Goal: Task Accomplishment & Management: Manage account settings

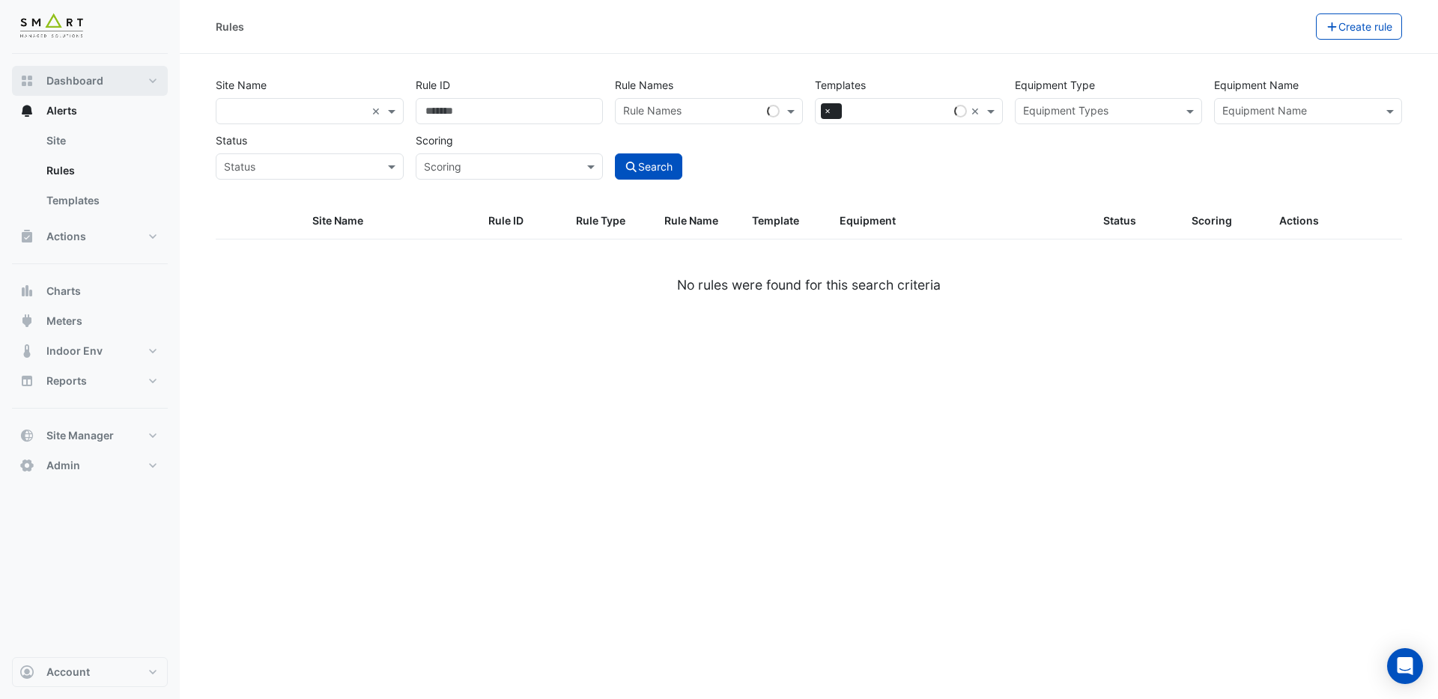
drag, startPoint x: 72, startPoint y: 108, endPoint x: 142, endPoint y: 79, distance: 75.2
click at [72, 108] on span "Alerts" at bounding box center [61, 110] width 31 height 15
click at [70, 167] on link "Rules" at bounding box center [100, 171] width 133 height 30
click at [65, 145] on link "Site" at bounding box center [100, 141] width 133 height 30
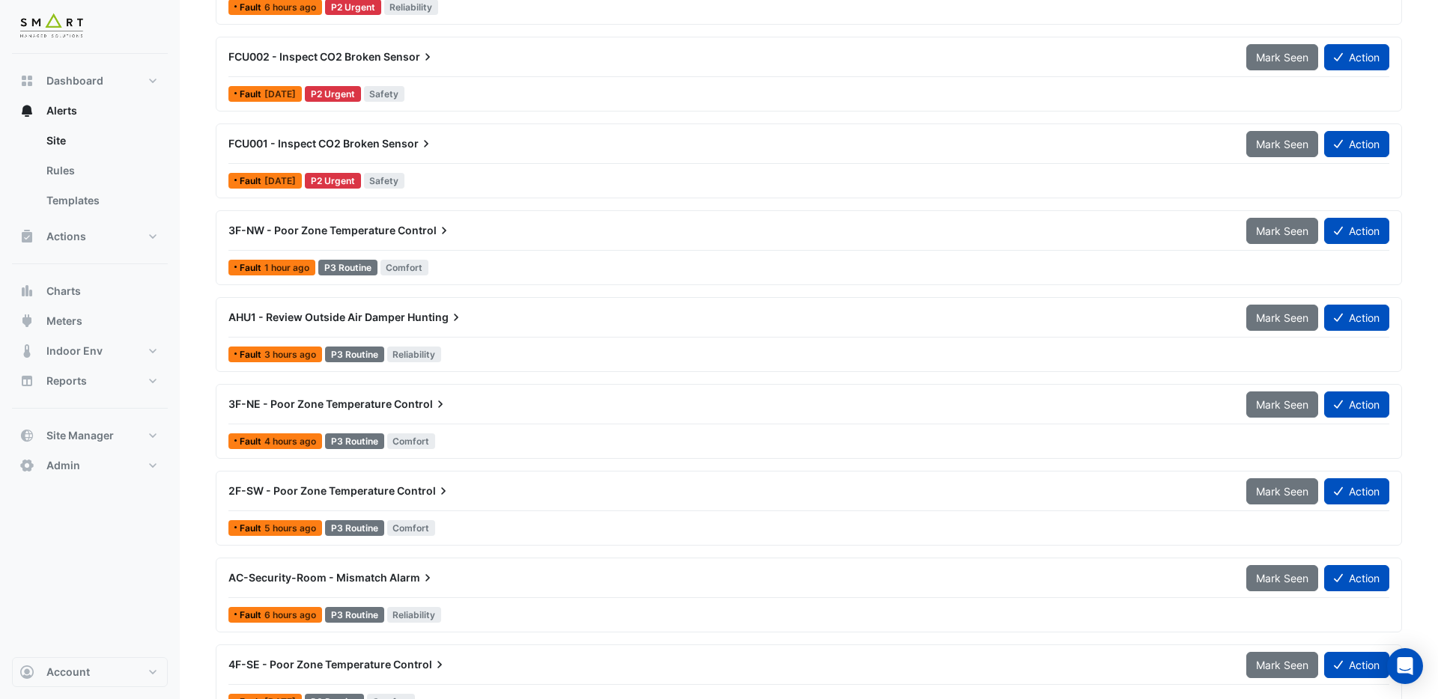
scroll to position [242, 0]
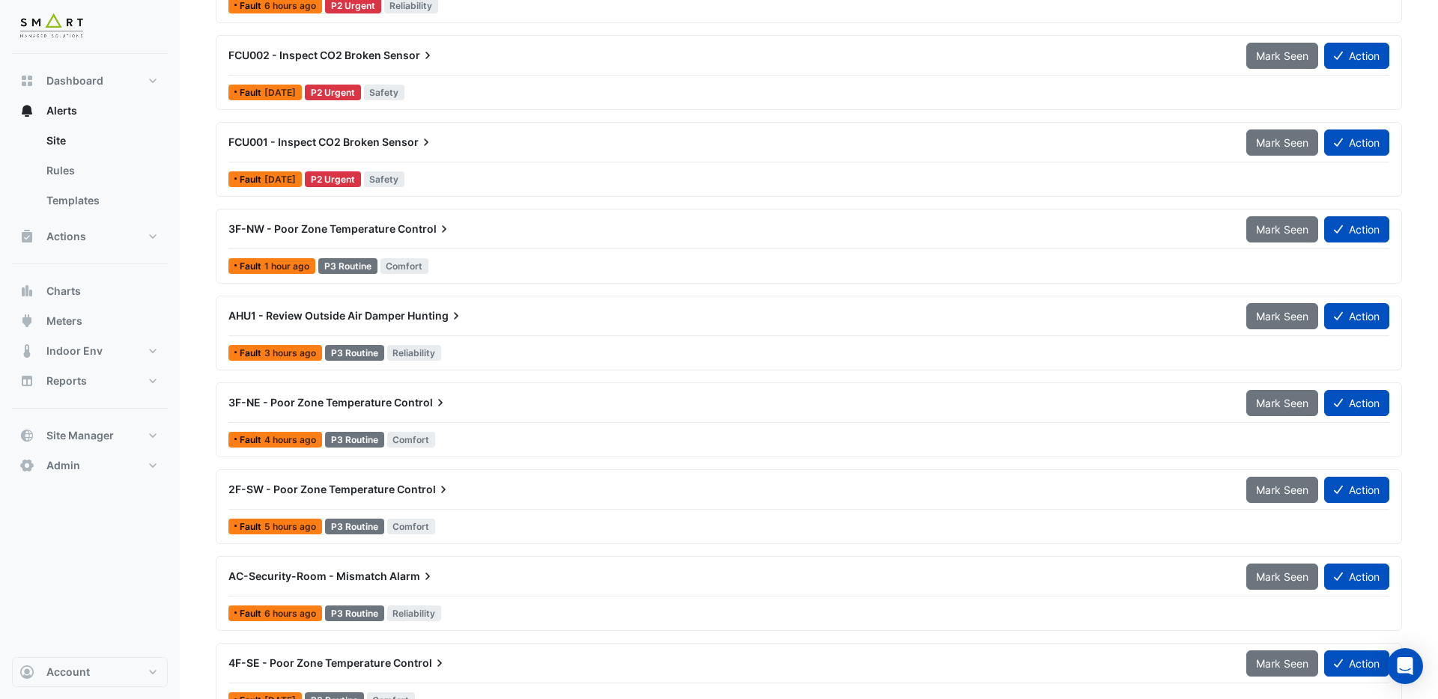
click at [422, 312] on span "Hunting" at bounding box center [435, 316] width 56 height 15
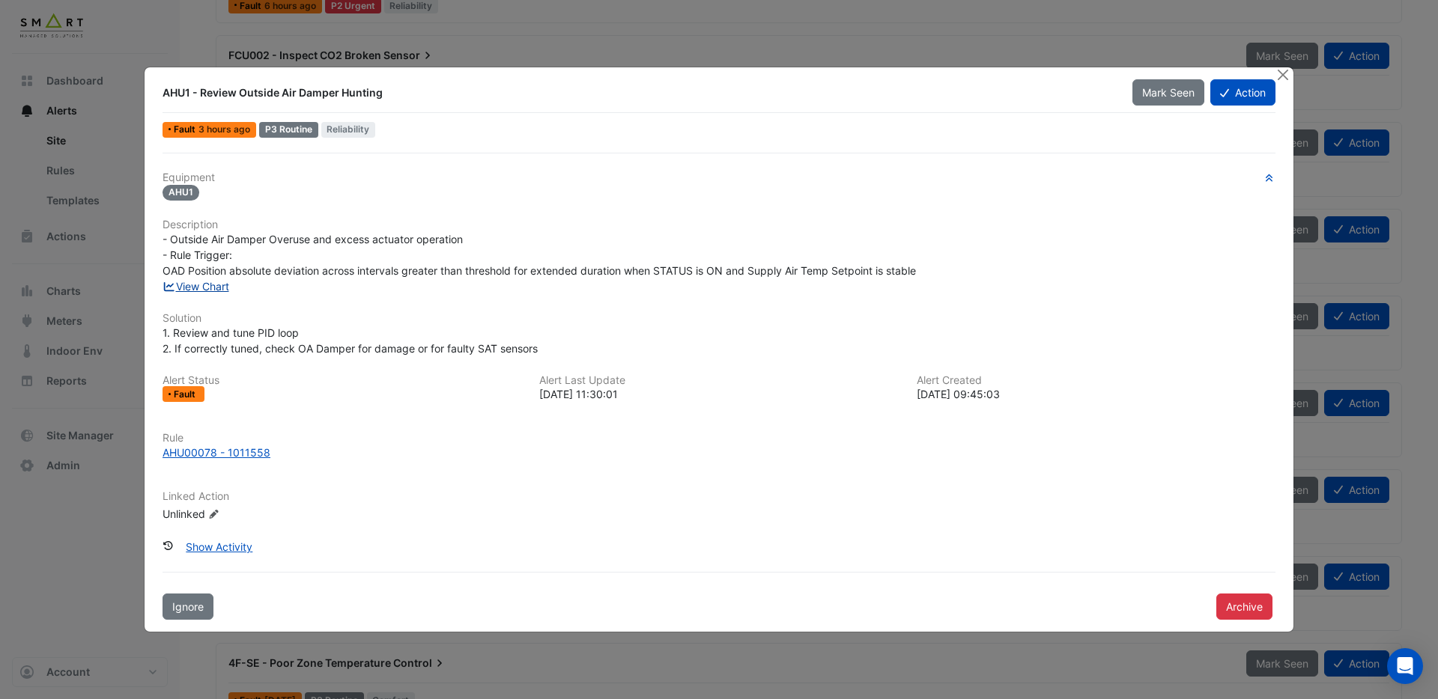
click at [210, 292] on link "View Chart" at bounding box center [195, 286] width 67 height 13
click at [1250, 96] on button "Action" at bounding box center [1242, 92] width 65 height 26
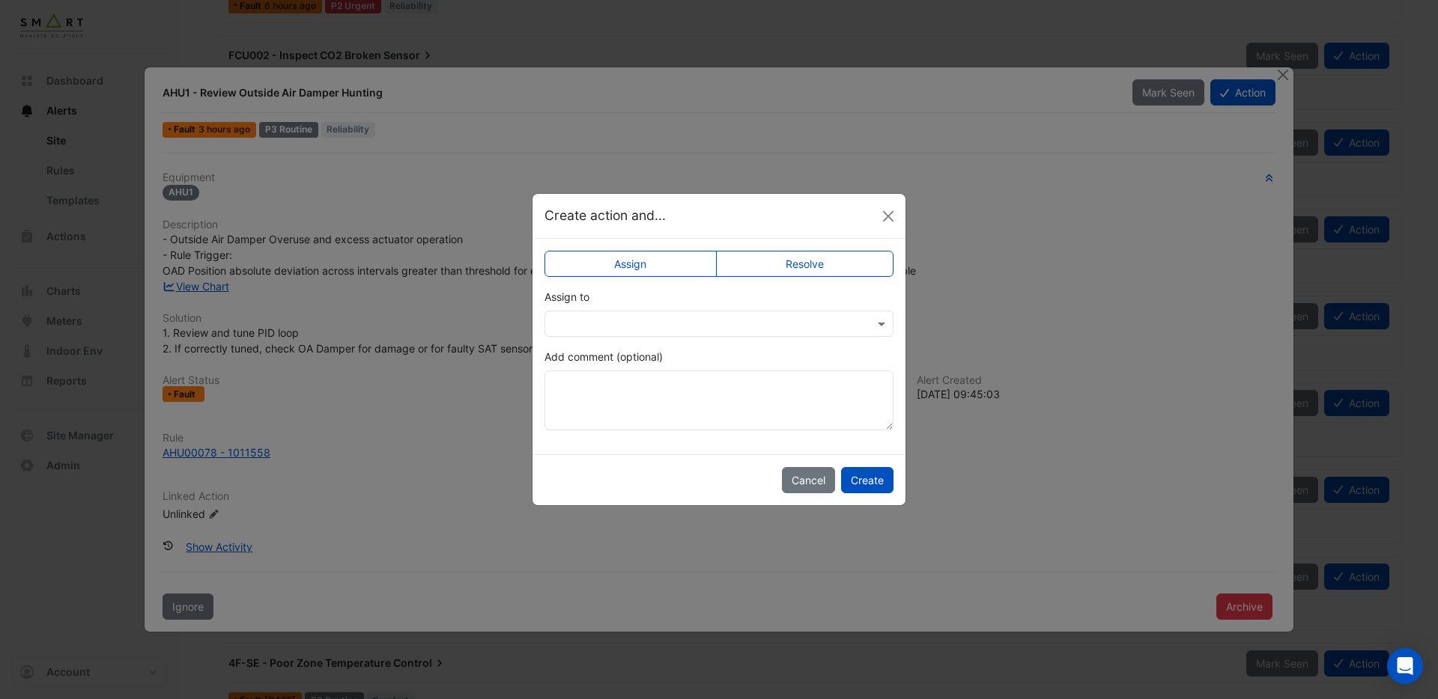
click at [692, 332] on div at bounding box center [718, 324] width 349 height 26
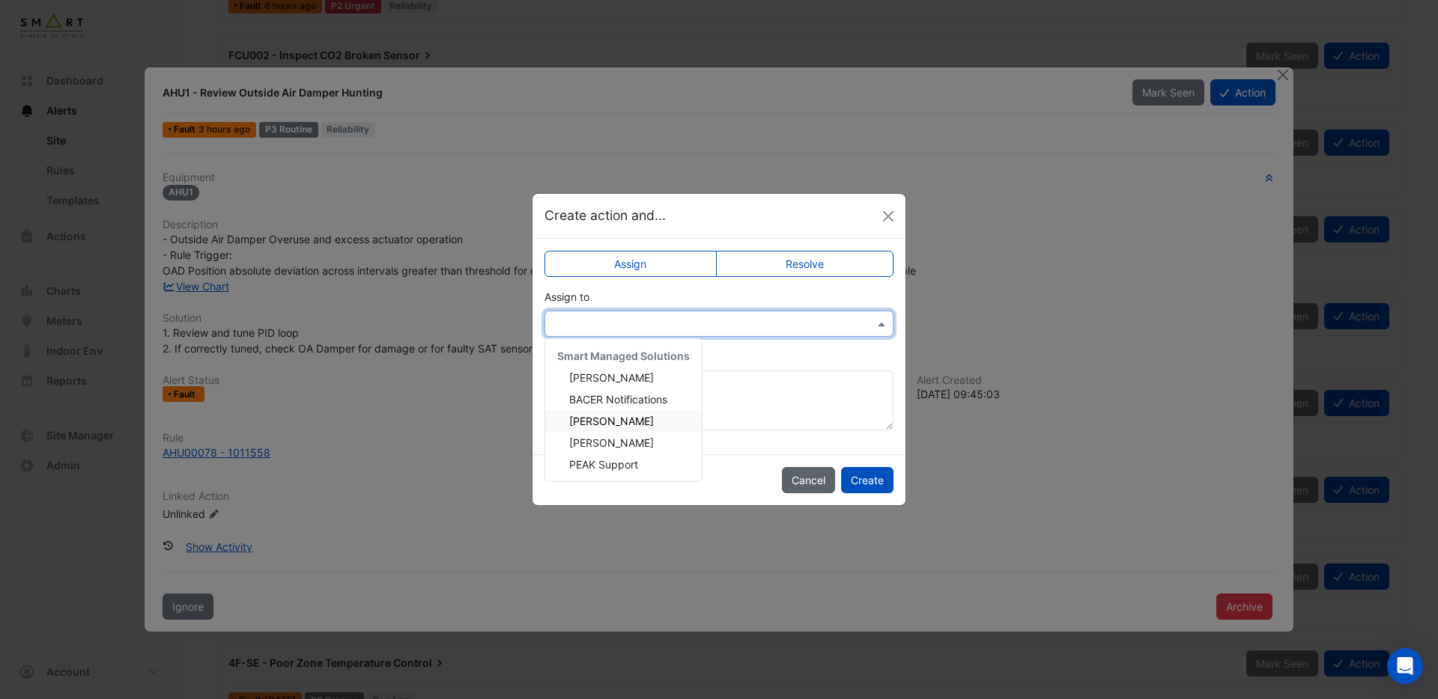
click at [808, 485] on button "Cancel" at bounding box center [808, 480] width 53 height 26
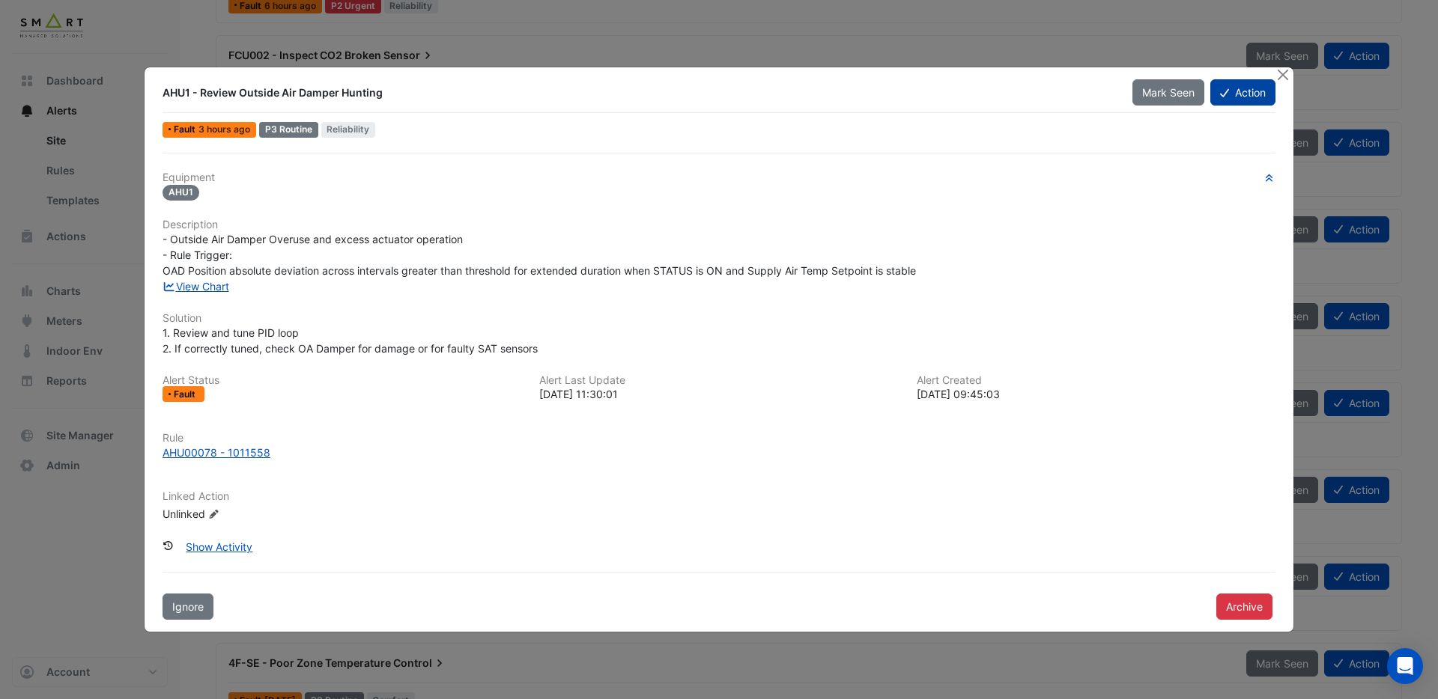
click at [1240, 92] on button "Action" at bounding box center [1242, 92] width 65 height 26
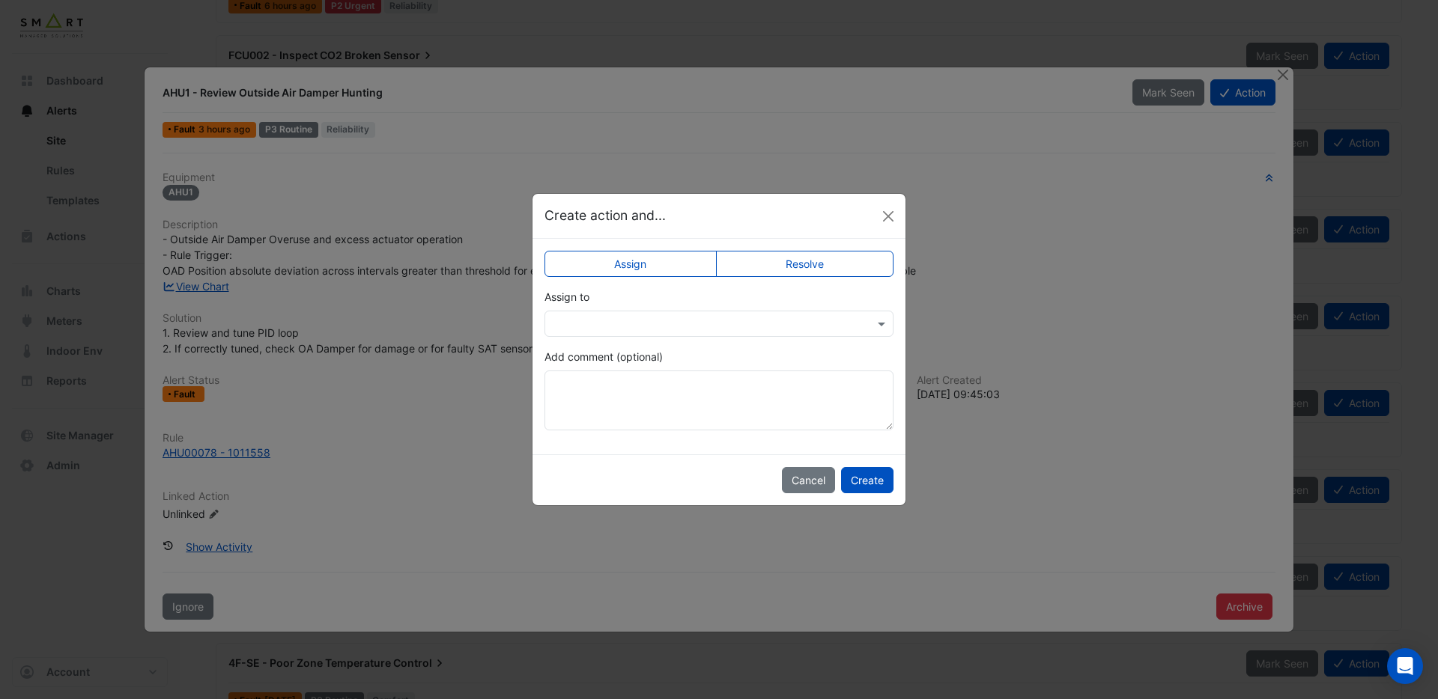
click at [703, 323] on input "text" at bounding box center [704, 325] width 303 height 16
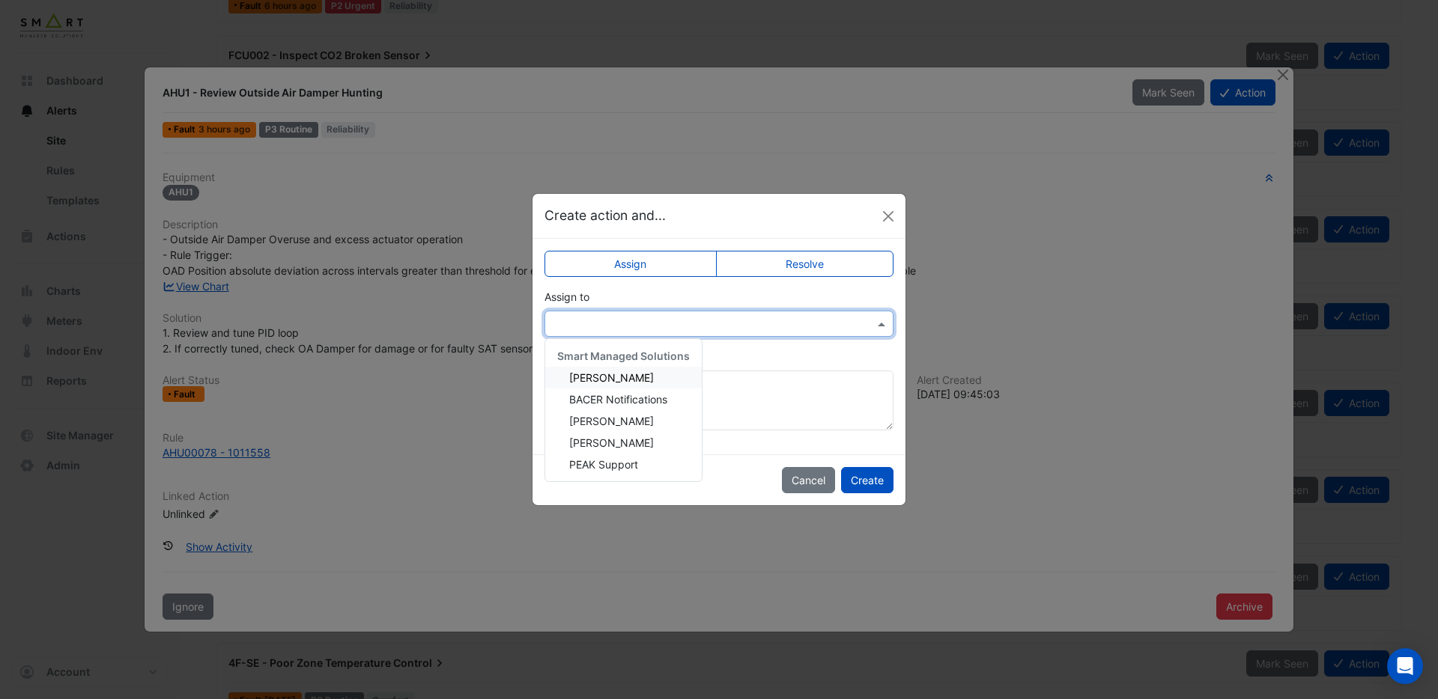
click at [619, 382] on span "Adrien Jaboin" at bounding box center [611, 377] width 85 height 13
click at [866, 481] on button "Create" at bounding box center [867, 480] width 52 height 26
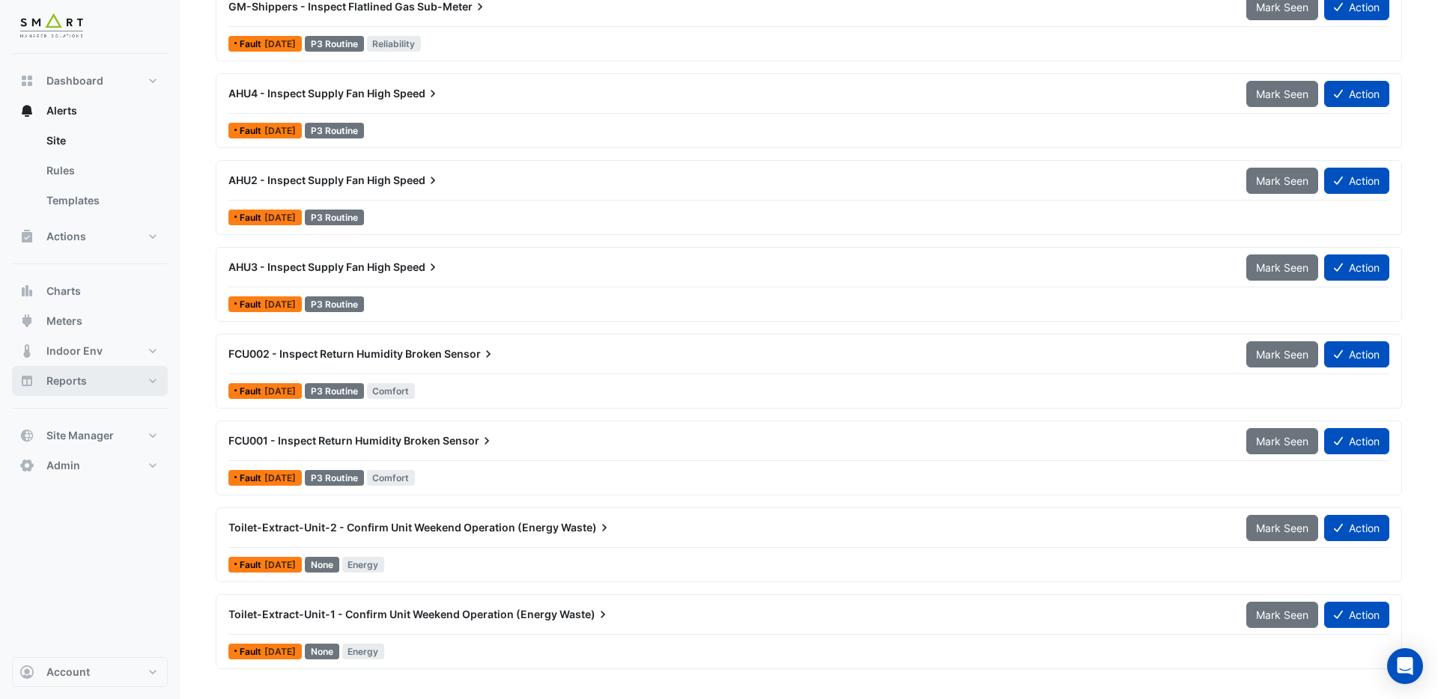
scroll to position [1489, 0]
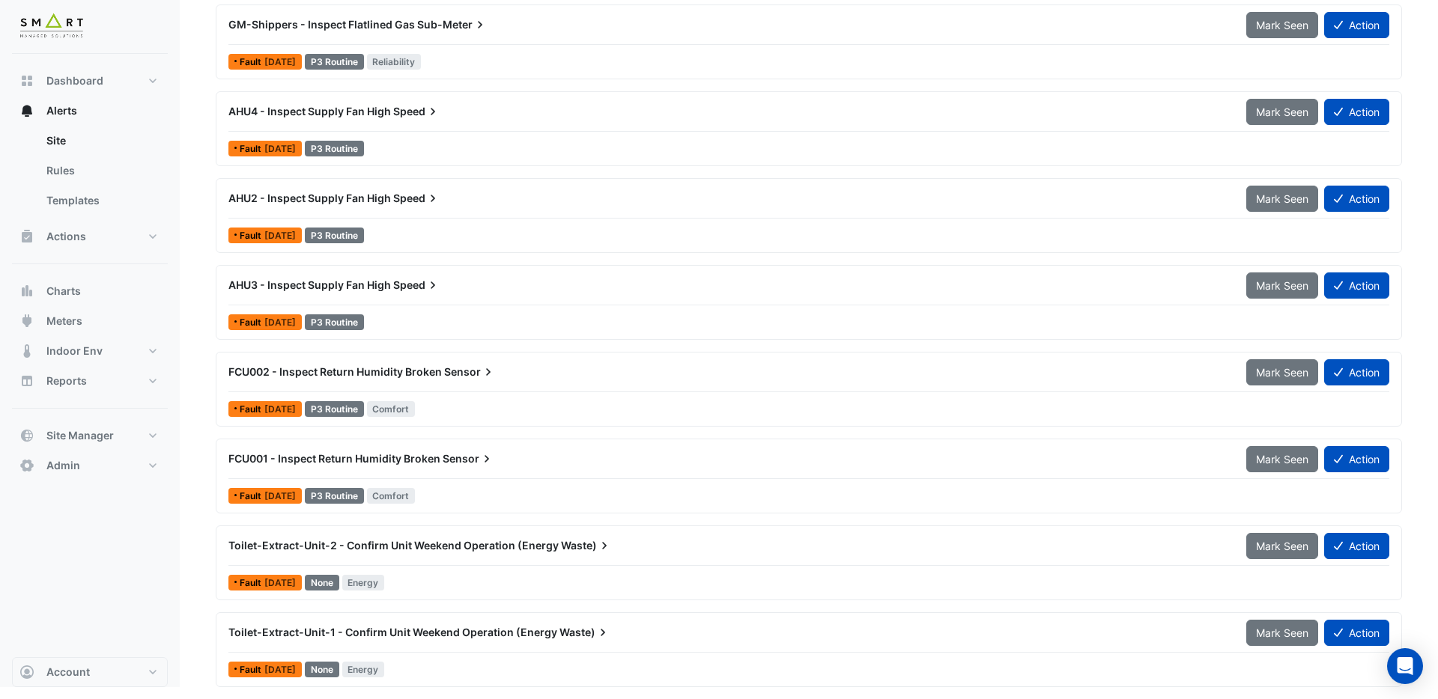
click at [461, 546] on span "Toilet-Extract-Unit-2 - Confirm Unit Weekend Operation (Energy" at bounding box center [393, 545] width 330 height 13
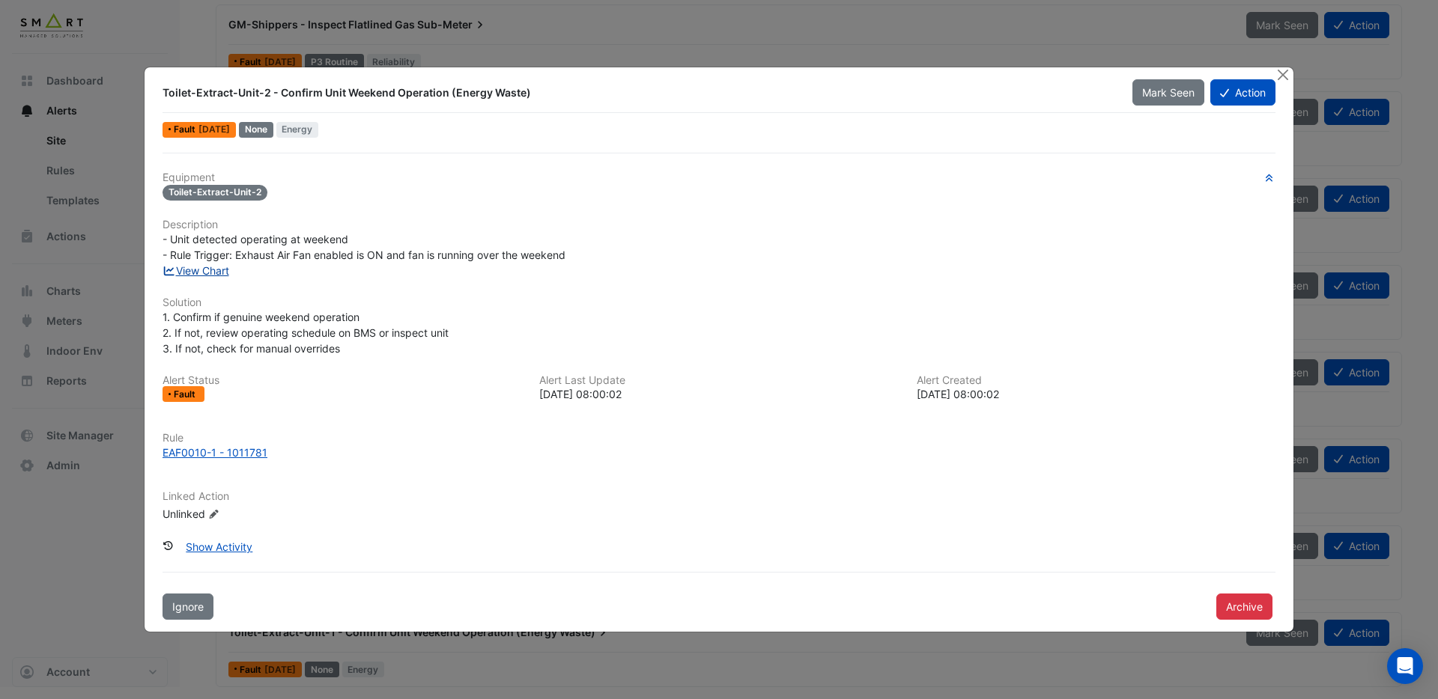
click at [198, 271] on link "View Chart" at bounding box center [195, 270] width 67 height 13
click at [252, 456] on div "EAF0010-1 - 1011781" at bounding box center [214, 453] width 105 height 16
drag, startPoint x: 1284, startPoint y: 76, endPoint x: 1184, endPoint y: 95, distance: 101.5
click at [1285, 76] on button "Close" at bounding box center [1283, 75] width 16 height 16
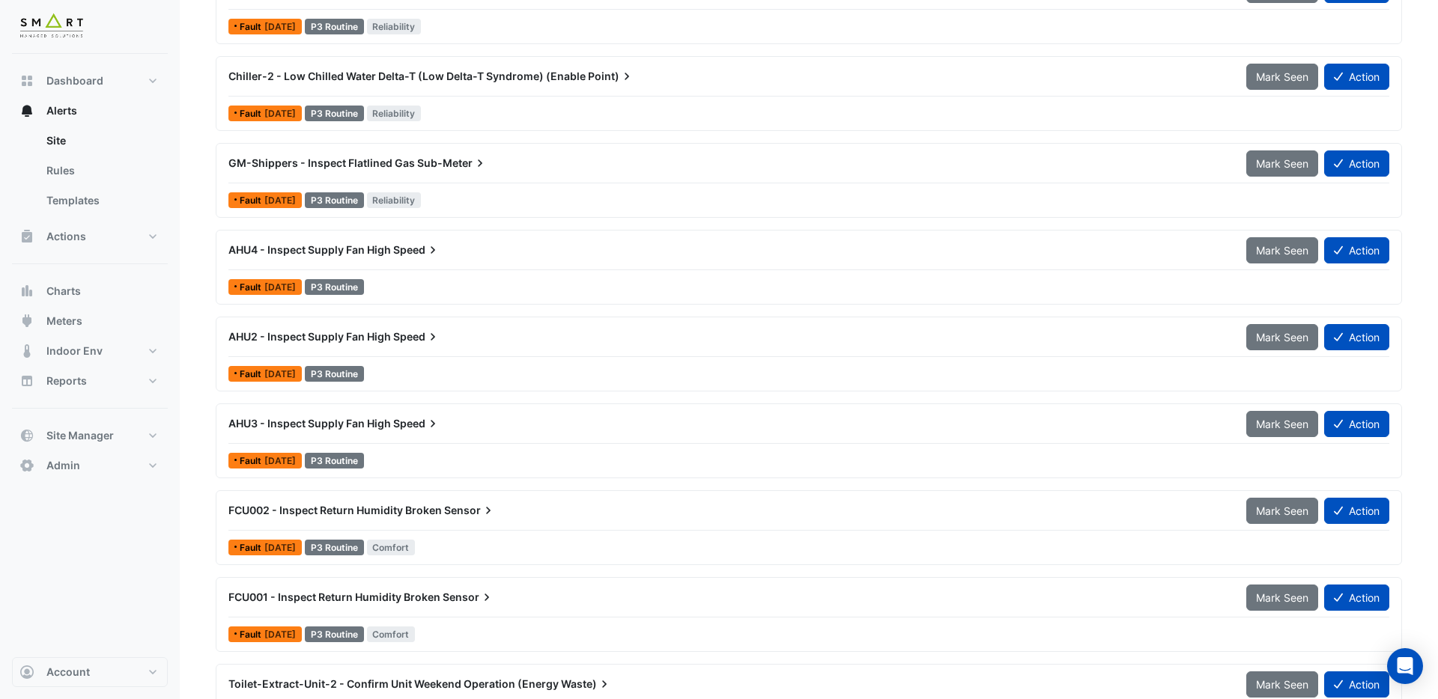
scroll to position [1489, 0]
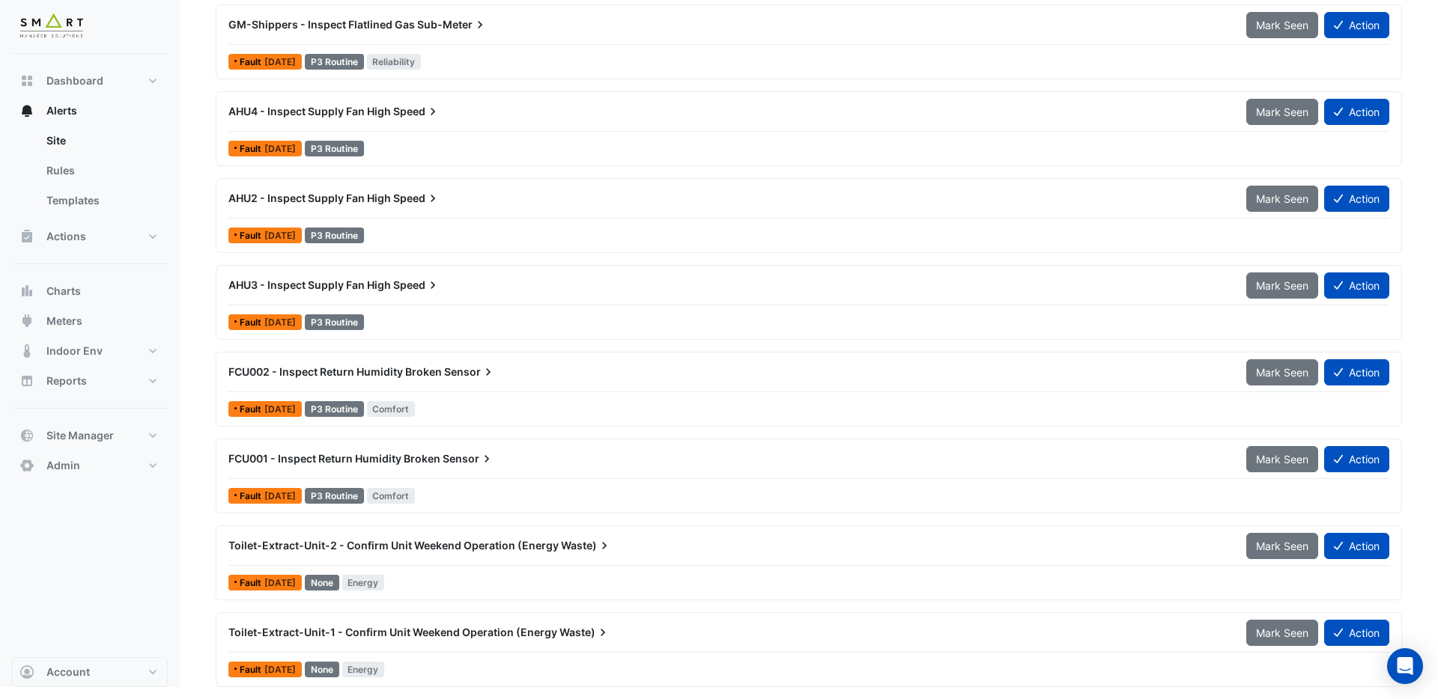
click at [407, 549] on span "Toilet-Extract-Unit-2 - Confirm Unit Weekend Operation (Energy" at bounding box center [393, 545] width 330 height 13
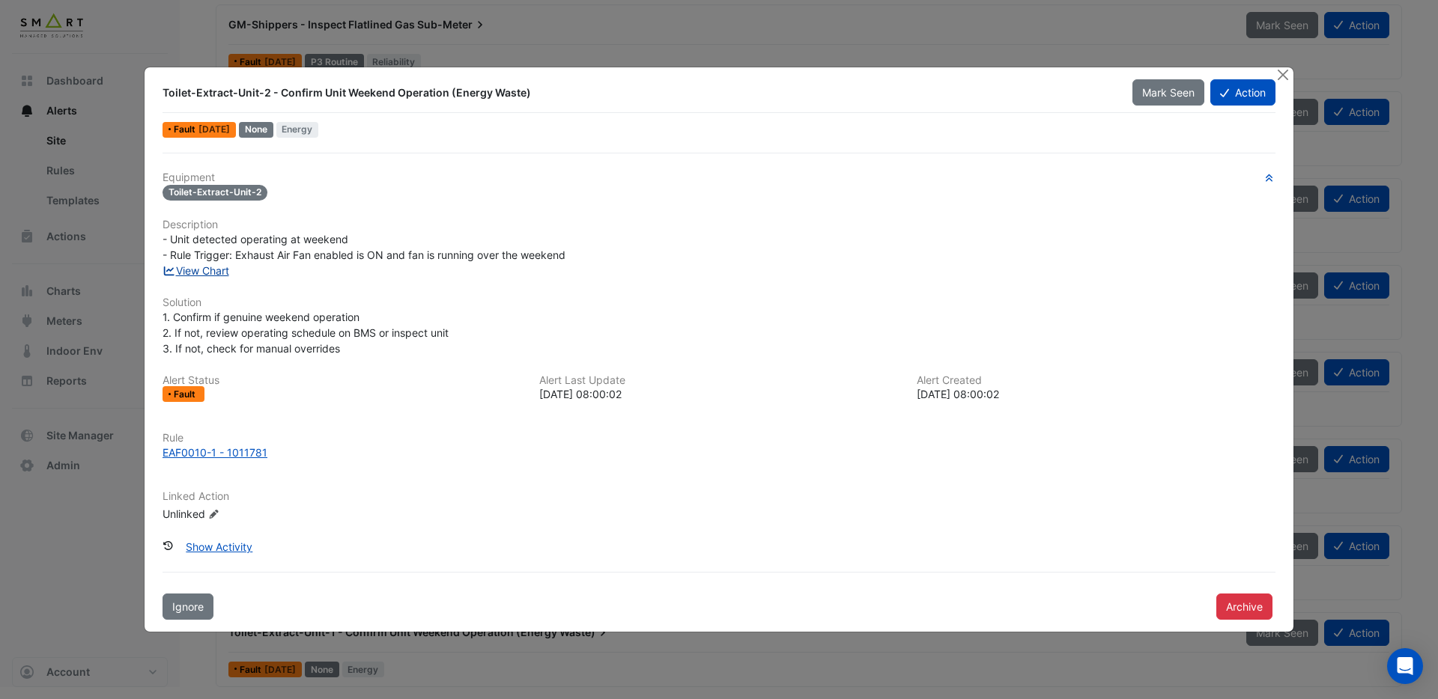
click at [210, 270] on link "View Chart" at bounding box center [195, 270] width 67 height 13
click at [243, 452] on div "EAF0010-1 - 1011781" at bounding box center [214, 453] width 105 height 16
click at [1252, 609] on button "Archive" at bounding box center [1244, 607] width 56 height 26
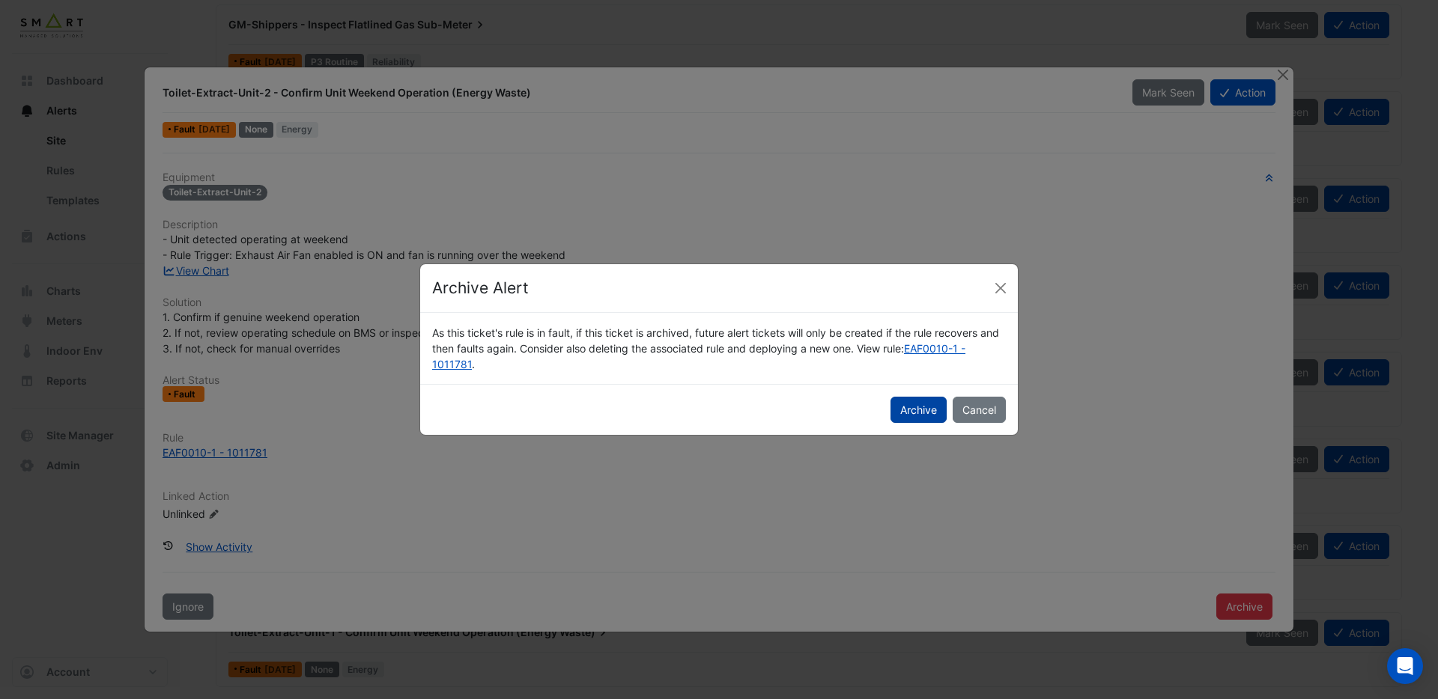
click at [933, 414] on button "Archive" at bounding box center [918, 410] width 56 height 26
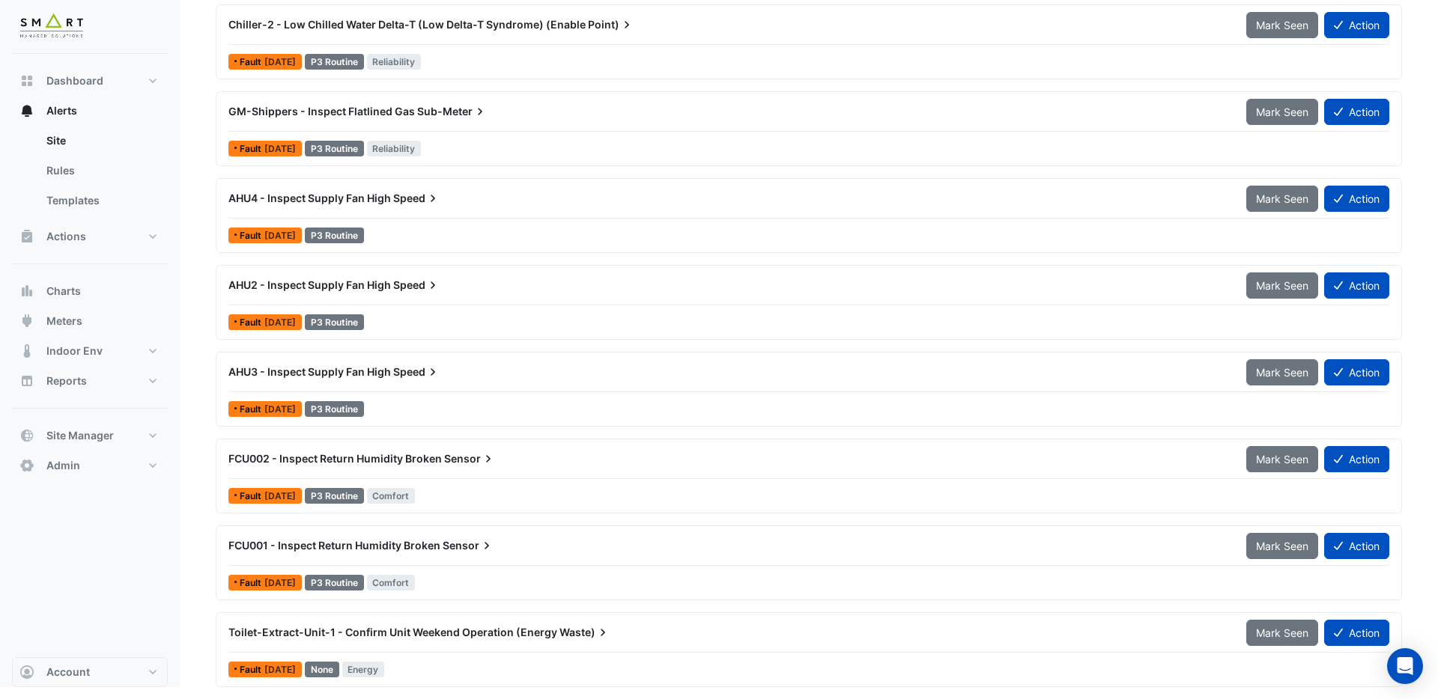
scroll to position [1402, 0]
click at [484, 621] on div "Toilet-Extract-Unit-1 - Confirm Unit Weekend Operation (Energy Waste)" at bounding box center [728, 632] width 1018 height 27
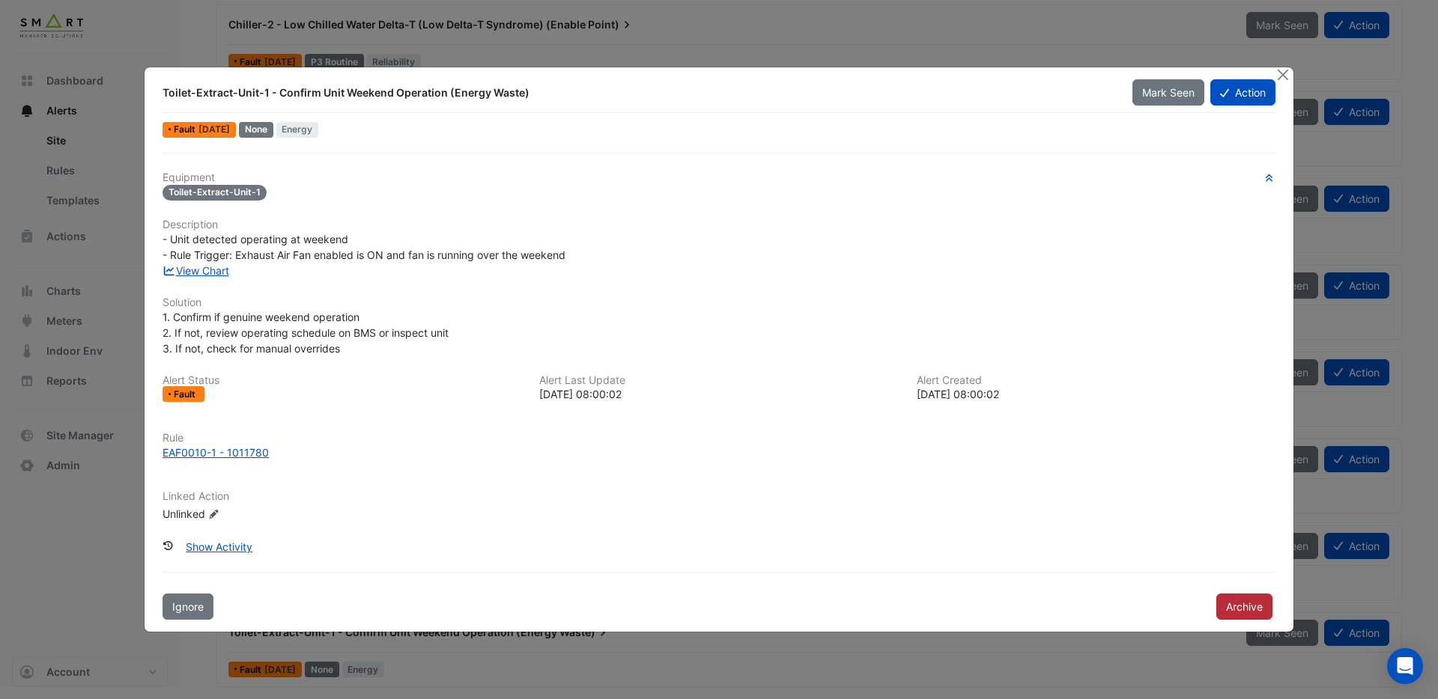
click at [1255, 603] on button "Archive" at bounding box center [1244, 607] width 56 height 26
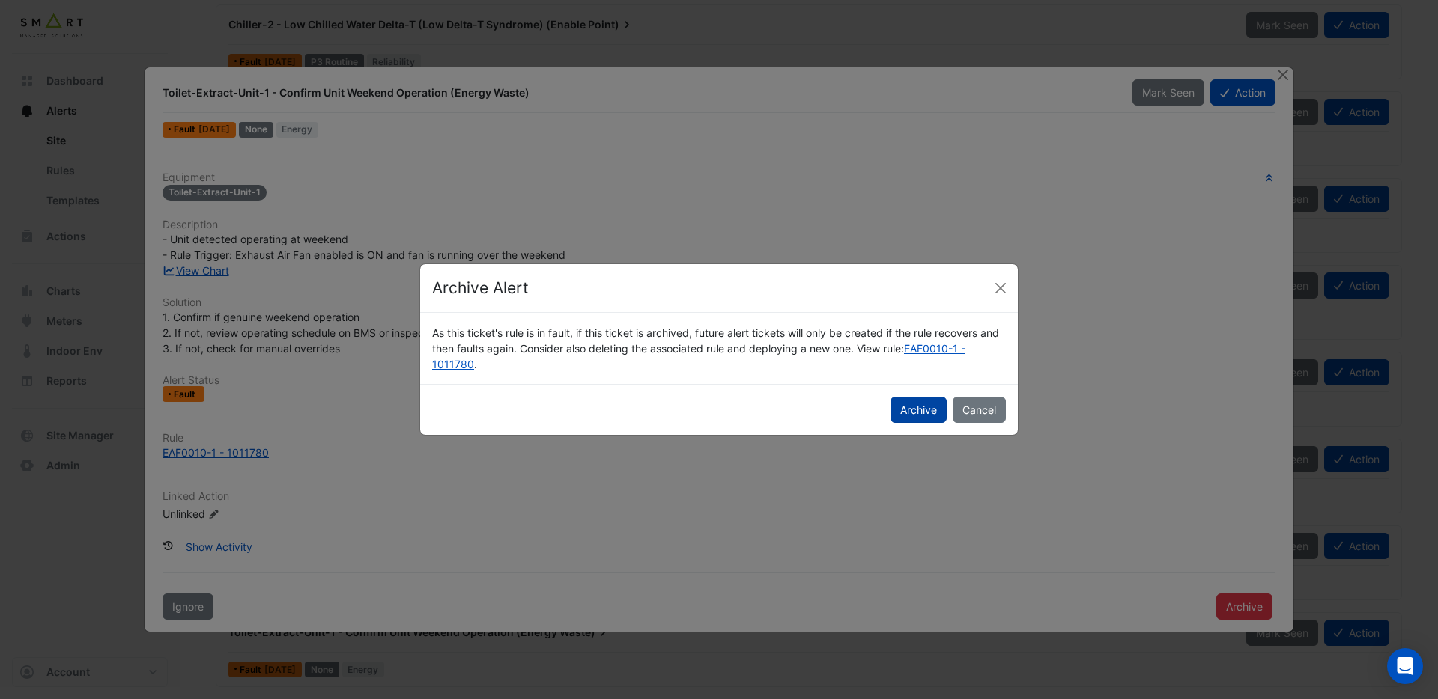
click at [927, 418] on button "Archive" at bounding box center [918, 410] width 56 height 26
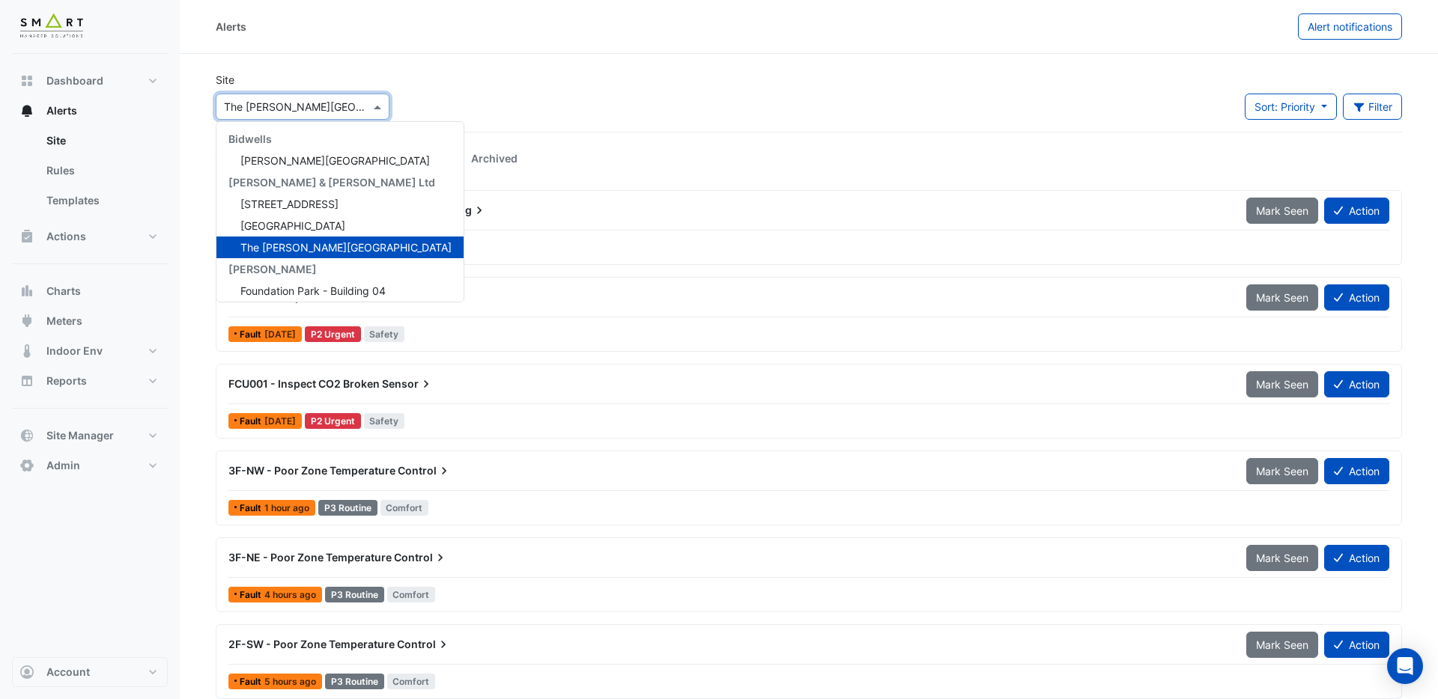
click at [303, 112] on input "text" at bounding box center [287, 108] width 127 height 16
click at [301, 226] on span "[GEOGRAPHIC_DATA]" at bounding box center [292, 225] width 105 height 13
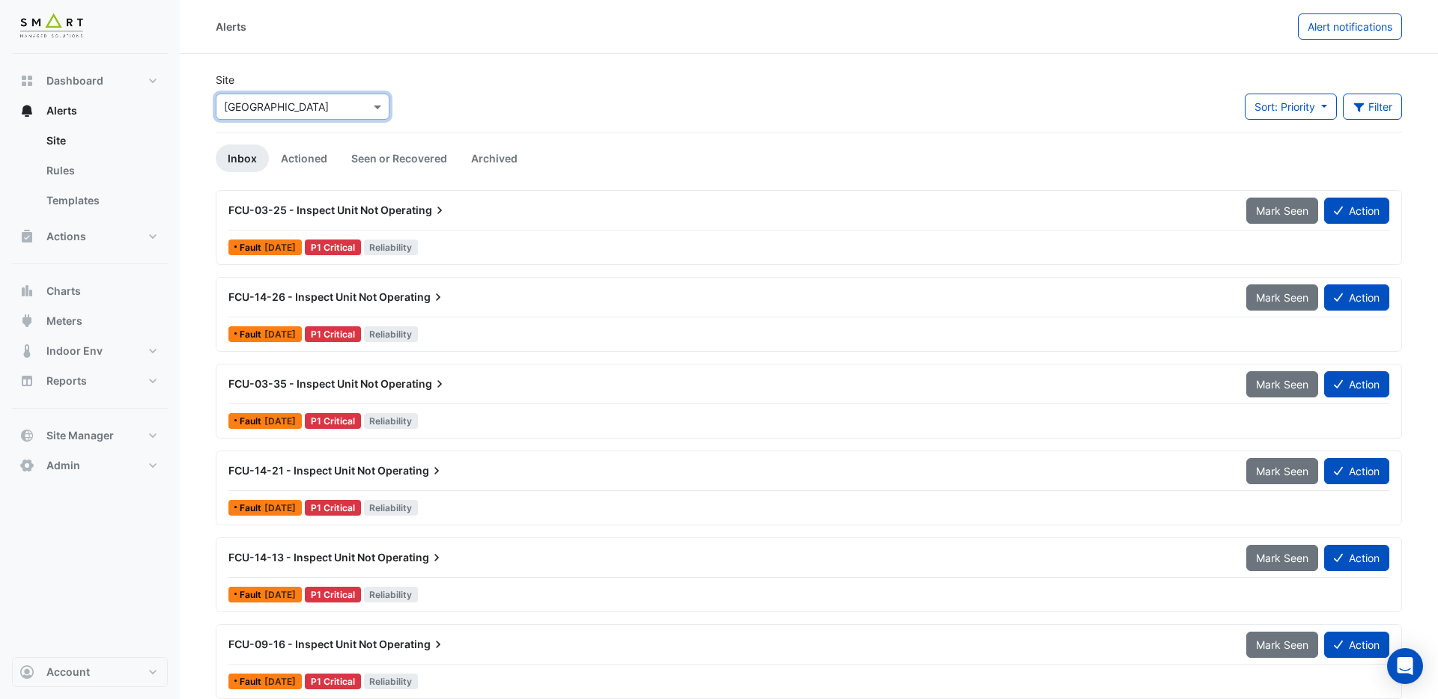
click at [409, 217] on span "Operating" at bounding box center [413, 210] width 67 height 15
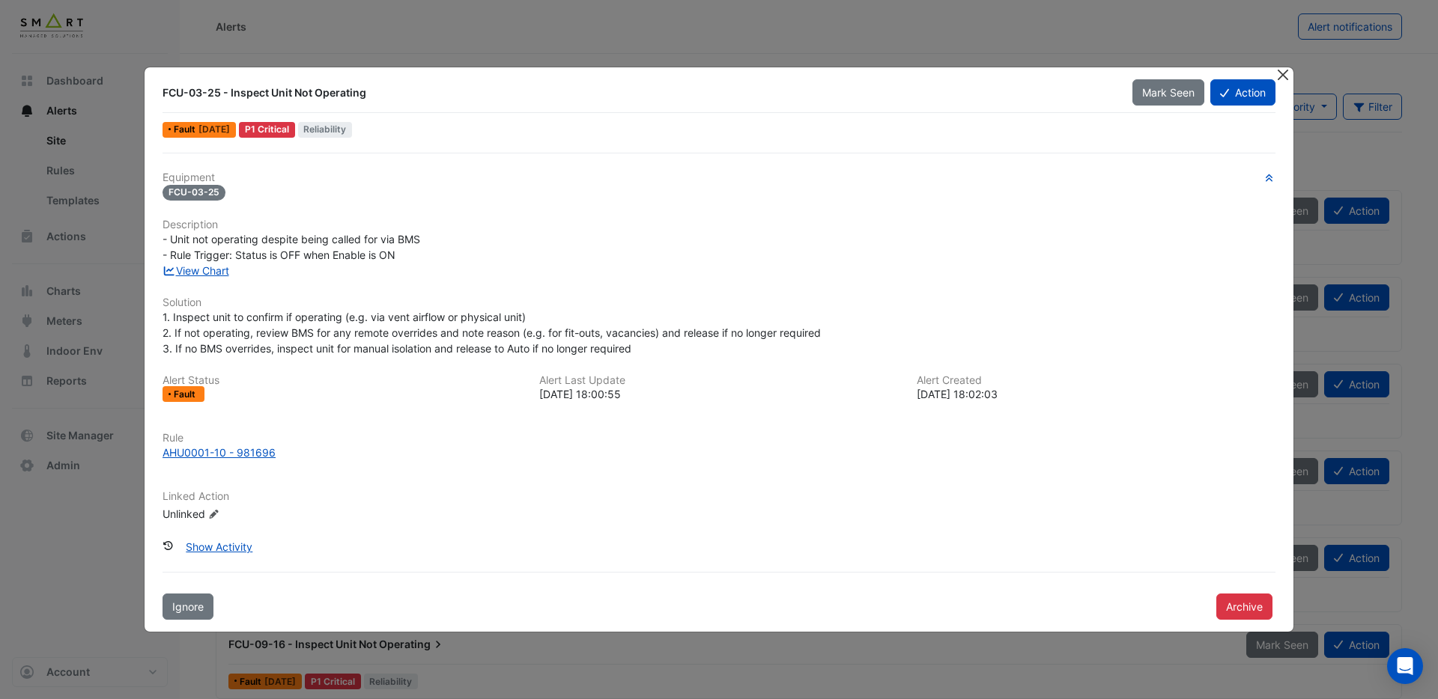
click at [1289, 80] on button "Close" at bounding box center [1283, 75] width 16 height 16
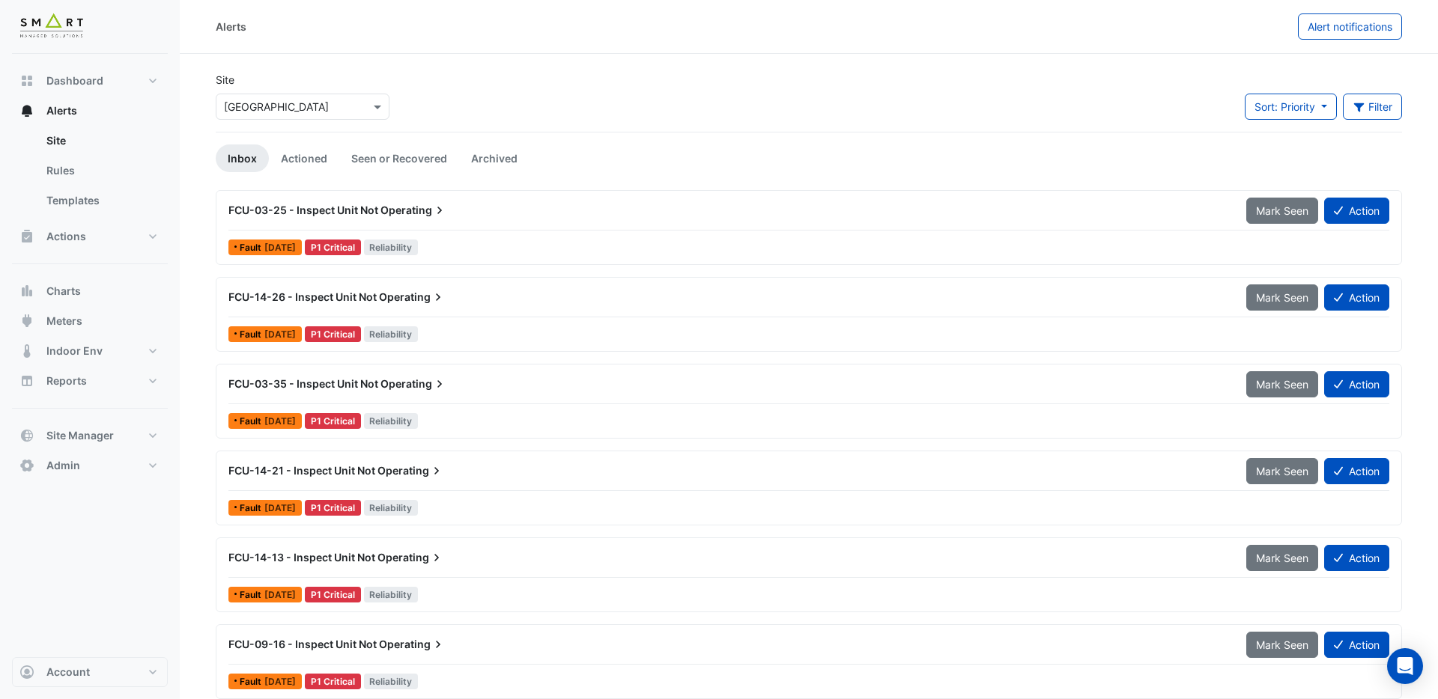
click at [310, 217] on div "FCU-03-25 - Inspect Unit Not Operating" at bounding box center [728, 210] width 1000 height 15
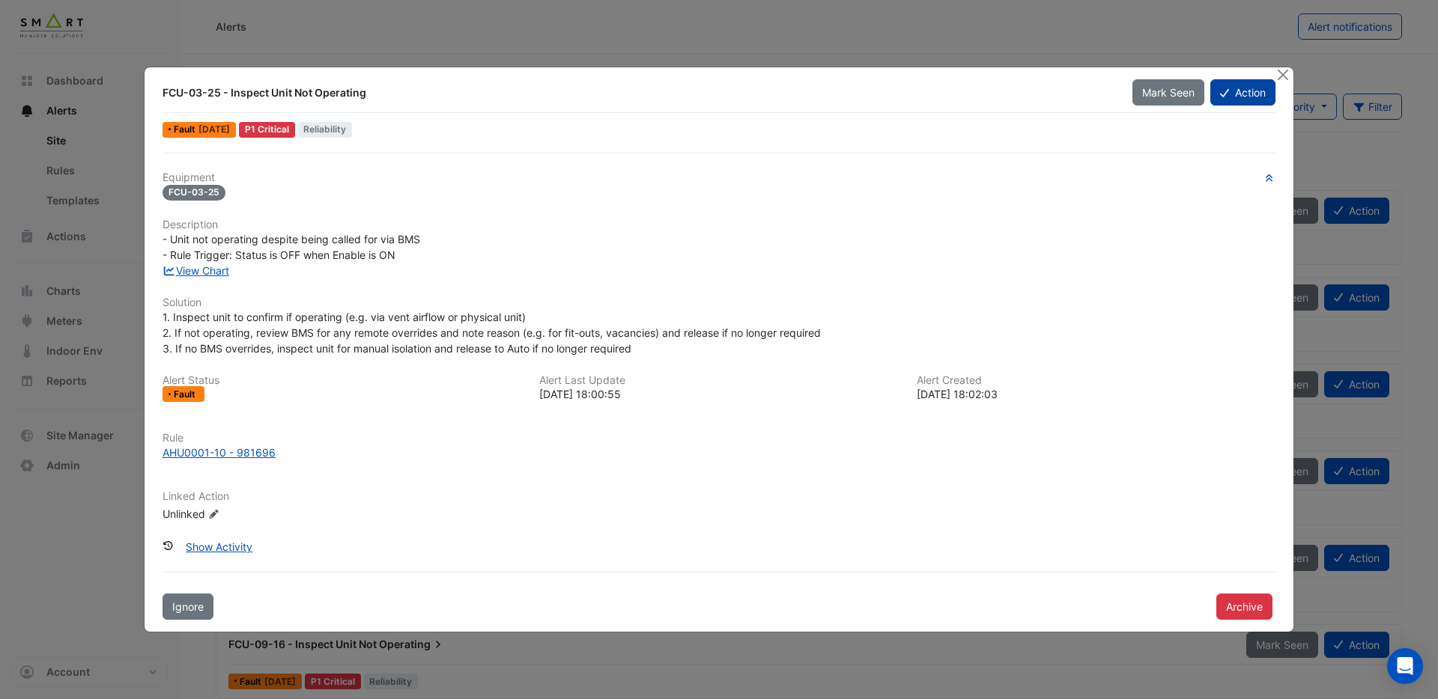
click at [1253, 93] on button "Action" at bounding box center [1242, 92] width 65 height 26
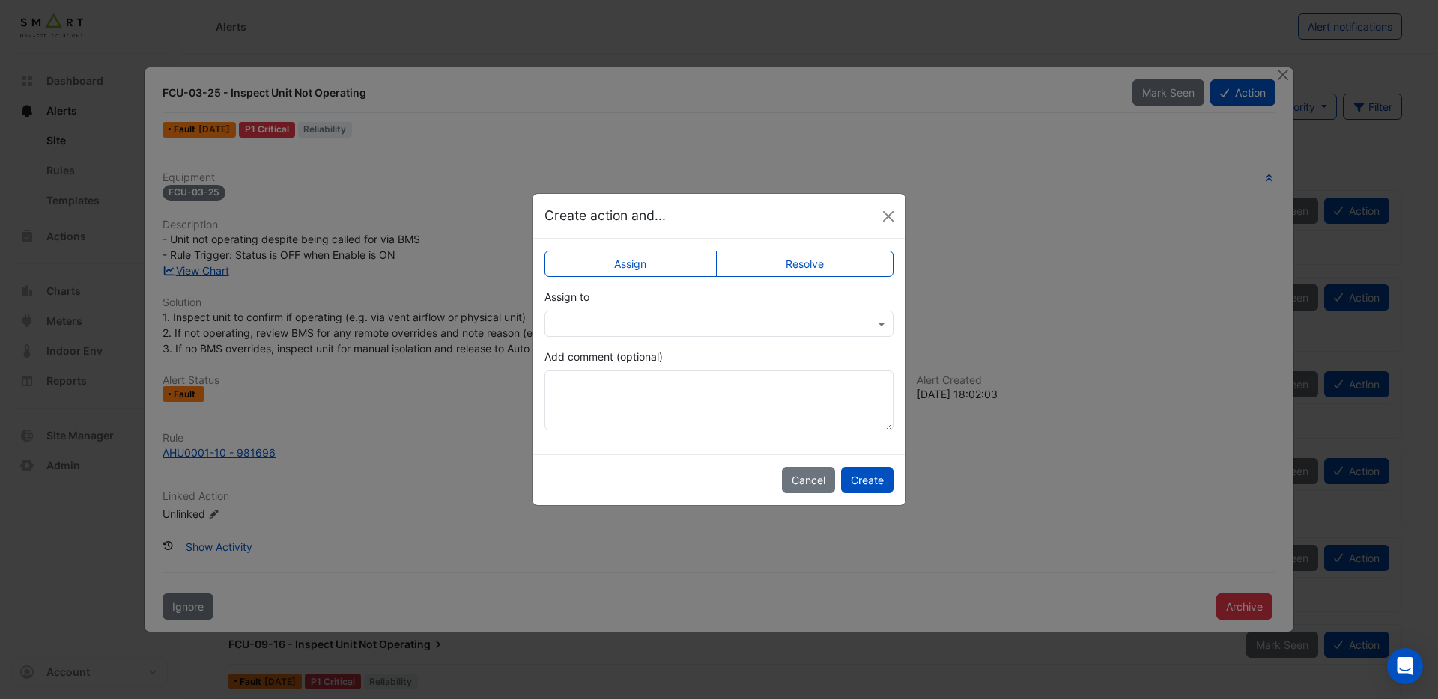
click at [858, 322] on div at bounding box center [718, 323] width 347 height 17
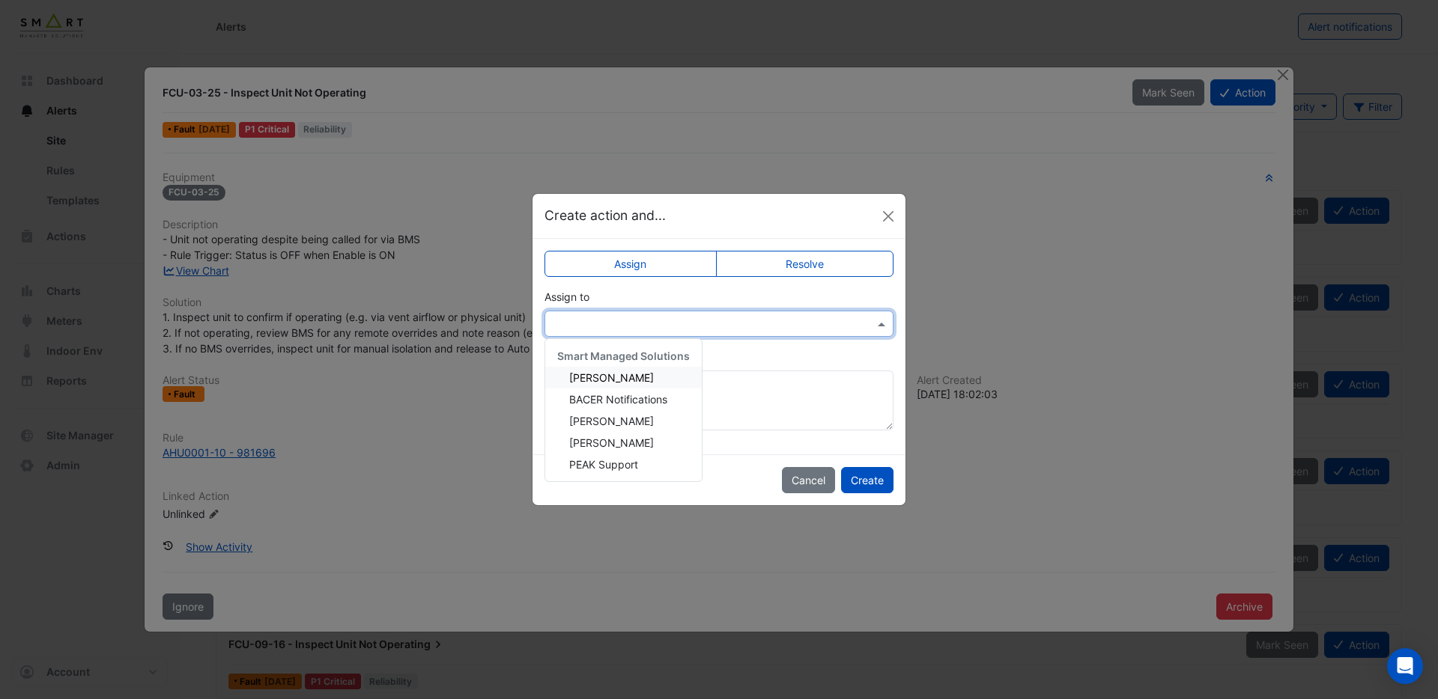
click at [606, 373] on span "Adrien Jaboin" at bounding box center [611, 377] width 85 height 13
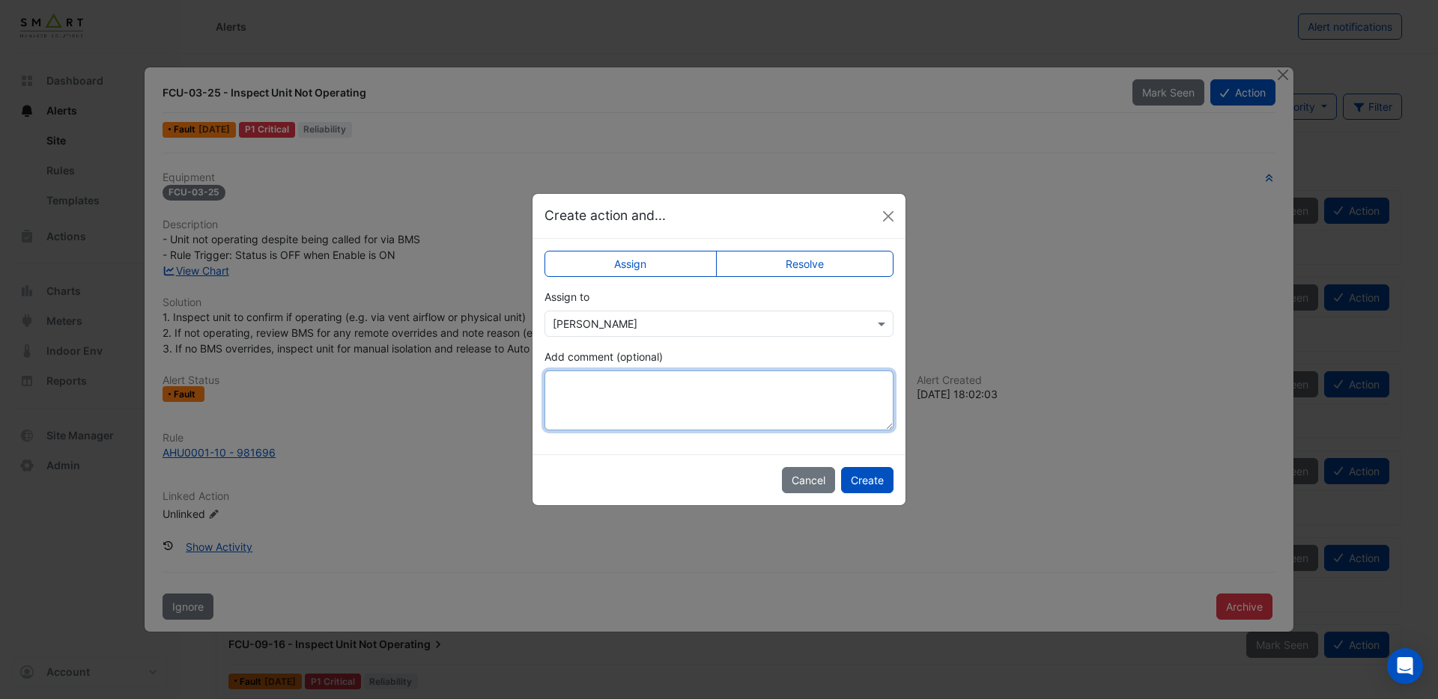
click at [606, 381] on textarea "Add comment (optional)" at bounding box center [718, 401] width 349 height 60
click at [689, 404] on textarea "**********" at bounding box center [718, 401] width 349 height 60
drag, startPoint x: 671, startPoint y: 399, endPoint x: 711, endPoint y: 400, distance: 39.7
click at [711, 400] on textarea "**********" at bounding box center [718, 401] width 349 height 60
drag, startPoint x: 815, startPoint y: 400, endPoint x: 791, endPoint y: 399, distance: 24.7
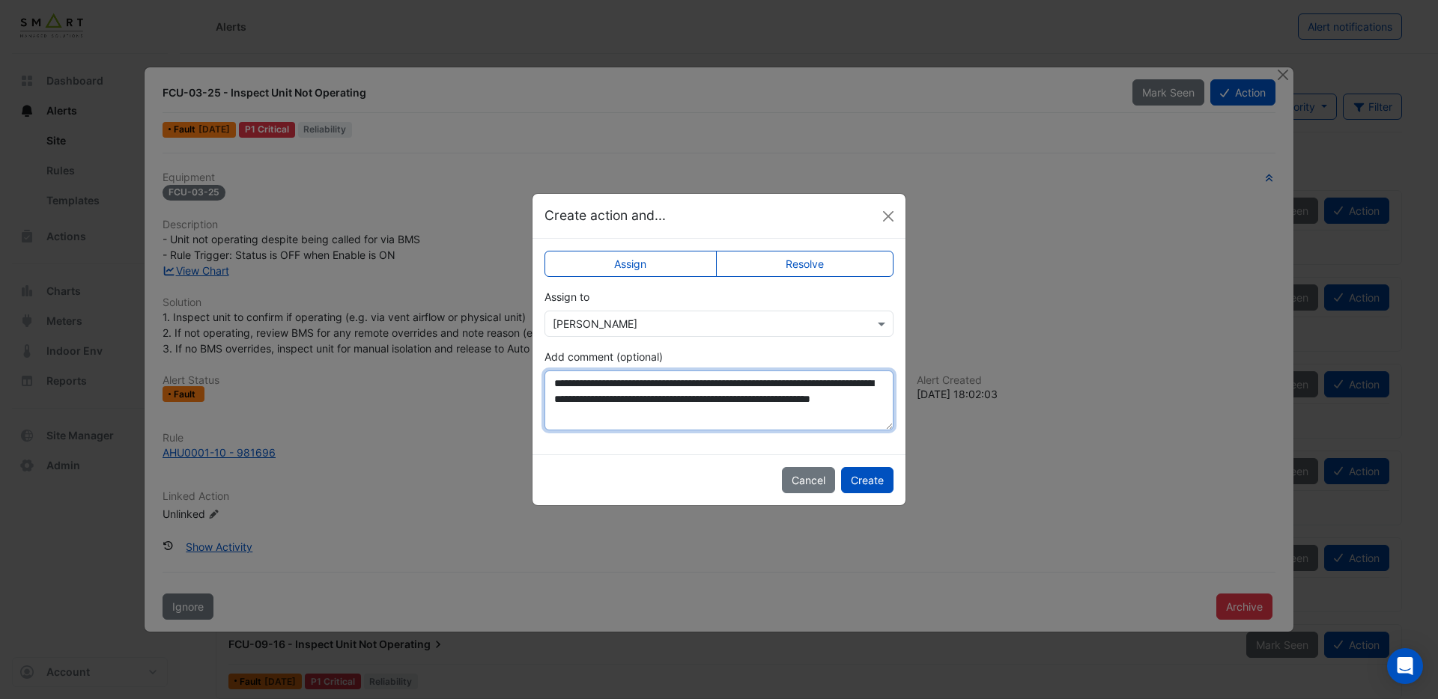
click at [790, 400] on textarea "**********" at bounding box center [718, 401] width 349 height 60
click at [565, 416] on textarea "**********" at bounding box center [718, 401] width 349 height 60
type textarea "**********"
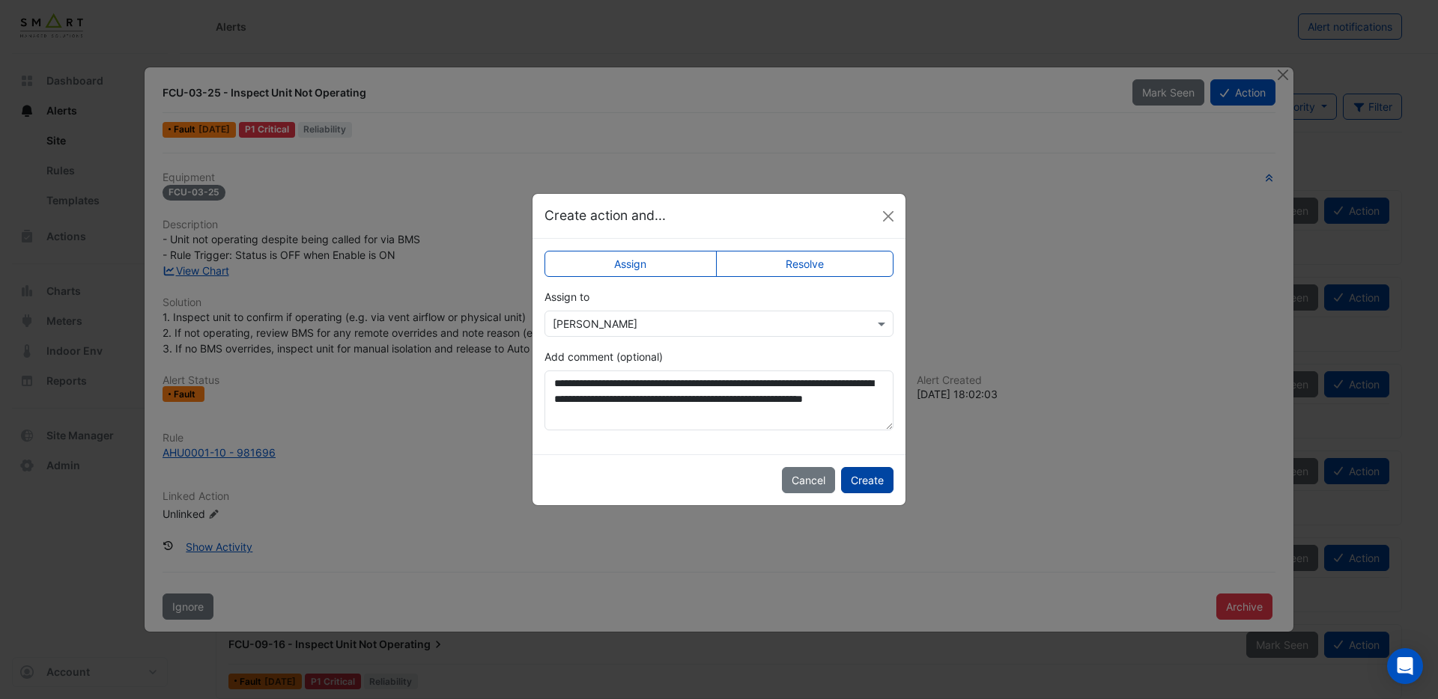
click at [862, 478] on button "Create" at bounding box center [867, 480] width 52 height 26
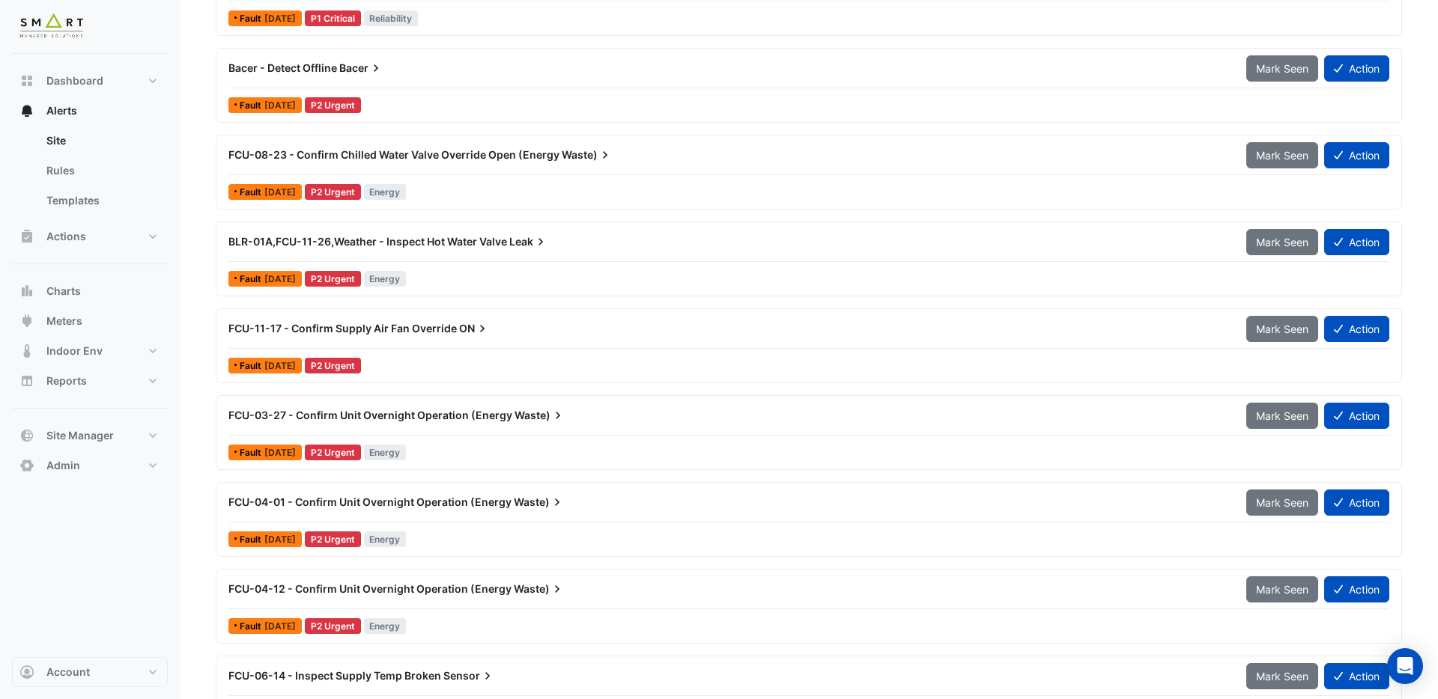
scroll to position [13935, 0]
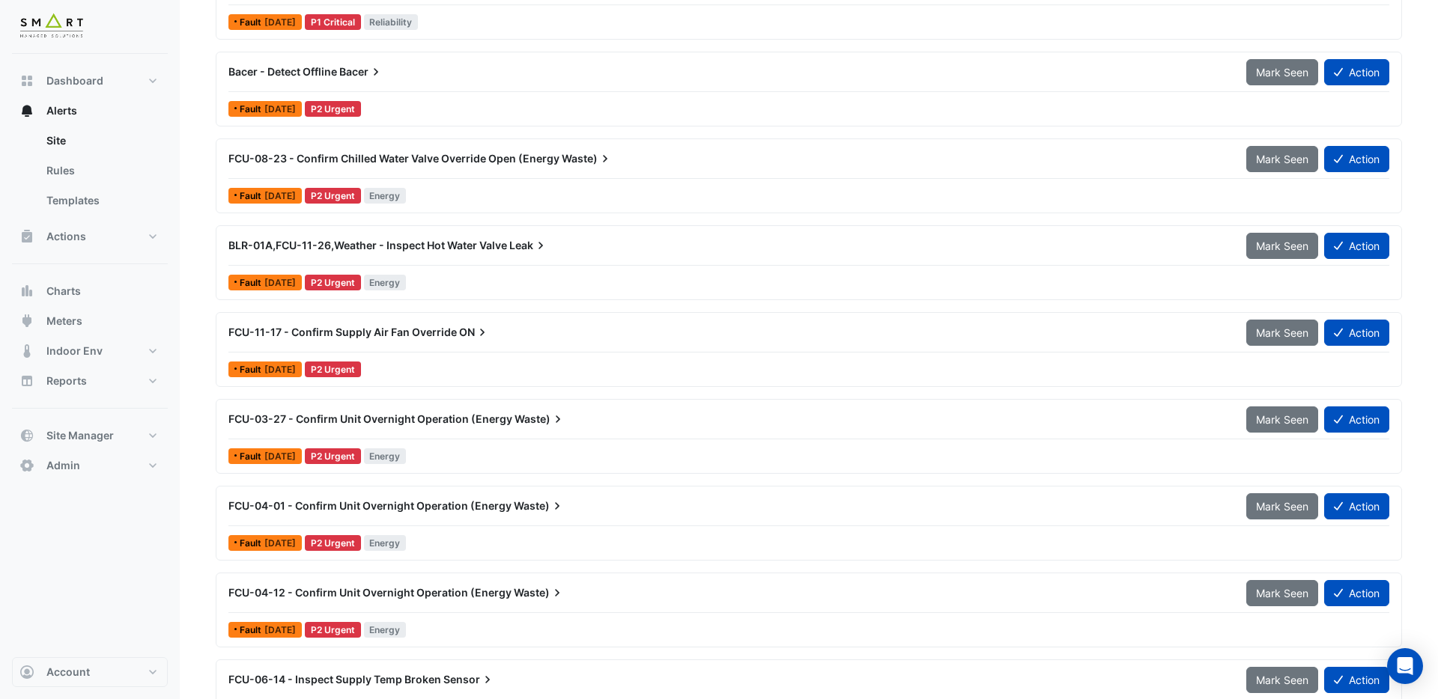
click at [431, 422] on span "FCU-03-27 - Confirm Unit Overnight Operation (Energy" at bounding box center [370, 419] width 284 height 13
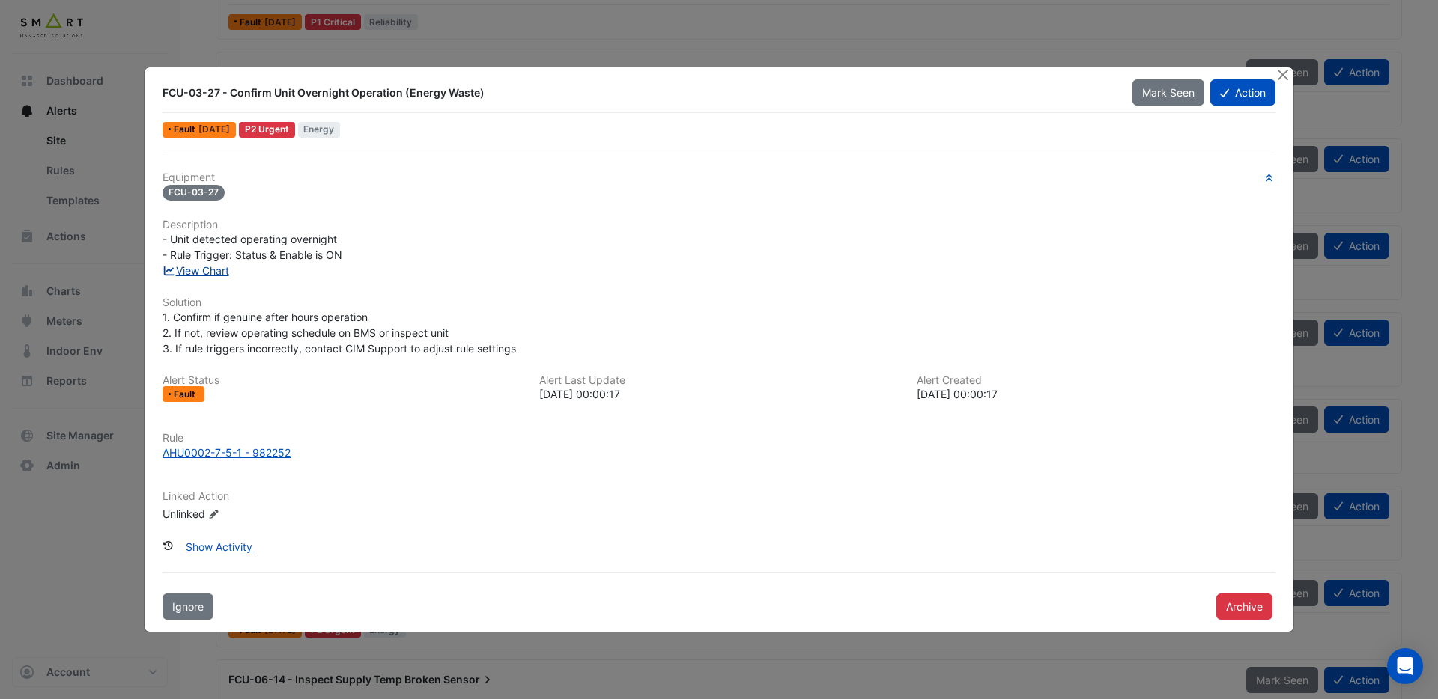
click at [229, 270] on link "View Chart" at bounding box center [195, 270] width 67 height 13
click at [1281, 76] on button "Close" at bounding box center [1283, 75] width 16 height 16
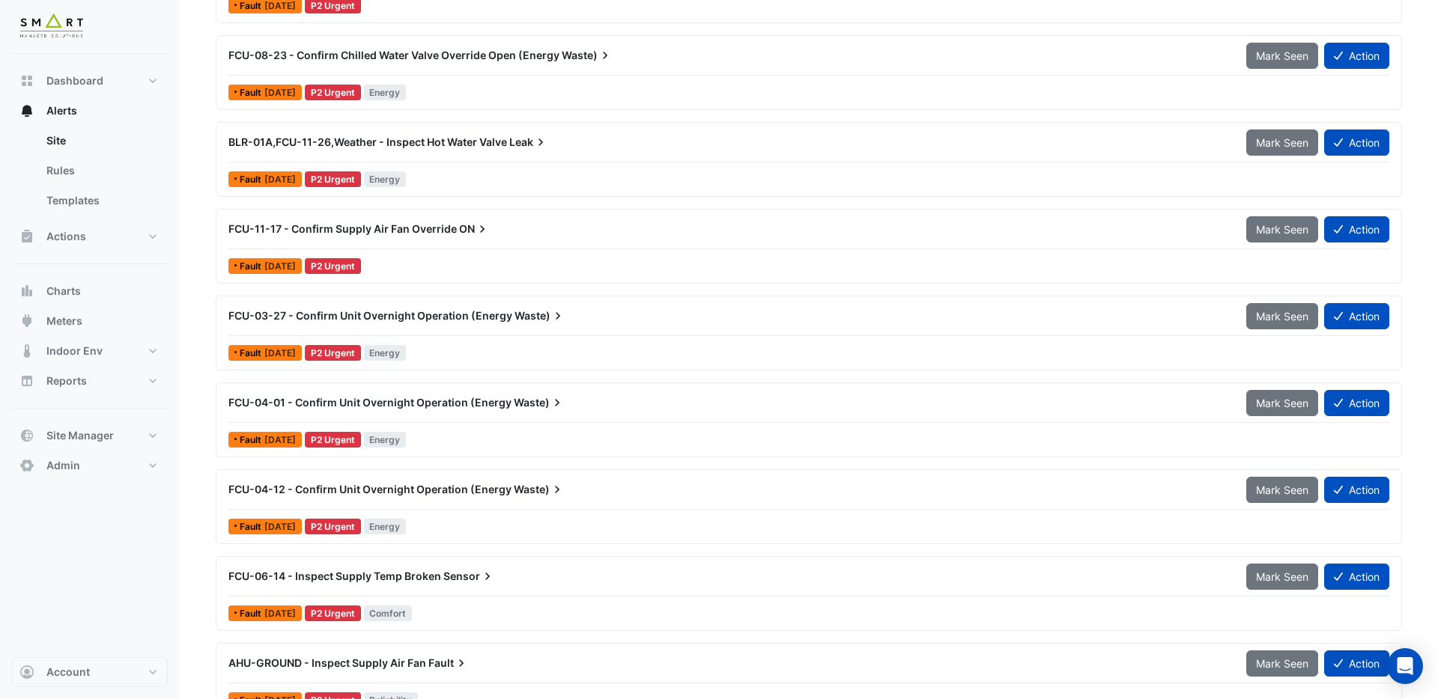
scroll to position [14039, 0]
click at [422, 319] on span "FCU-03-27 - Confirm Unit Overnight Operation (Energy" at bounding box center [370, 315] width 284 height 13
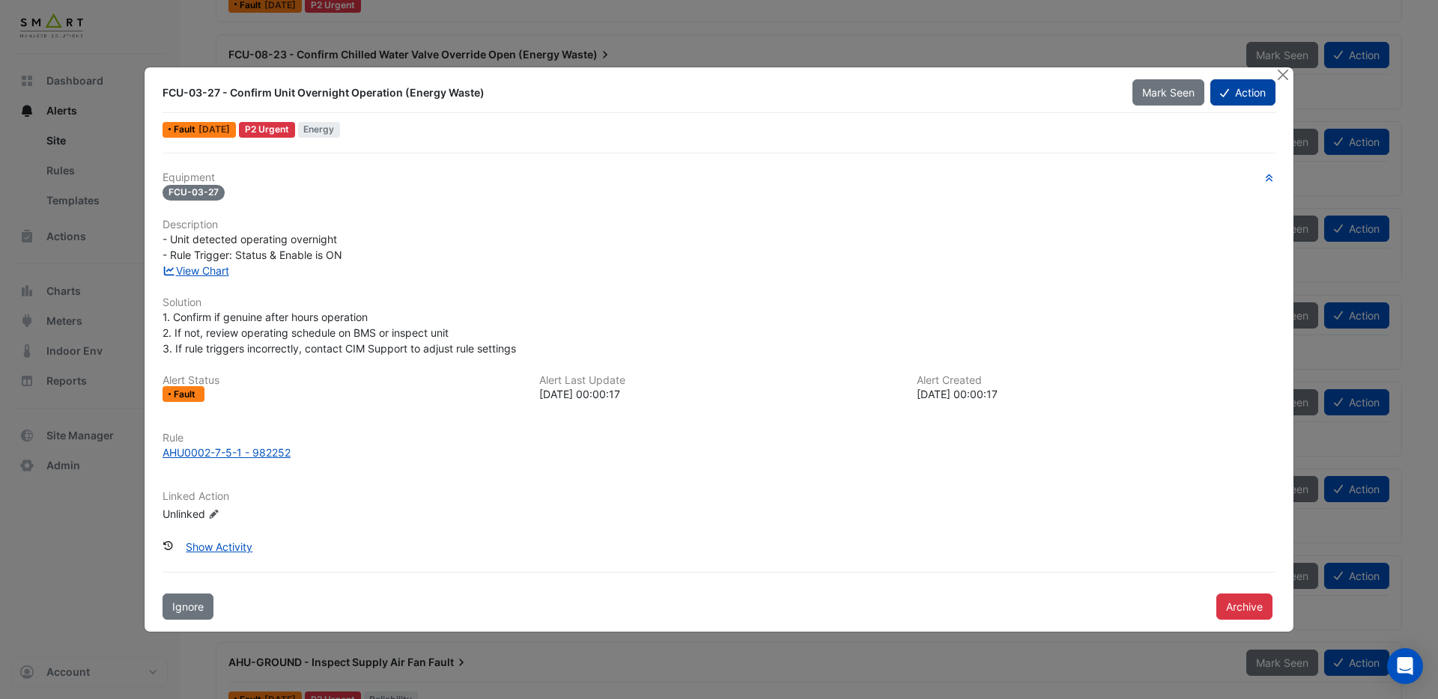
click at [1236, 100] on button "Action" at bounding box center [1242, 92] width 65 height 26
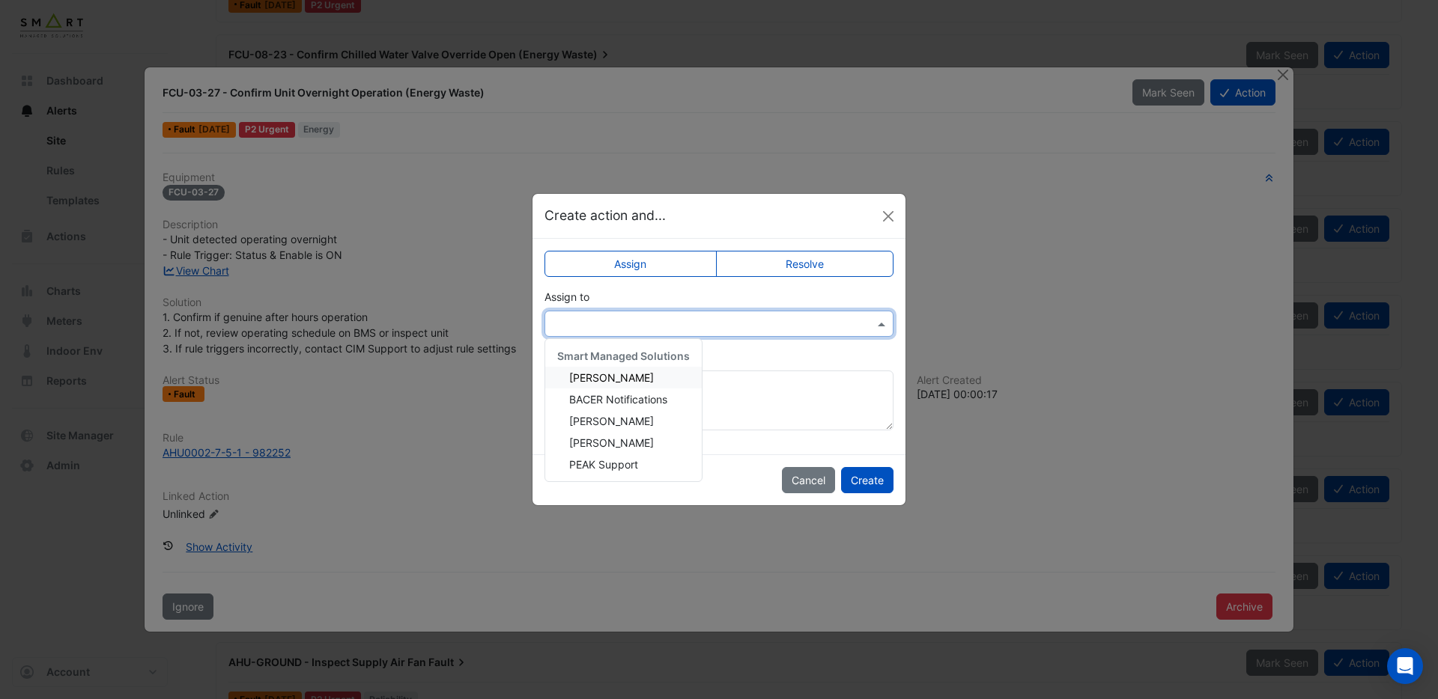
click at [719, 324] on input "text" at bounding box center [704, 325] width 303 height 16
click at [626, 377] on span "Adrien Jaboin" at bounding box center [611, 377] width 85 height 13
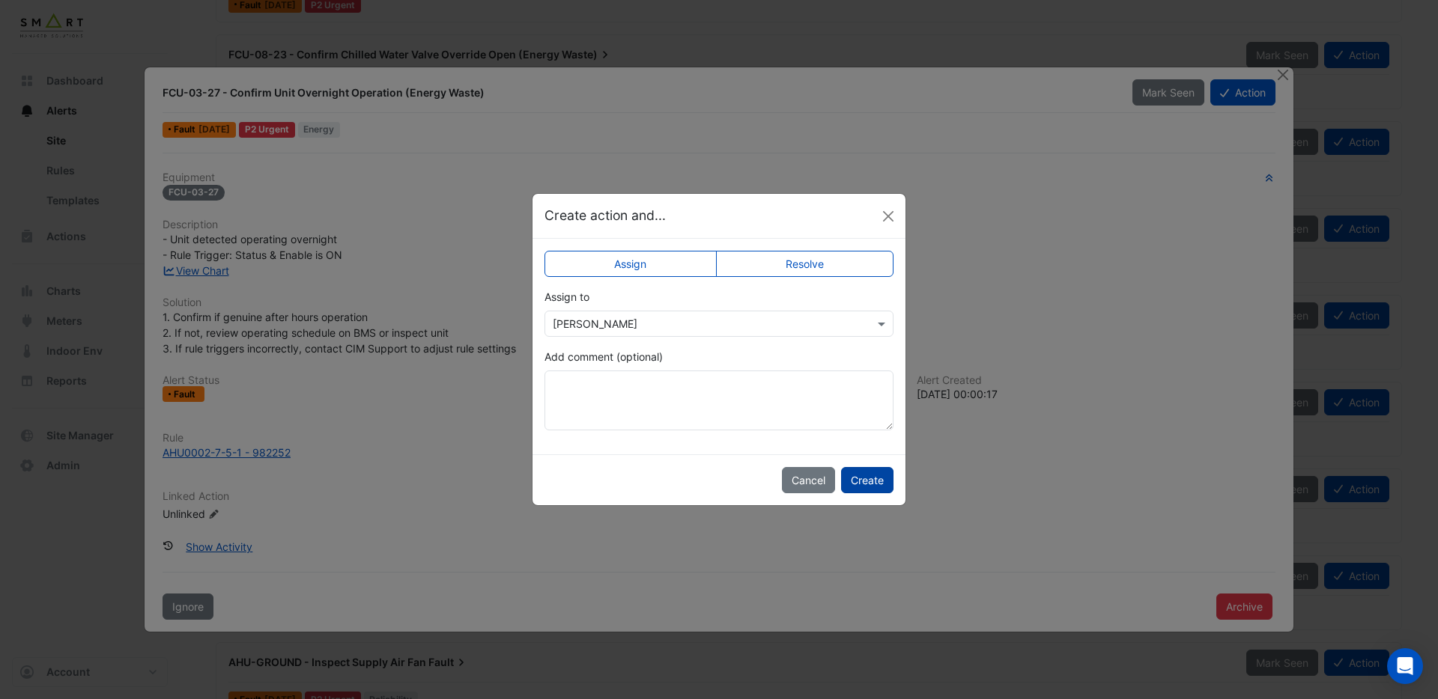
click at [860, 484] on button "Create" at bounding box center [867, 480] width 52 height 26
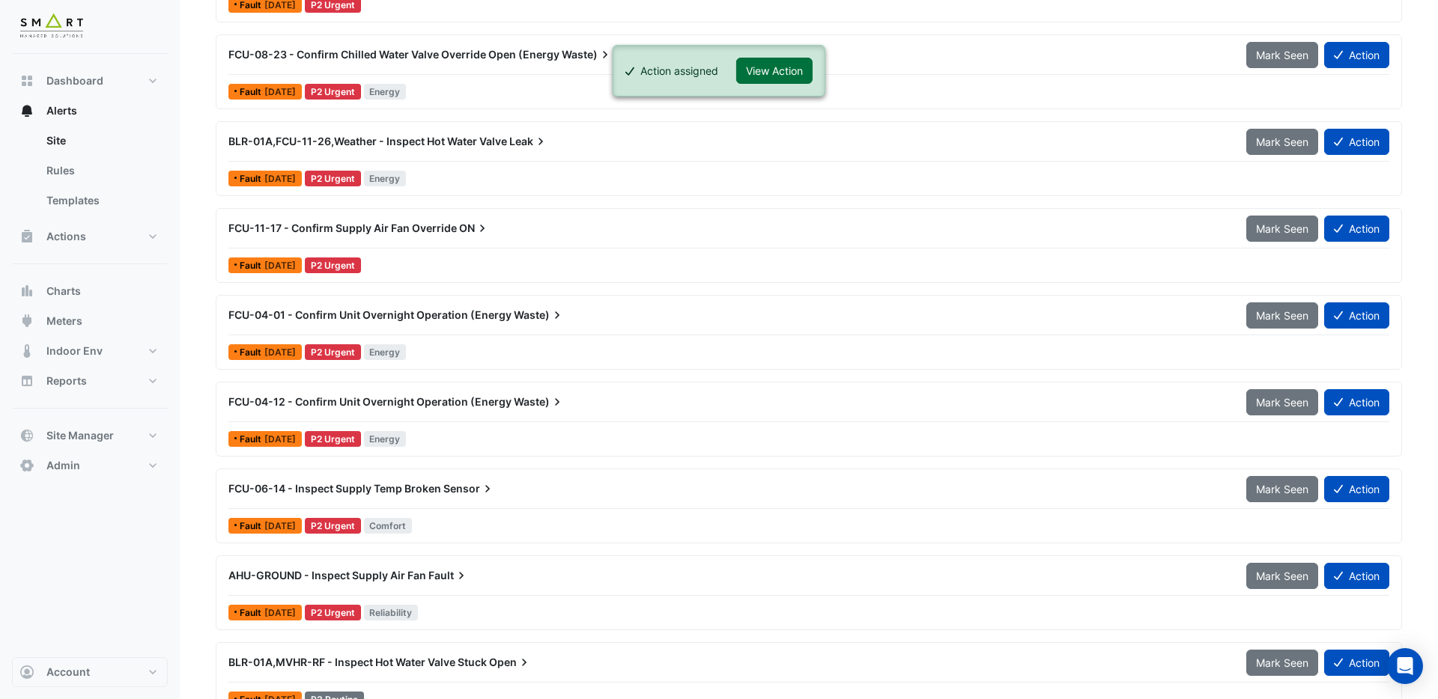
click at [792, 73] on button "View Action" at bounding box center [774, 71] width 76 height 26
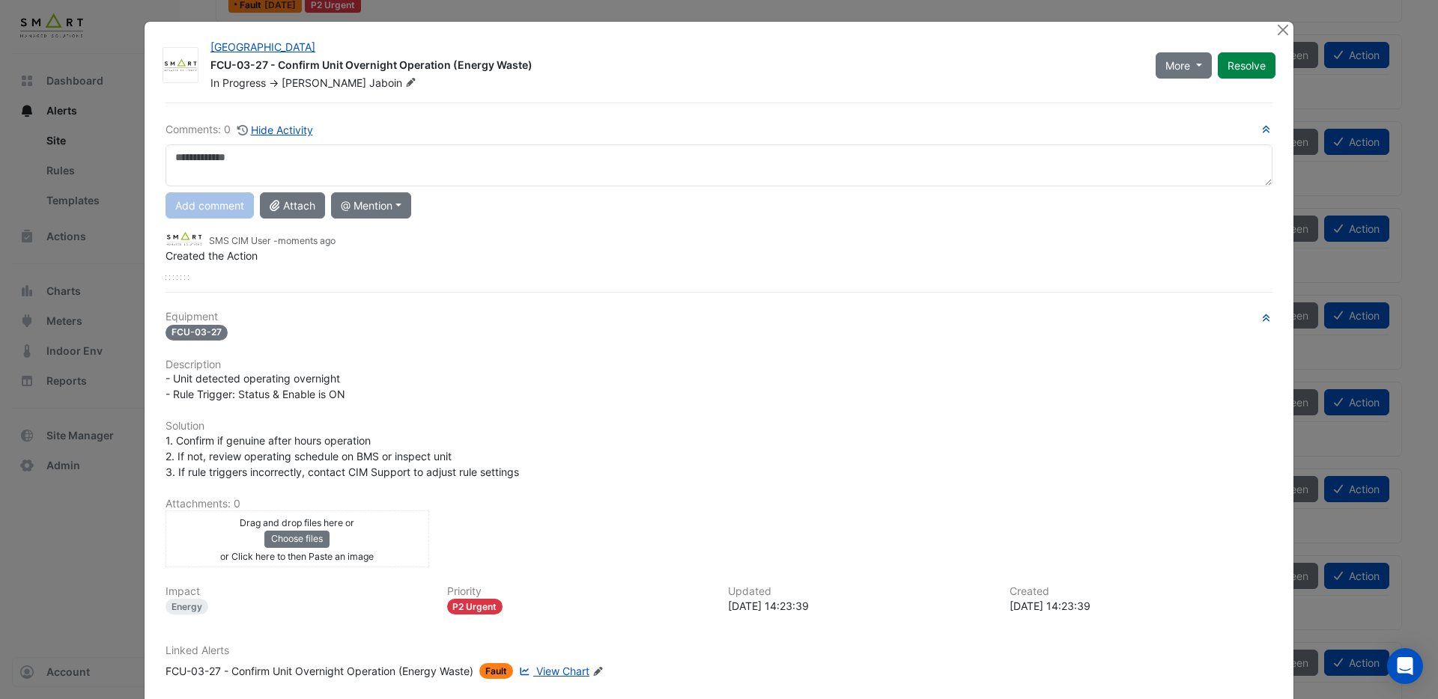
click at [604, 668] on icon "Edit Linked Alerts" at bounding box center [597, 671] width 11 height 9
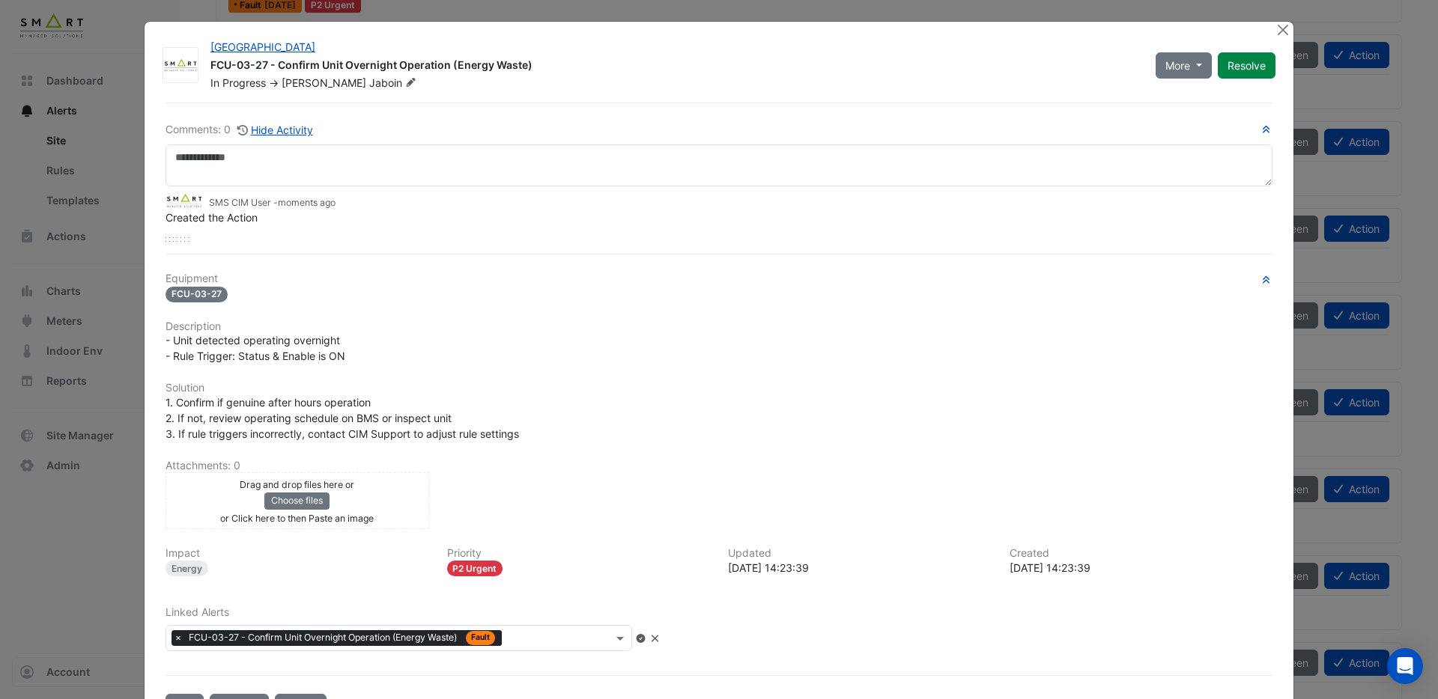
click at [577, 643] on input "text" at bounding box center [560, 640] width 105 height 16
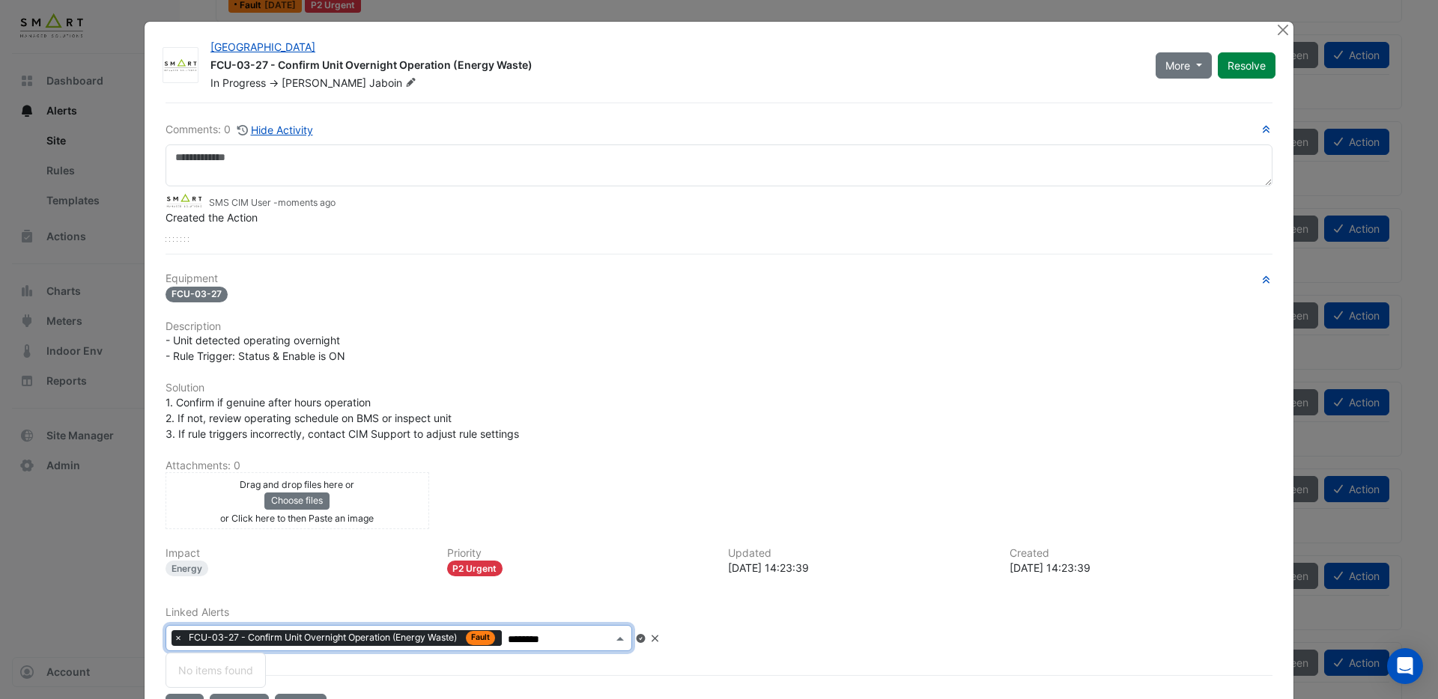
type input "*********"
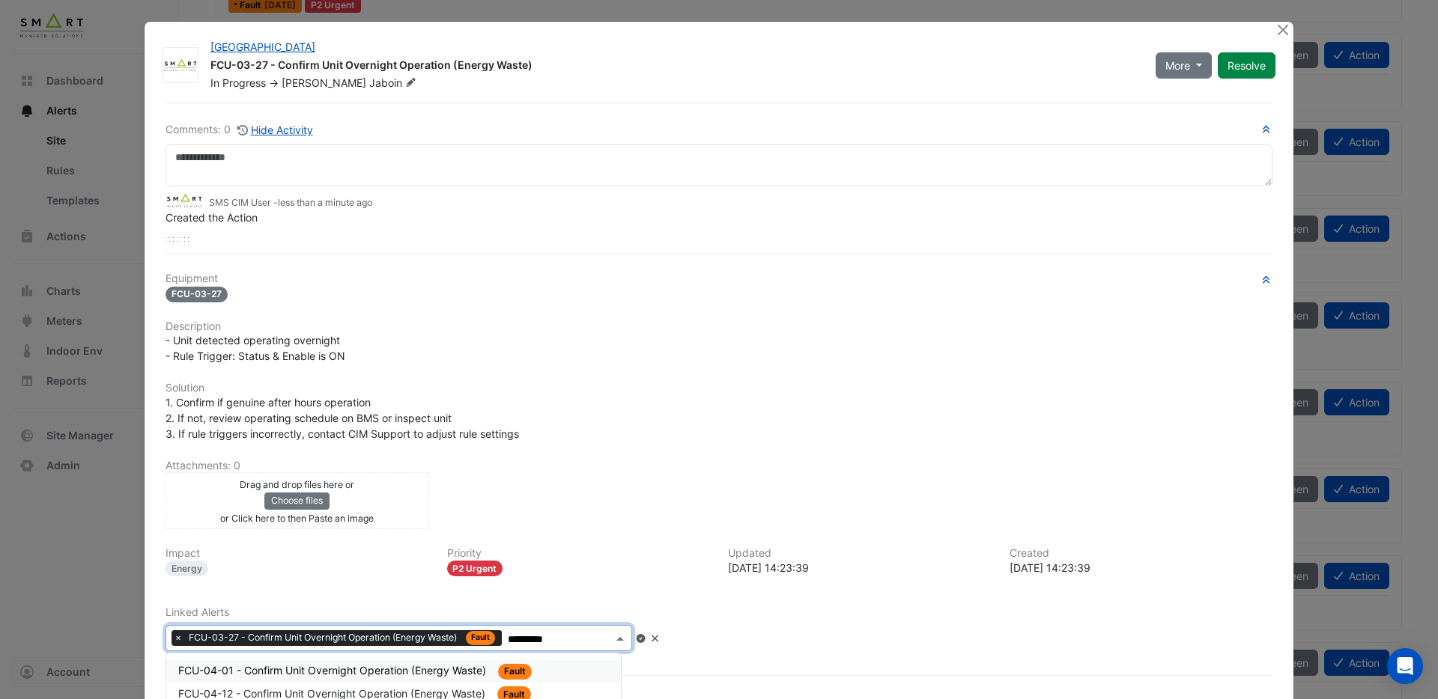
drag, startPoint x: 457, startPoint y: 669, endPoint x: 456, endPoint y: 676, distance: 7.5
click at [457, 669] on span "FCU-04-01 - Confirm Unit Overnight Operation (Energy Waste)" at bounding box center [333, 670] width 311 height 13
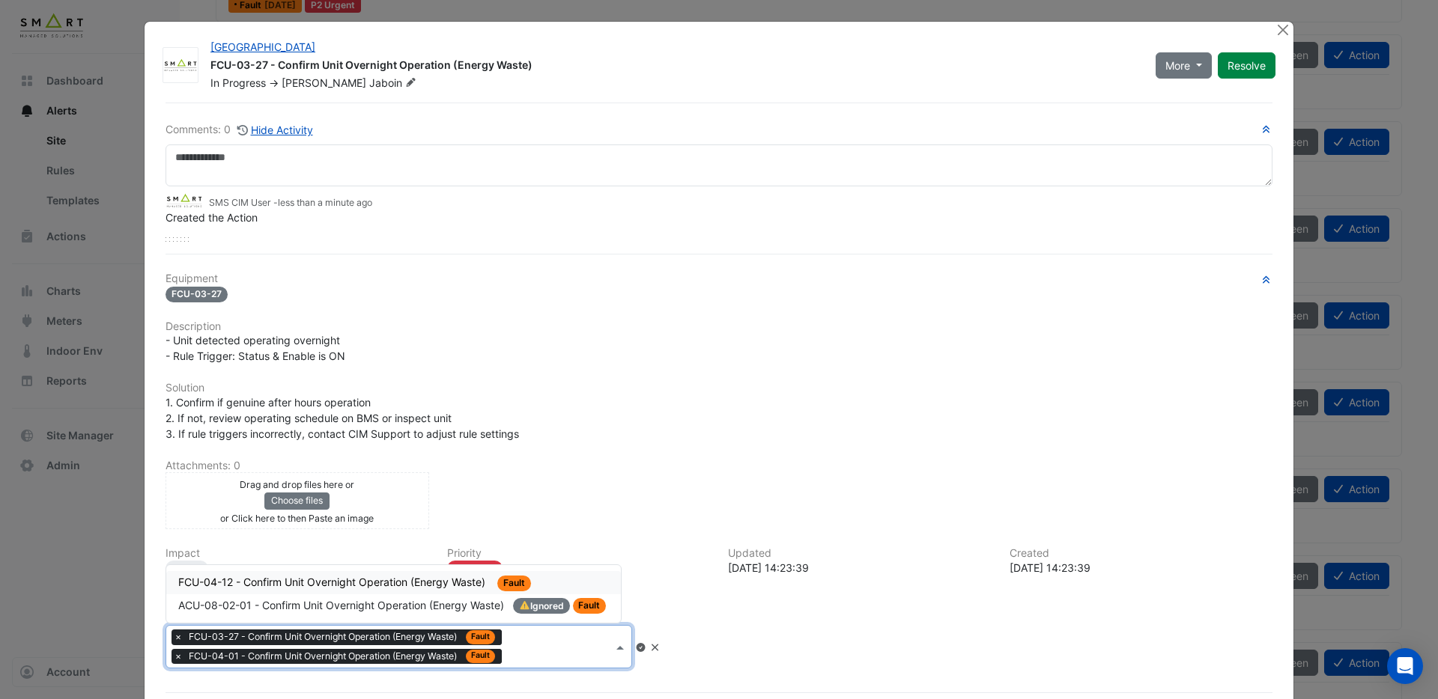
drag, startPoint x: 534, startPoint y: 656, endPoint x: 512, endPoint y: 660, distance: 22.2
click at [535, 657] on div at bounding box center [558, 649] width 107 height 19
click at [419, 581] on span "FCU-04-12 - Confirm Unit Overnight Operation (Energy Waste)" at bounding box center [333, 582] width 310 height 13
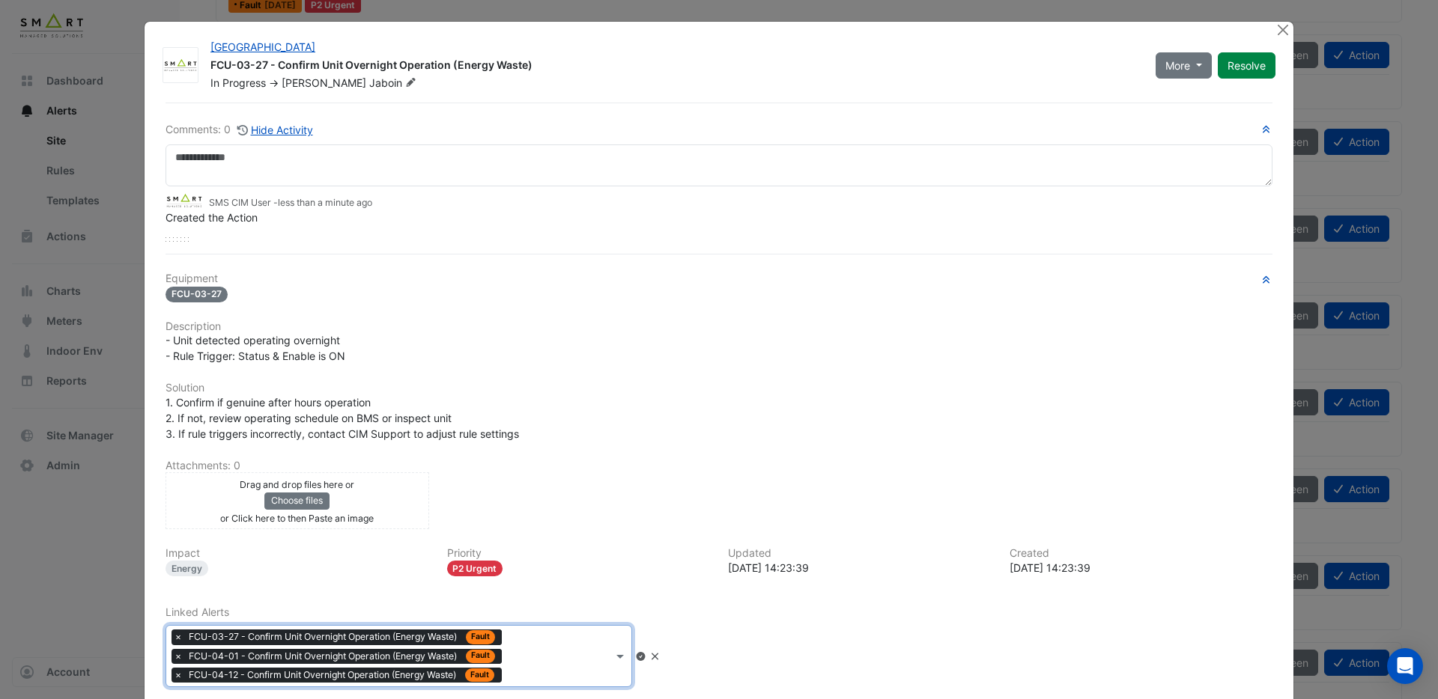
click at [645, 658] on icon at bounding box center [640, 656] width 9 height 9
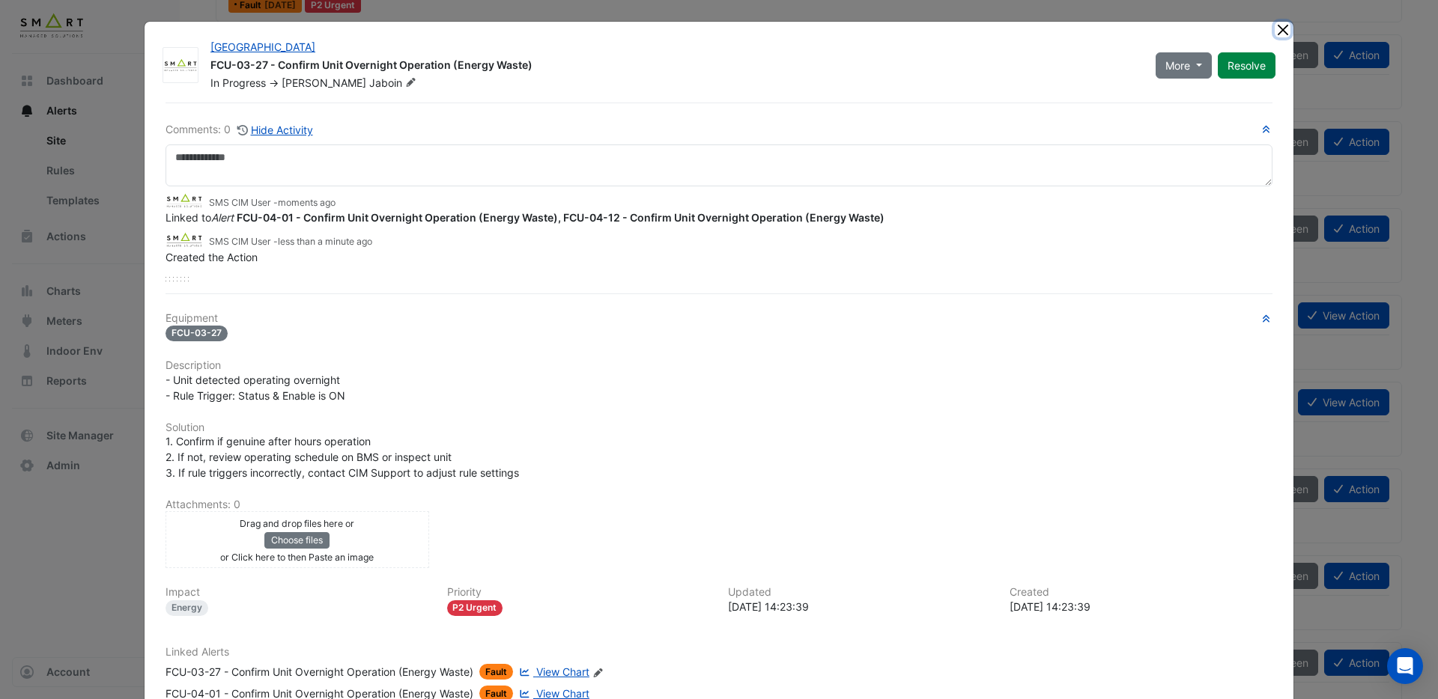
click at [1285, 28] on button "Close" at bounding box center [1283, 30] width 16 height 16
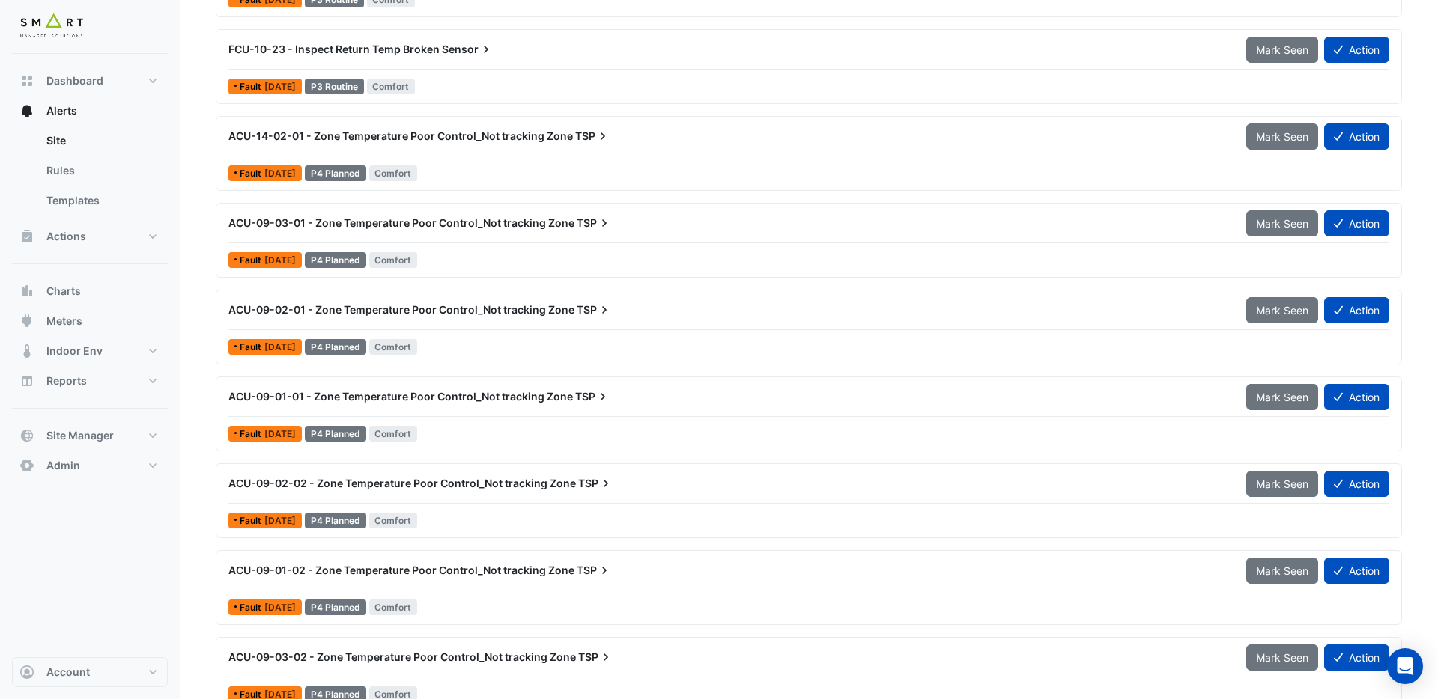
scroll to position [15285, 0]
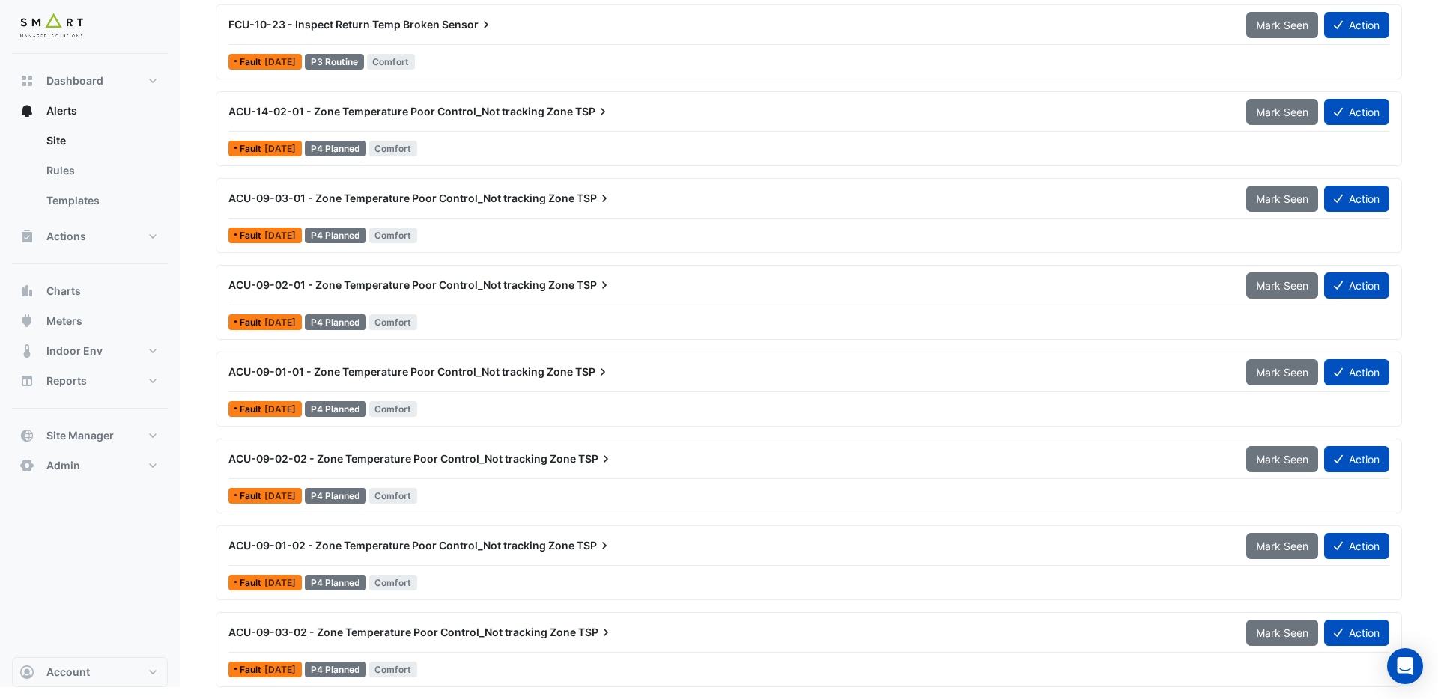
click at [472, 375] on span "ACU-09-01-01 - Zone Temperature Poor Control_Not tracking Zone" at bounding box center [400, 371] width 344 height 13
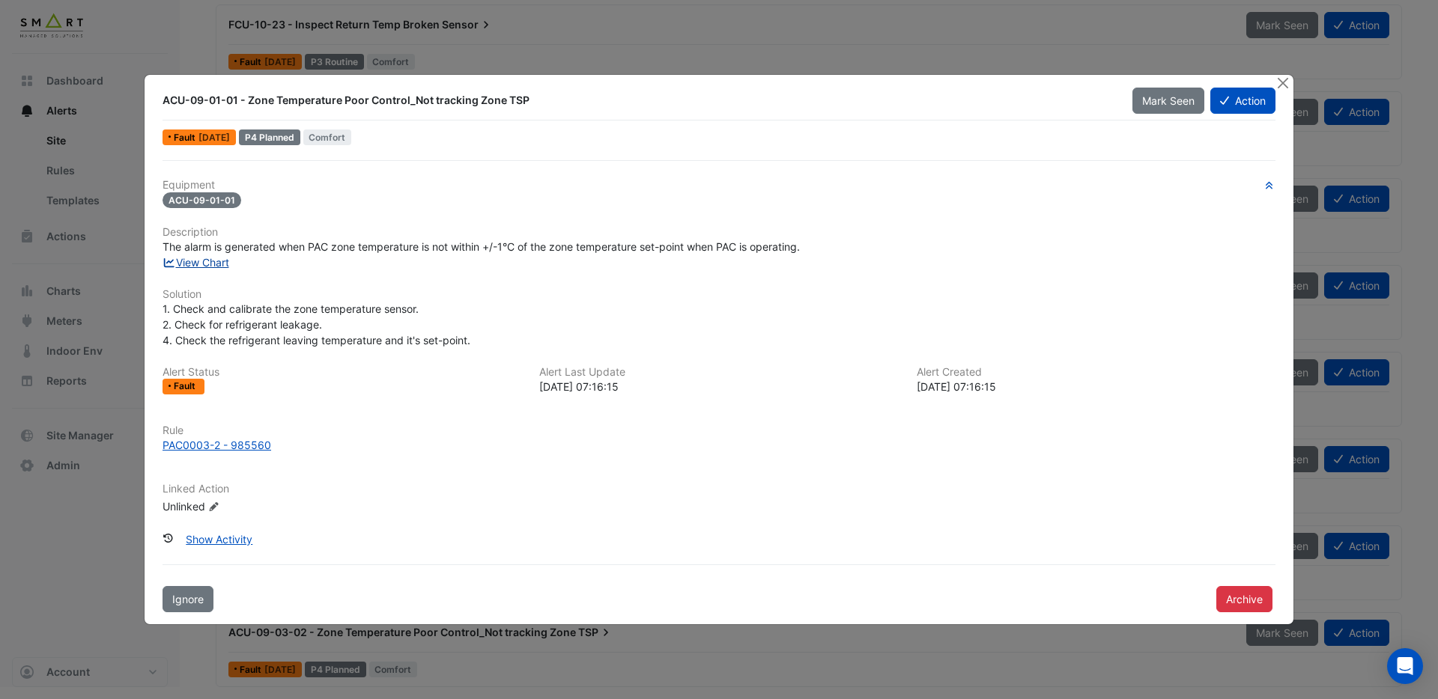
click at [211, 258] on link "View Chart" at bounding box center [195, 262] width 67 height 13
click at [1282, 83] on button "Close" at bounding box center [1283, 83] width 16 height 16
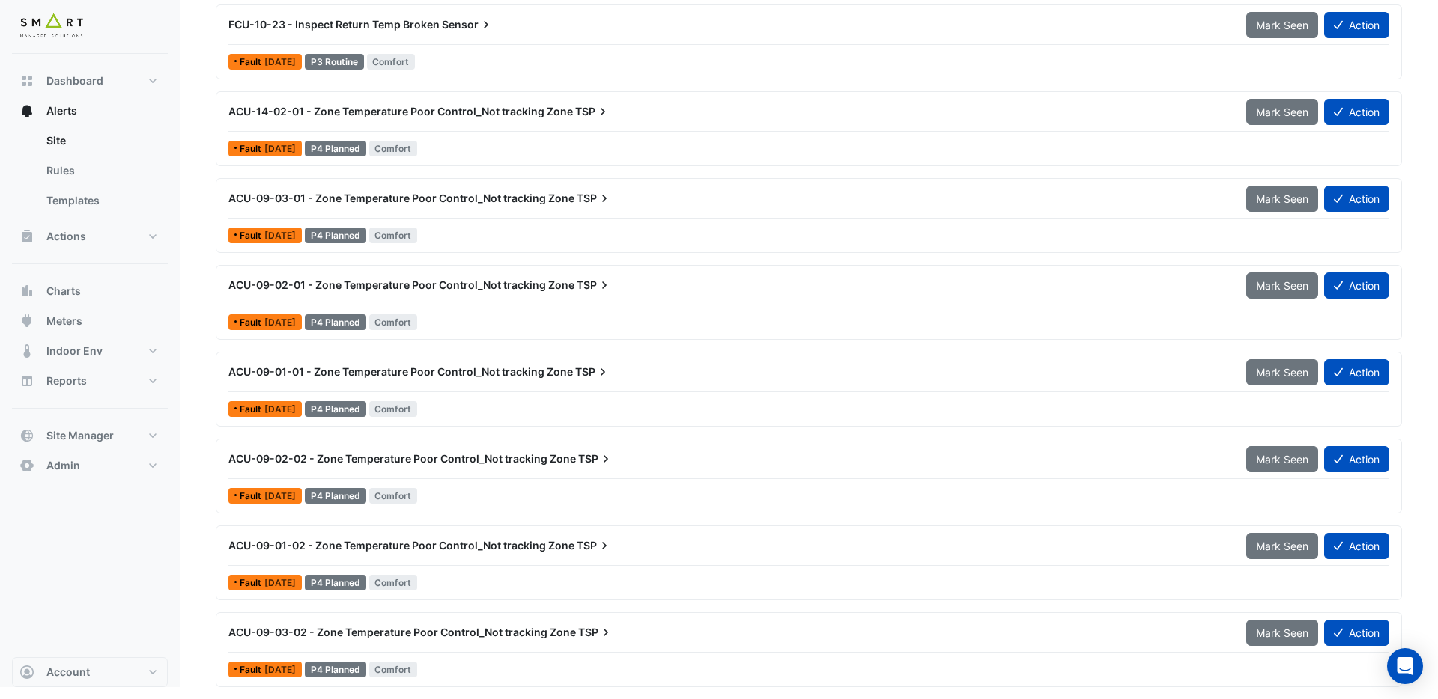
click at [290, 455] on span "ACU-09-02-02 - Zone Temperature Poor Control_Not tracking Zone" at bounding box center [401, 458] width 347 height 13
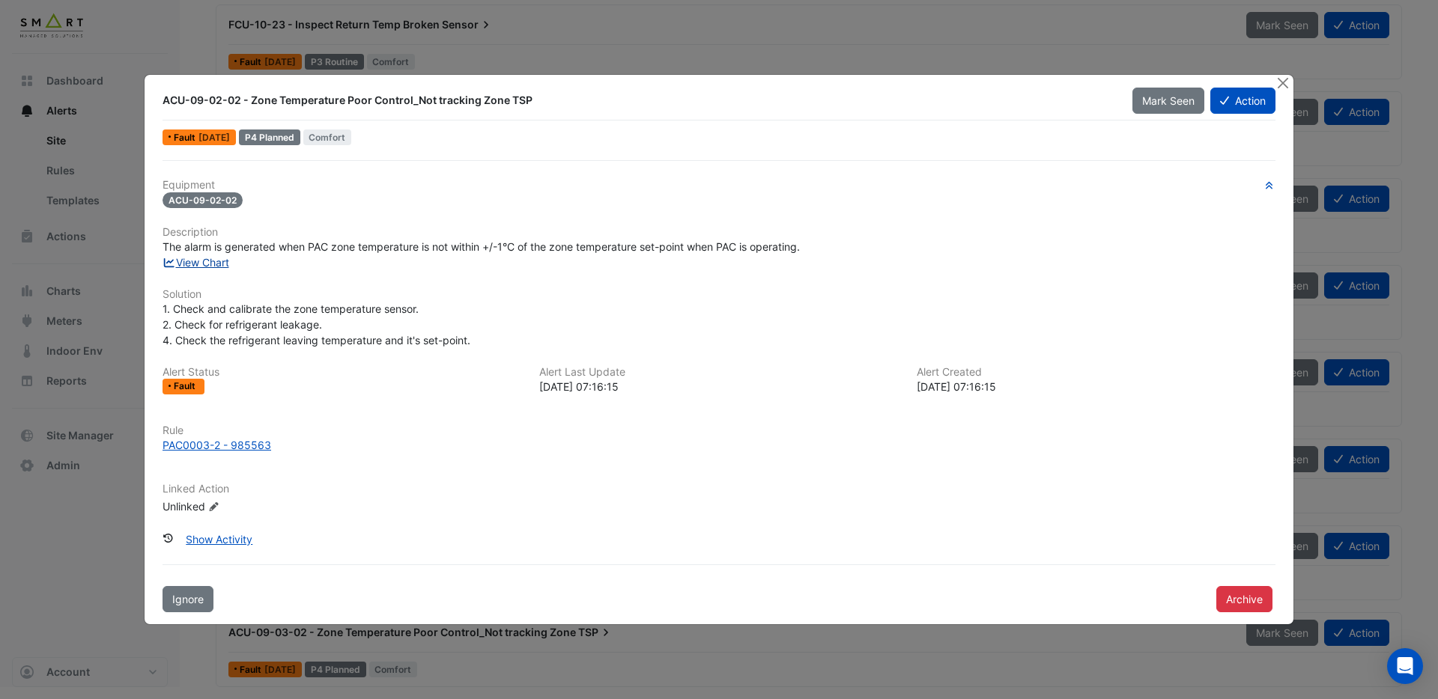
click at [206, 261] on link "View Chart" at bounding box center [195, 262] width 67 height 13
click at [1281, 85] on button "Close" at bounding box center [1283, 83] width 16 height 16
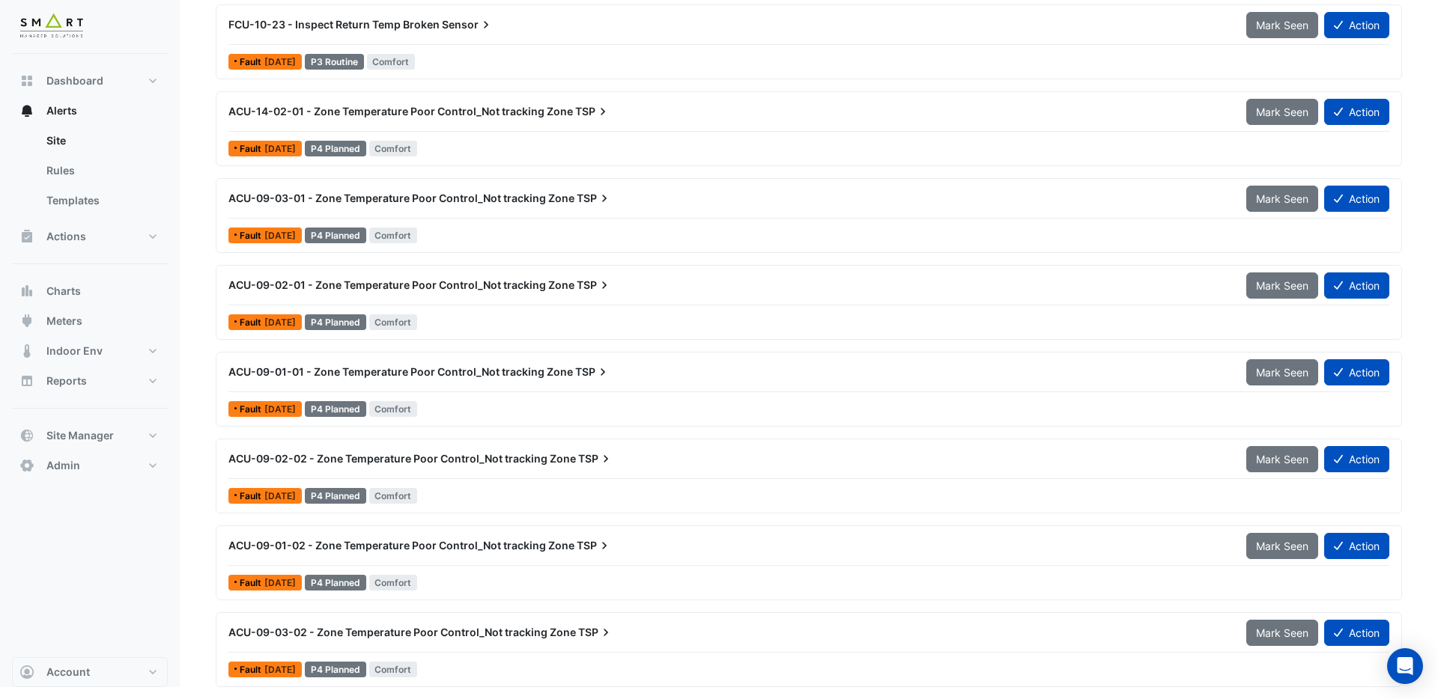
click at [437, 628] on span "ACU-09-03-02 - Zone Temperature Poor Control_Not tracking Zone" at bounding box center [401, 632] width 347 height 13
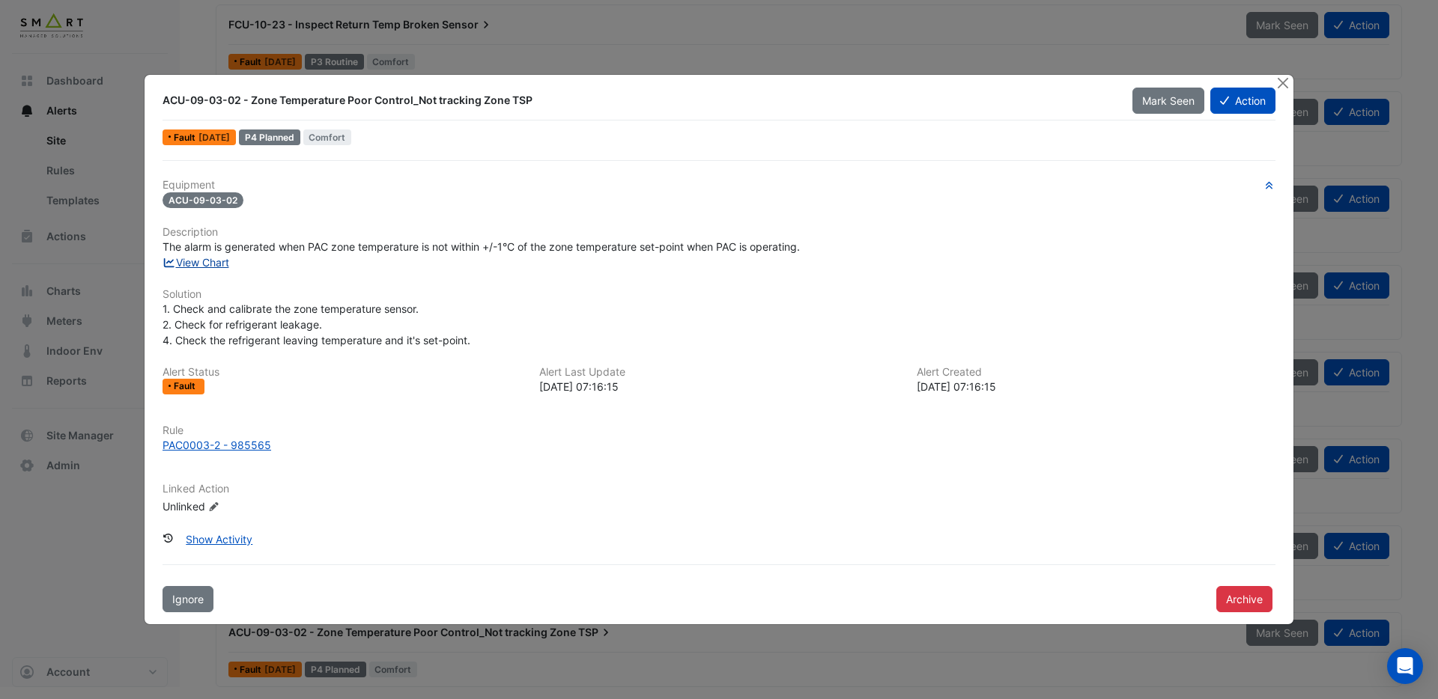
click at [213, 261] on link "View Chart" at bounding box center [195, 262] width 67 height 13
drag, startPoint x: 1283, startPoint y: 79, endPoint x: 1227, endPoint y: 82, distance: 56.2
click at [1283, 79] on button "Close" at bounding box center [1283, 83] width 16 height 16
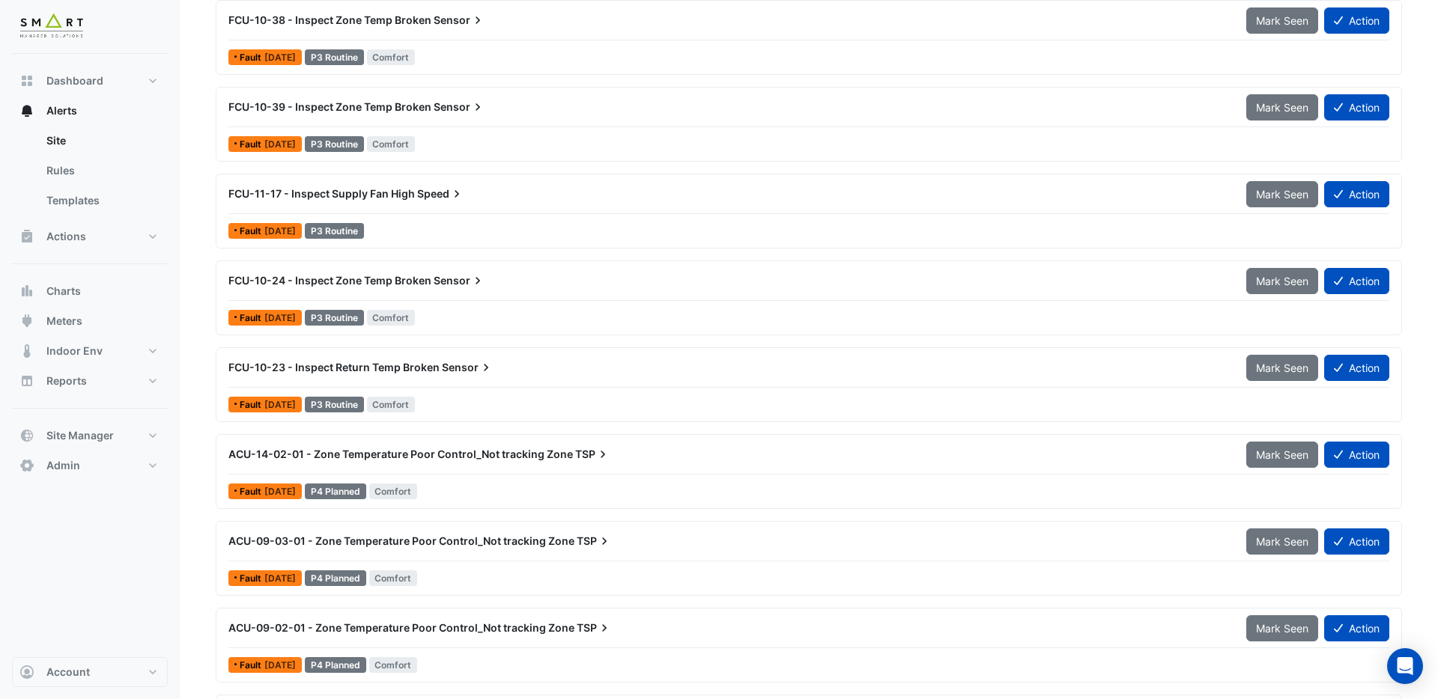
scroll to position [14940, 0]
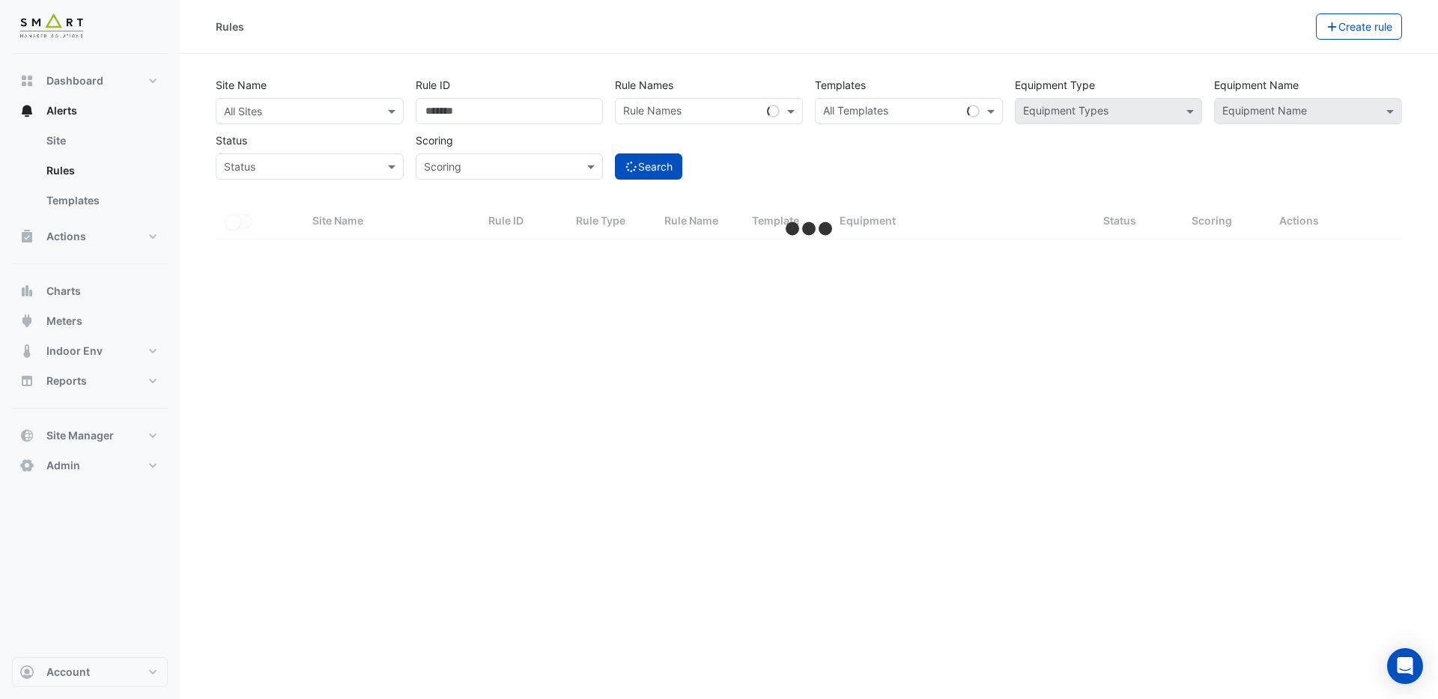
select select "***"
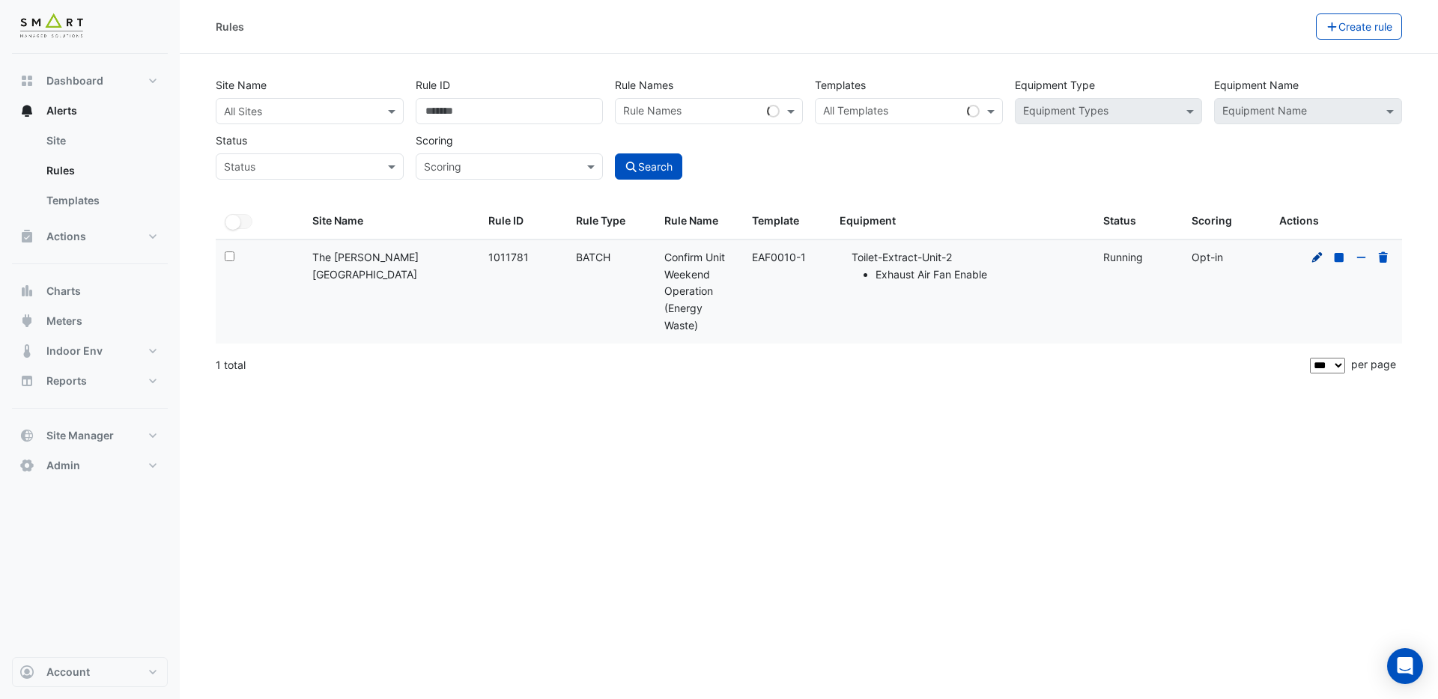
click at [1314, 260] on icon at bounding box center [1316, 257] width 13 height 10
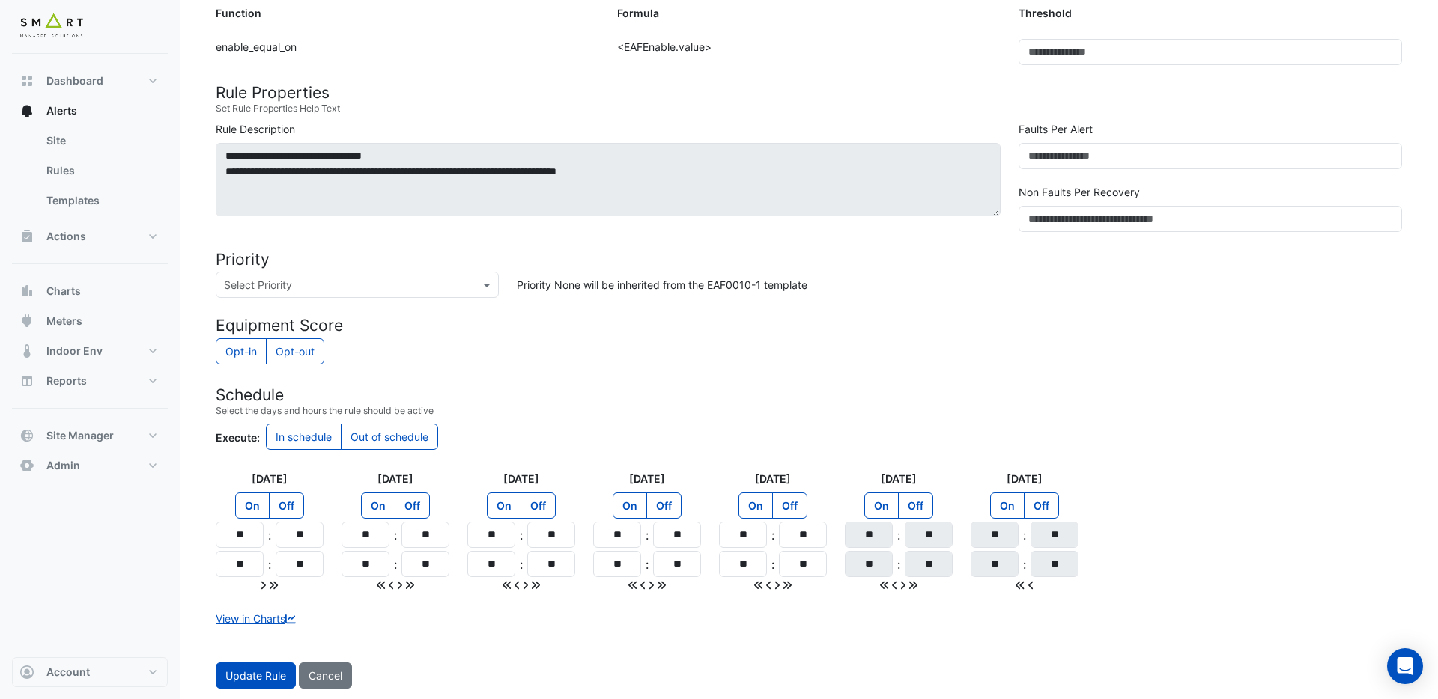
scroll to position [420, 0]
click at [288, 505] on label "Off" at bounding box center [286, 504] width 35 height 26
click at [421, 507] on label "Off" at bounding box center [412, 504] width 35 height 26
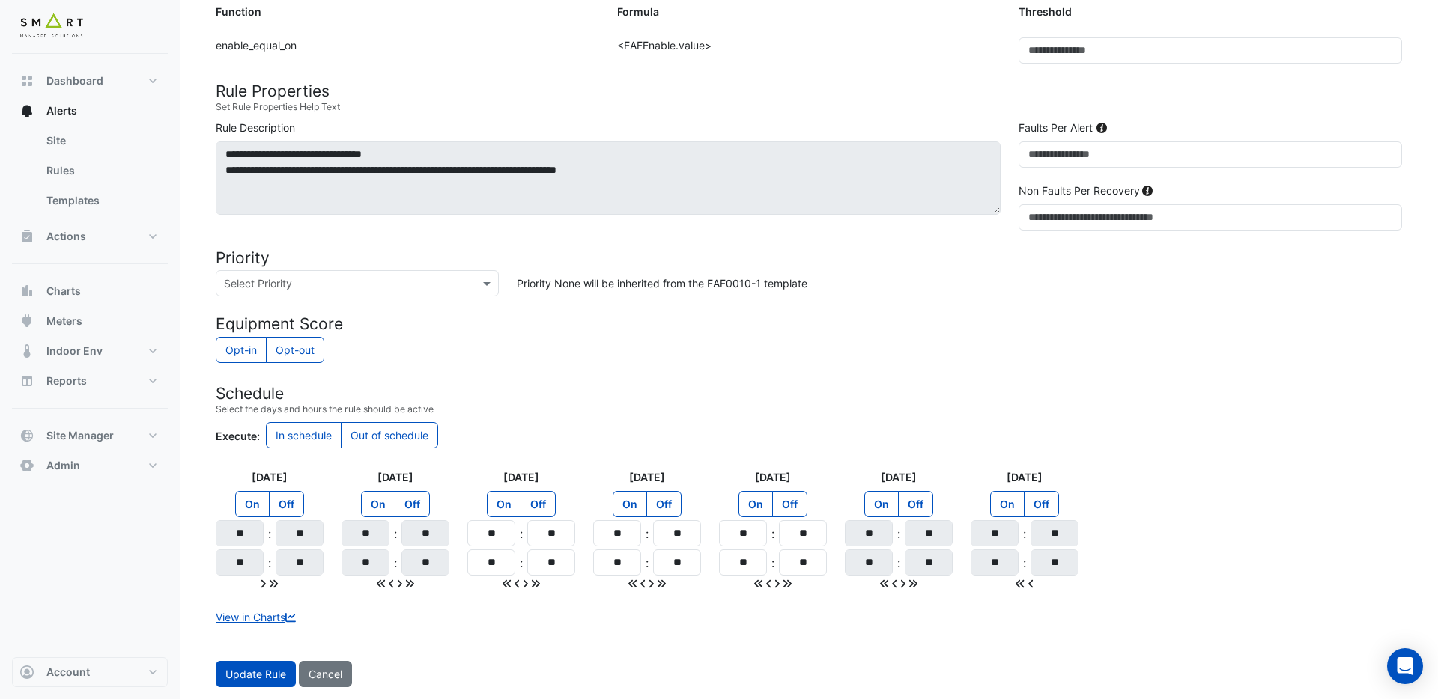
click at [544, 505] on label "Off" at bounding box center [537, 504] width 35 height 26
drag, startPoint x: 663, startPoint y: 505, endPoint x: 702, endPoint y: 508, distance: 39.8
click at [663, 505] on label "Off" at bounding box center [663, 504] width 35 height 26
drag, startPoint x: 757, startPoint y: 535, endPoint x: 705, endPoint y: 539, distance: 52.6
click at [705, 539] on div "Monday On Off ** : ** ** : ** Tuesday On Off ** : ** ** : ** Wednesday On Off *…" at bounding box center [809, 531] width 1204 height 122
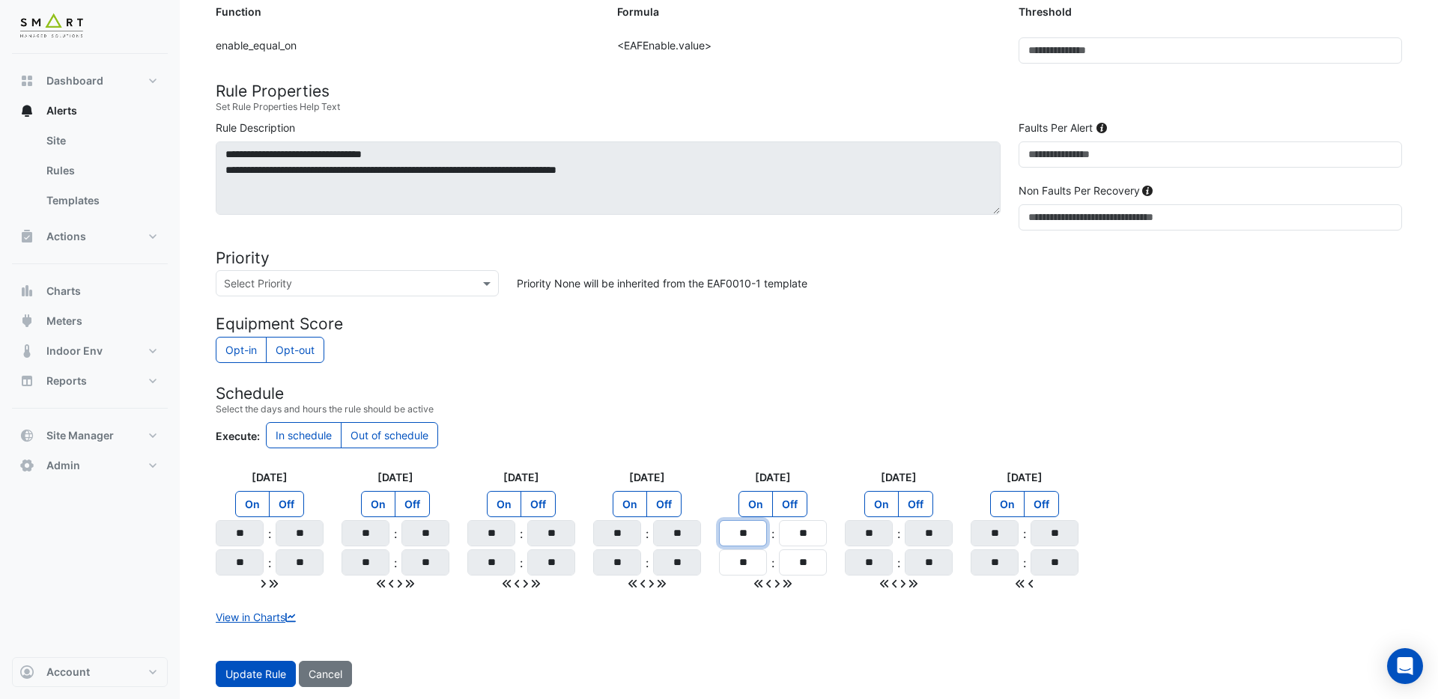
type input "**"
click at [792, 508] on label "Off" at bounding box center [789, 504] width 35 height 26
click at [884, 505] on label "On" at bounding box center [881, 504] width 34 height 26
click at [1005, 500] on label "On" at bounding box center [1007, 504] width 34 height 26
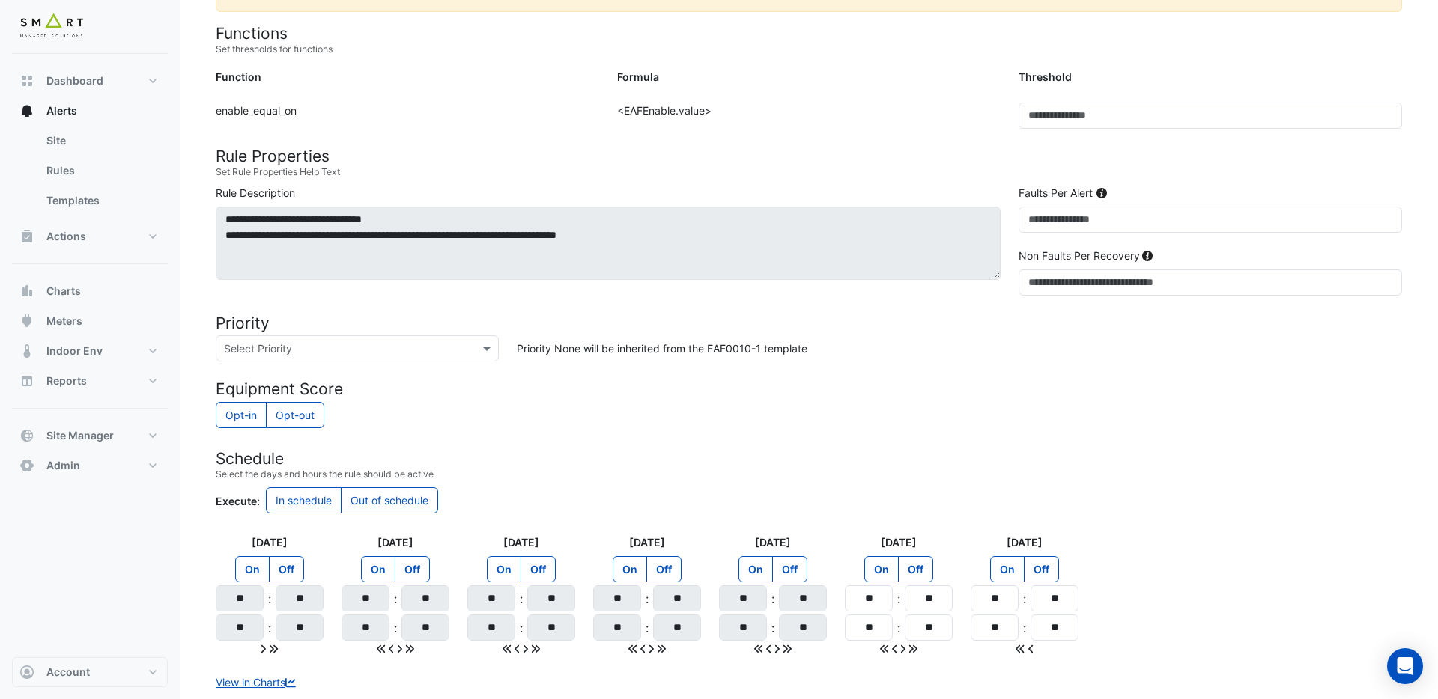
scroll to position [356, 0]
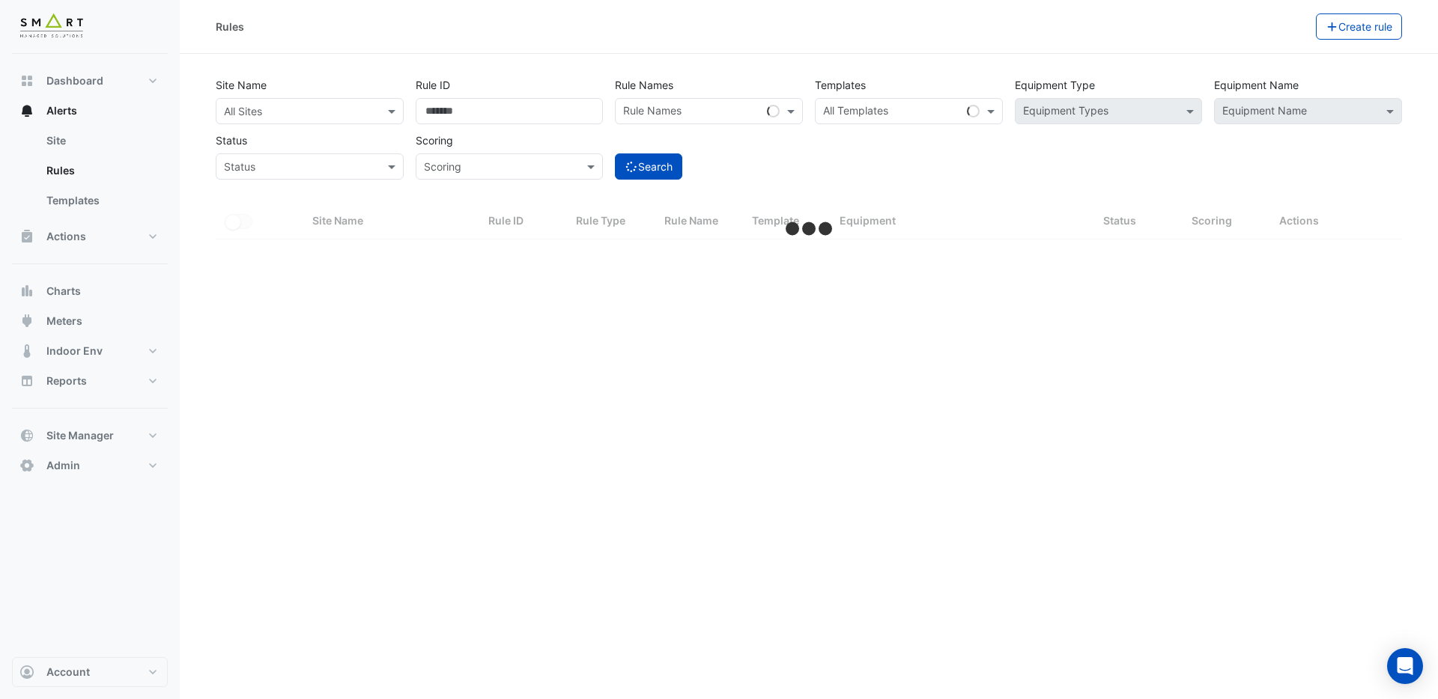
select select "***"
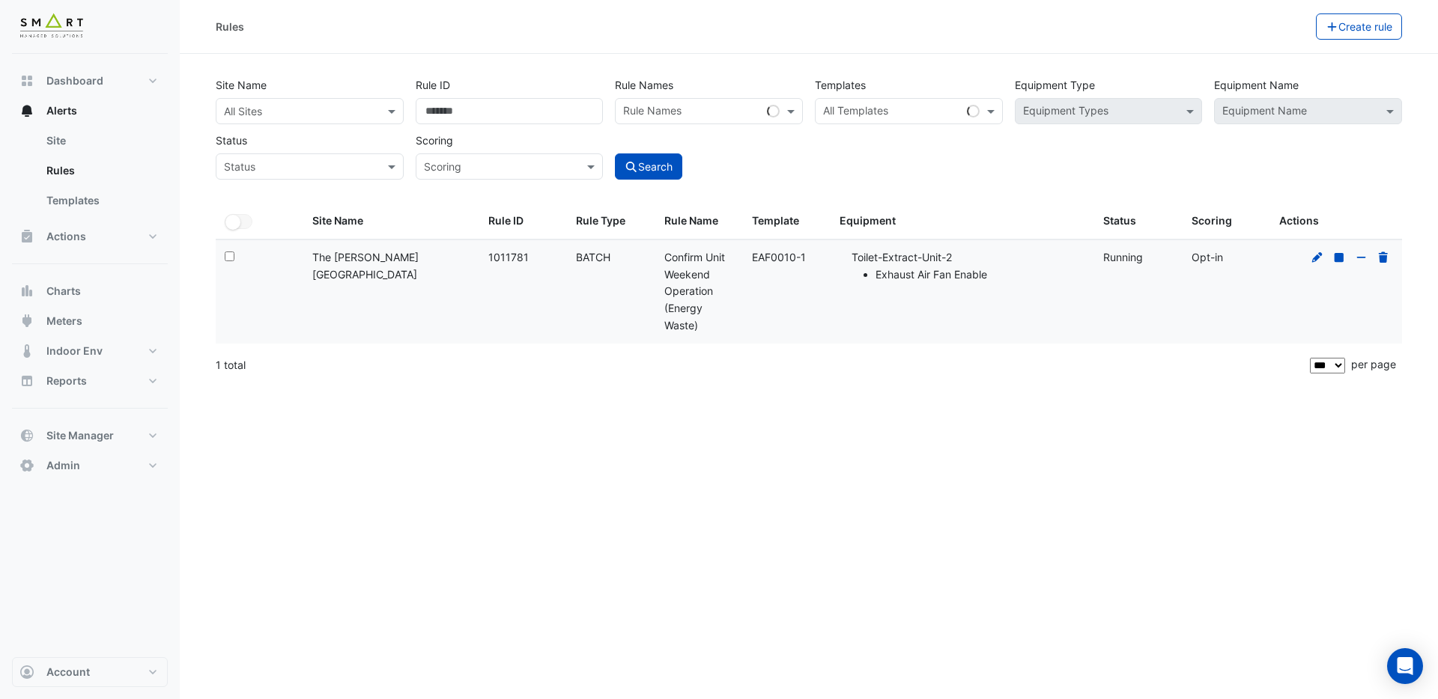
click at [339, 115] on input "text" at bounding box center [295, 112] width 142 height 16
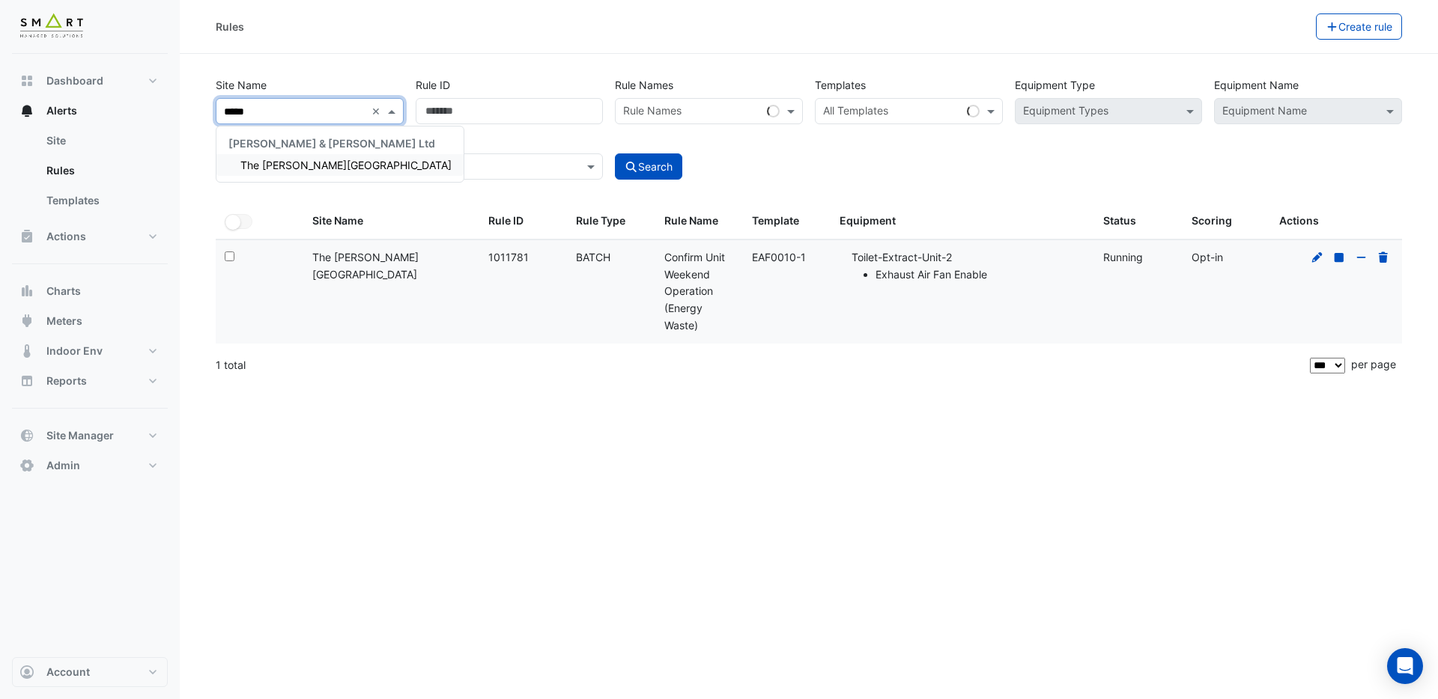
type input "******"
click at [306, 164] on span "The Porter Building" at bounding box center [345, 165] width 211 height 13
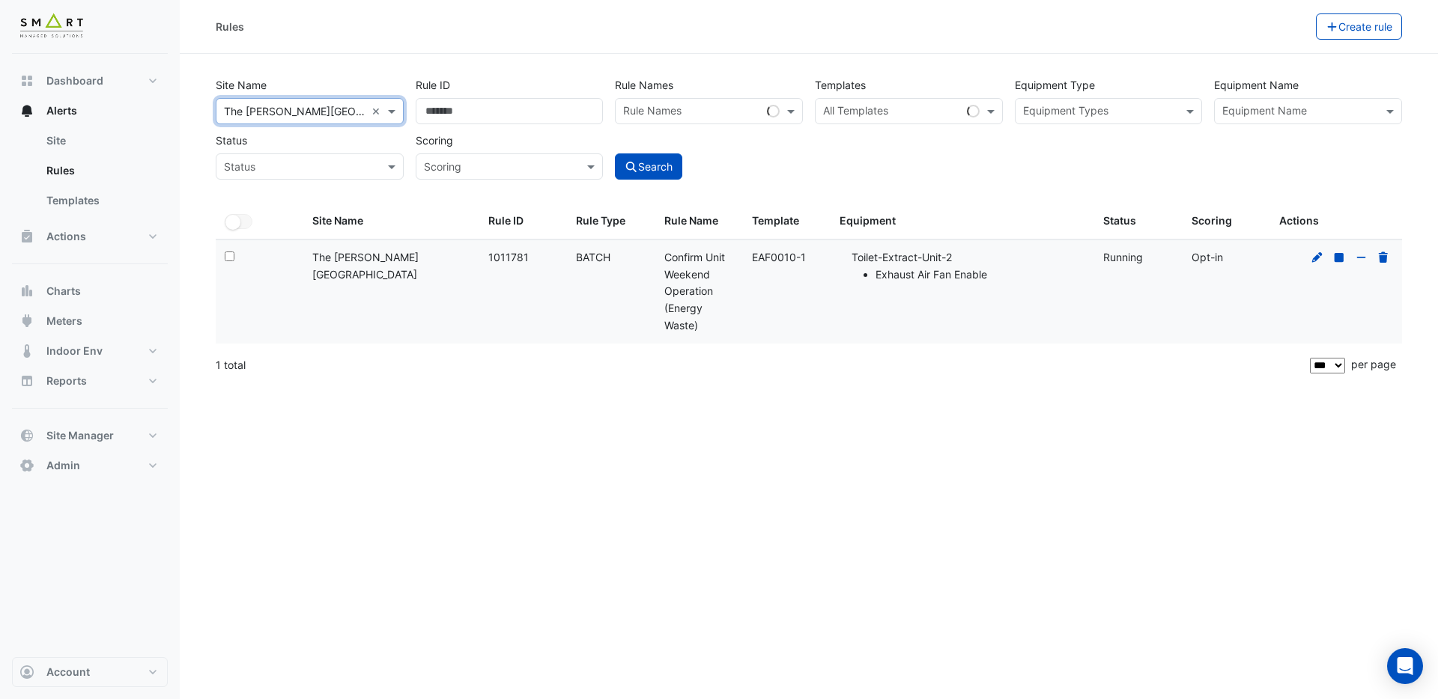
click at [905, 117] on input "text" at bounding box center [892, 113] width 138 height 16
click at [853, 113] on input "**********" at bounding box center [885, 113] width 125 height 16
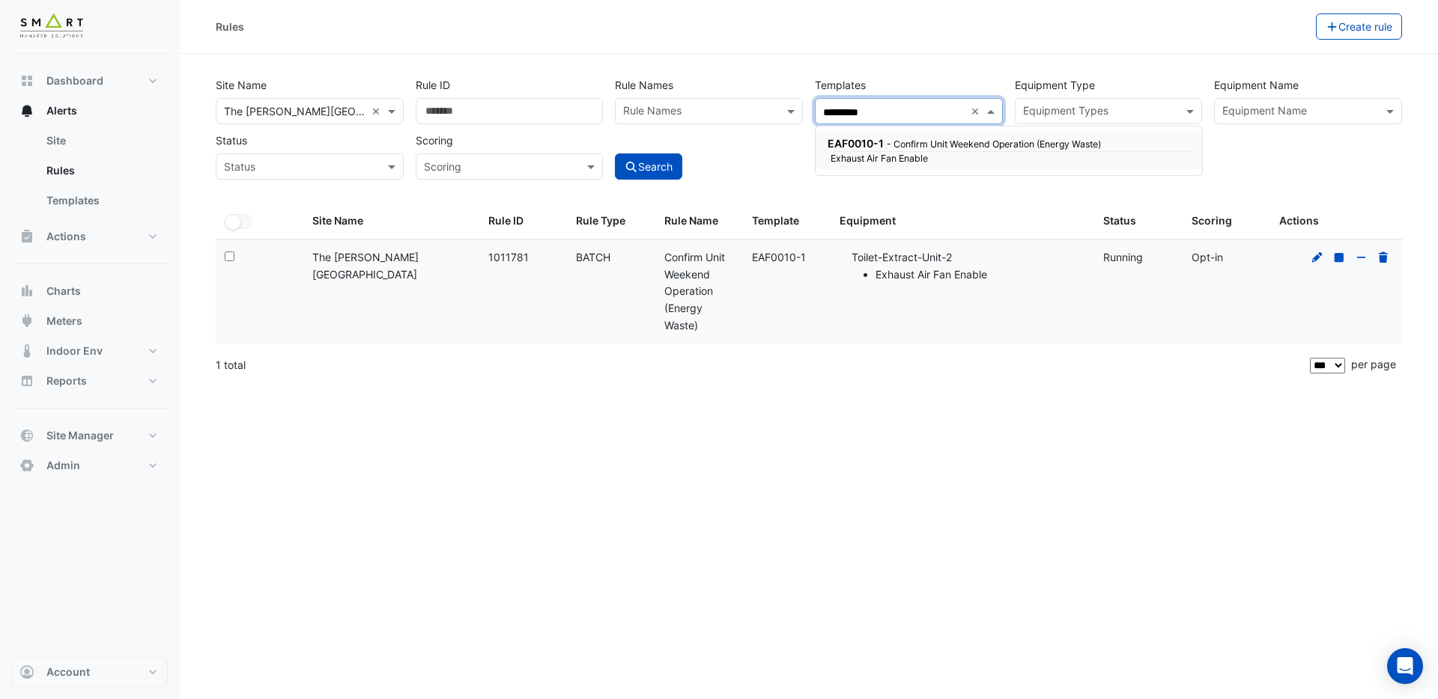
click at [891, 150] on div "EAF0010-1 - Confirm Unit Weekend Operation (Energy Waste)" at bounding box center [1006, 144] width 359 height 16
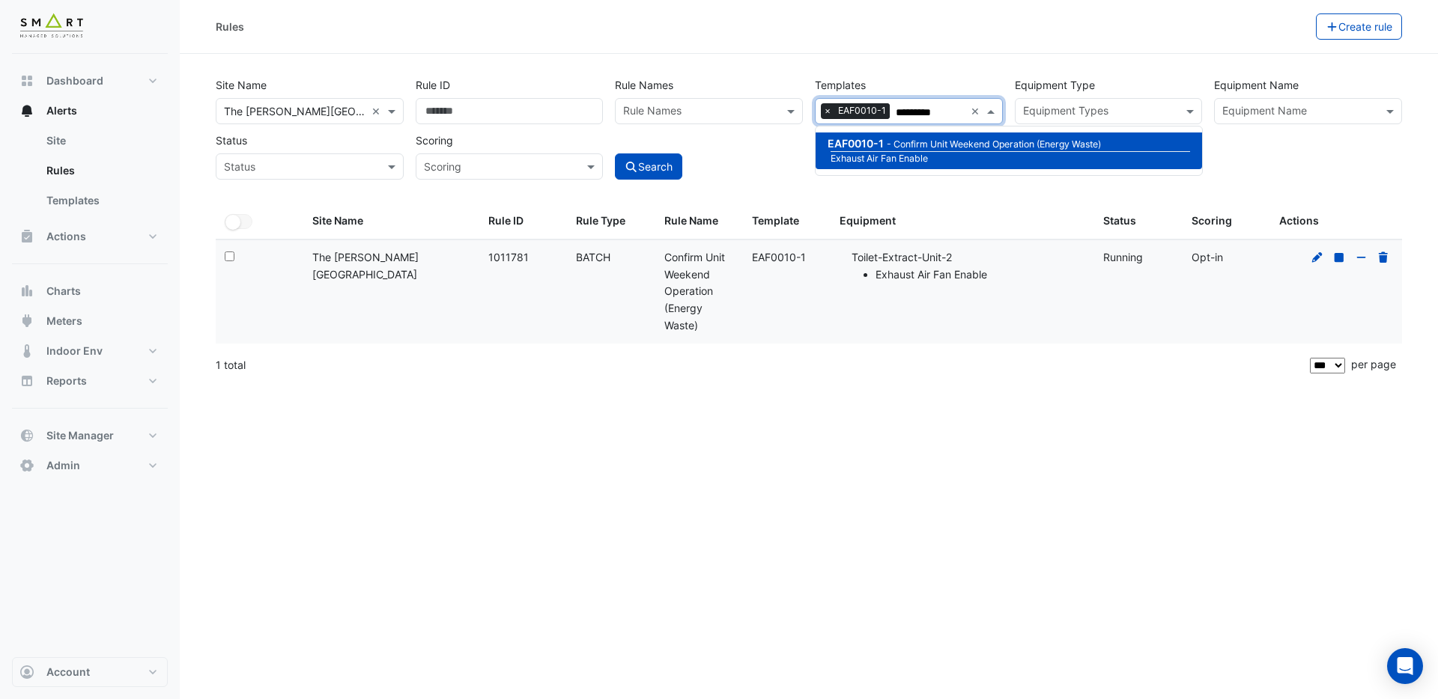
type input "*********"
drag, startPoint x: 557, startPoint y: 112, endPoint x: 285, endPoint y: 106, distance: 272.6
click at [291, 106] on div "Site Name × The Porter Building × Rule ID ******* Rule Names Rule Names Templat…" at bounding box center [809, 124] width 1198 height 111
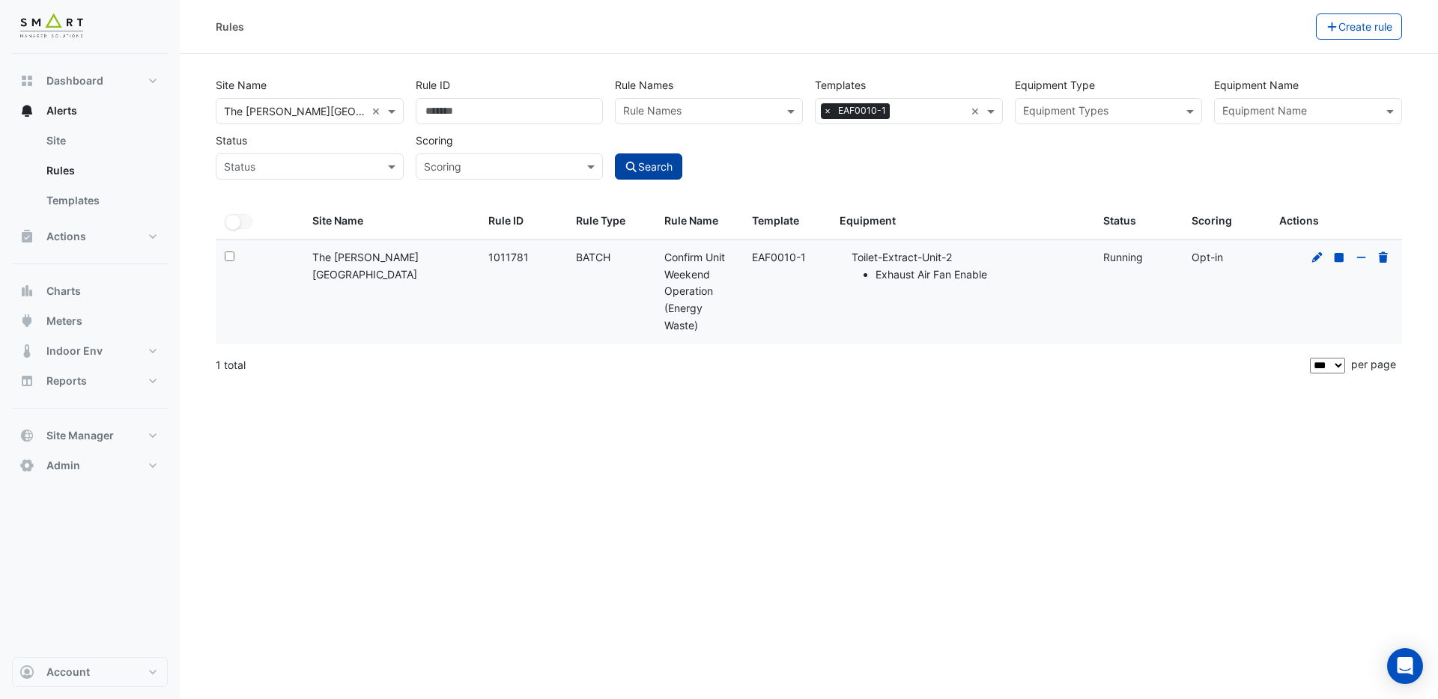
click at [641, 165] on button "Search" at bounding box center [648, 167] width 67 height 26
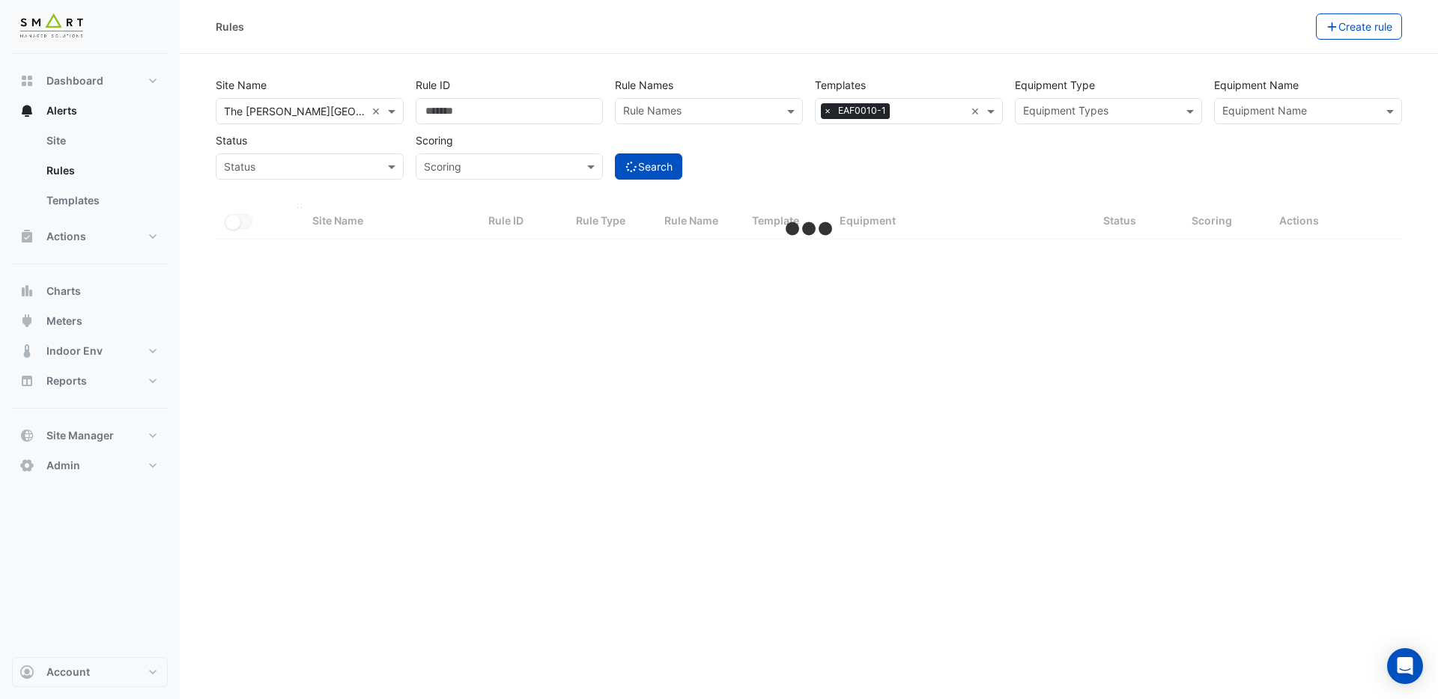
select select "***"
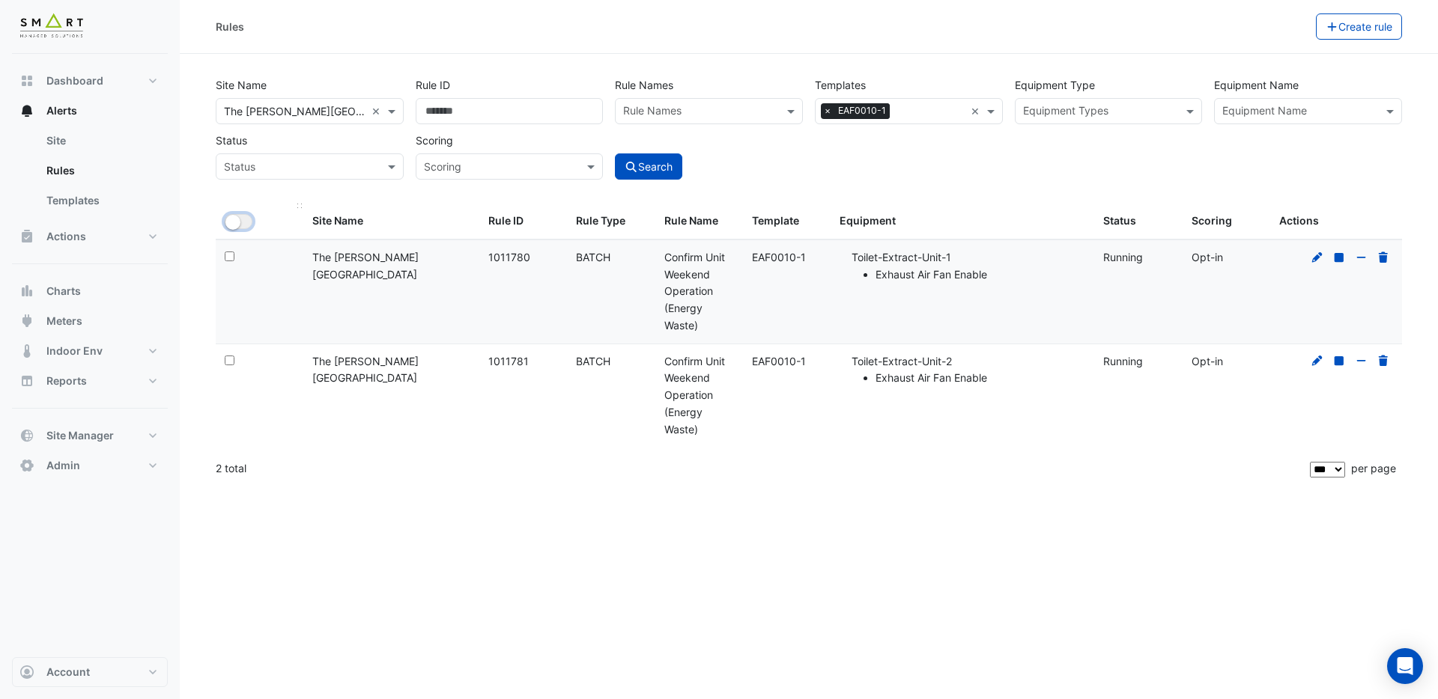
click at [239, 226] on button "All Selected" at bounding box center [239, 221] width 28 height 15
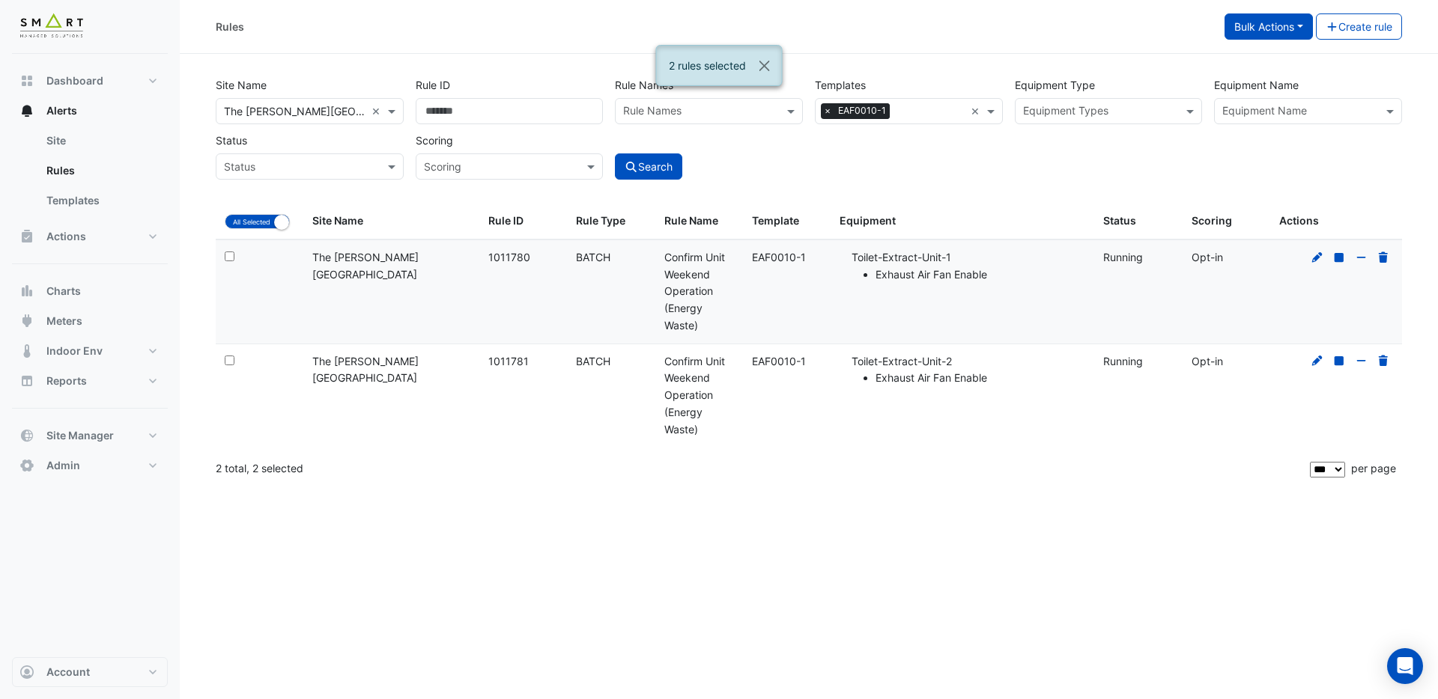
click at [1296, 25] on button "Bulk Actions" at bounding box center [1268, 26] width 88 height 26
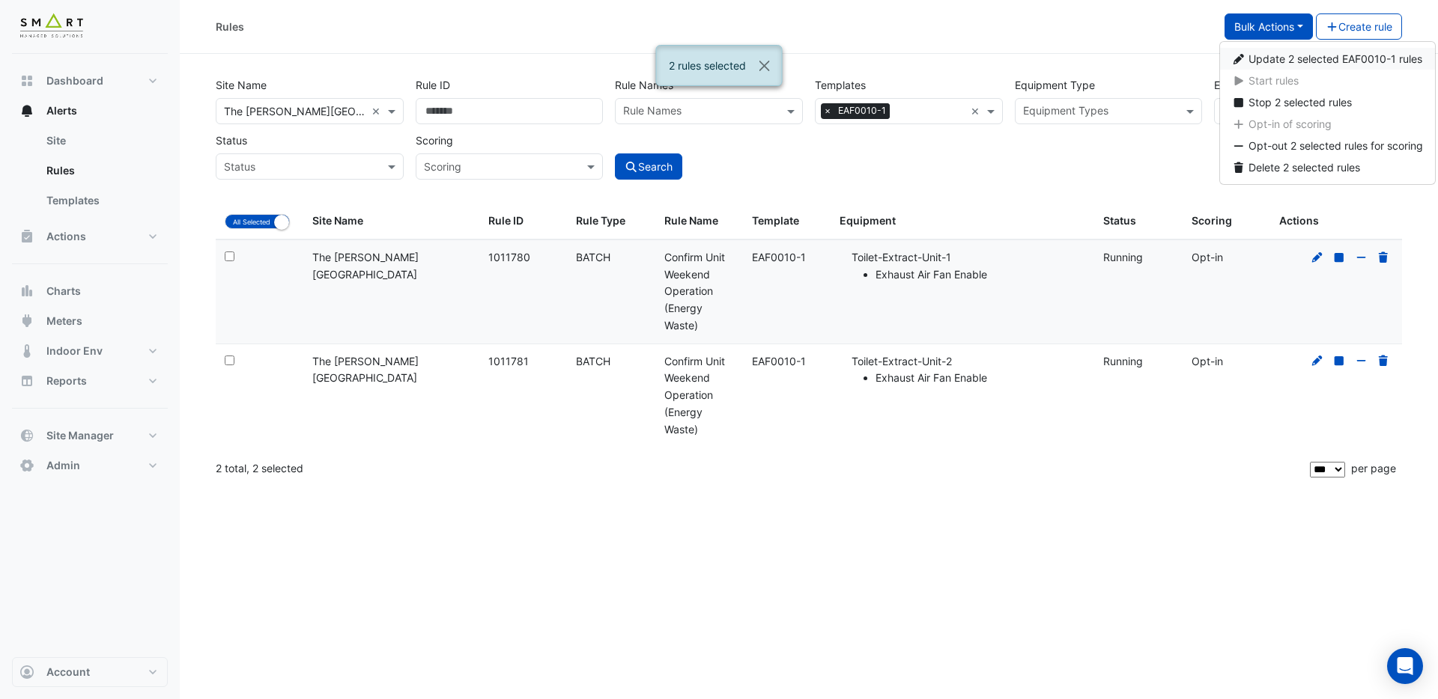
click at [1292, 61] on span "Update 2 selected EAF0010-1 rules" at bounding box center [1335, 58] width 174 height 13
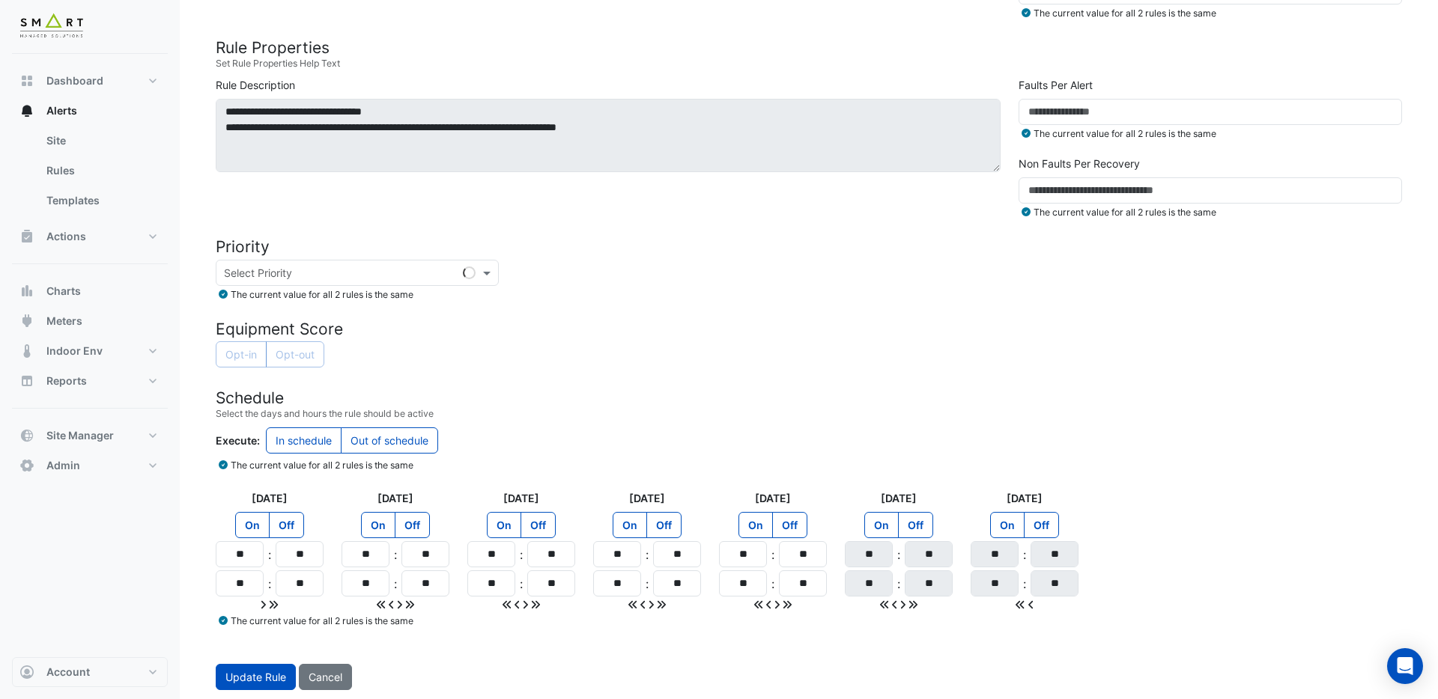
scroll to position [466, 0]
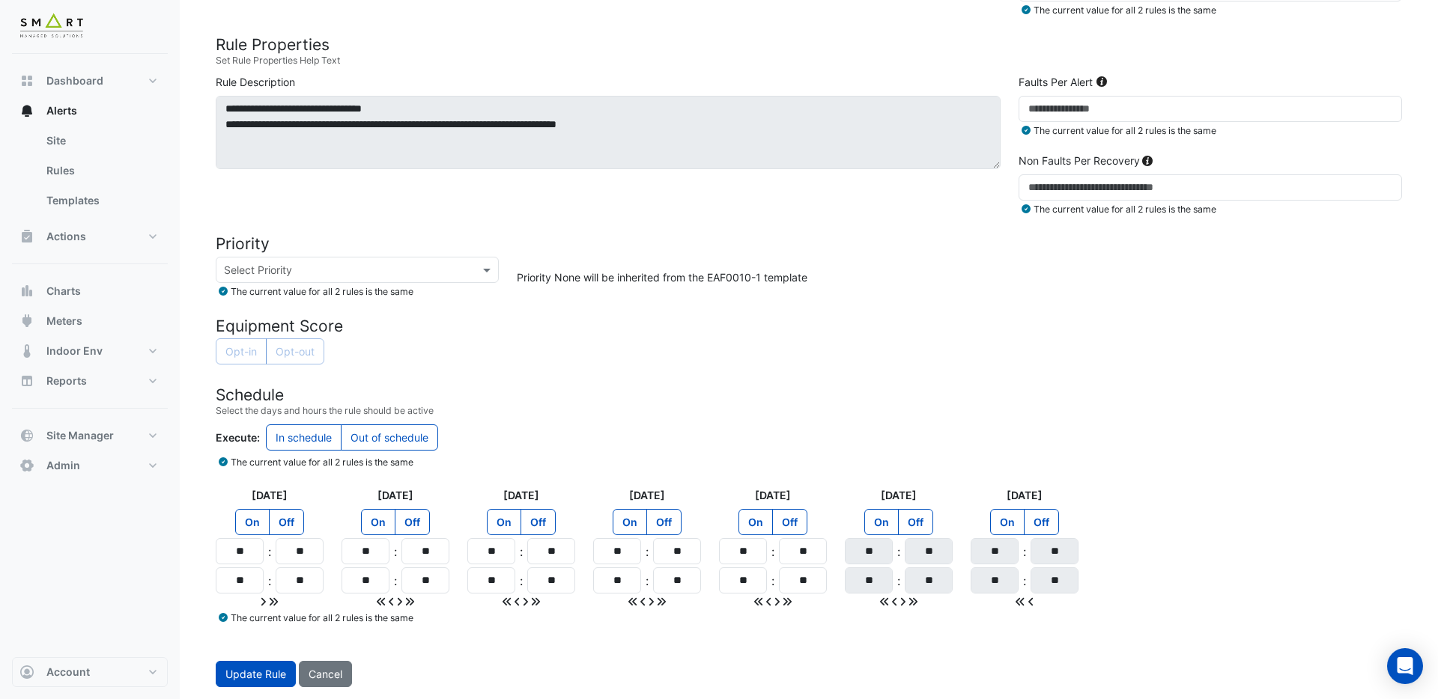
click at [289, 521] on label "Off" at bounding box center [286, 522] width 35 height 26
drag, startPoint x: 400, startPoint y: 521, endPoint x: 411, endPoint y: 523, distance: 11.3
click at [401, 522] on label "Off" at bounding box center [412, 522] width 35 height 26
drag, startPoint x: 544, startPoint y: 523, endPoint x: 535, endPoint y: 527, distance: 9.4
click at [547, 523] on label "Off" at bounding box center [537, 522] width 35 height 26
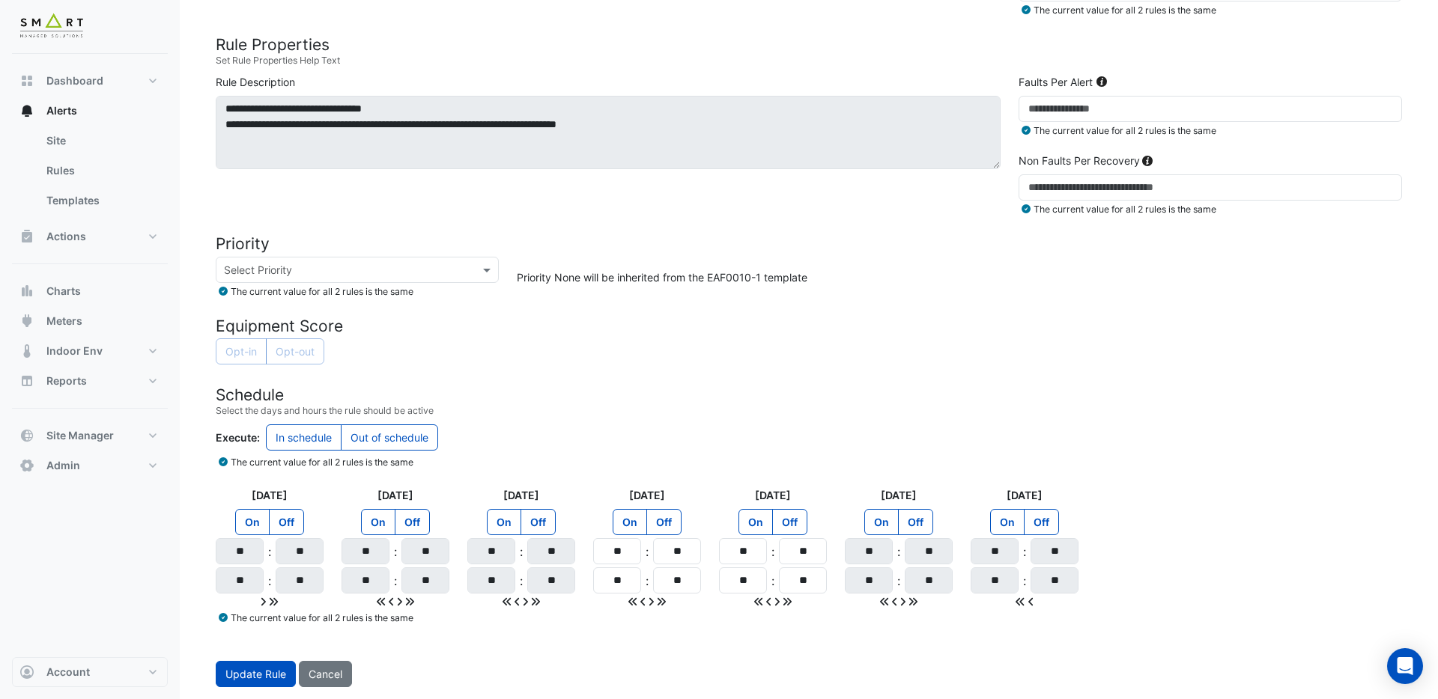
click at [673, 527] on label "Off" at bounding box center [663, 522] width 35 height 26
click at [801, 523] on label "Off" at bounding box center [789, 522] width 35 height 26
click at [882, 526] on label "On" at bounding box center [881, 522] width 34 height 26
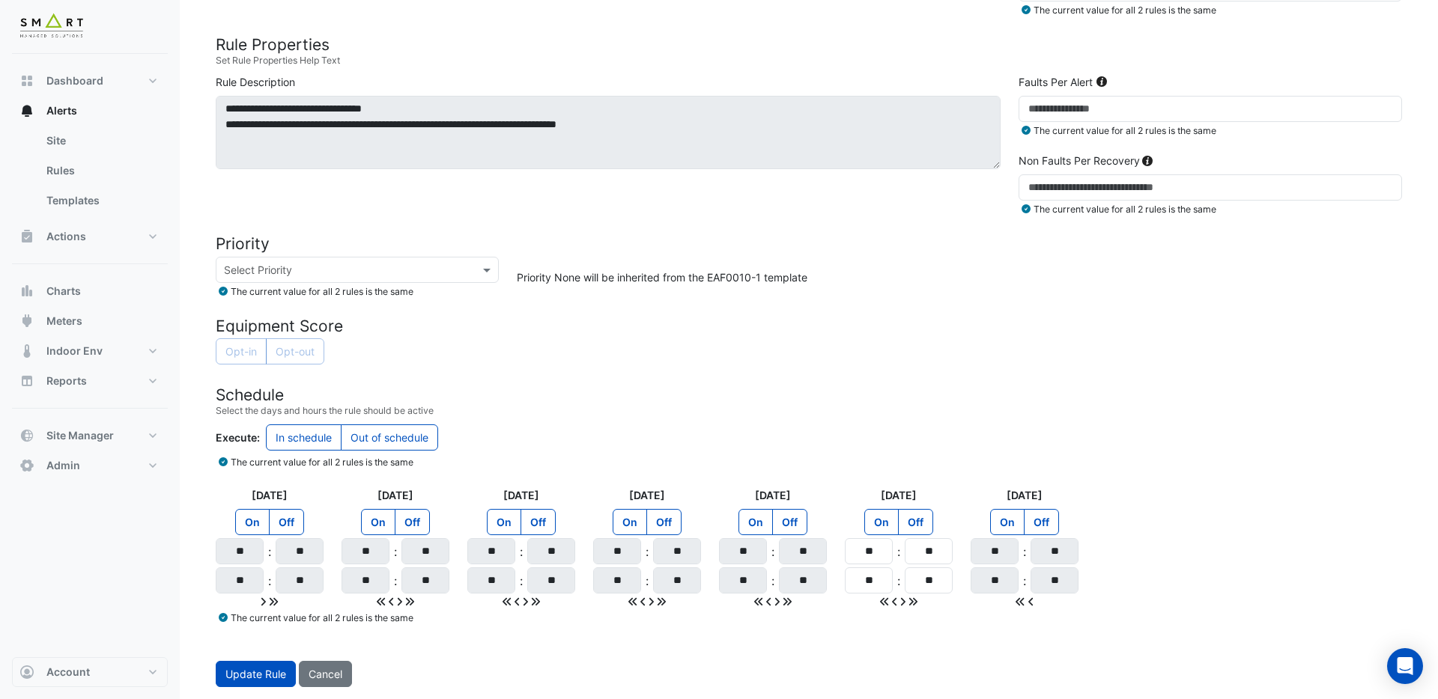
click at [1006, 525] on label "On" at bounding box center [1007, 522] width 34 height 26
click at [255, 677] on span "Update Rule" at bounding box center [255, 674] width 61 height 13
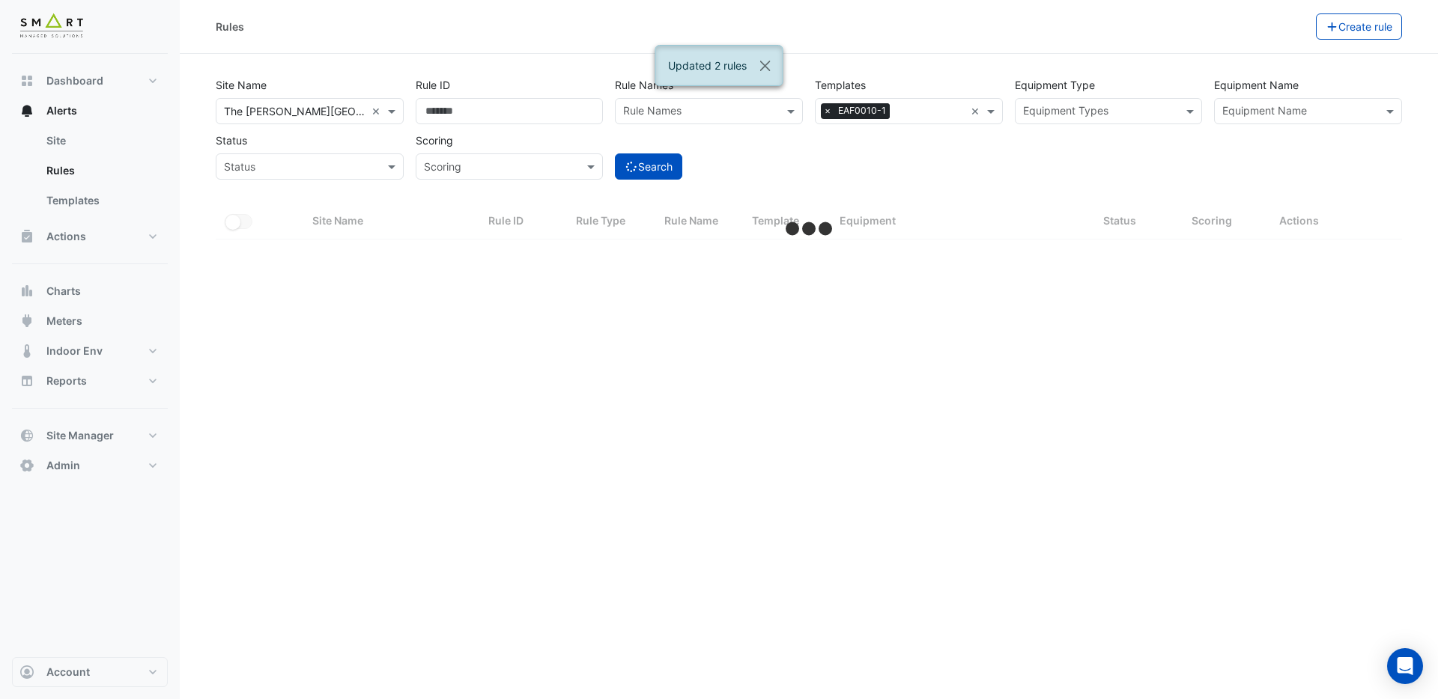
select select "***"
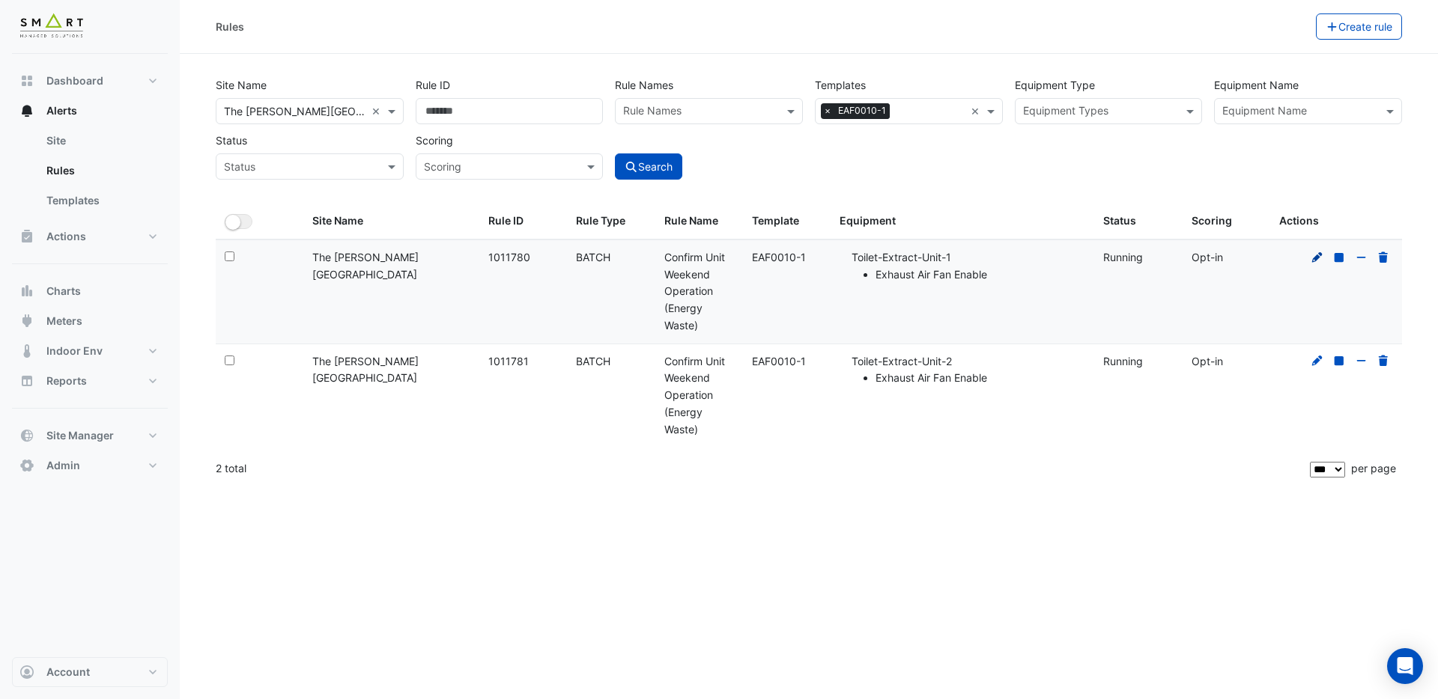
click at [1316, 261] on icon at bounding box center [1316, 257] width 13 height 10
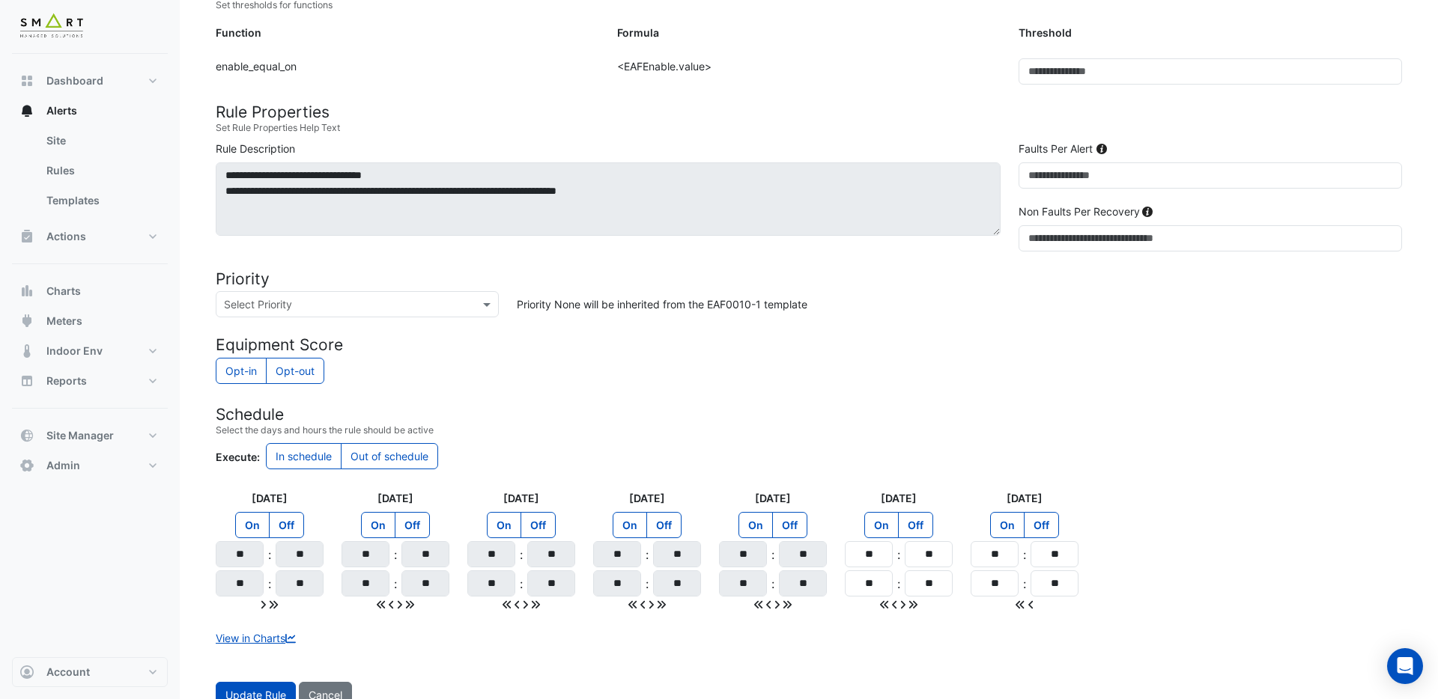
scroll to position [420, 0]
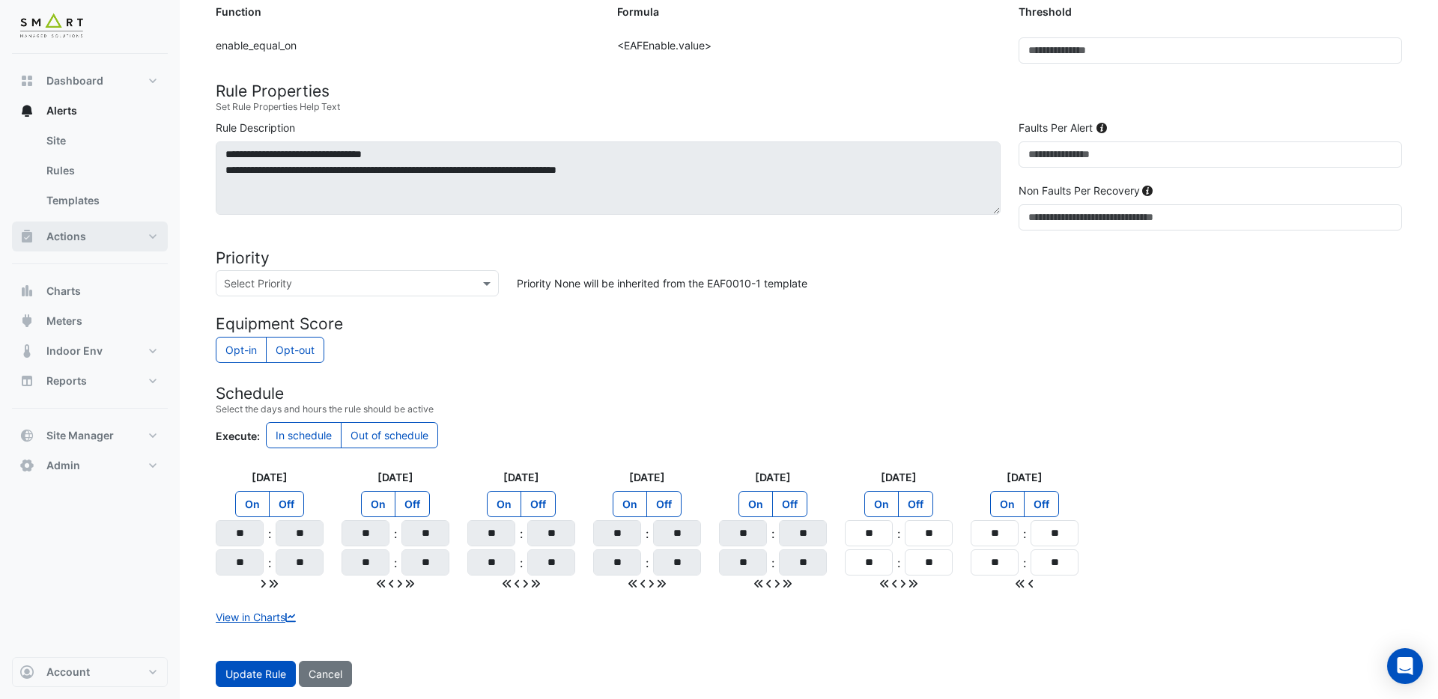
click at [68, 238] on span "Actions" at bounding box center [66, 236] width 40 height 15
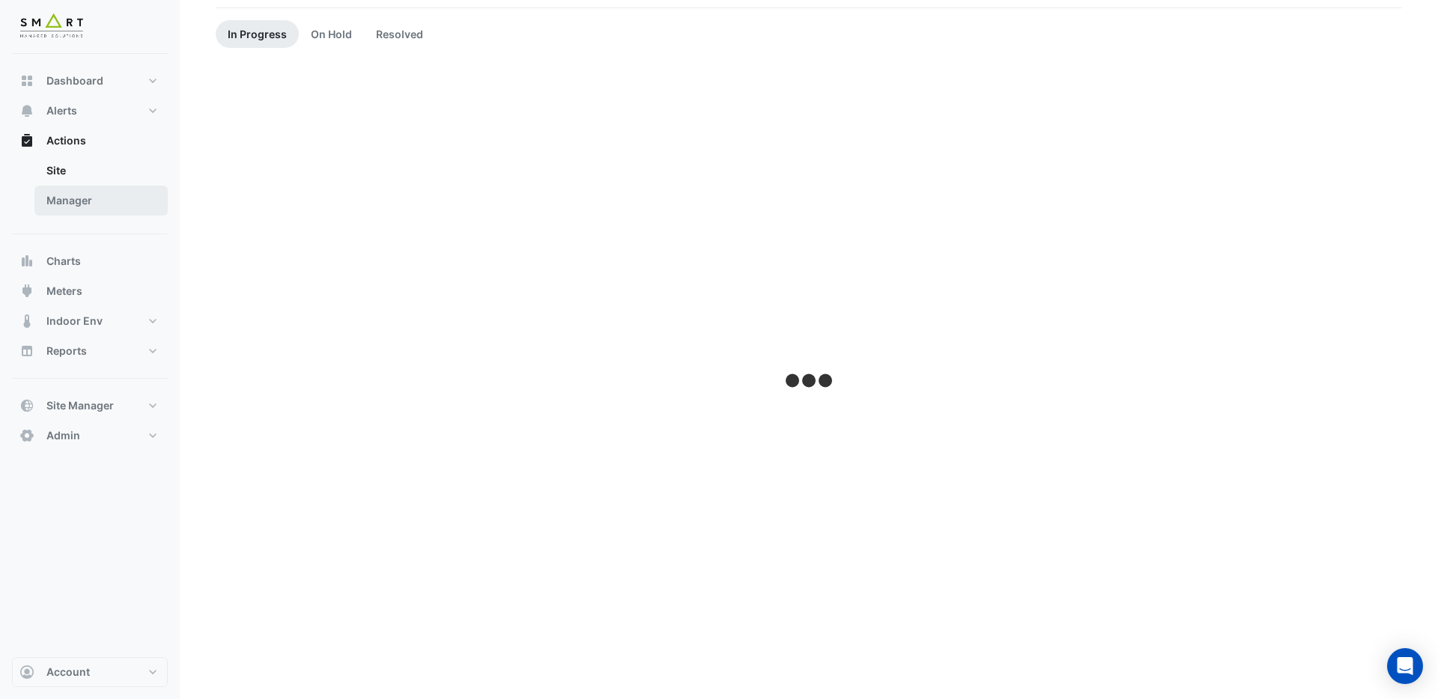
click at [76, 198] on link "Manager" at bounding box center [100, 201] width 133 height 30
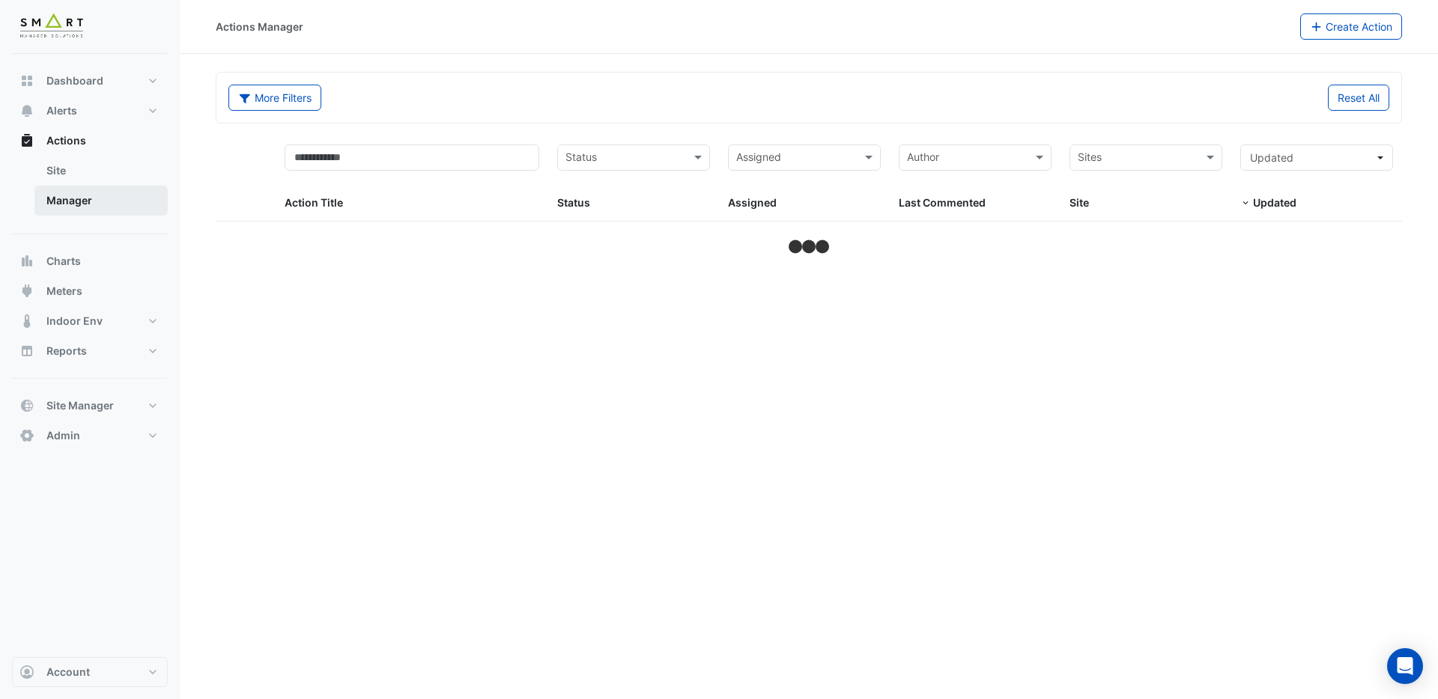
select select "***"
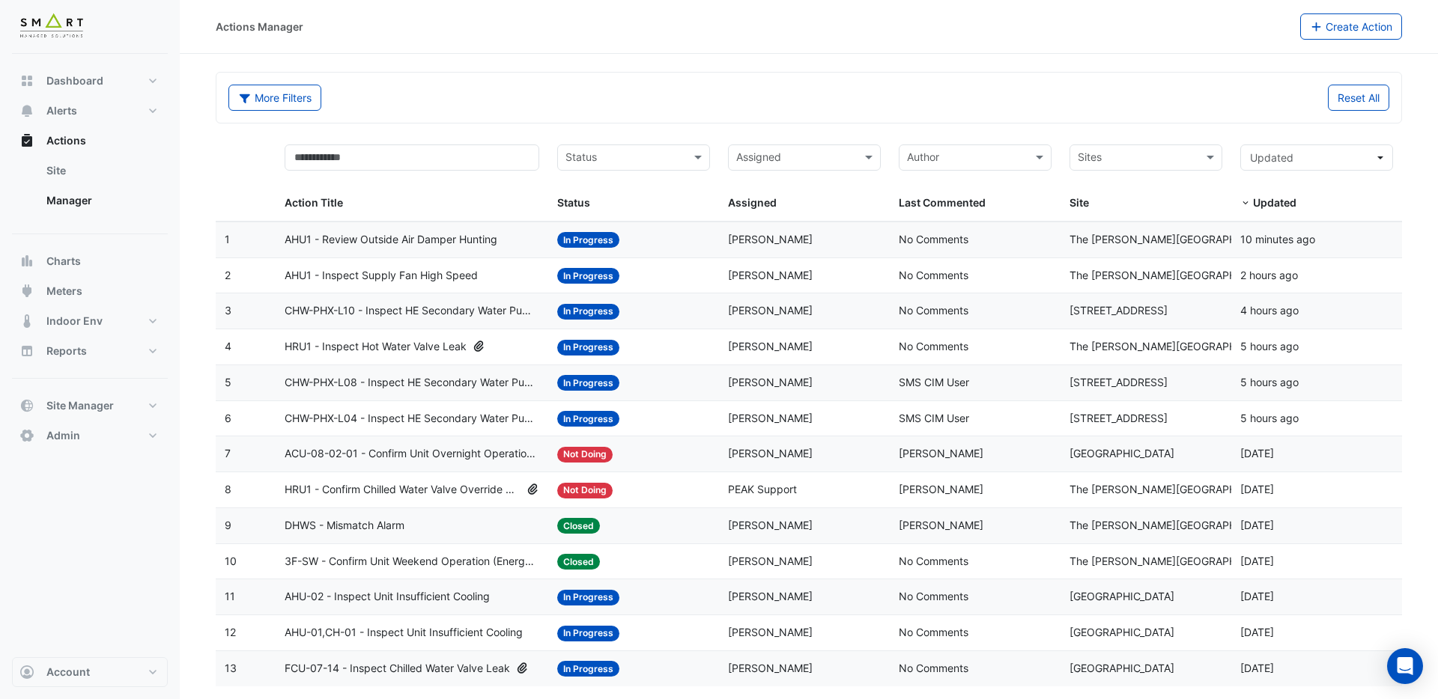
click at [404, 276] on span "AHU1 - Inspect Supply Fan High Speed" at bounding box center [381, 275] width 193 height 17
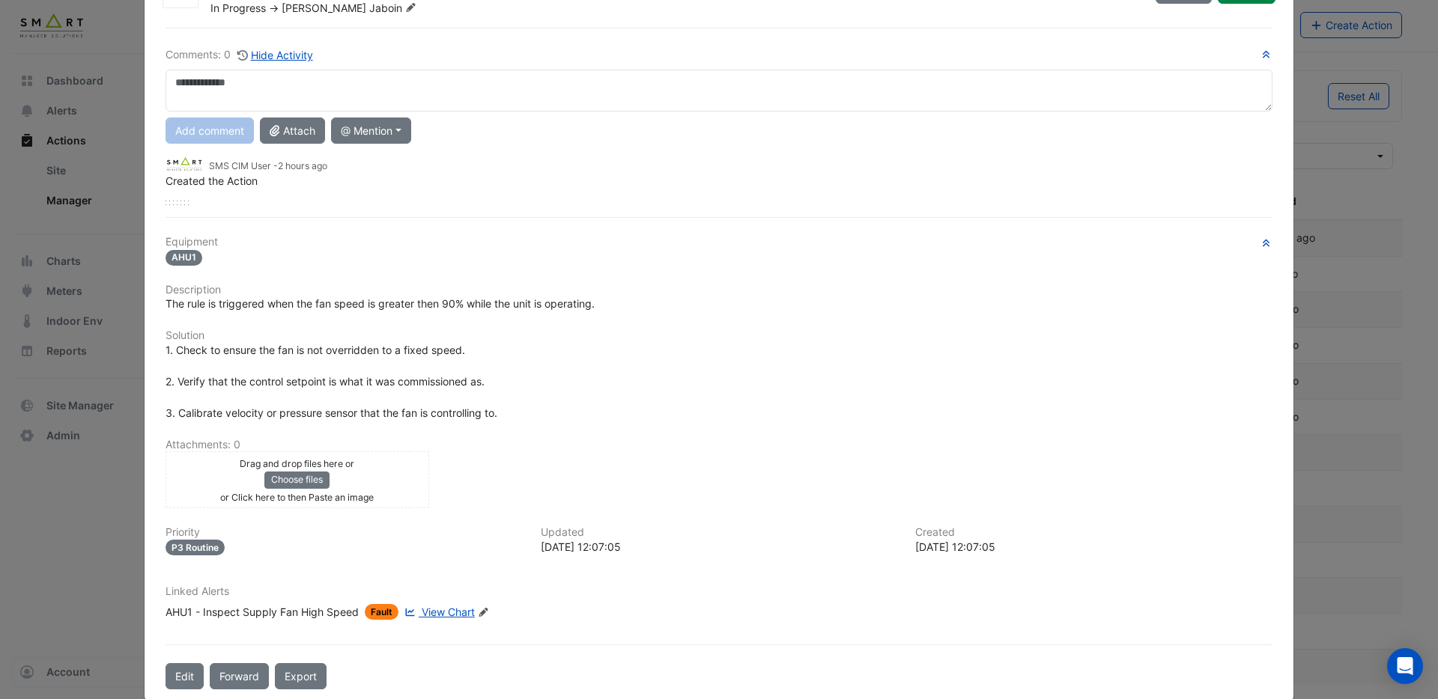
scroll to position [99, 0]
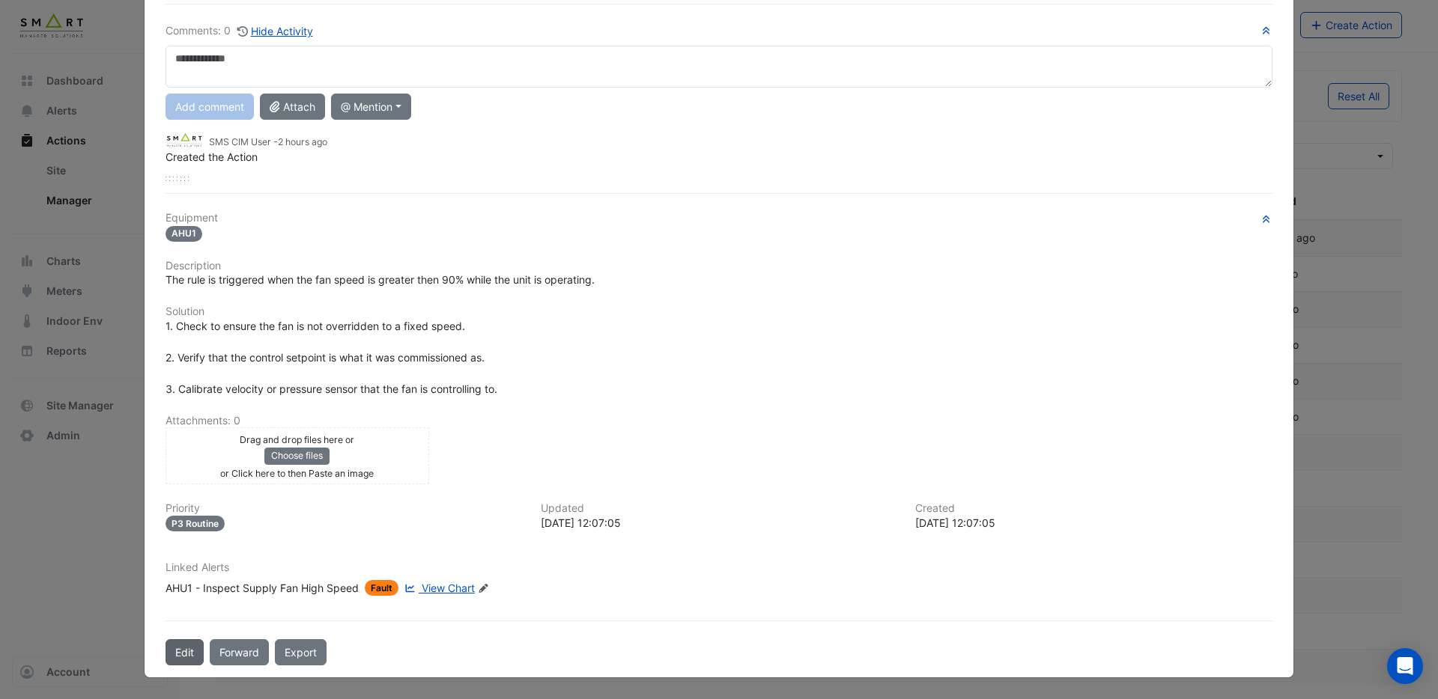
click at [180, 654] on button "Edit" at bounding box center [184, 653] width 38 height 26
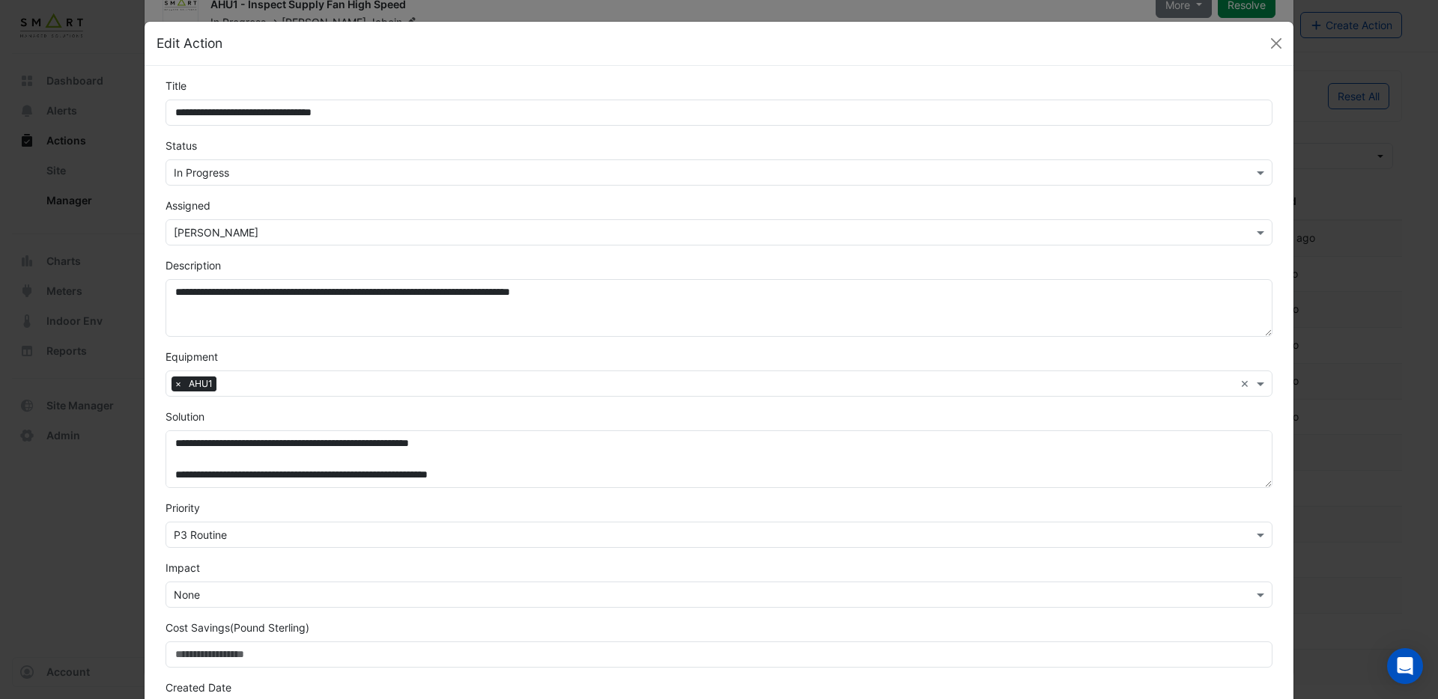
scroll to position [16, 0]
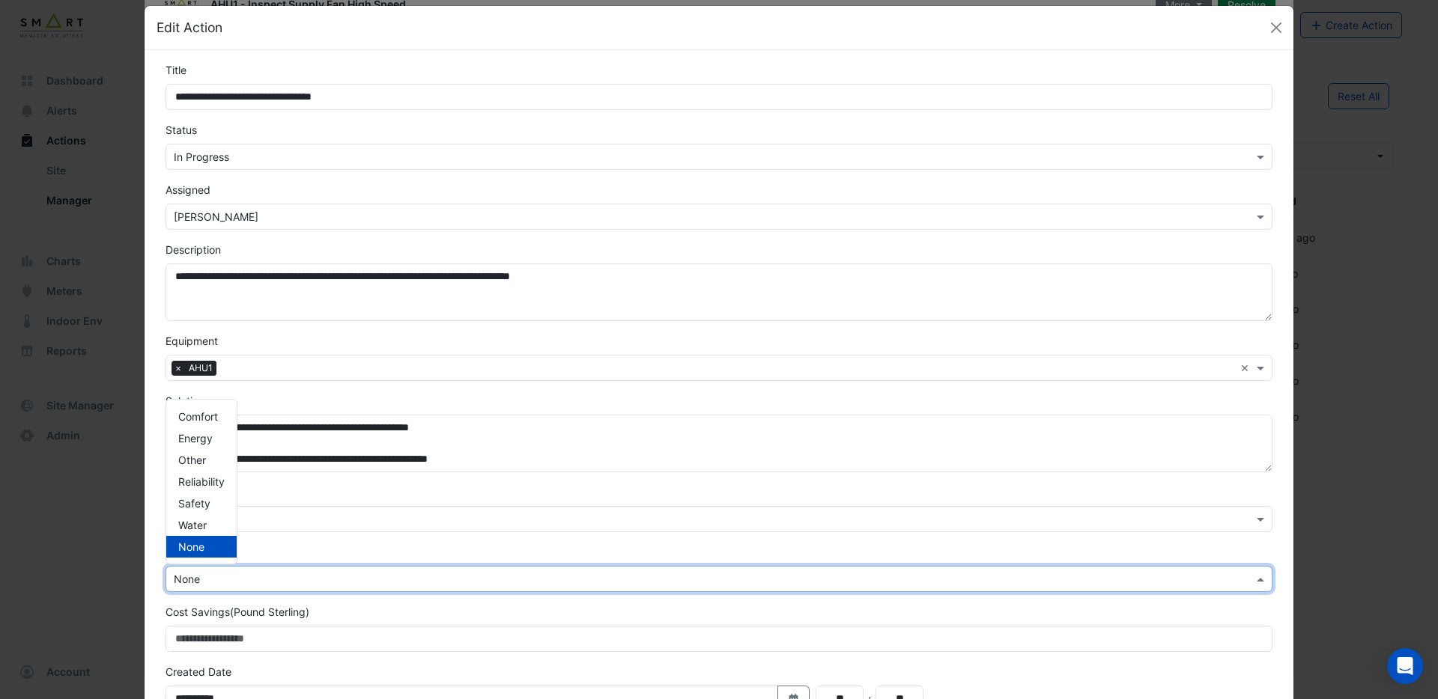
click at [230, 578] on input "text" at bounding box center [704, 580] width 1060 height 16
click at [207, 443] on span "Energy" at bounding box center [195, 438] width 34 height 13
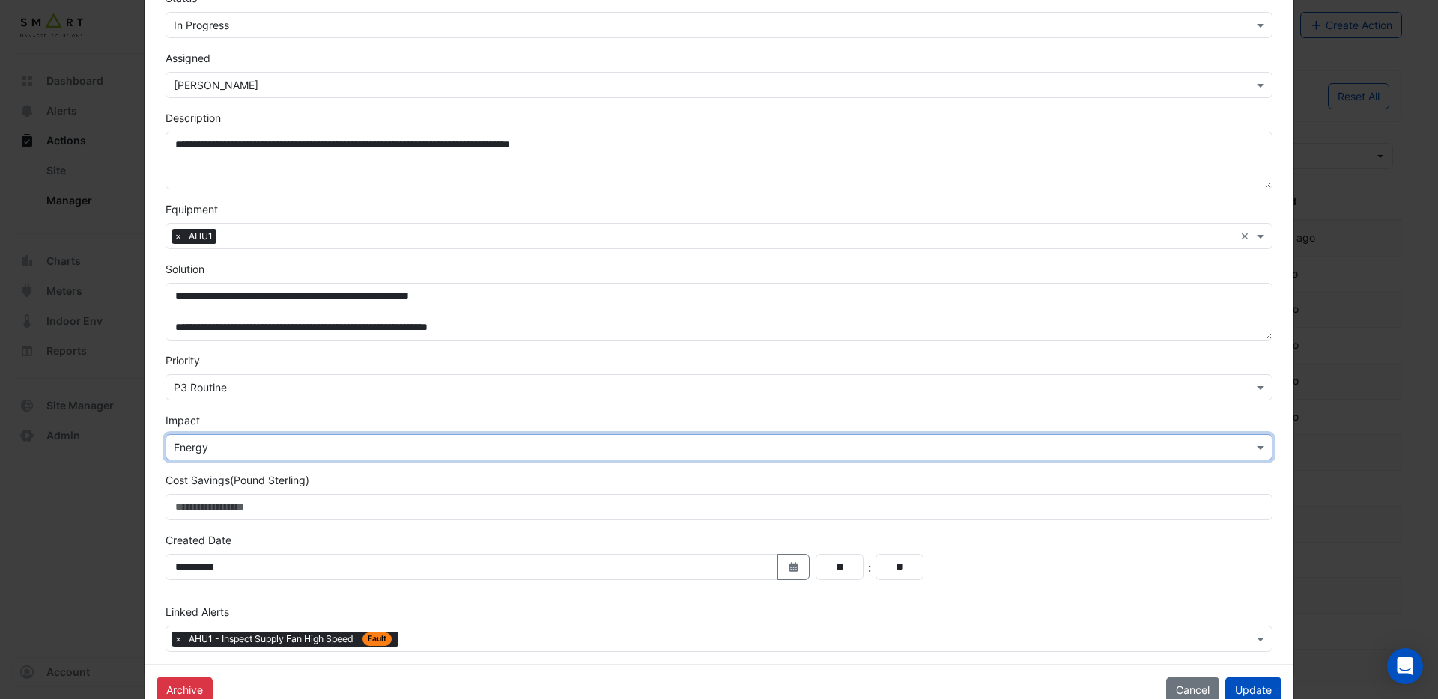
scroll to position [185, 0]
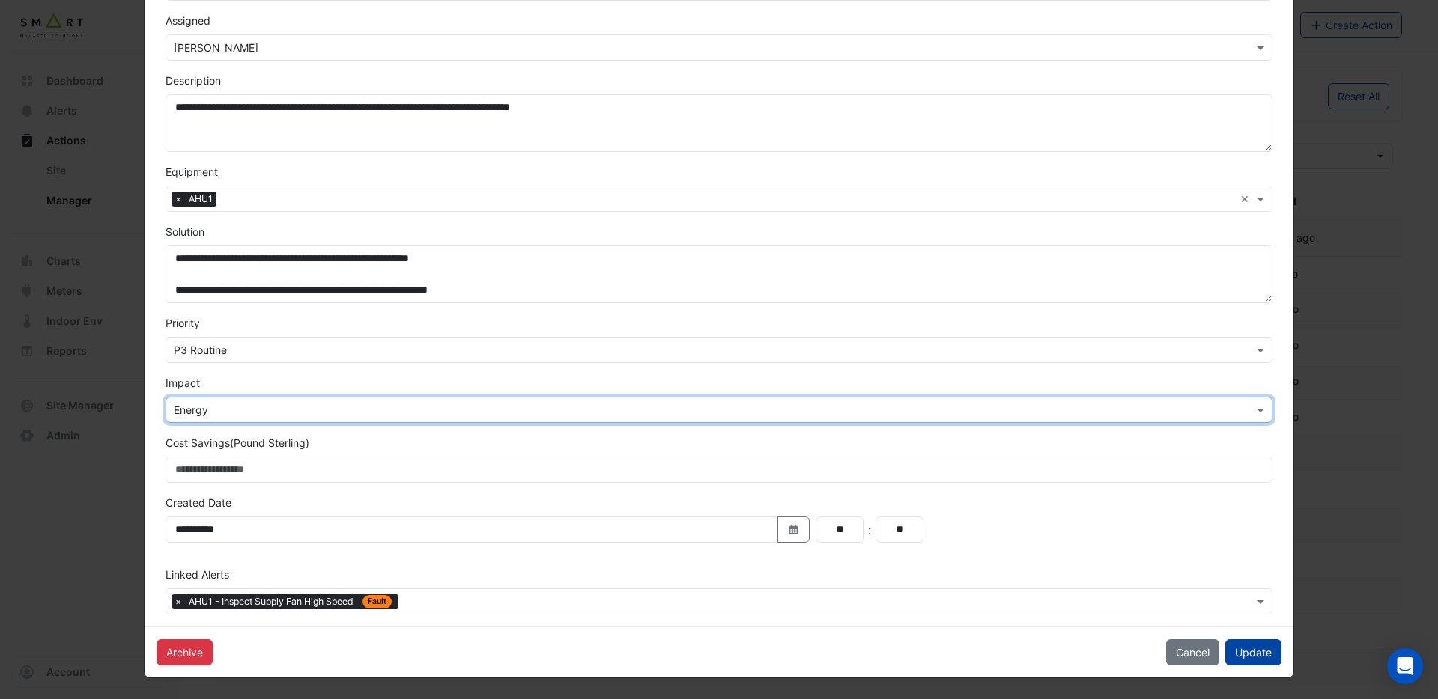
click at [1238, 654] on button "Update" at bounding box center [1253, 653] width 56 height 26
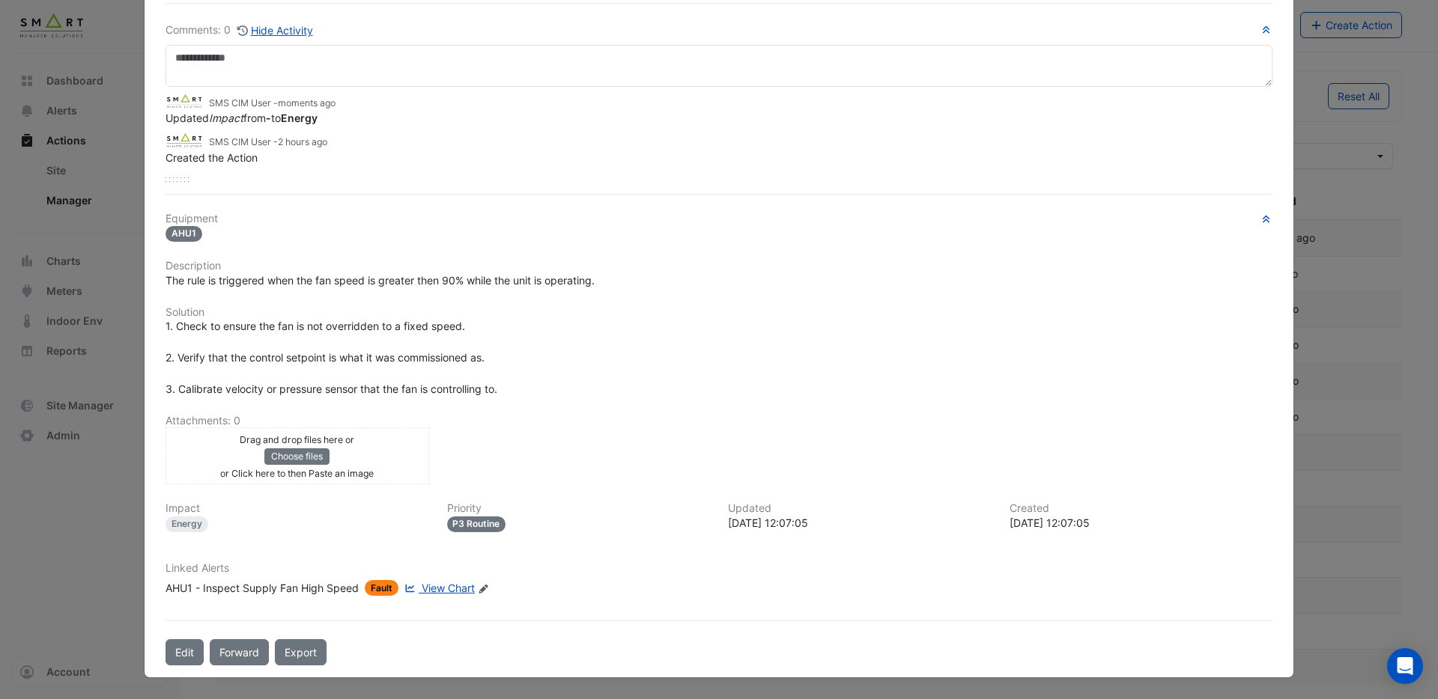
scroll to position [0, 0]
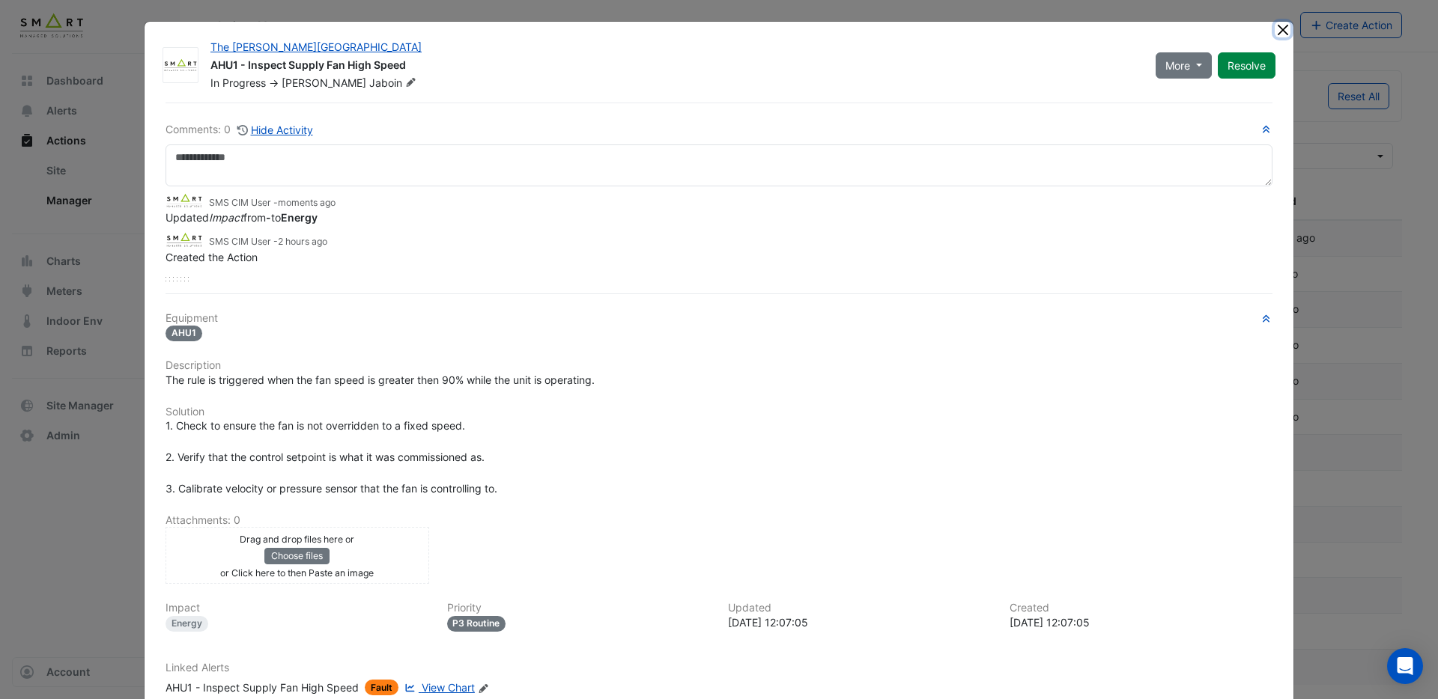
click at [1281, 25] on button "Close" at bounding box center [1283, 30] width 16 height 16
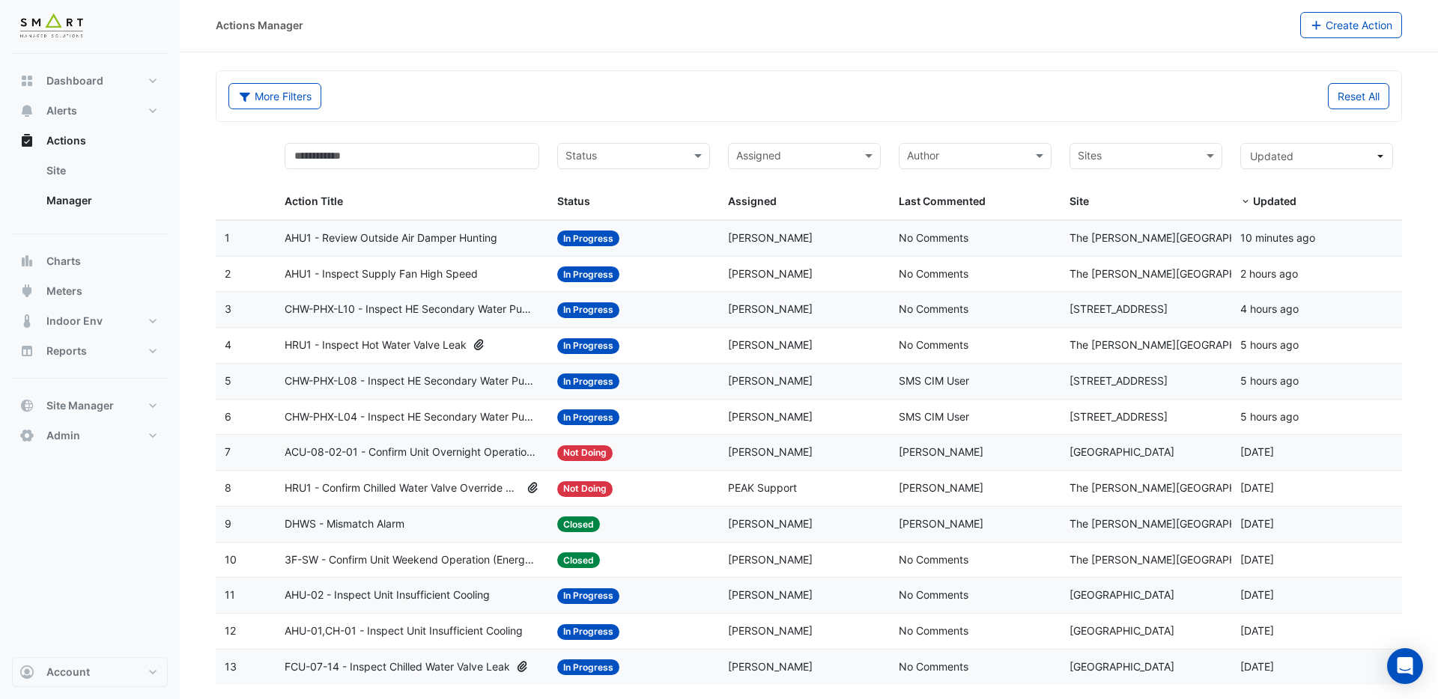
click at [405, 341] on span "HRU1 - Inspect Hot Water Valve Leak" at bounding box center [376, 345] width 182 height 17
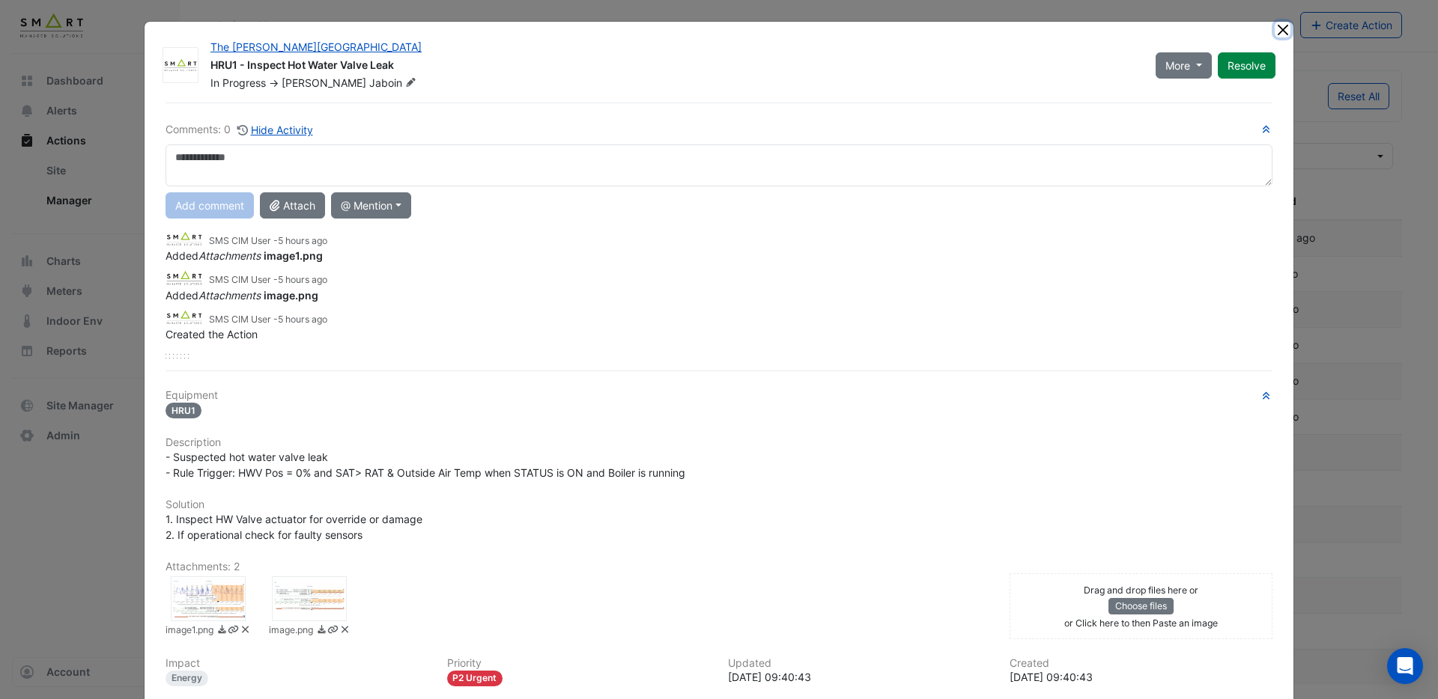
click at [1279, 29] on button "Close" at bounding box center [1283, 30] width 16 height 16
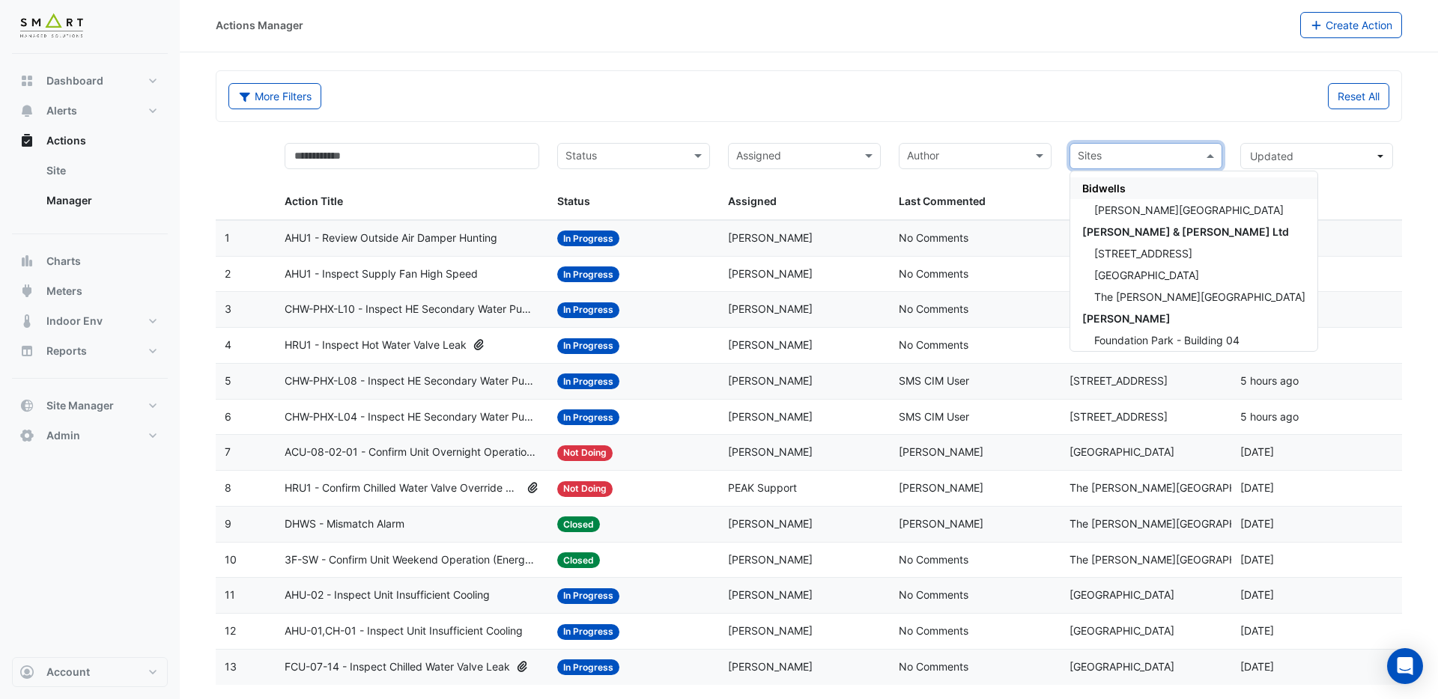
click at [1171, 151] on input "text" at bounding box center [1137, 157] width 119 height 17
click at [1133, 272] on span "Thames Tower" at bounding box center [1146, 275] width 105 height 13
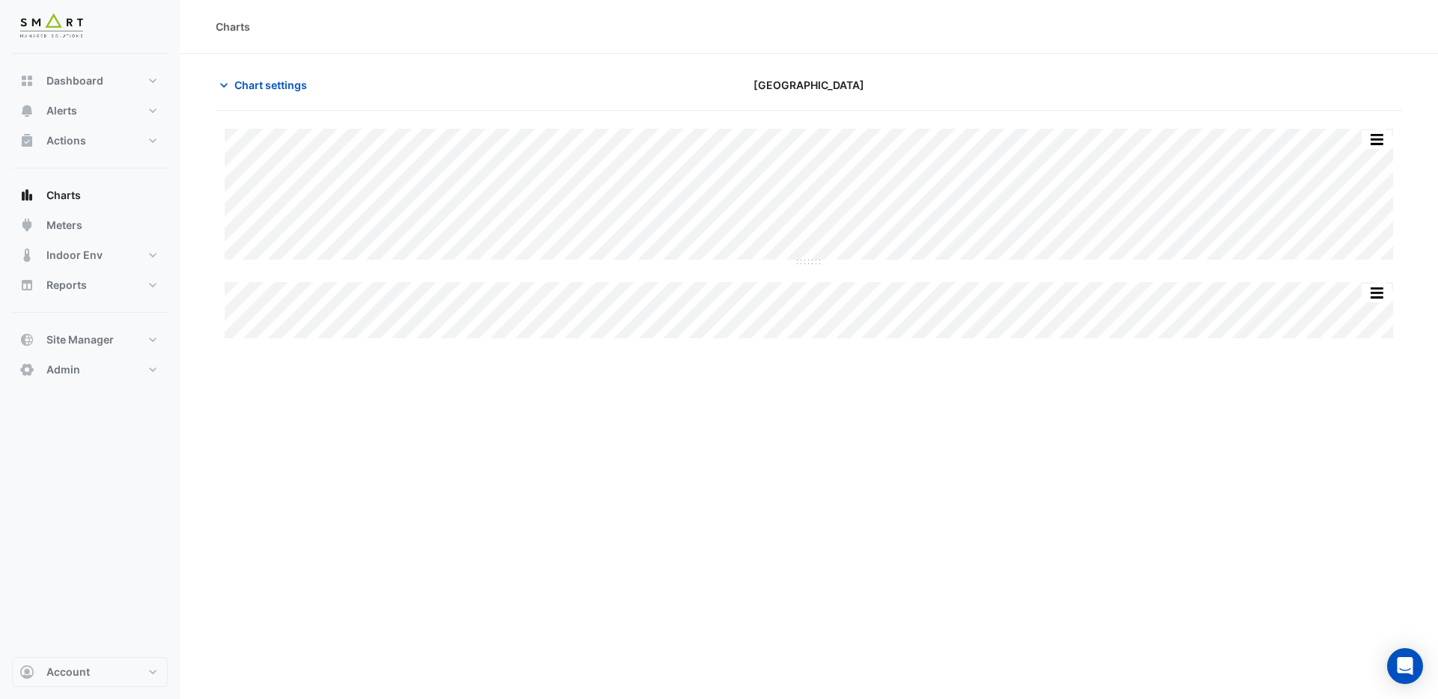
type input "**********"
drag, startPoint x: 805, startPoint y: 273, endPoint x: 806, endPoint y: 363, distance: 89.9
click at [247, 86] on span "Chart settings" at bounding box center [270, 85] width 73 height 16
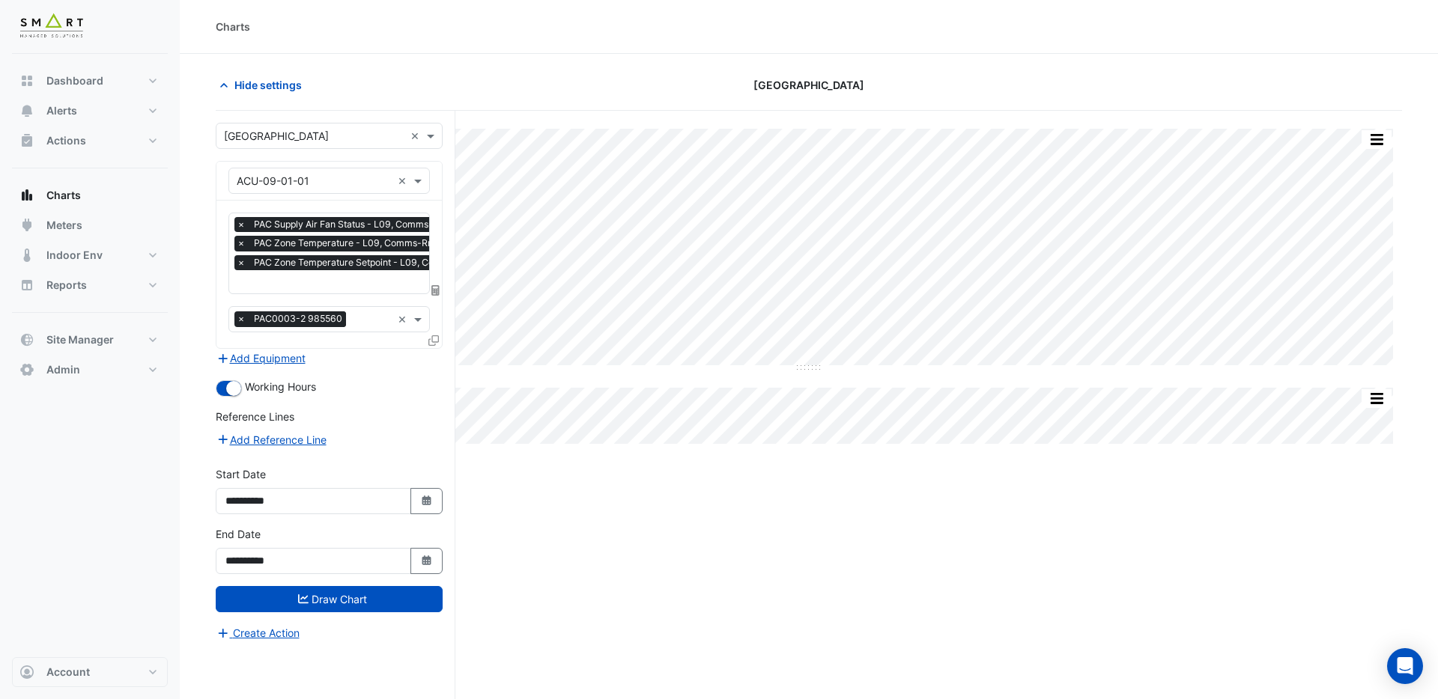
click at [281, 284] on input "text" at bounding box center [359, 284] width 244 height 16
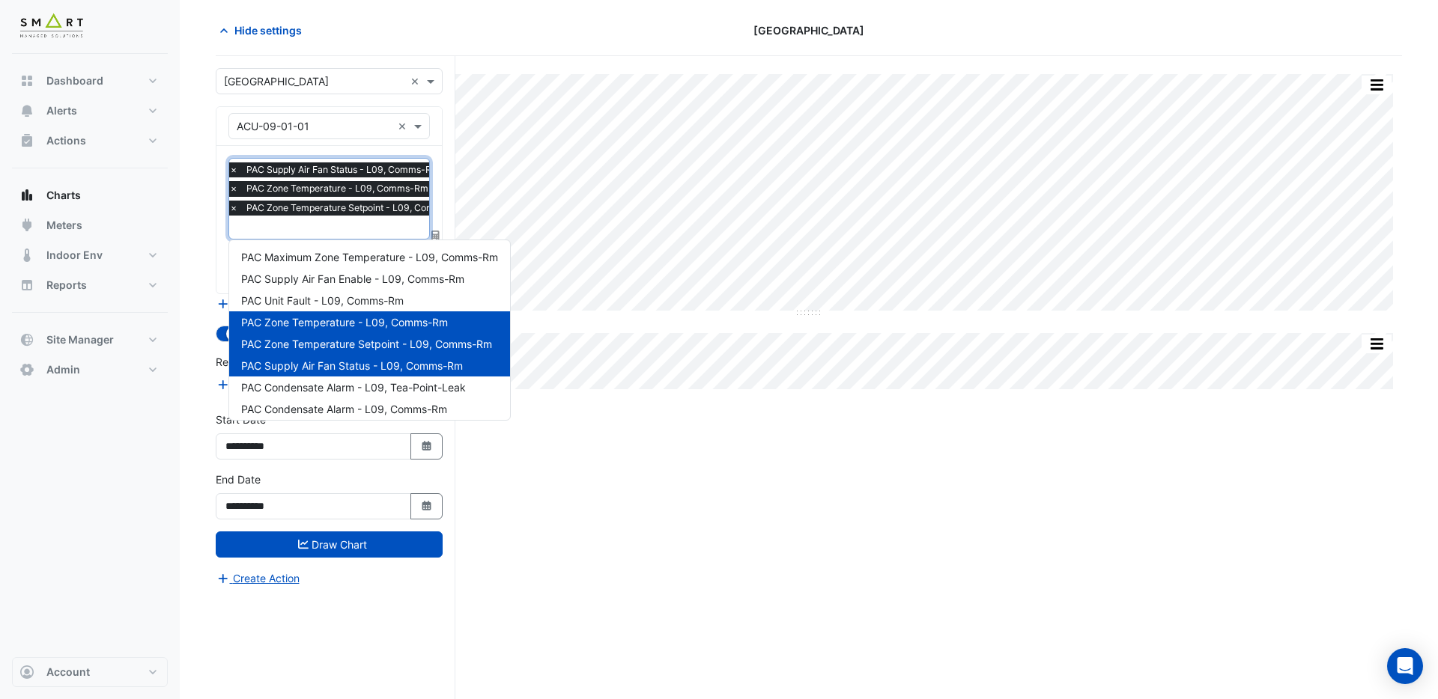
scroll to position [57, 0]
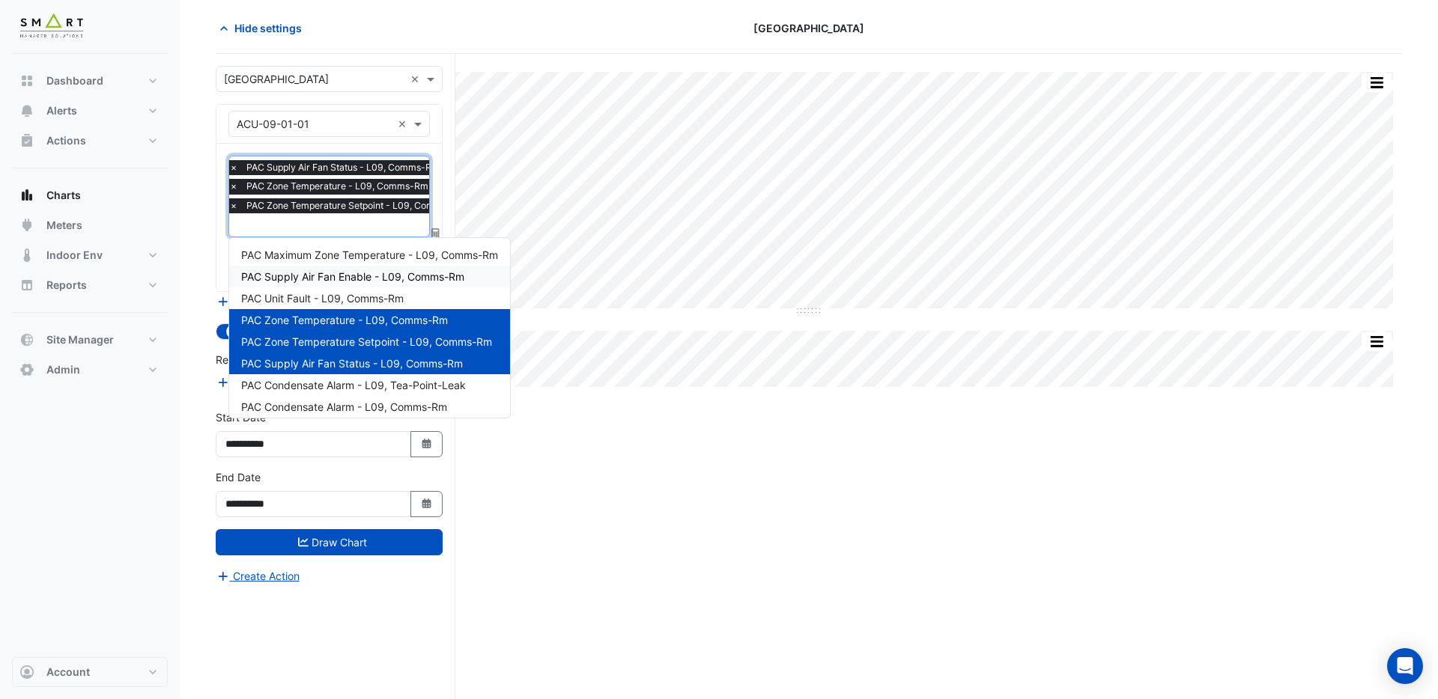
click at [315, 275] on span "PAC Supply Air Fan Enable - L09, Comms-Rm" at bounding box center [352, 276] width 223 height 13
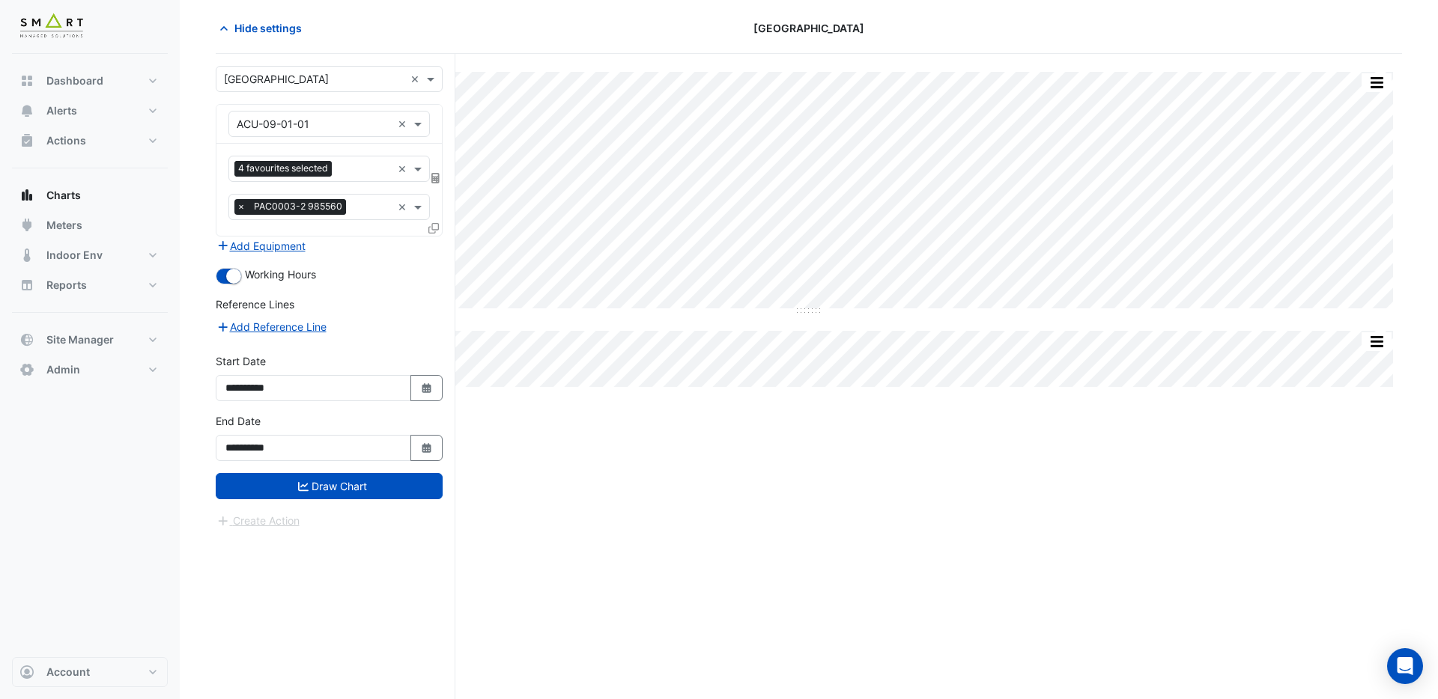
click at [347, 495] on button "Draw Chart" at bounding box center [329, 486] width 227 height 26
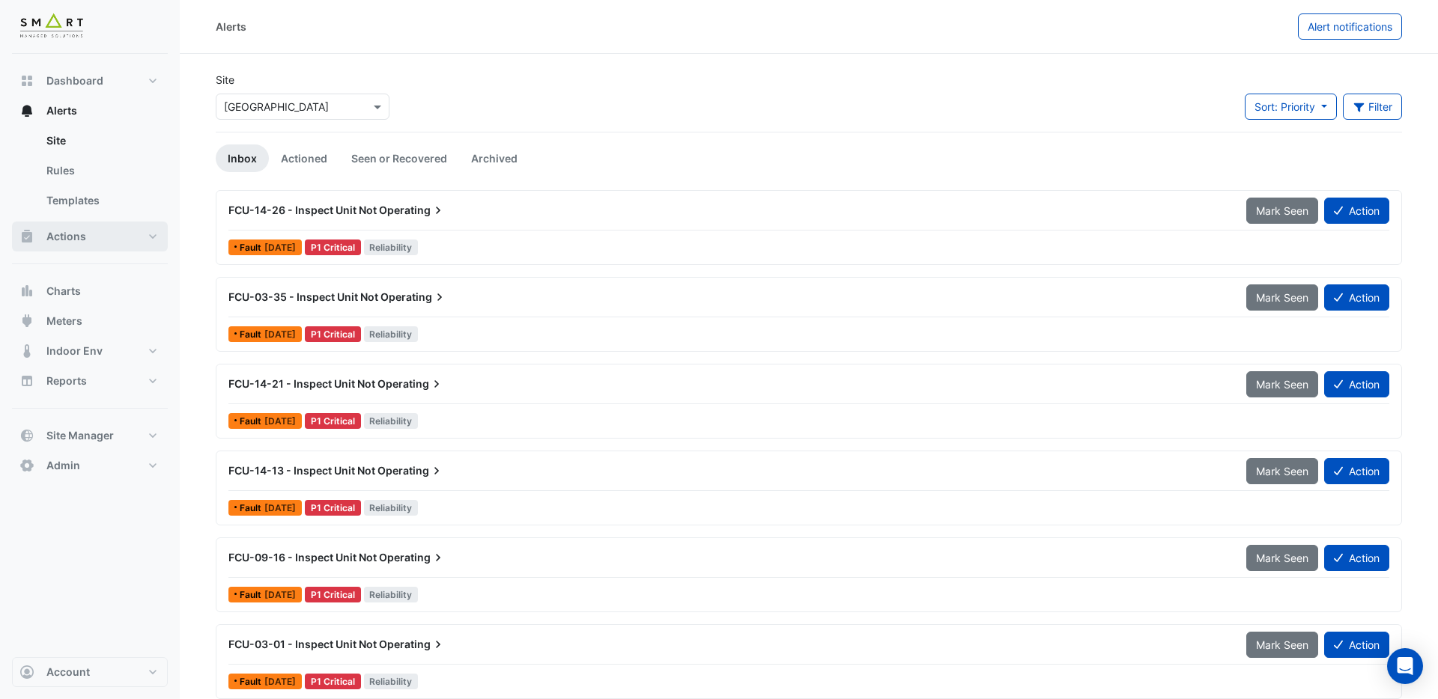
click at [75, 237] on span "Actions" at bounding box center [66, 236] width 40 height 15
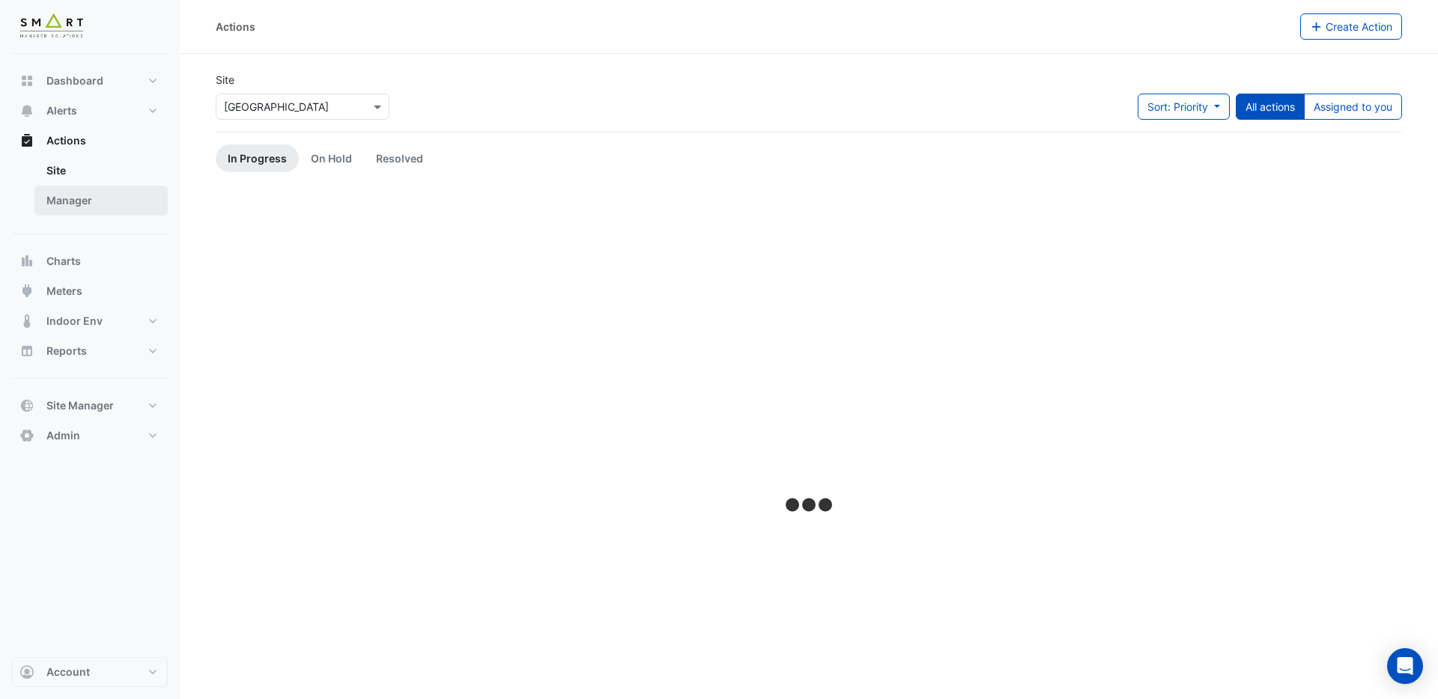
click at [77, 202] on link "Manager" at bounding box center [100, 201] width 133 height 30
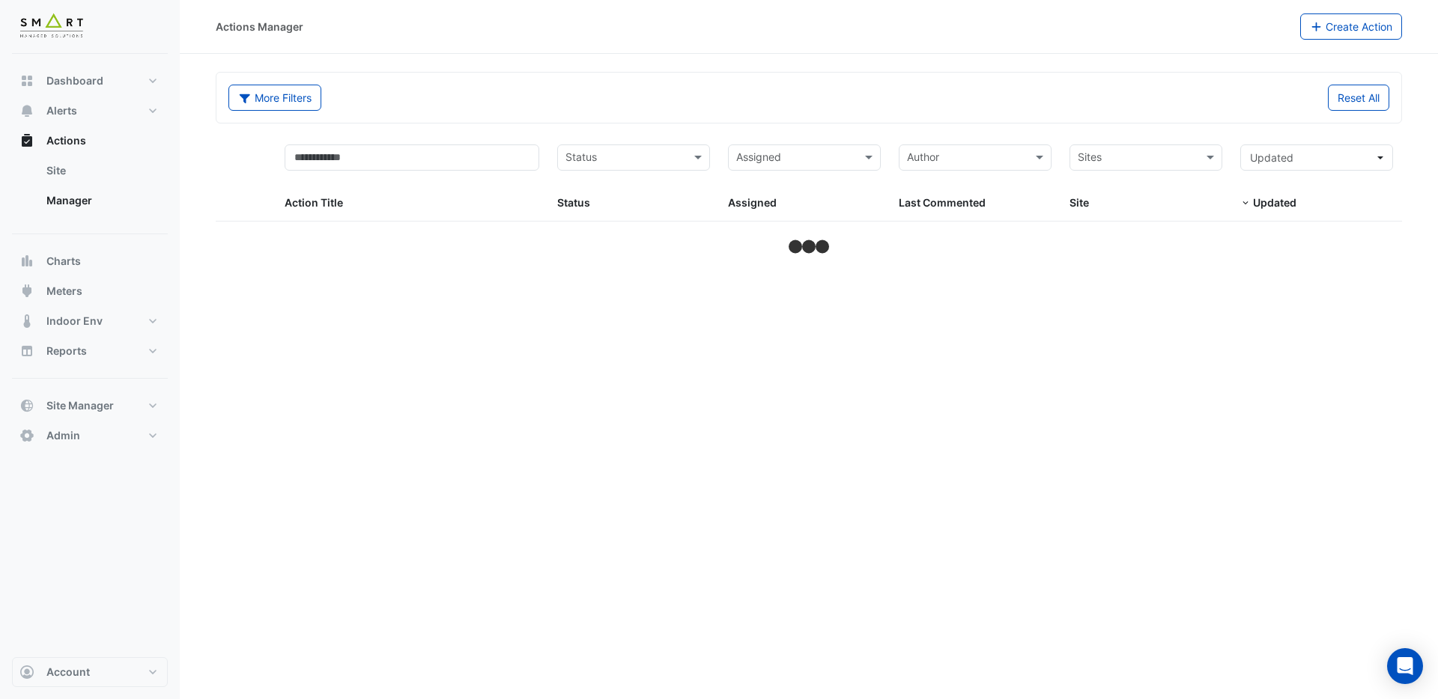
select select "***"
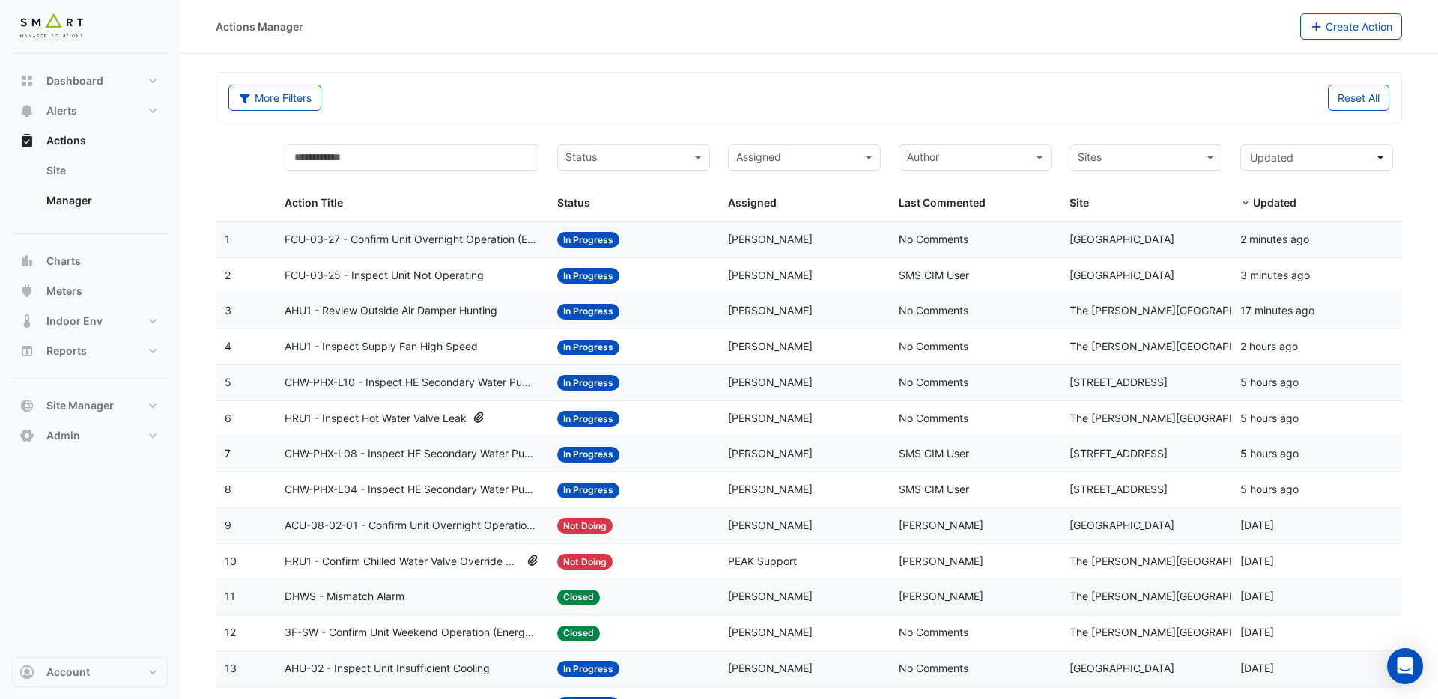
click at [1169, 157] on input "text" at bounding box center [1137, 159] width 119 height 17
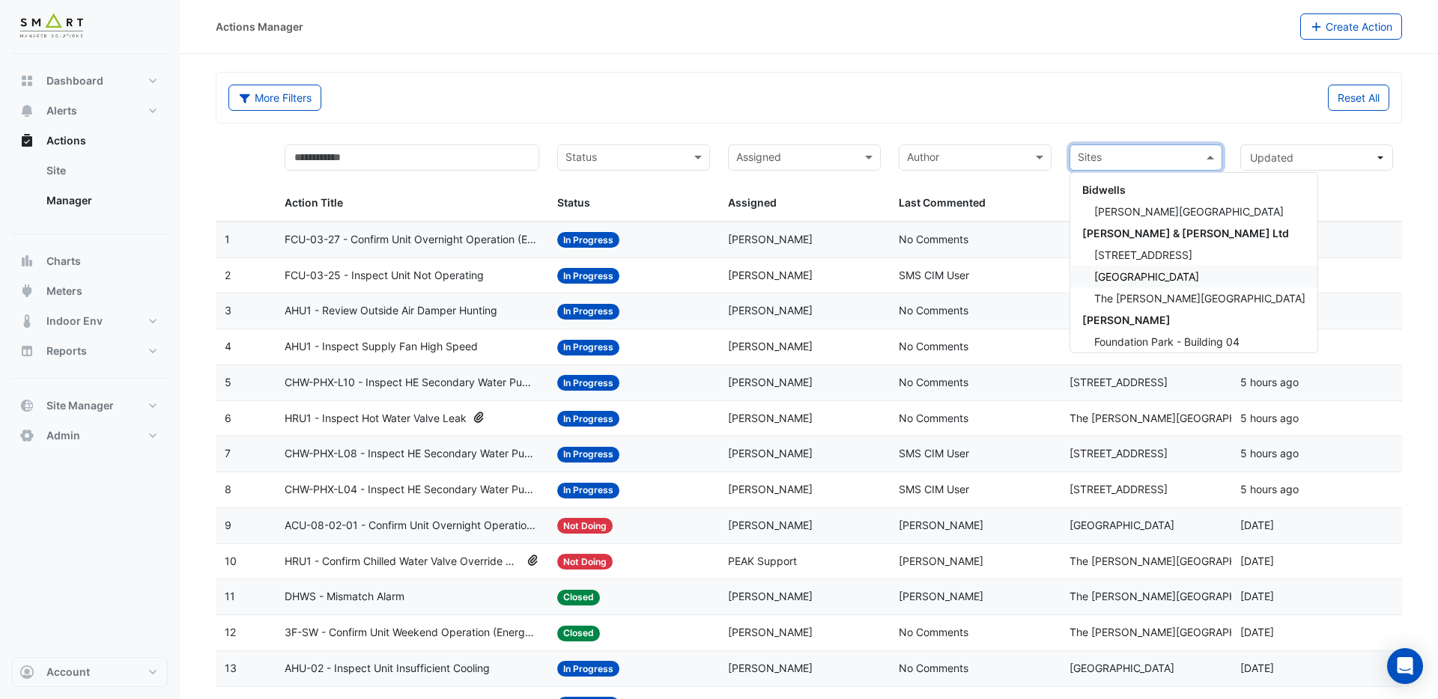
click at [1122, 272] on span "[GEOGRAPHIC_DATA]" at bounding box center [1146, 276] width 105 height 13
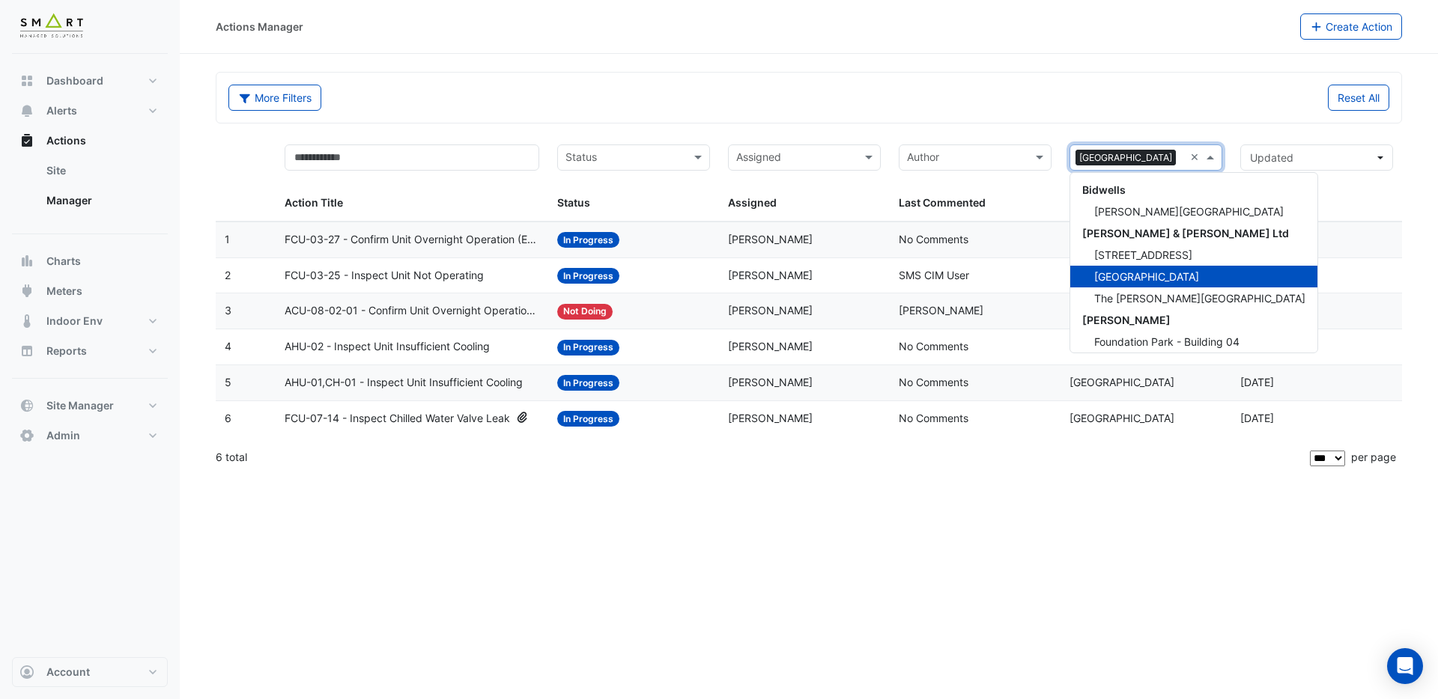
click at [1105, 157] on span "[GEOGRAPHIC_DATA]" at bounding box center [1125, 158] width 100 height 16
click at [1126, 300] on span "The Porter Building" at bounding box center [1199, 298] width 211 height 13
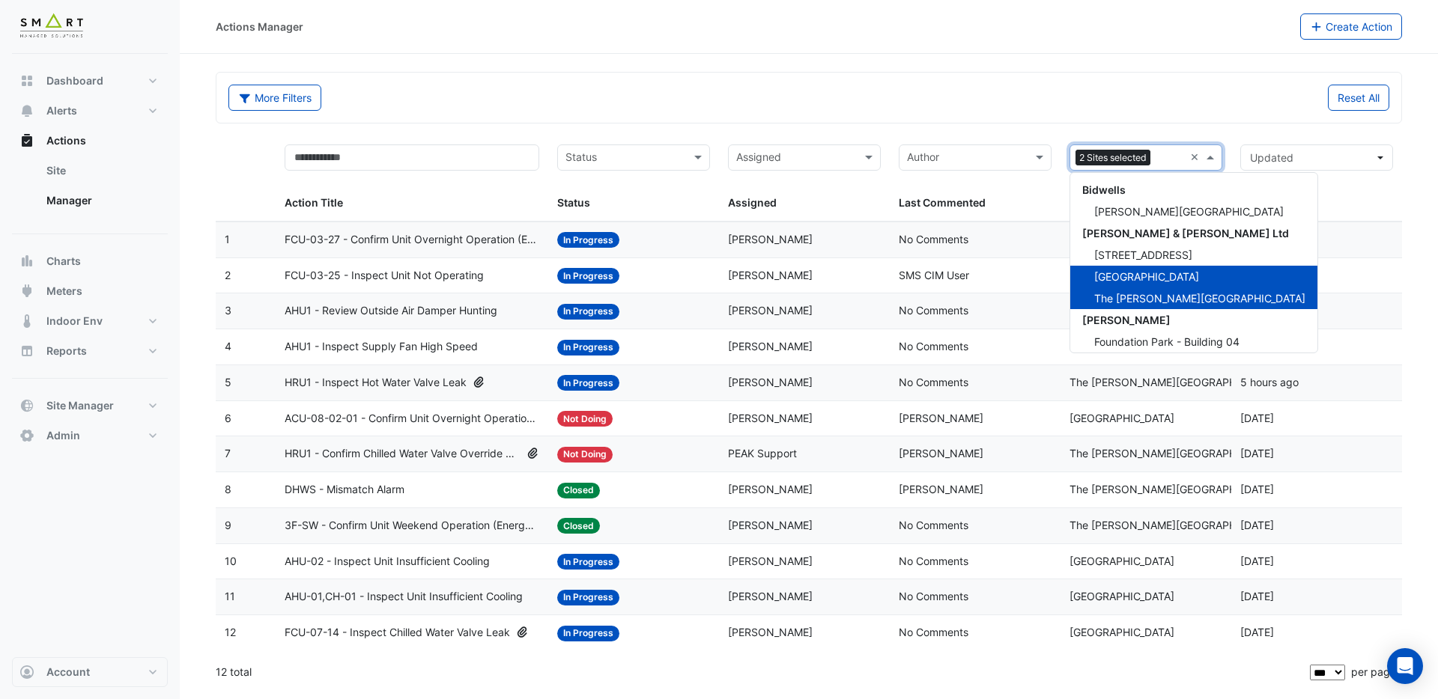
click at [1169, 164] on input "text" at bounding box center [1170, 159] width 28 height 17
click at [1123, 255] on span "12 Hammersmith Grove" at bounding box center [1143, 255] width 98 height 13
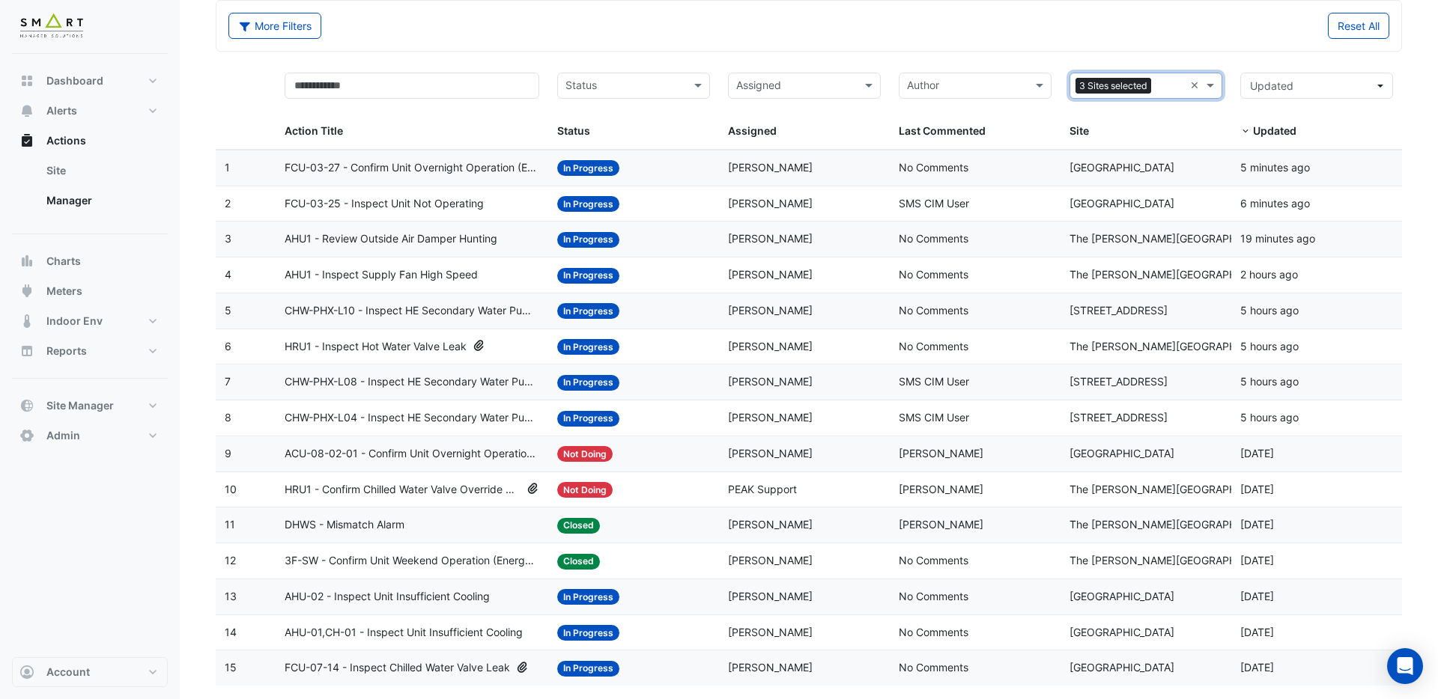
scroll to position [99, 0]
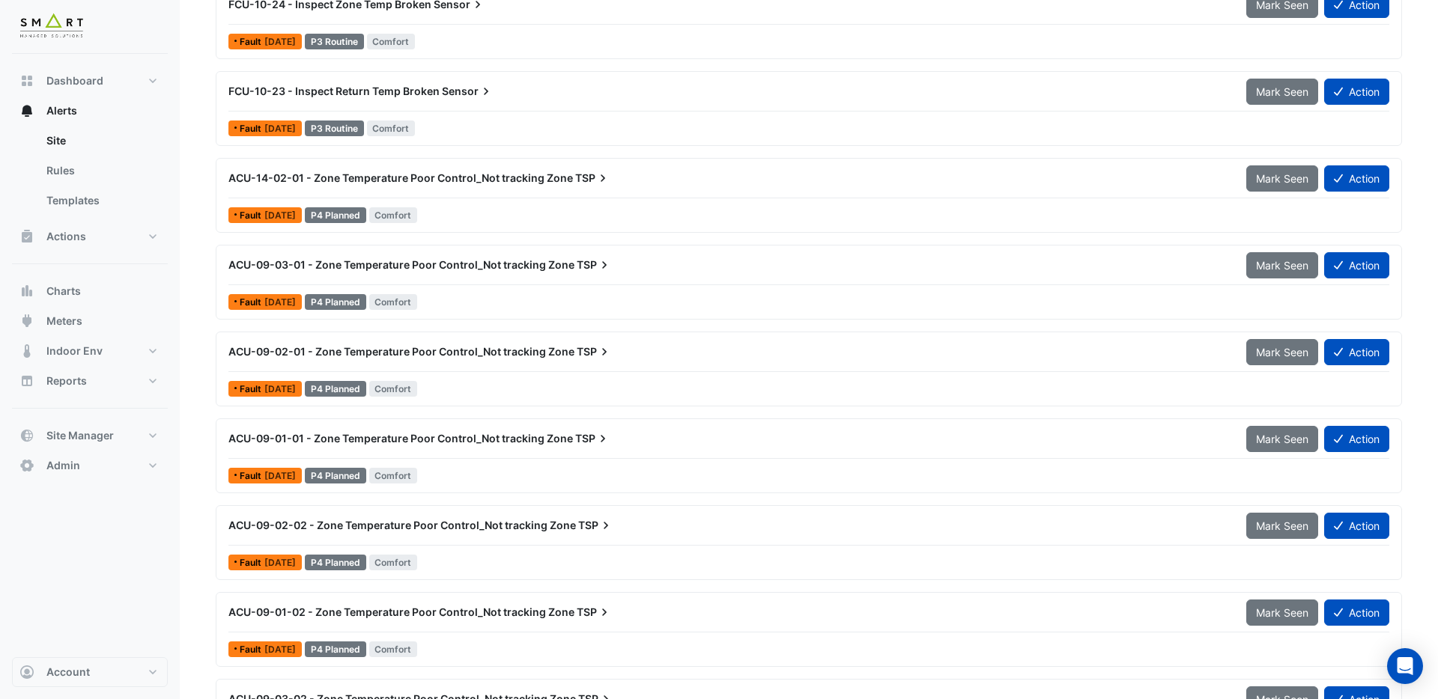
scroll to position [15285, 0]
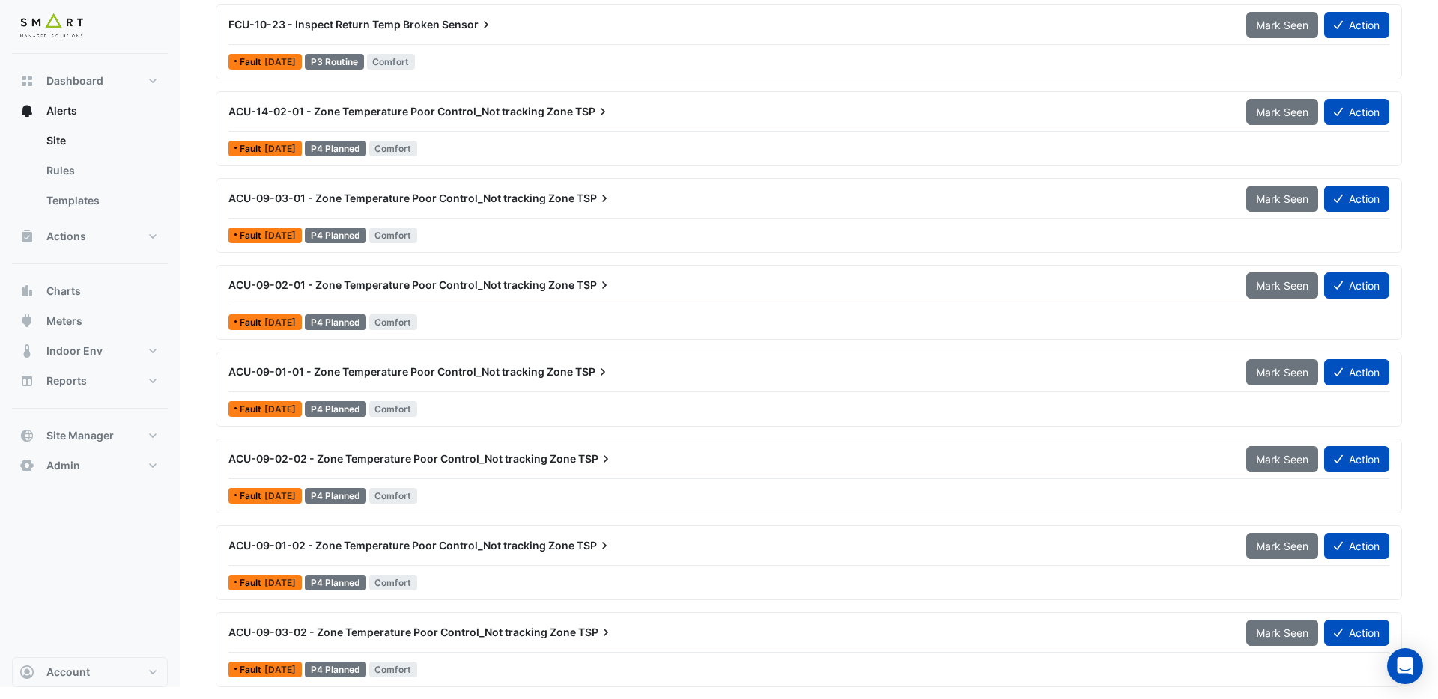
click at [444, 112] on span "ACU-14-02-01 - Zone Temperature Poor Control_Not tracking Zone" at bounding box center [400, 111] width 344 height 13
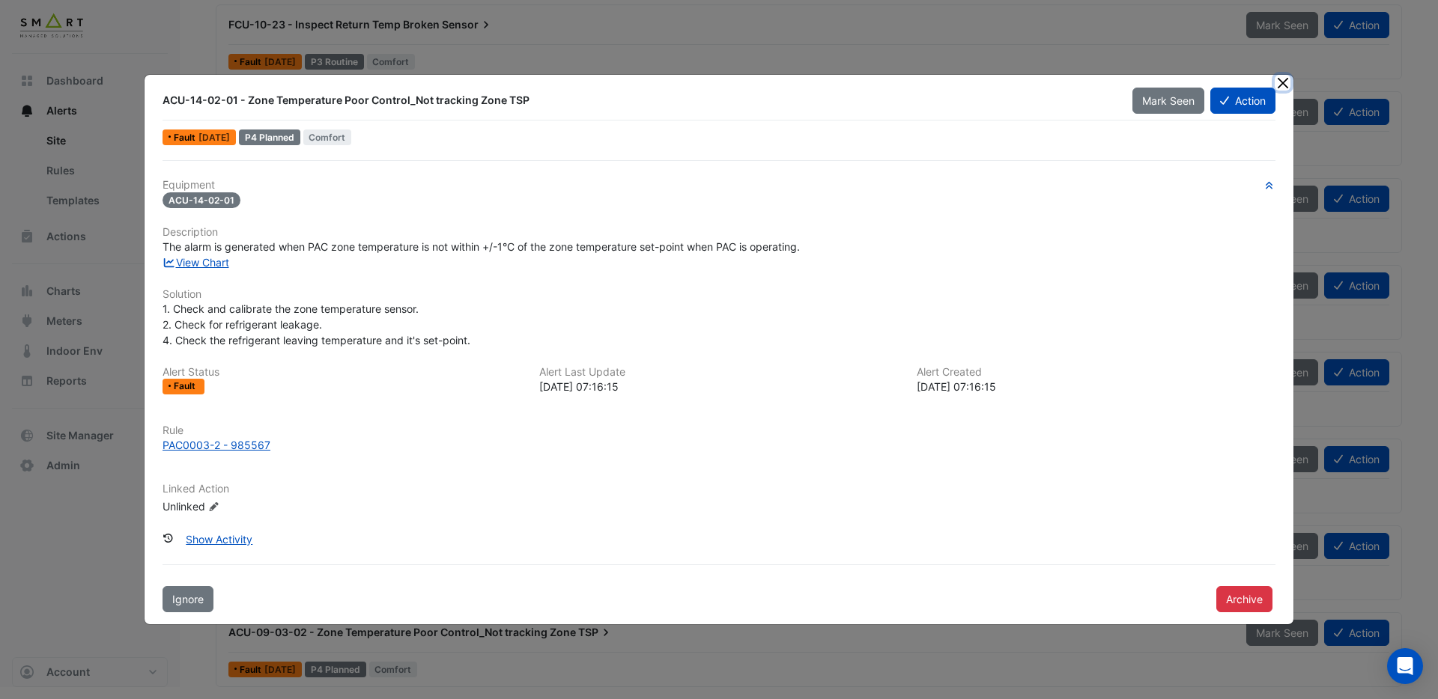
click at [1283, 84] on button "Close" at bounding box center [1283, 83] width 16 height 16
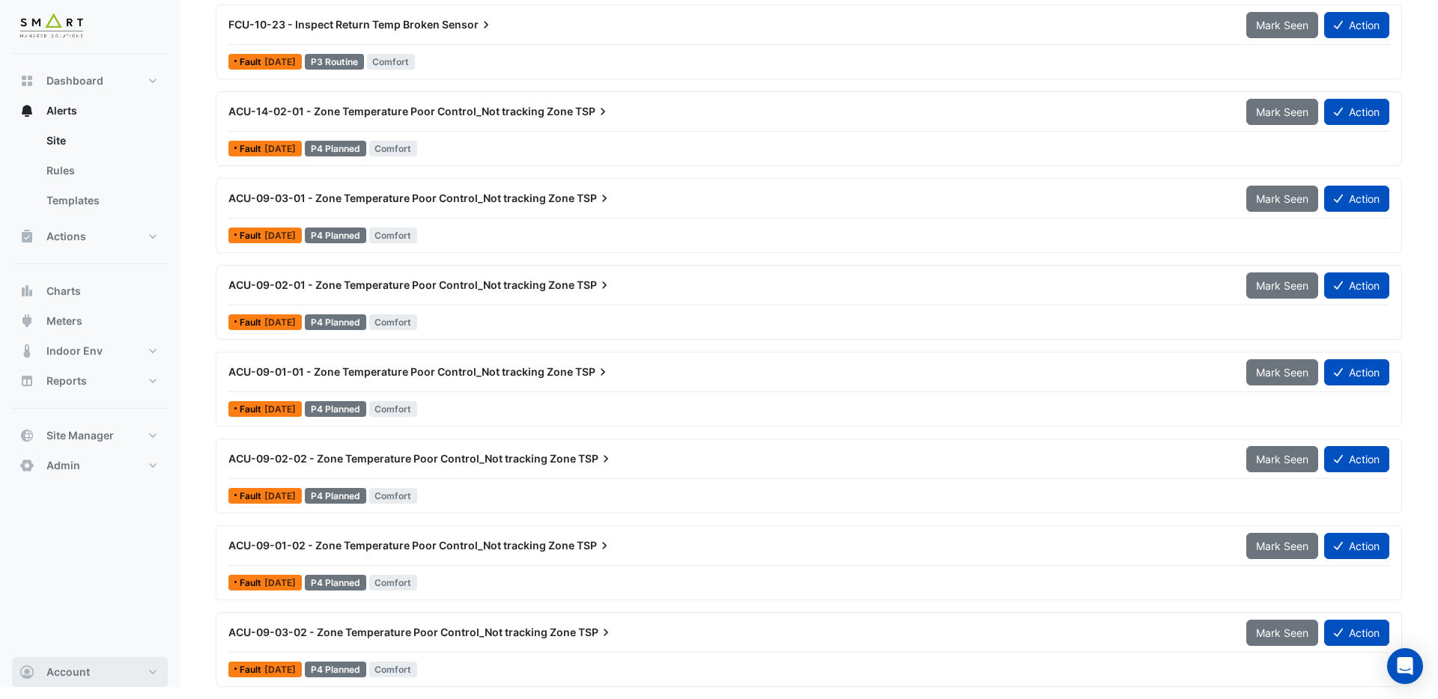
click at [86, 667] on span "Account" at bounding box center [67, 672] width 43 height 15
click at [62, 636] on link "Sign Out" at bounding box center [90, 634] width 142 height 30
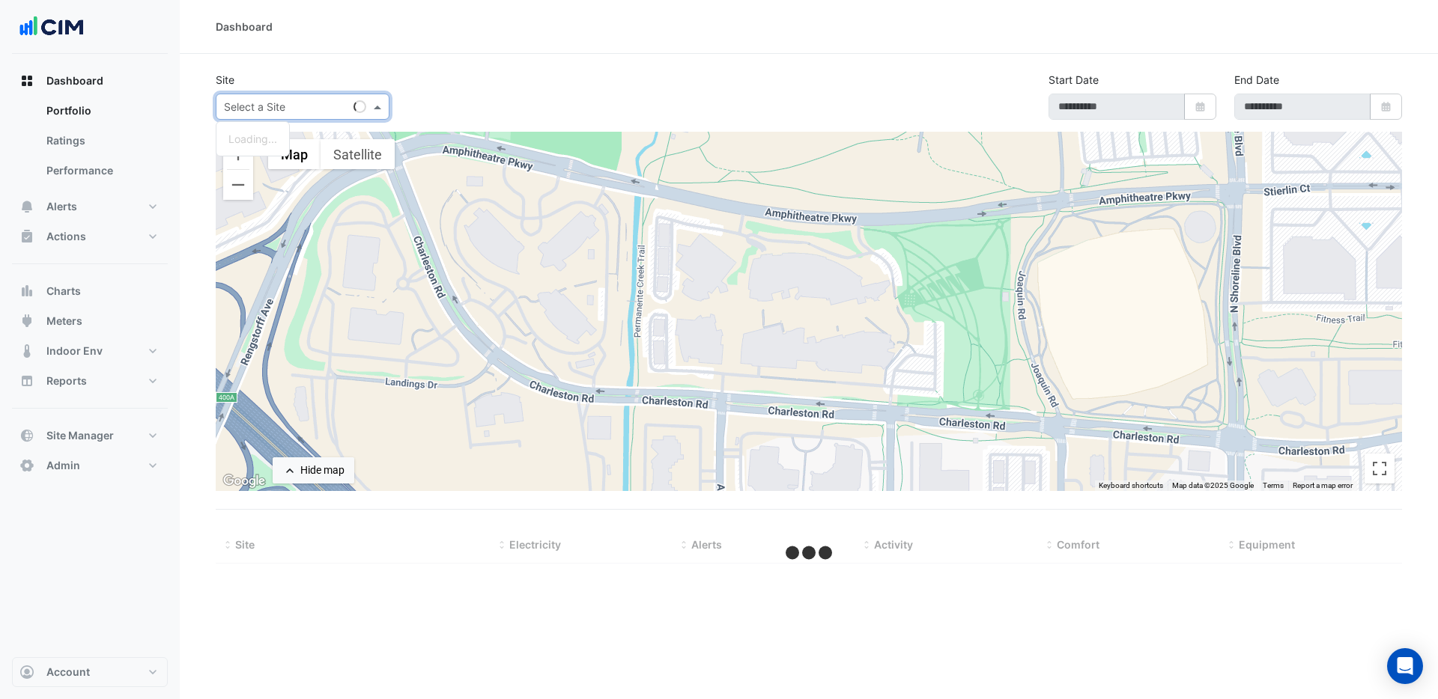
click at [251, 105] on input "text" at bounding box center [287, 108] width 127 height 16
type input "****"
select select "***"
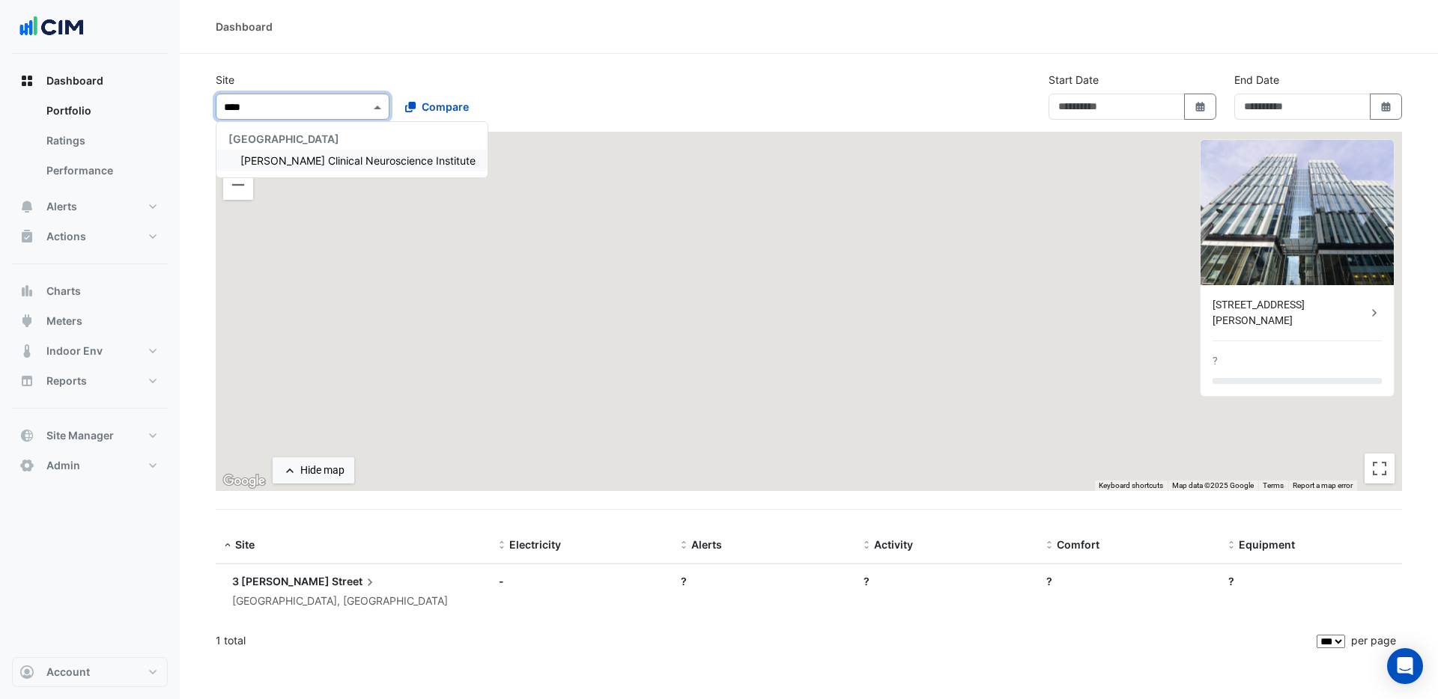
type input "**********"
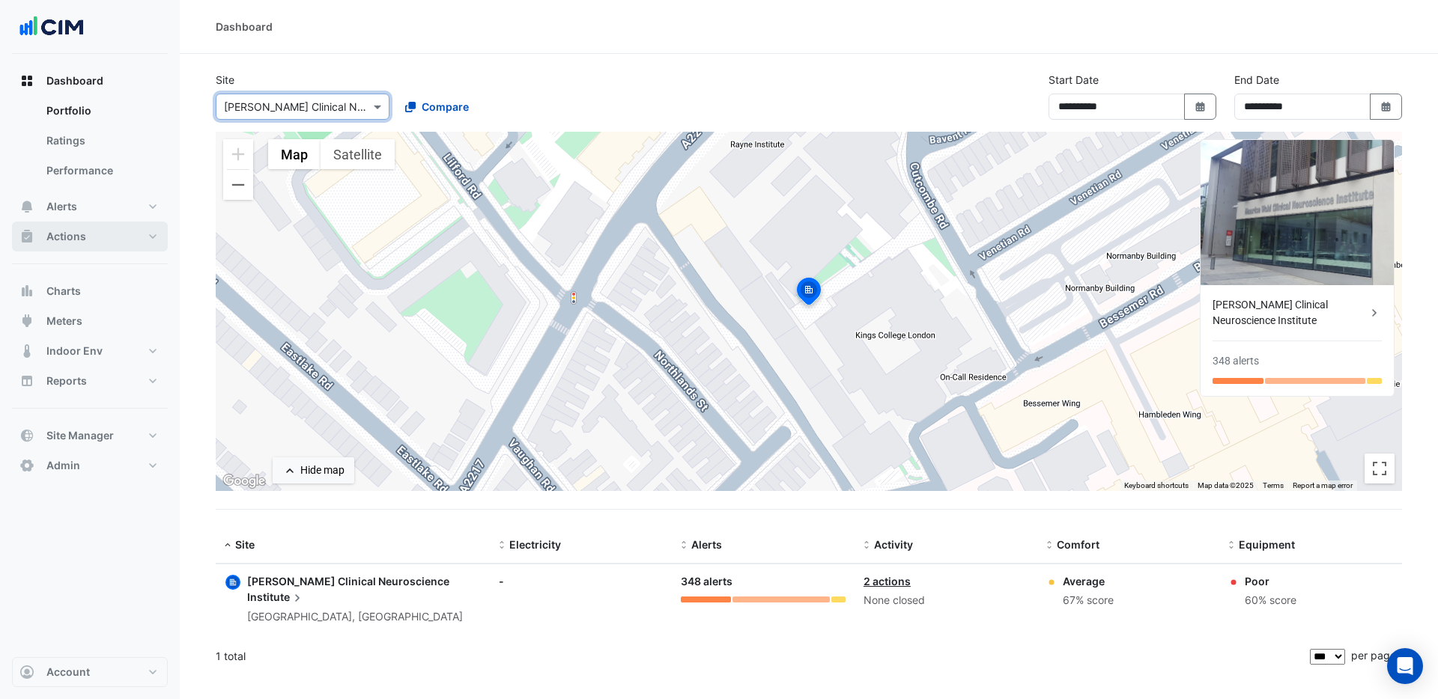
click at [58, 235] on span "Actions" at bounding box center [66, 236] width 40 height 15
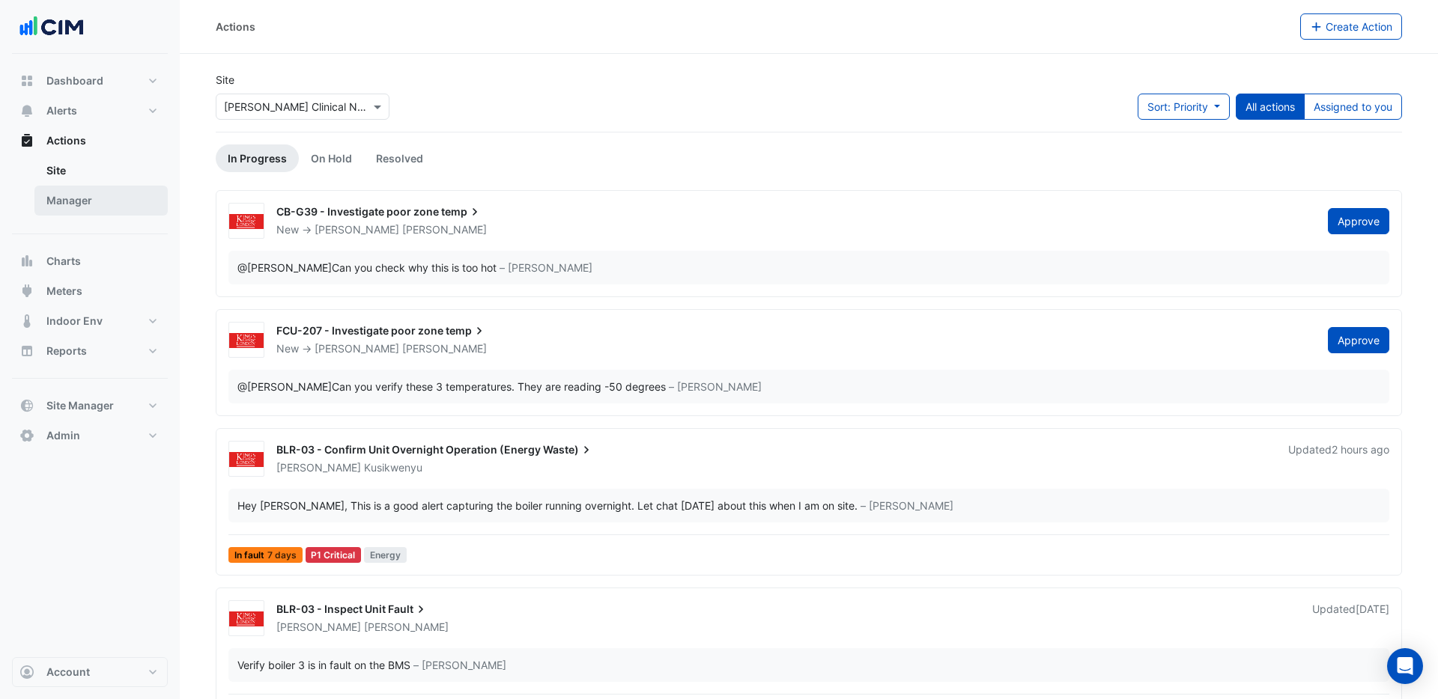
click at [72, 207] on link "Manager" at bounding box center [100, 201] width 133 height 30
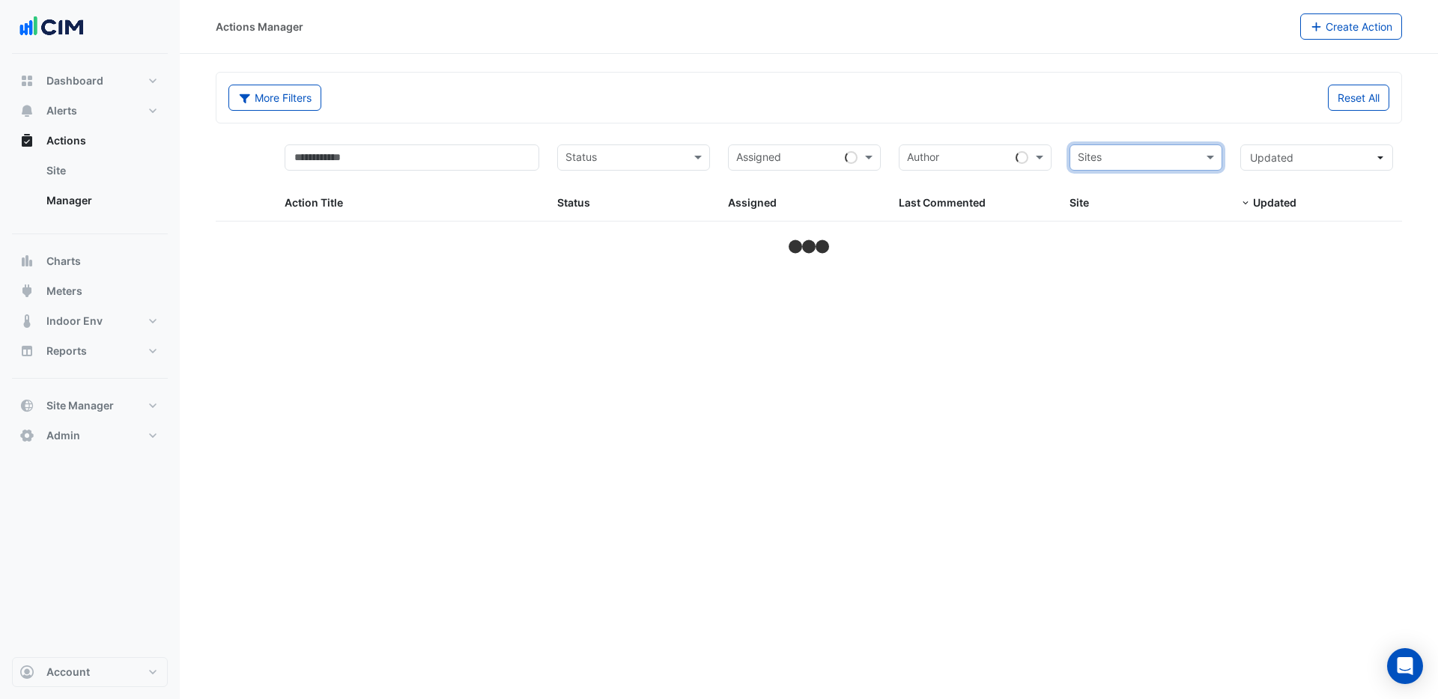
click at [1142, 160] on input "text" at bounding box center [1137, 159] width 119 height 17
type input "*****"
select select "***"
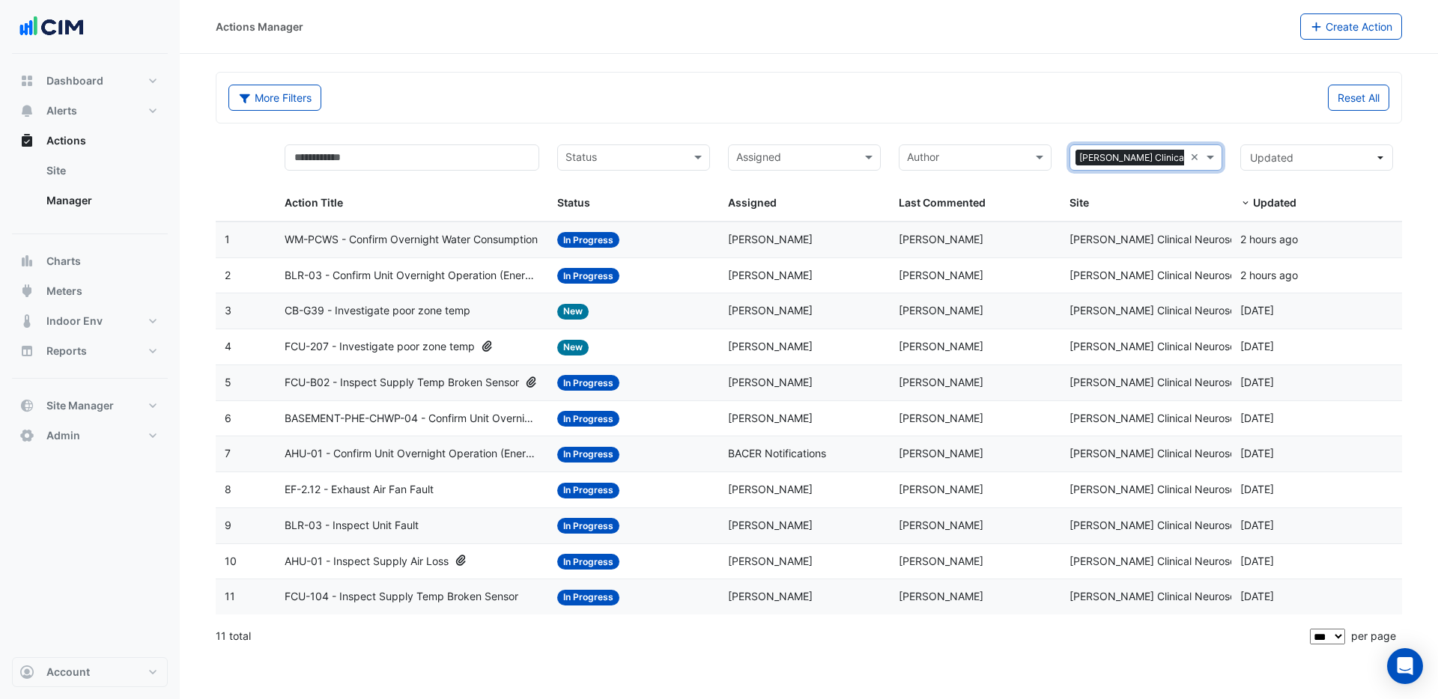
click at [377, 232] on span "WM-PCWS - Confirm Overnight Water Consumption" at bounding box center [411, 239] width 253 height 17
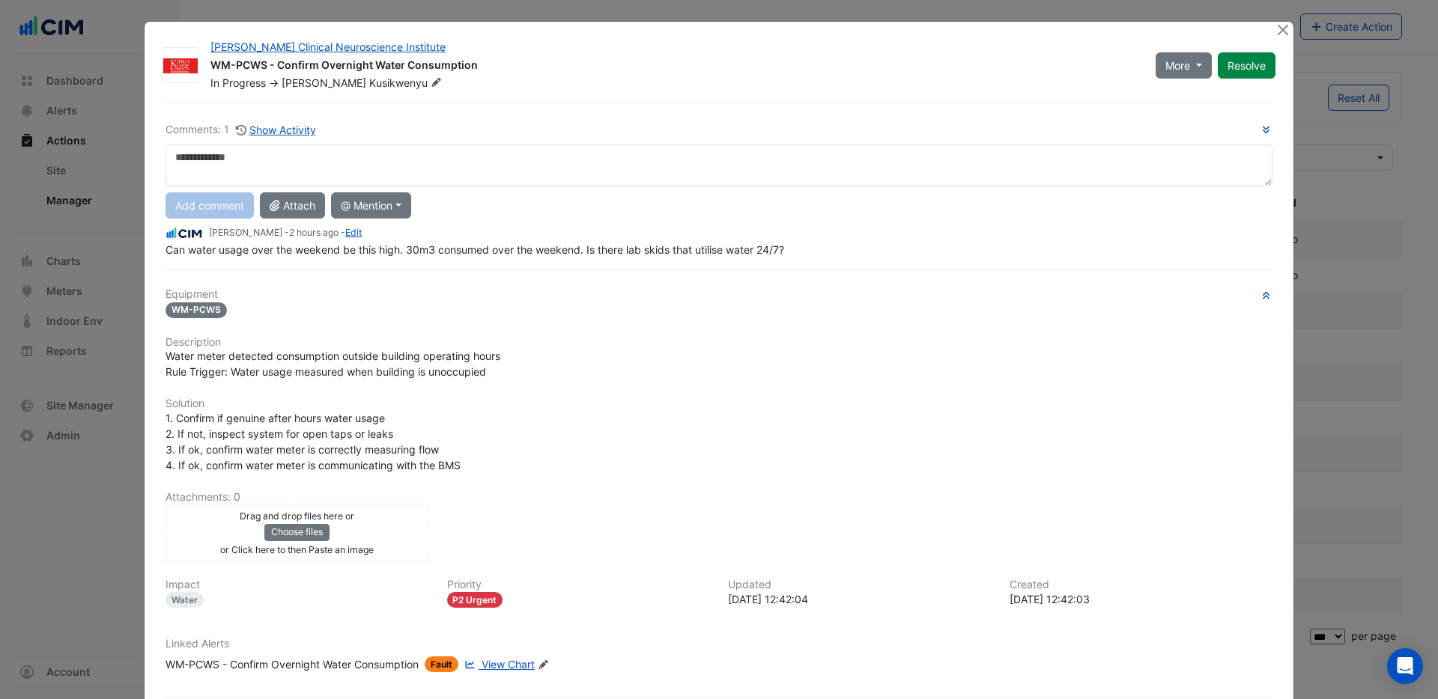
click at [386, 535] on div "Drag and drop files here or Choose files or Click here to then Paste an image" at bounding box center [297, 532] width 256 height 49
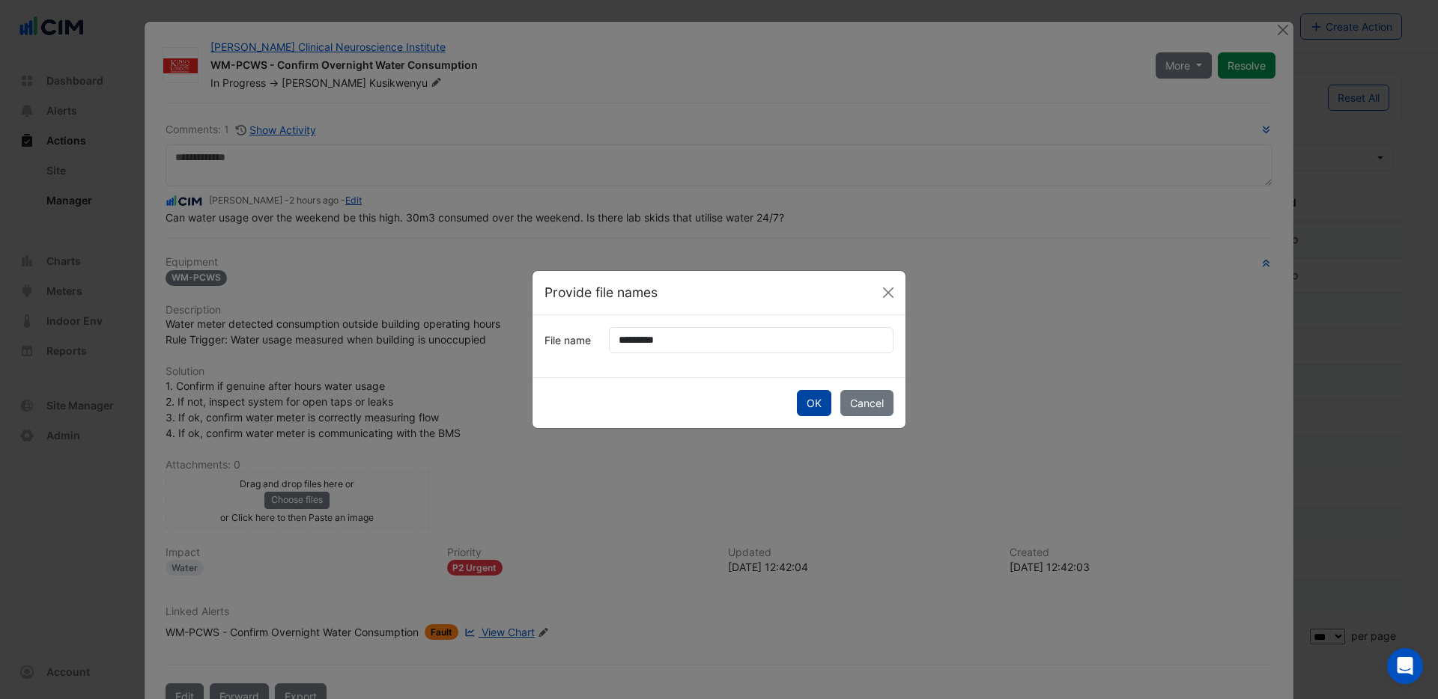
click at [800, 397] on button "OK" at bounding box center [814, 403] width 34 height 26
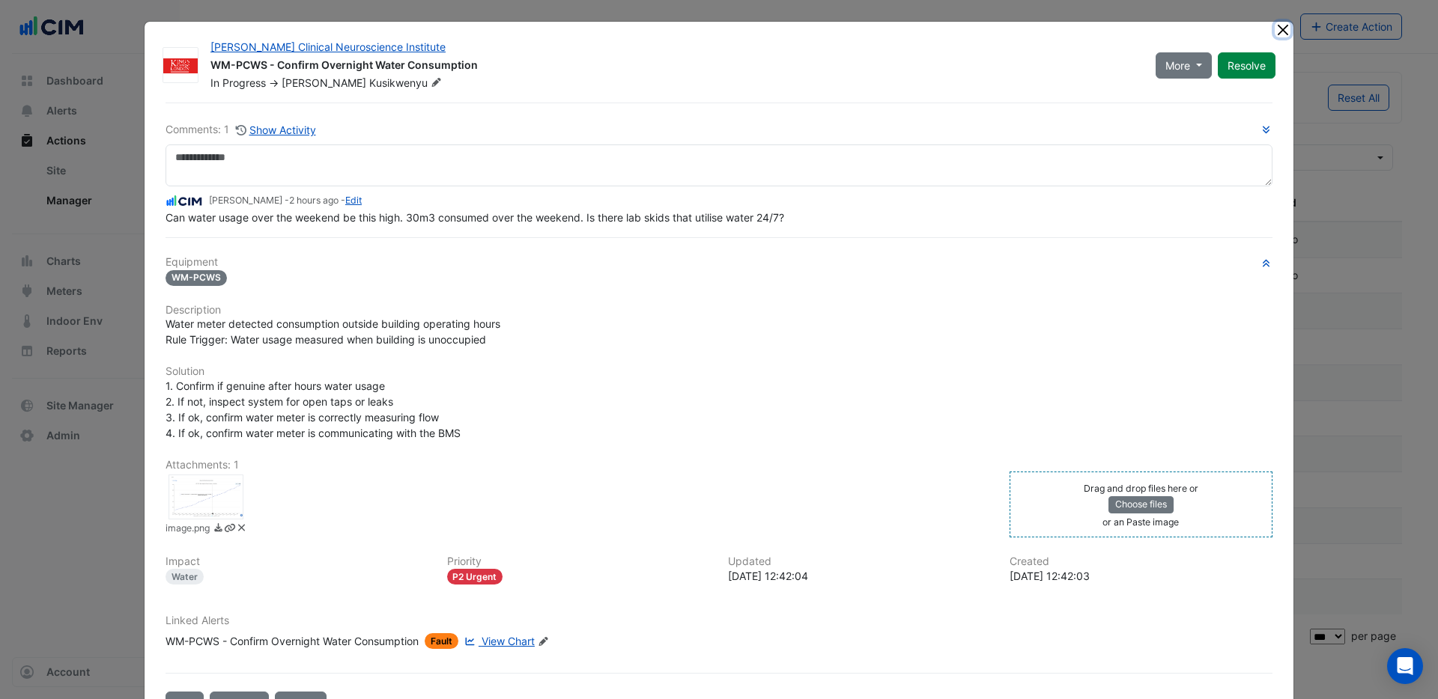
click at [1284, 30] on button "Close" at bounding box center [1283, 30] width 16 height 16
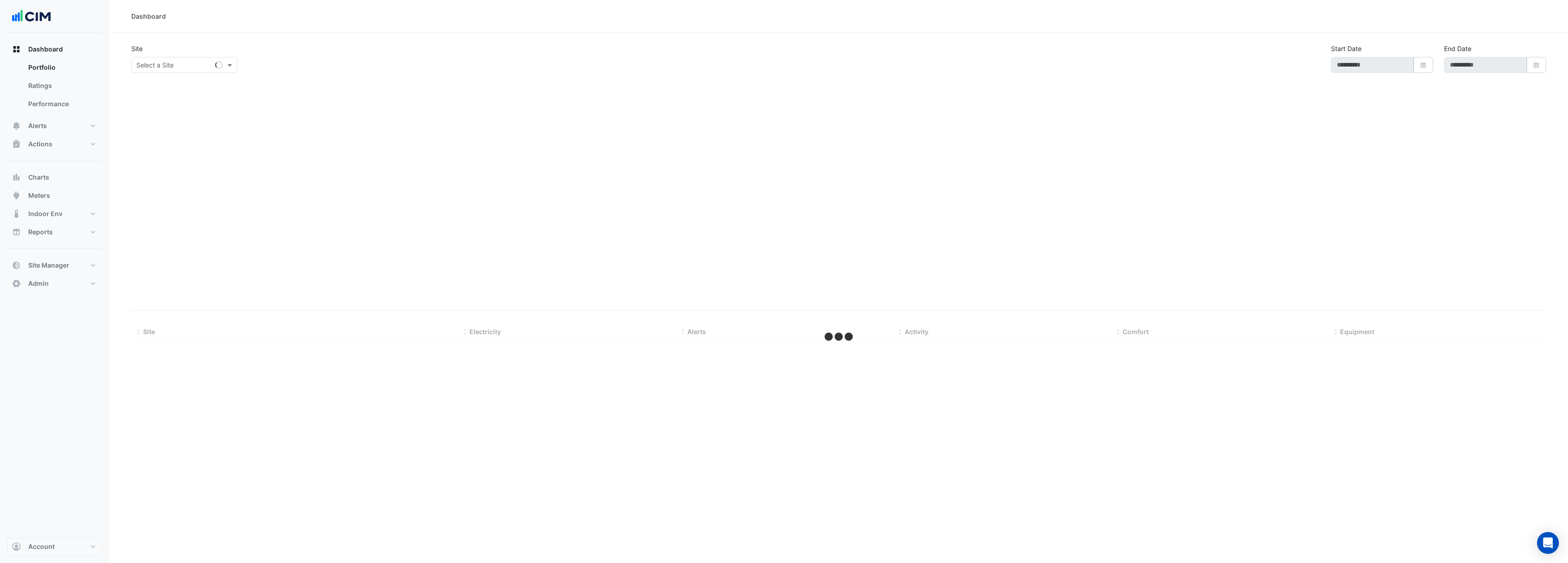
type input "**********"
select select "***"
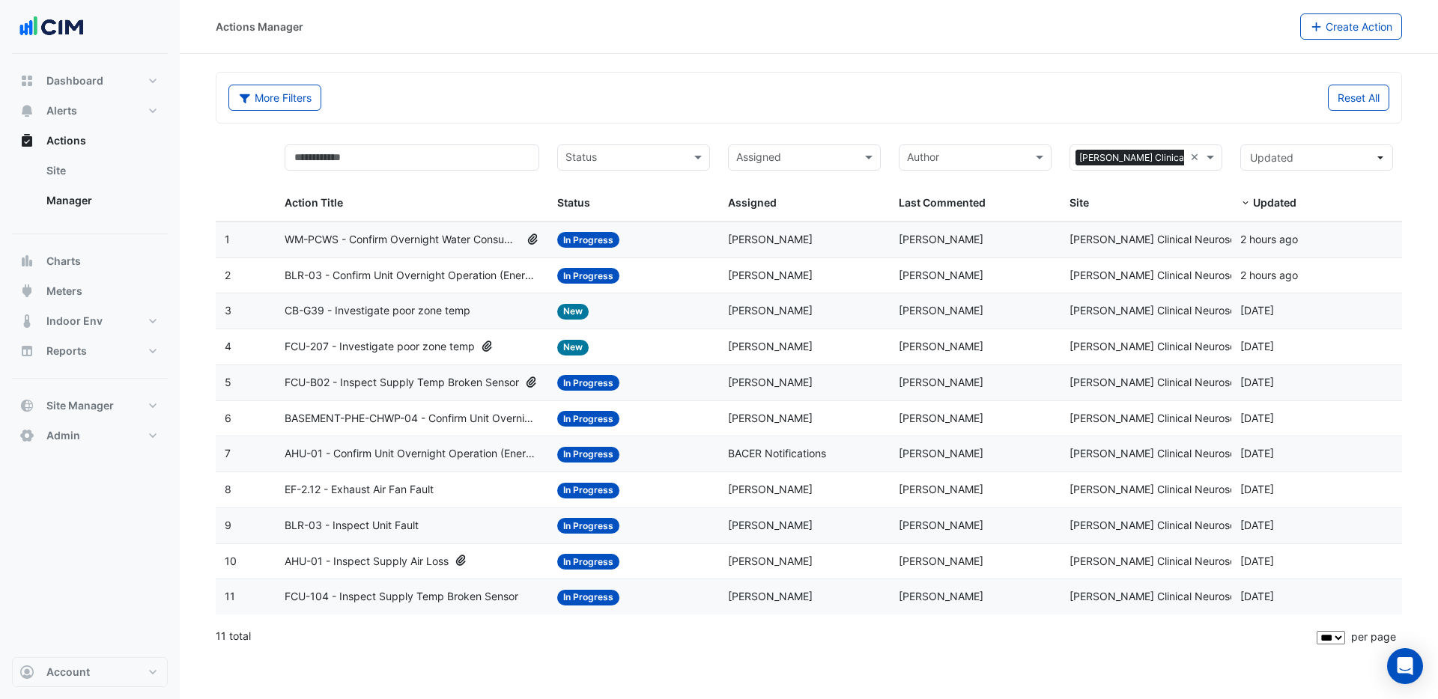
select select "***"
click at [65, 109] on span "Alerts" at bounding box center [61, 110] width 31 height 15
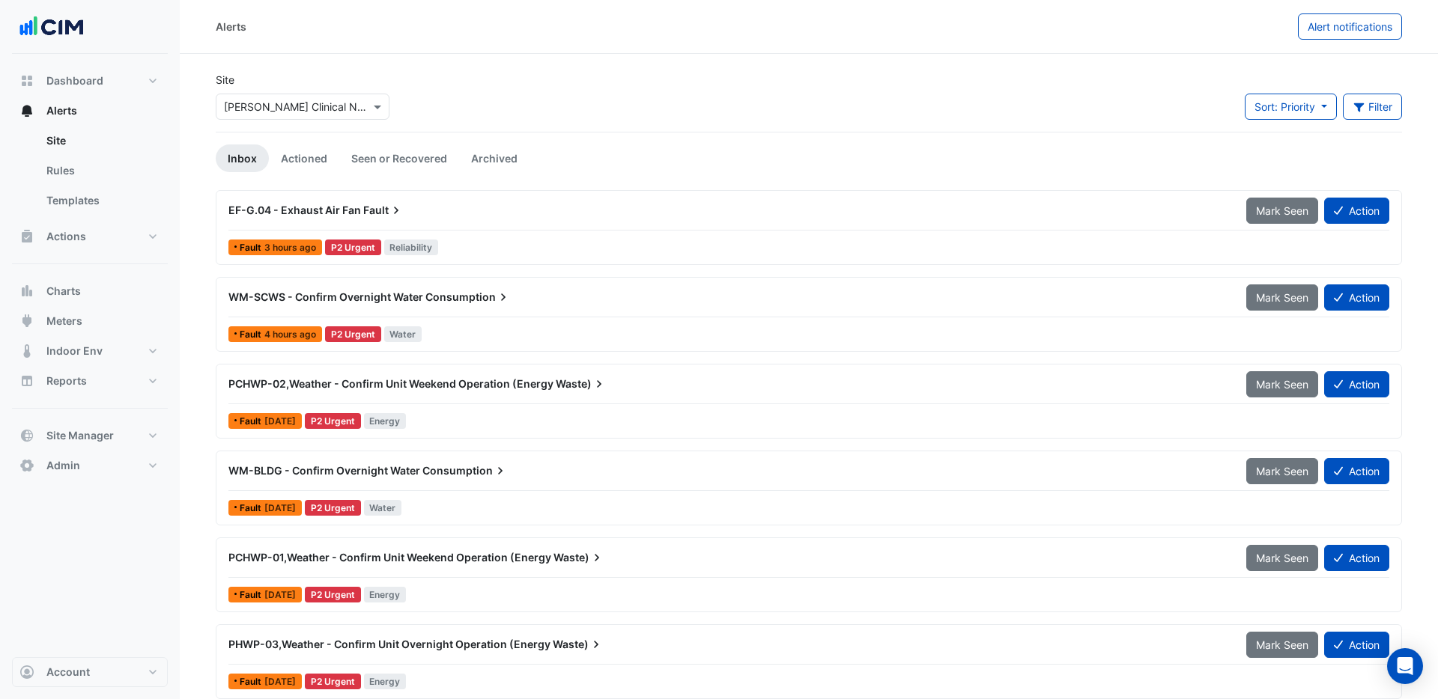
click at [338, 208] on span "EF-G.04 - Exhaust Air Fan" at bounding box center [294, 210] width 133 height 13
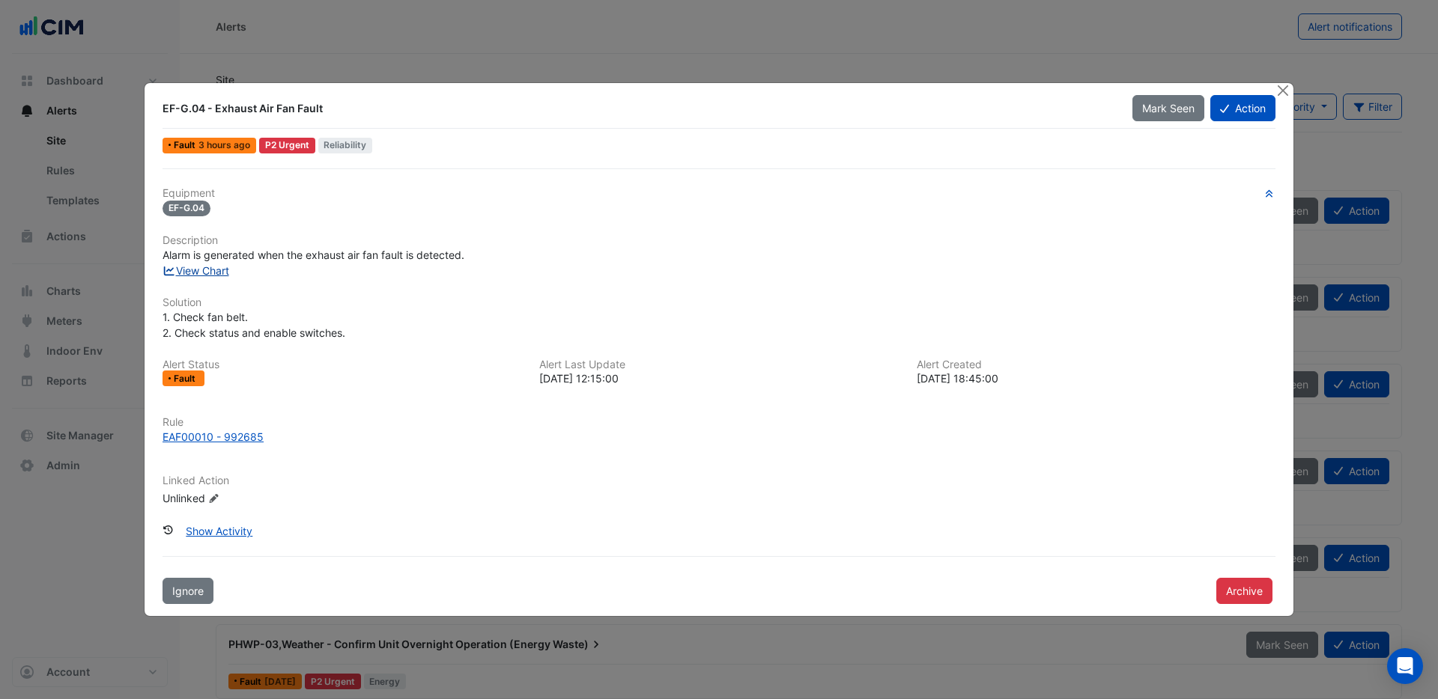
click at [219, 270] on link "View Chart" at bounding box center [195, 270] width 67 height 13
click at [1245, 115] on button "Action" at bounding box center [1242, 108] width 65 height 26
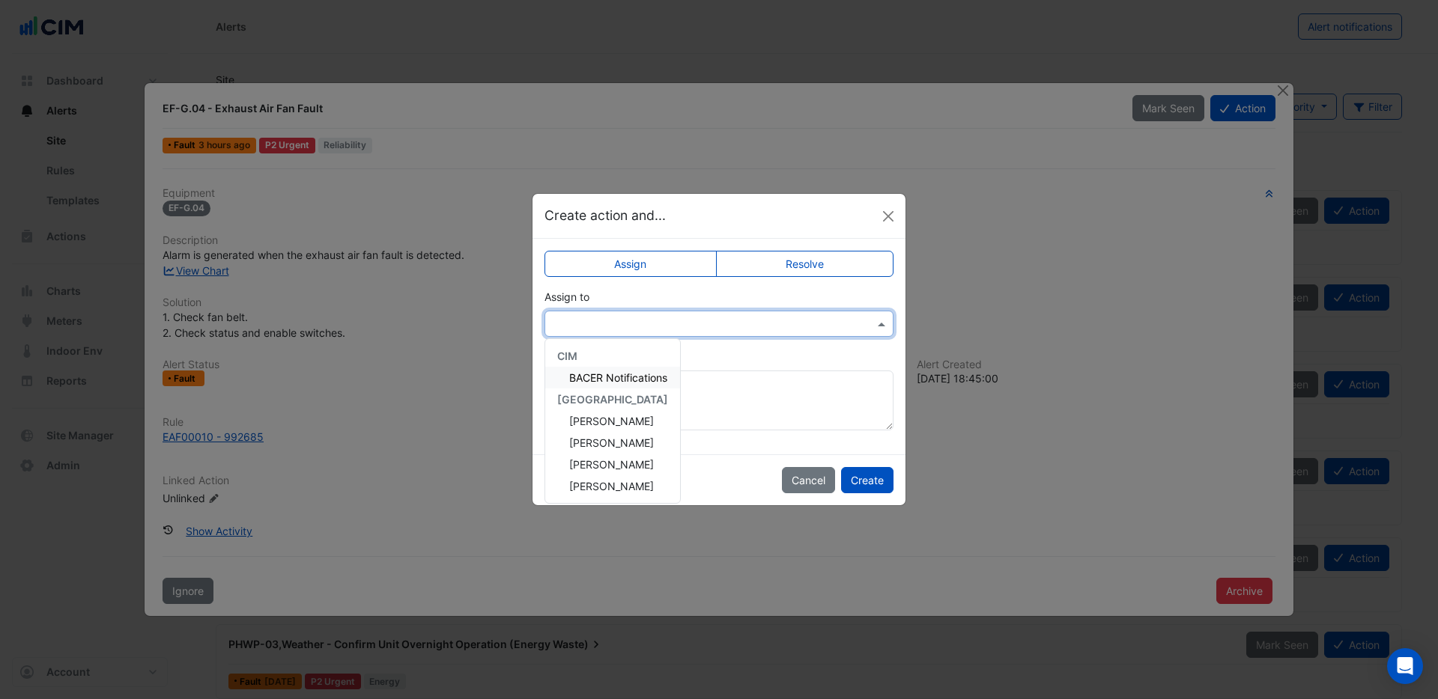
click at [695, 326] on input "text" at bounding box center [704, 325] width 303 height 16
drag, startPoint x: 623, startPoint y: 464, endPoint x: 632, endPoint y: 463, distance: 9.0
click at [633, 463] on span "[PERSON_NAME]" at bounding box center [611, 464] width 85 height 13
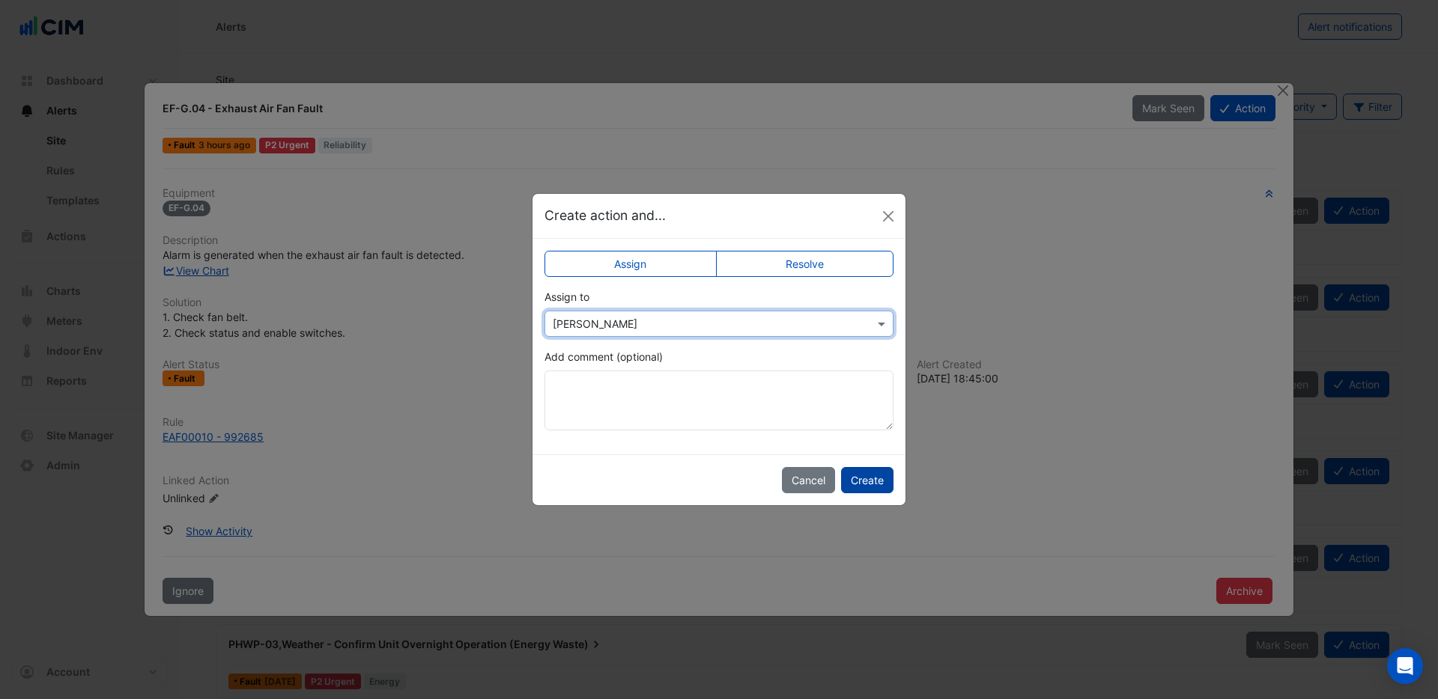
click at [872, 482] on button "Create" at bounding box center [867, 480] width 52 height 26
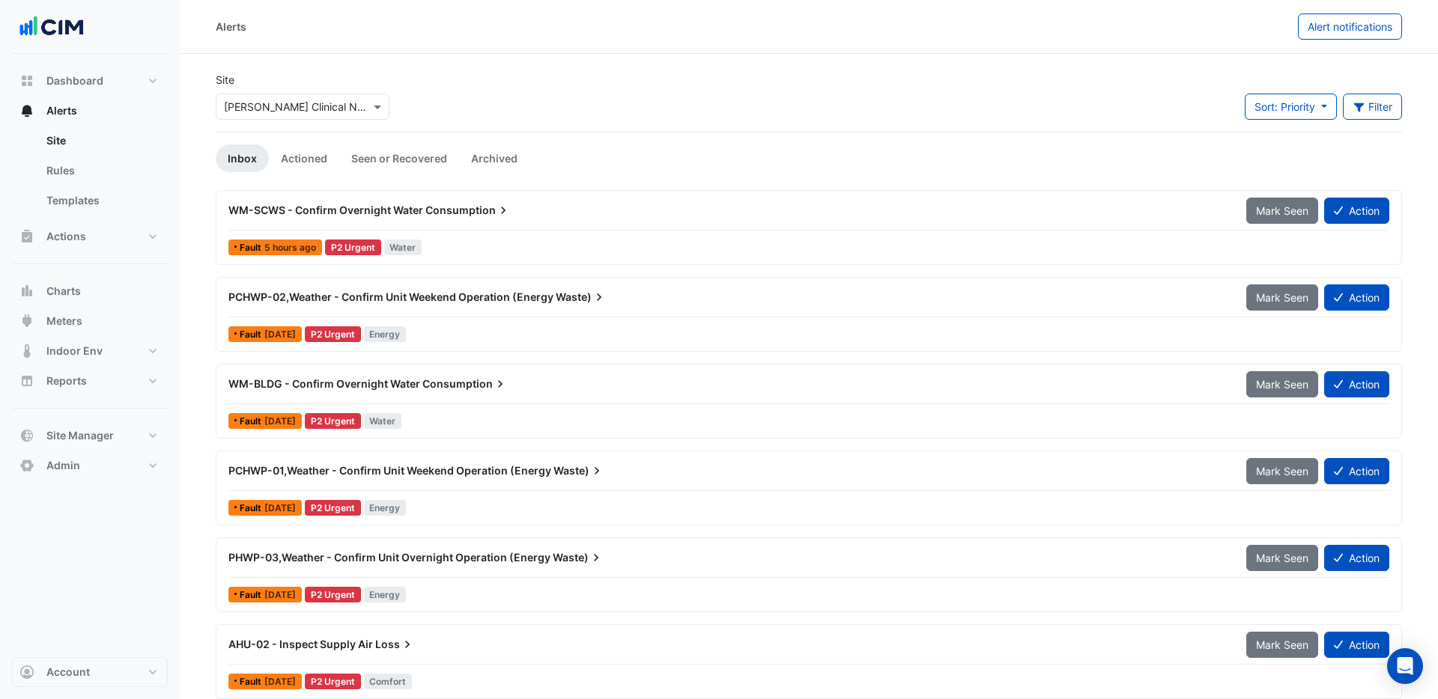
click at [274, 109] on input "text" at bounding box center [287, 108] width 127 height 16
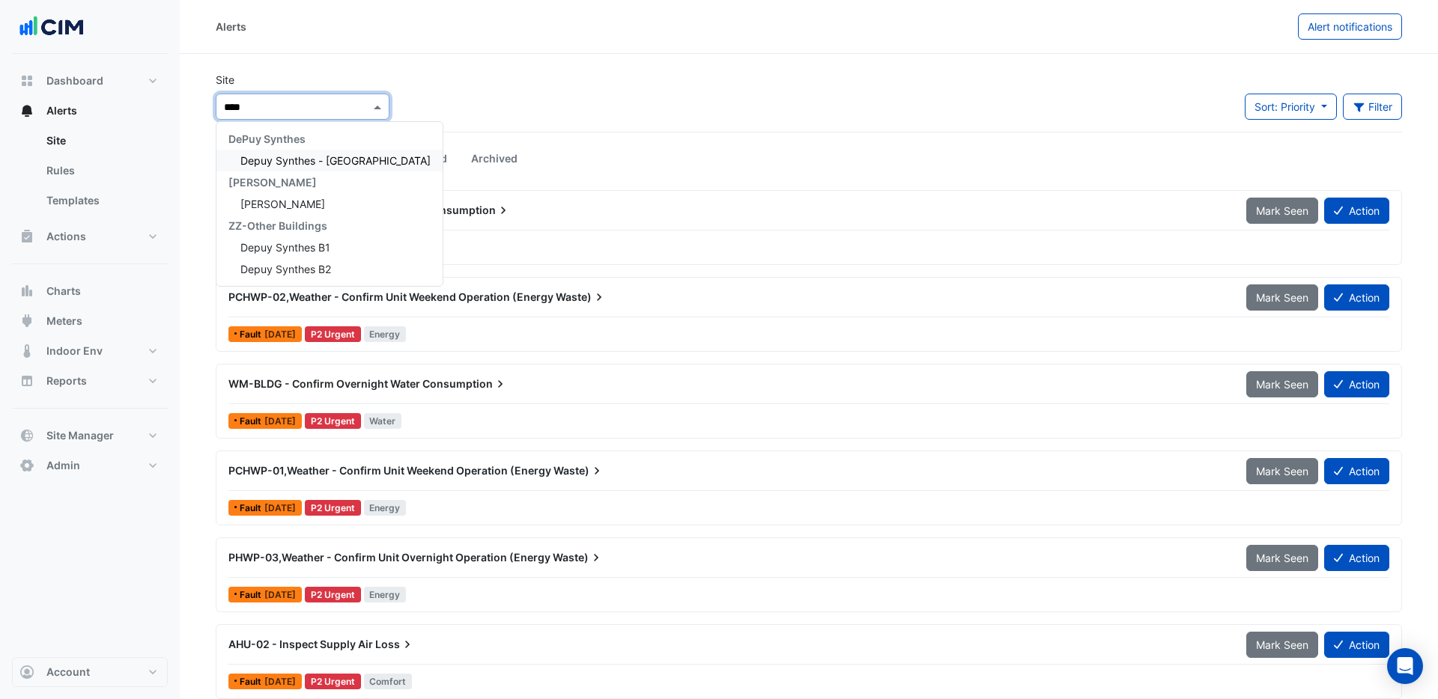
type input "*****"
click at [294, 203] on span "[PERSON_NAME]" at bounding box center [282, 204] width 85 height 13
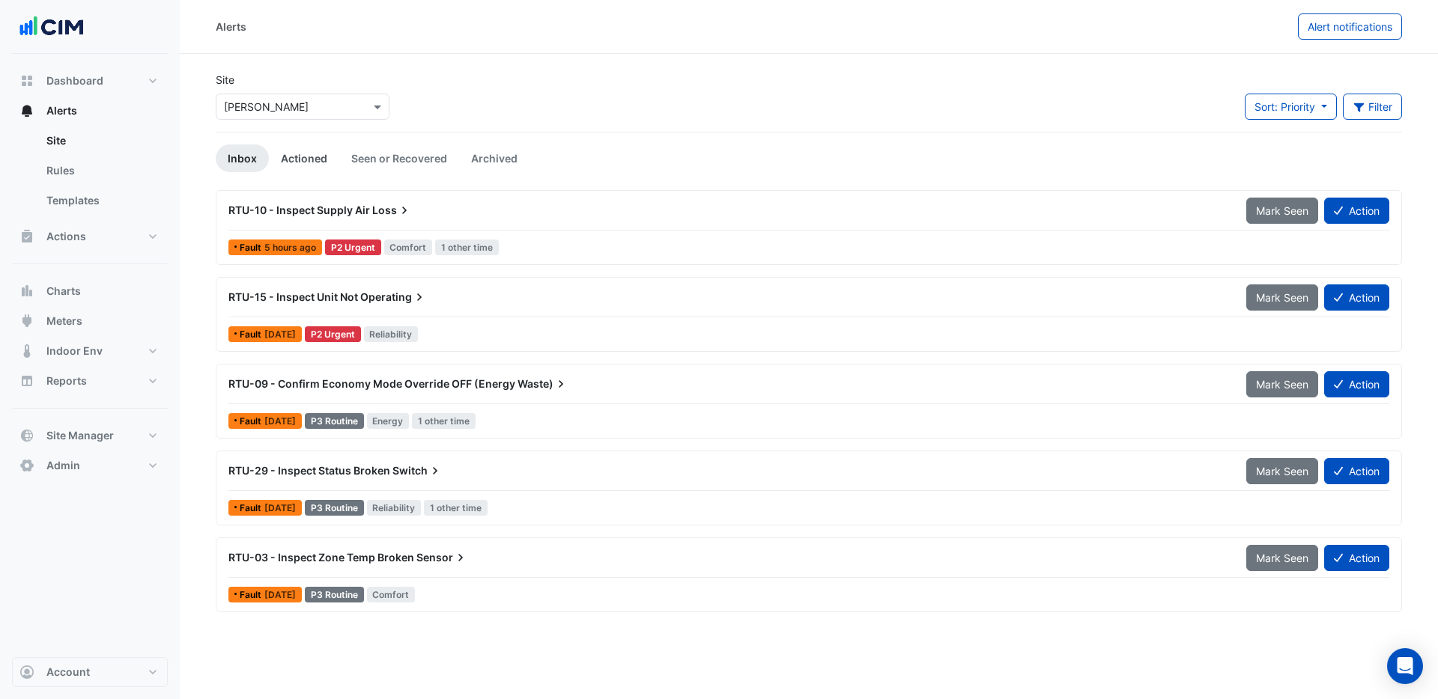
click at [297, 158] on link "Actioned" at bounding box center [304, 159] width 70 height 28
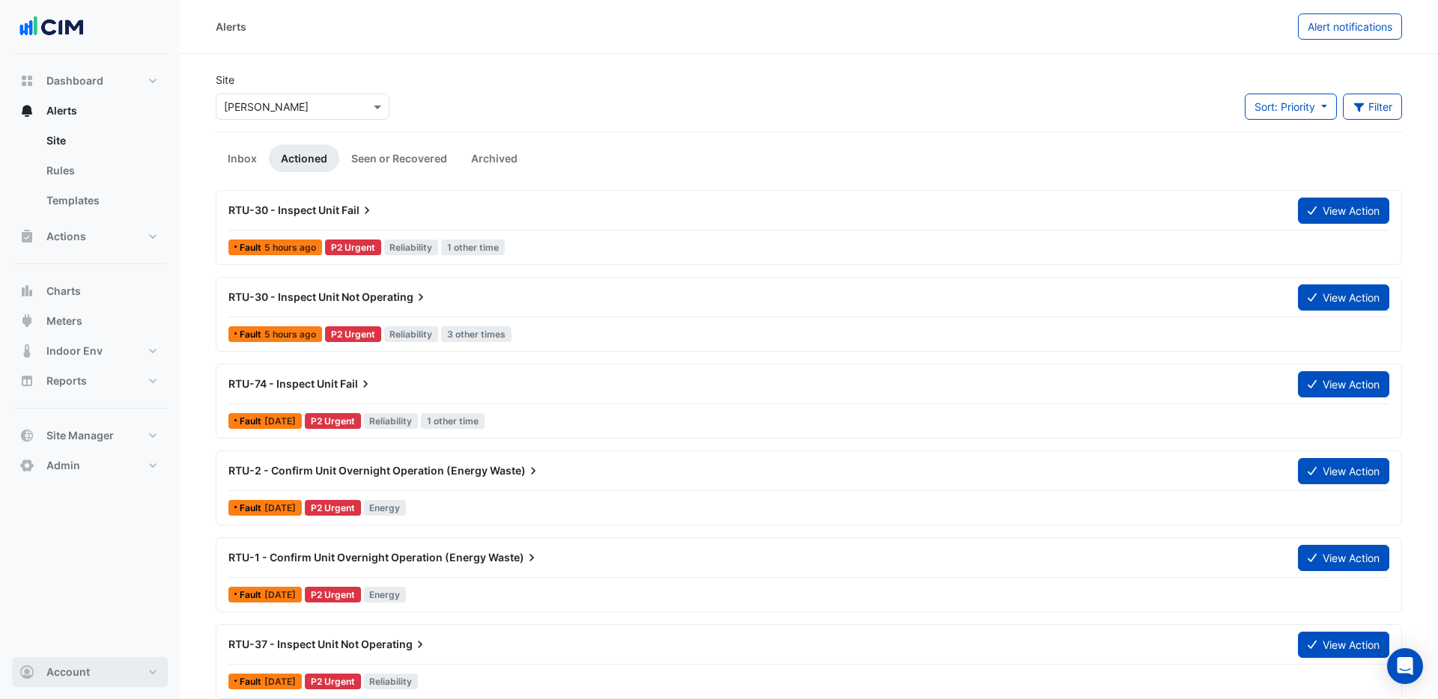
click at [82, 674] on span "Account" at bounding box center [67, 672] width 43 height 15
click at [67, 640] on link "Sign Out" at bounding box center [90, 634] width 142 height 30
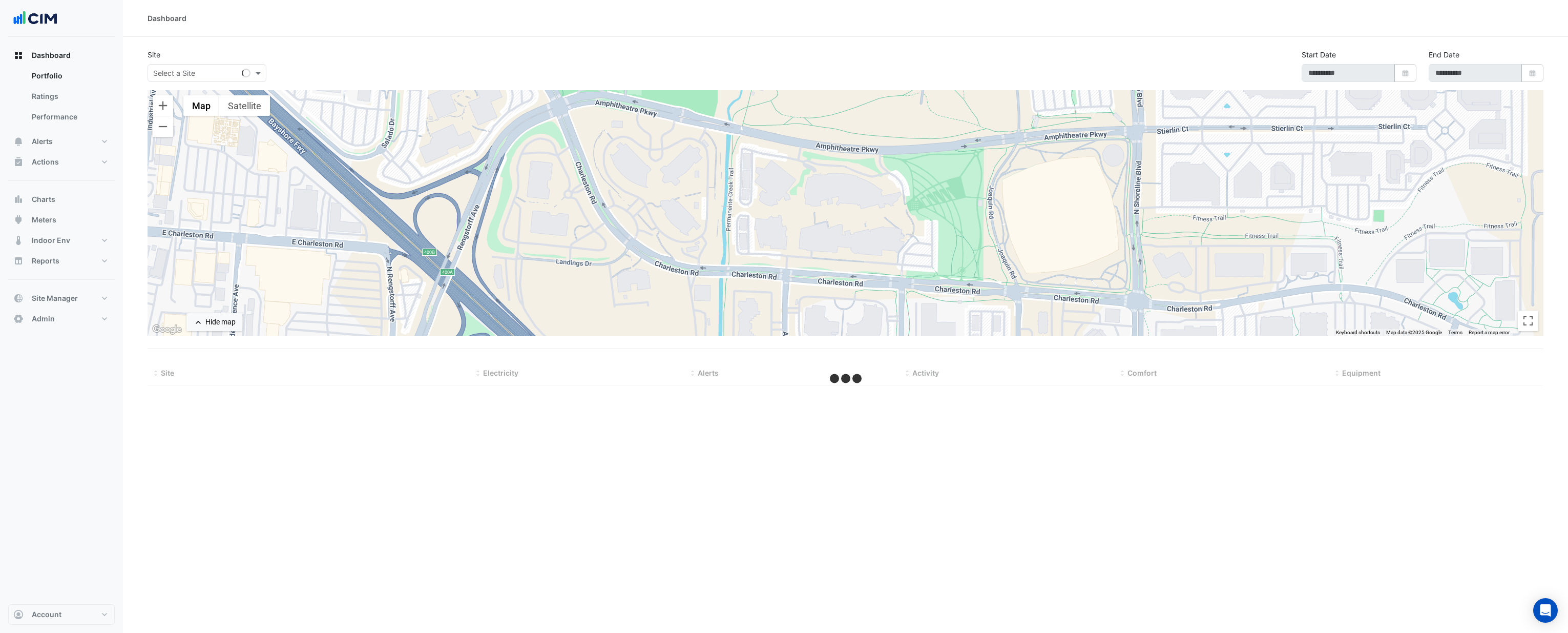
type input "**********"
select select "***"
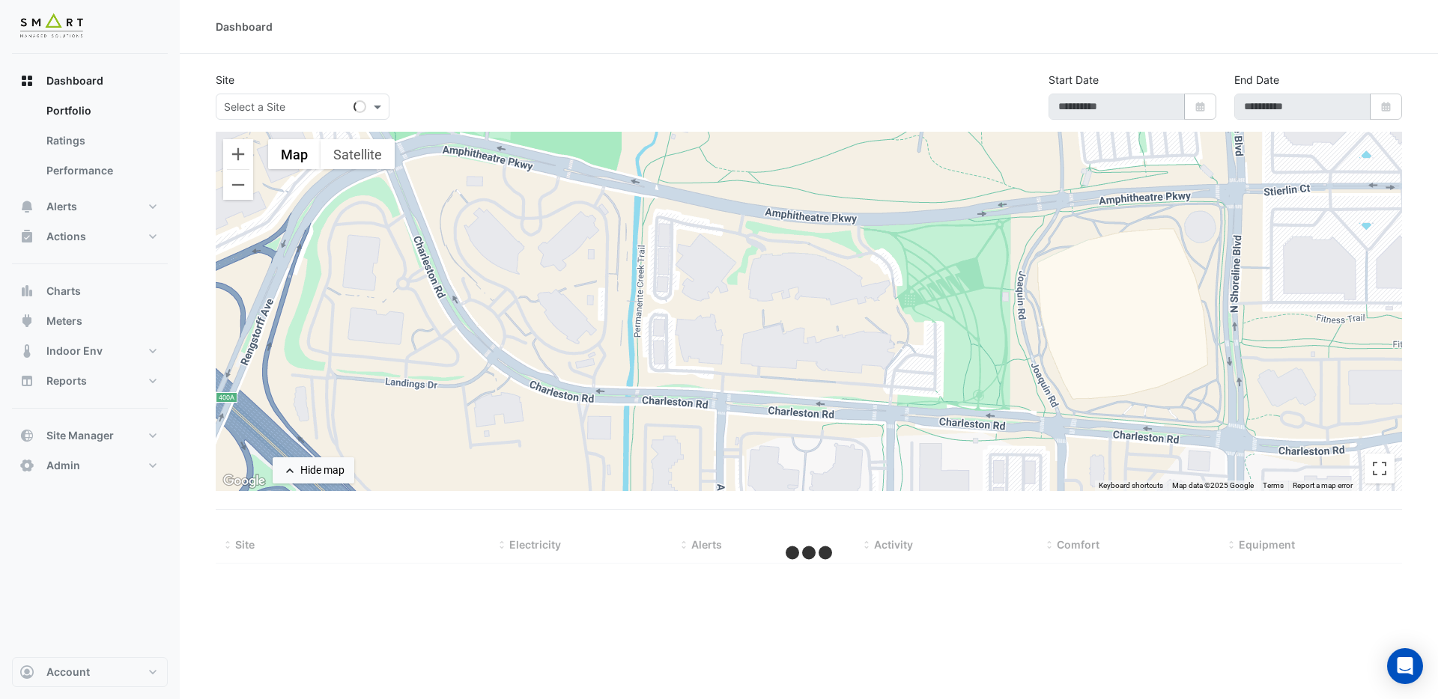
type input "**********"
select select "***"
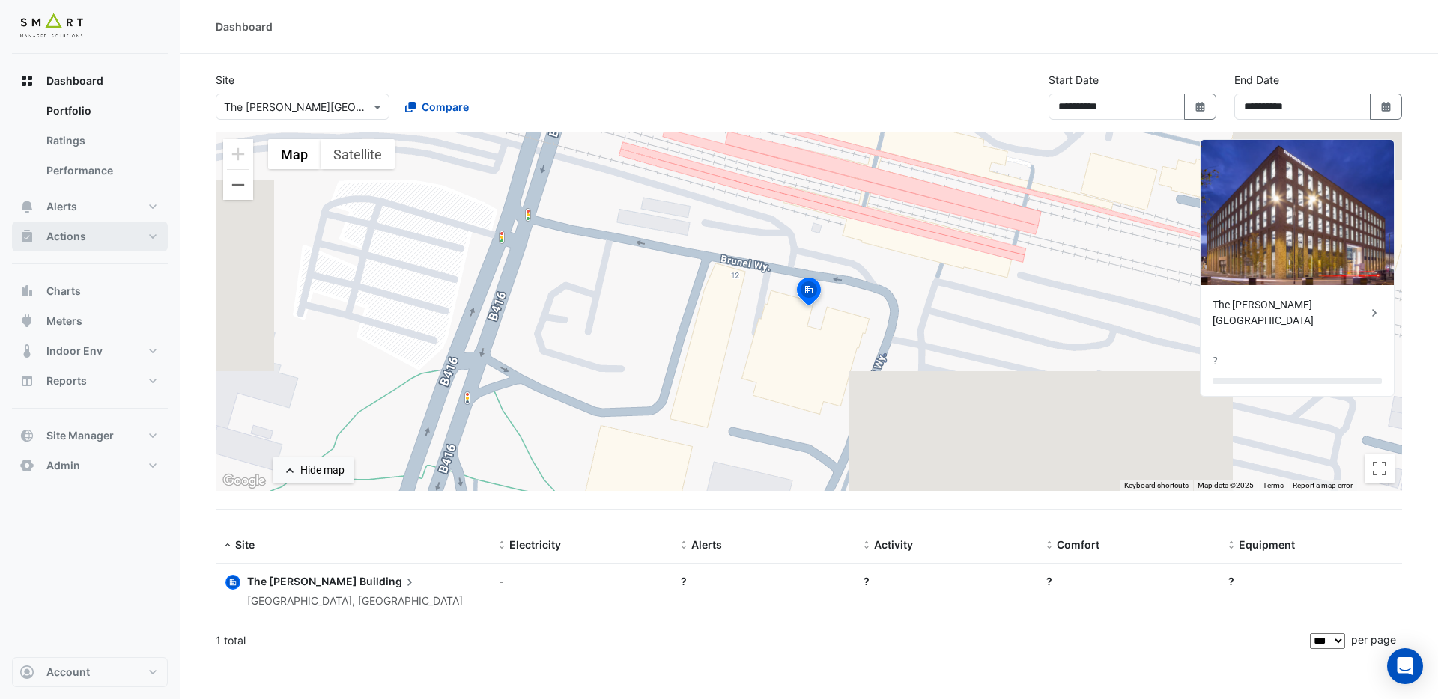
click at [73, 239] on span "Actions" at bounding box center [66, 236] width 40 height 15
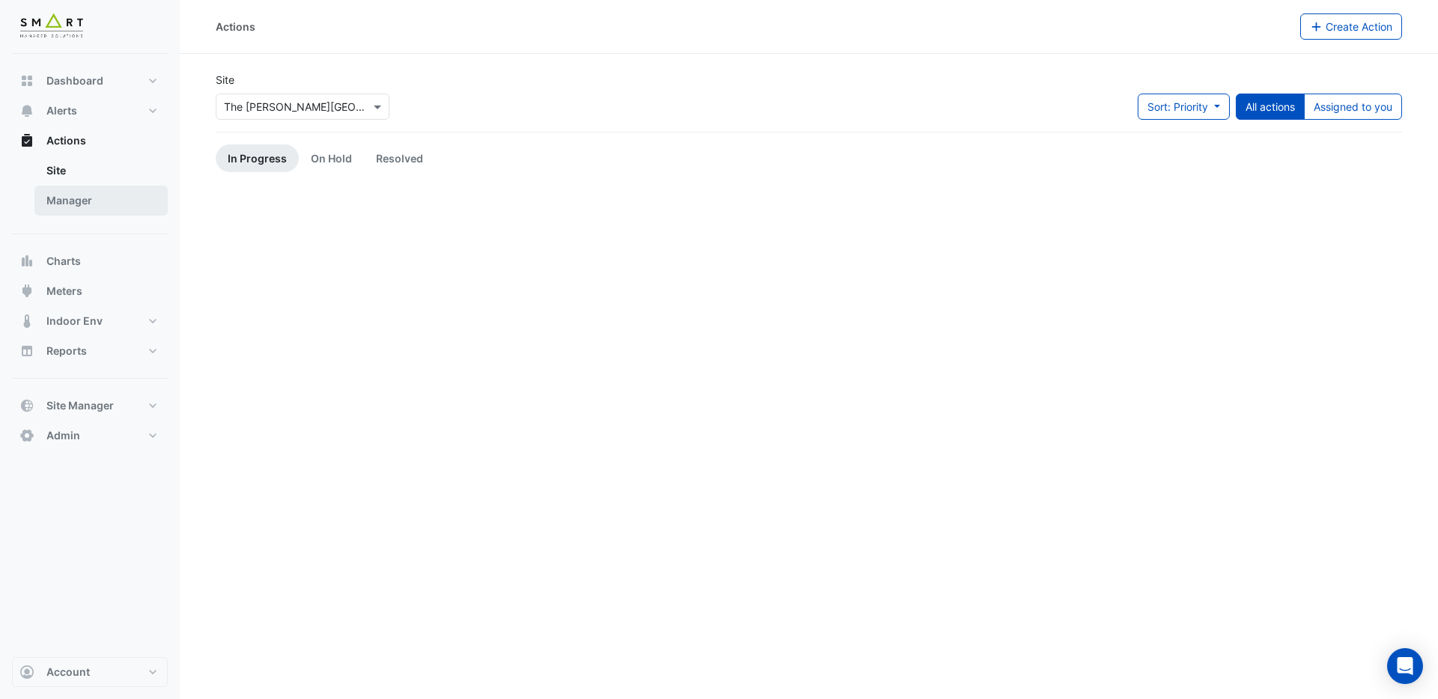
click at [71, 204] on link "Manager" at bounding box center [100, 201] width 133 height 30
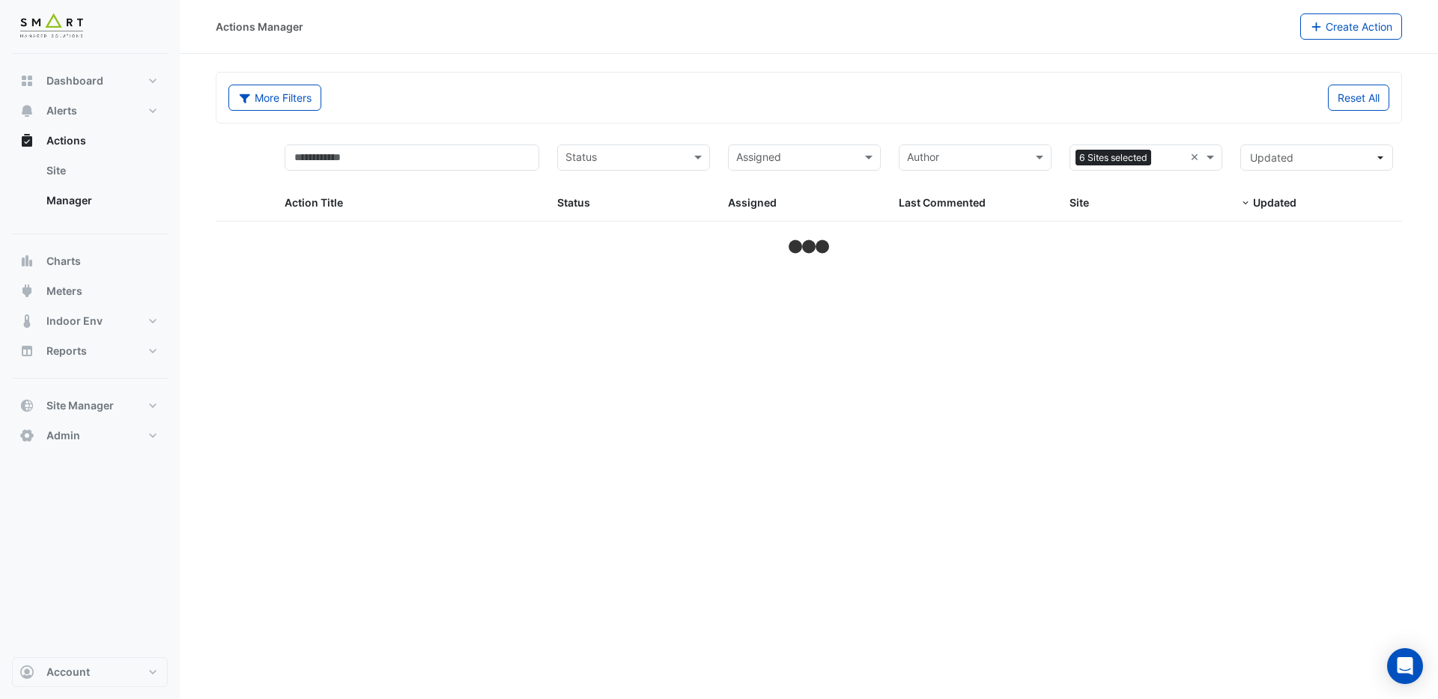
select select "***"
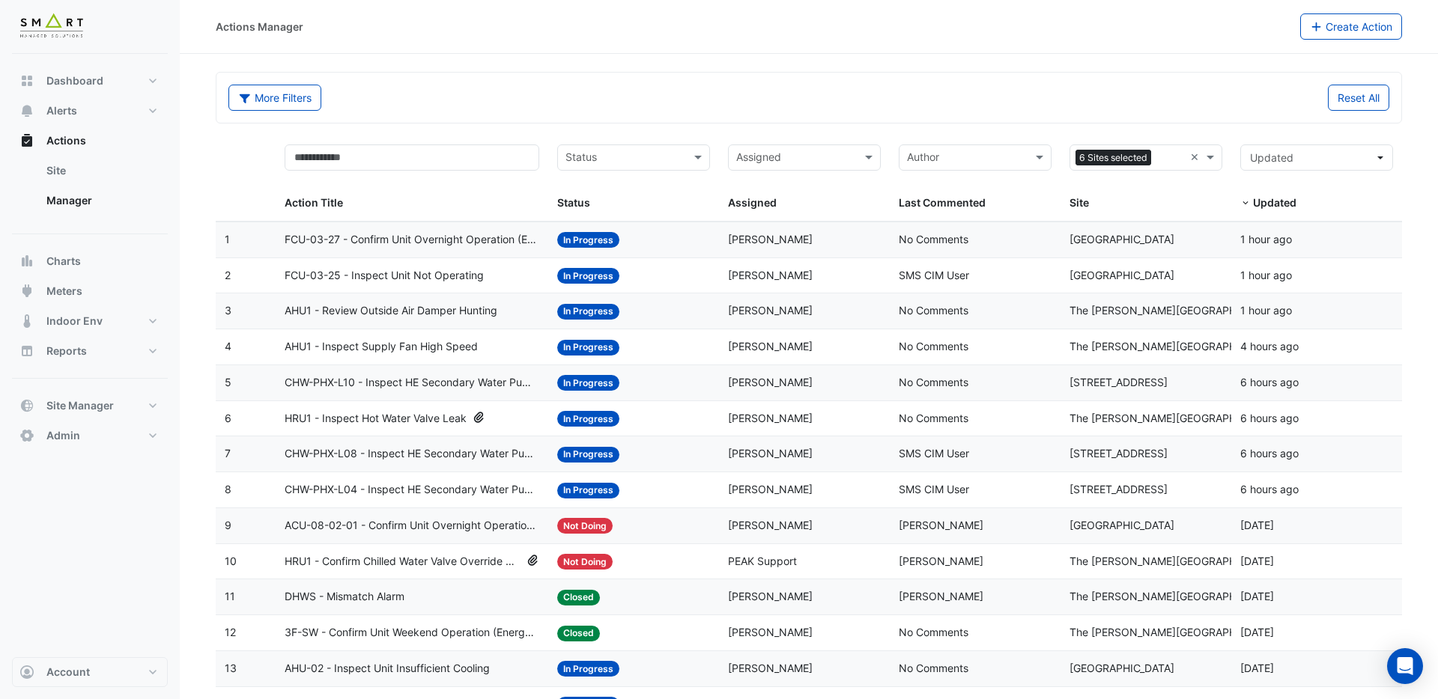
scroll to position [99, 0]
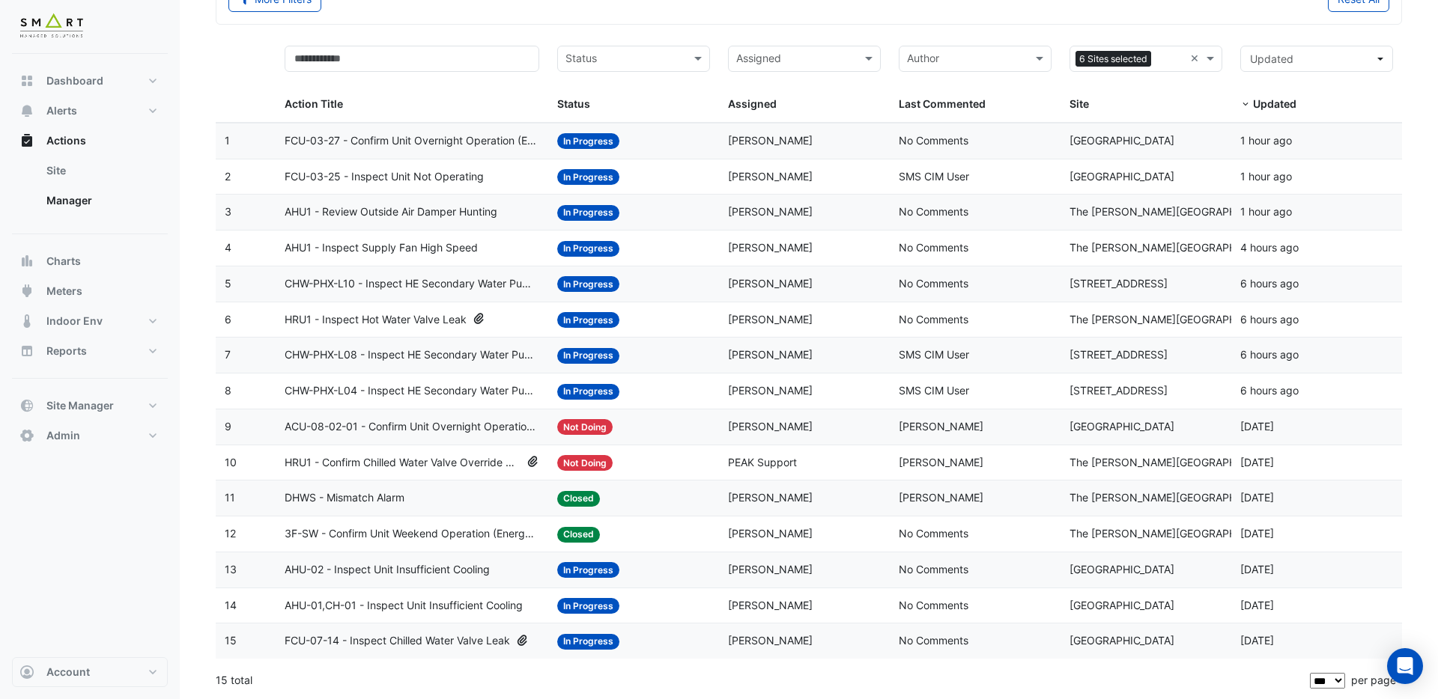
click at [426, 245] on span "AHU1 - Inspect Supply Fan High Speed" at bounding box center [381, 248] width 193 height 17
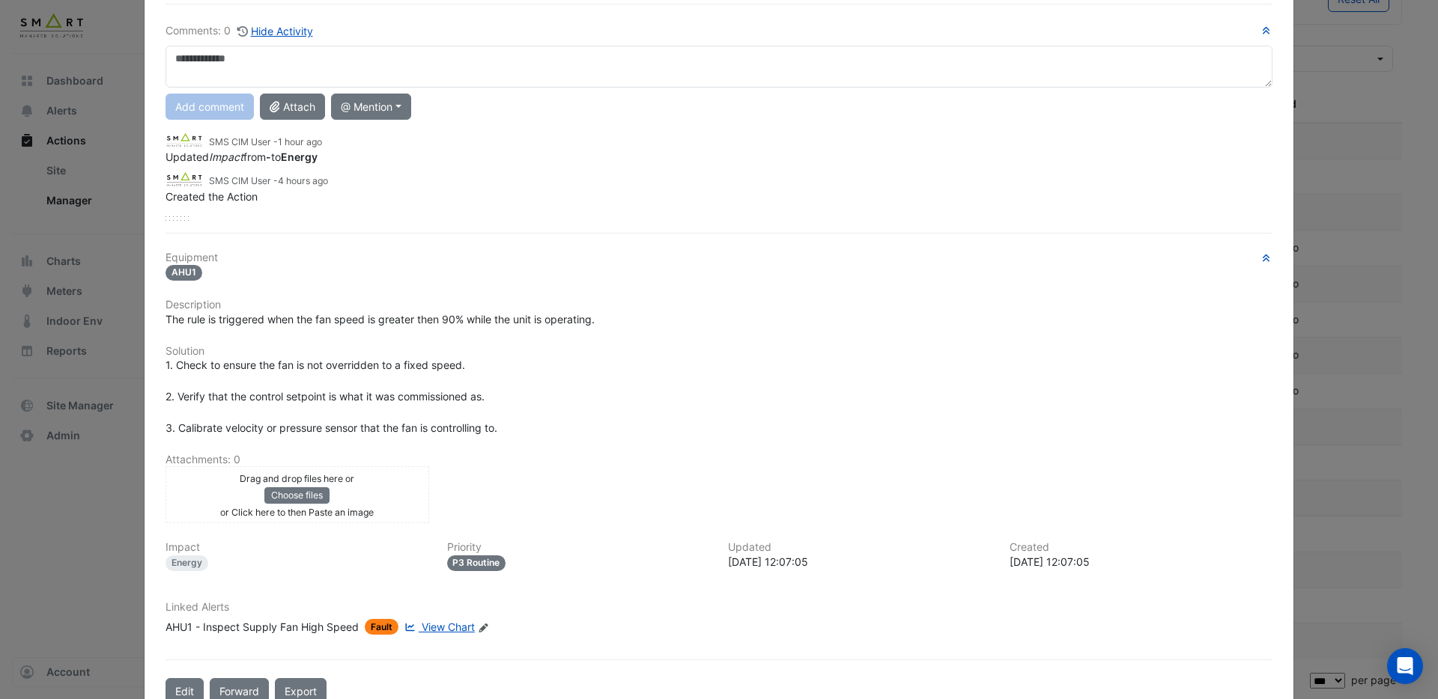
scroll to position [0, 0]
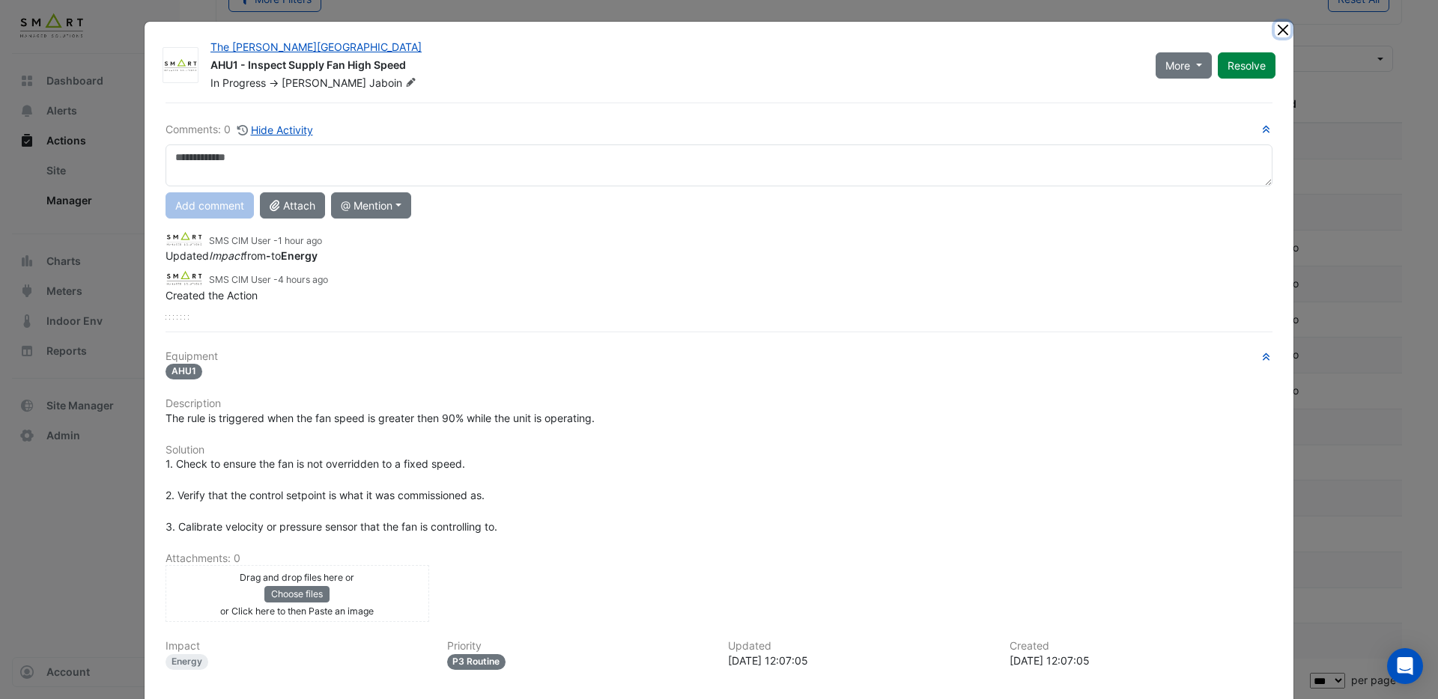
click at [1283, 32] on button "Close" at bounding box center [1283, 30] width 16 height 16
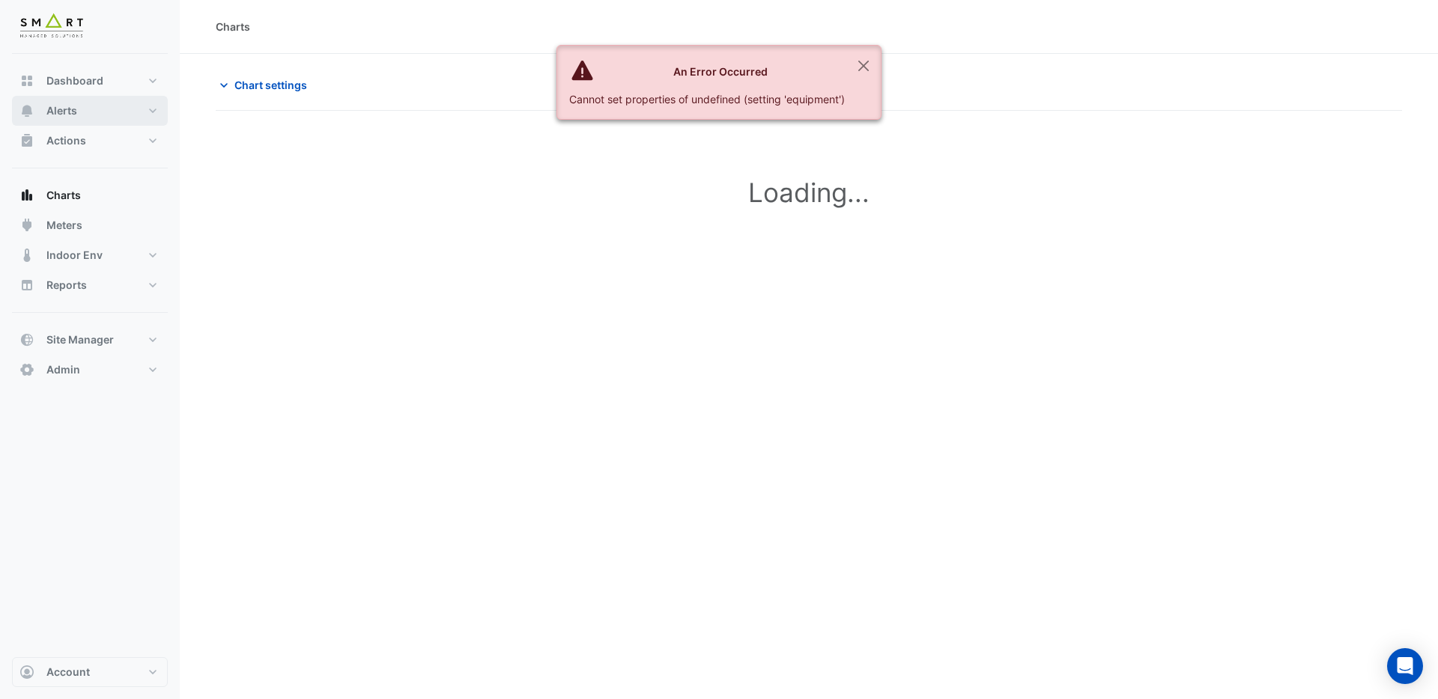
click at [61, 109] on span "Alerts" at bounding box center [61, 110] width 31 height 15
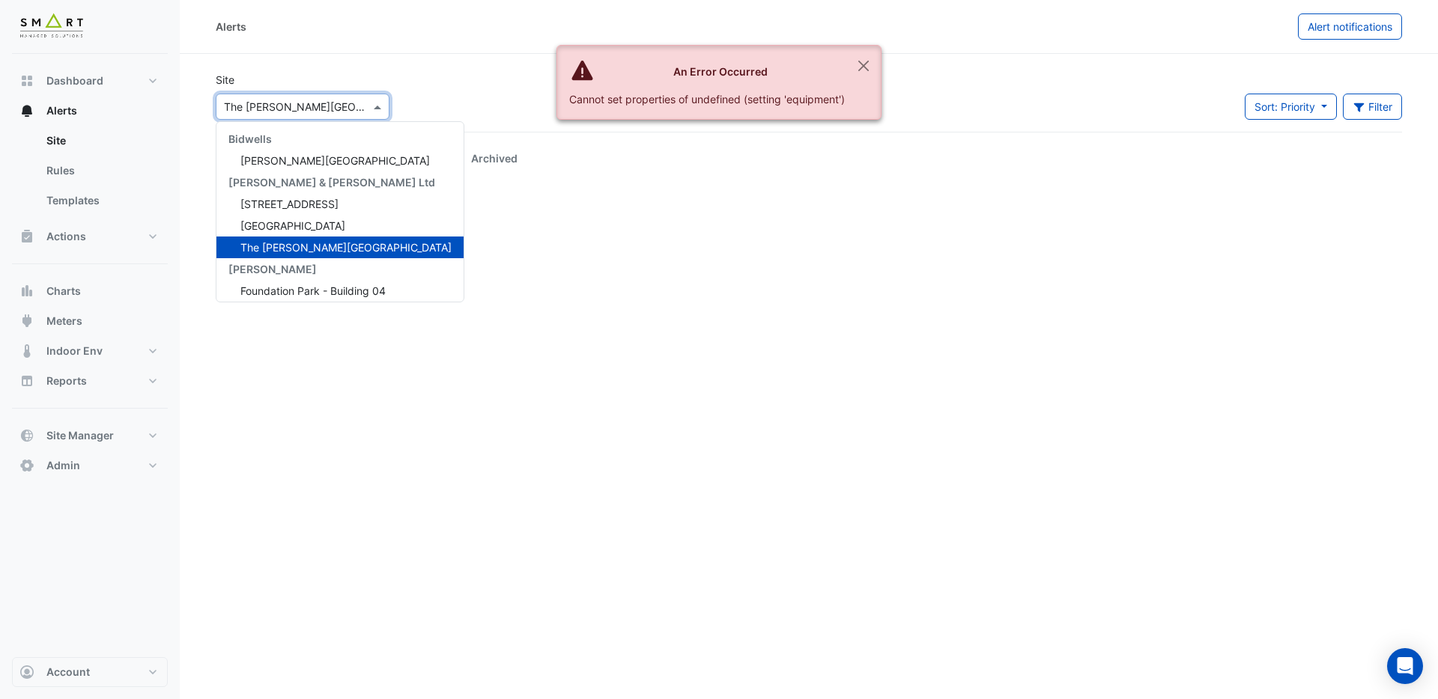
click at [300, 109] on input "text" at bounding box center [287, 108] width 127 height 16
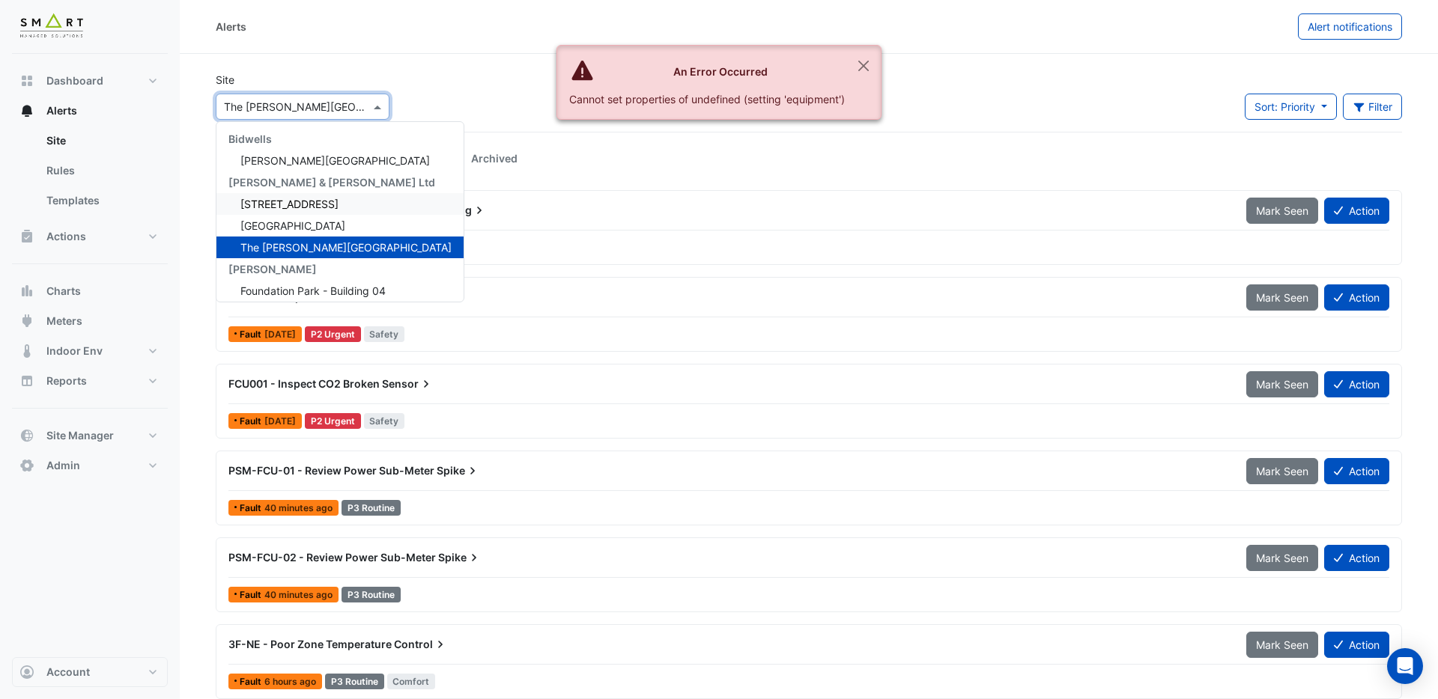
click at [581, 217] on div "AC-Security-Room - Inspect Unit Not Operating" at bounding box center [728, 210] width 1000 height 15
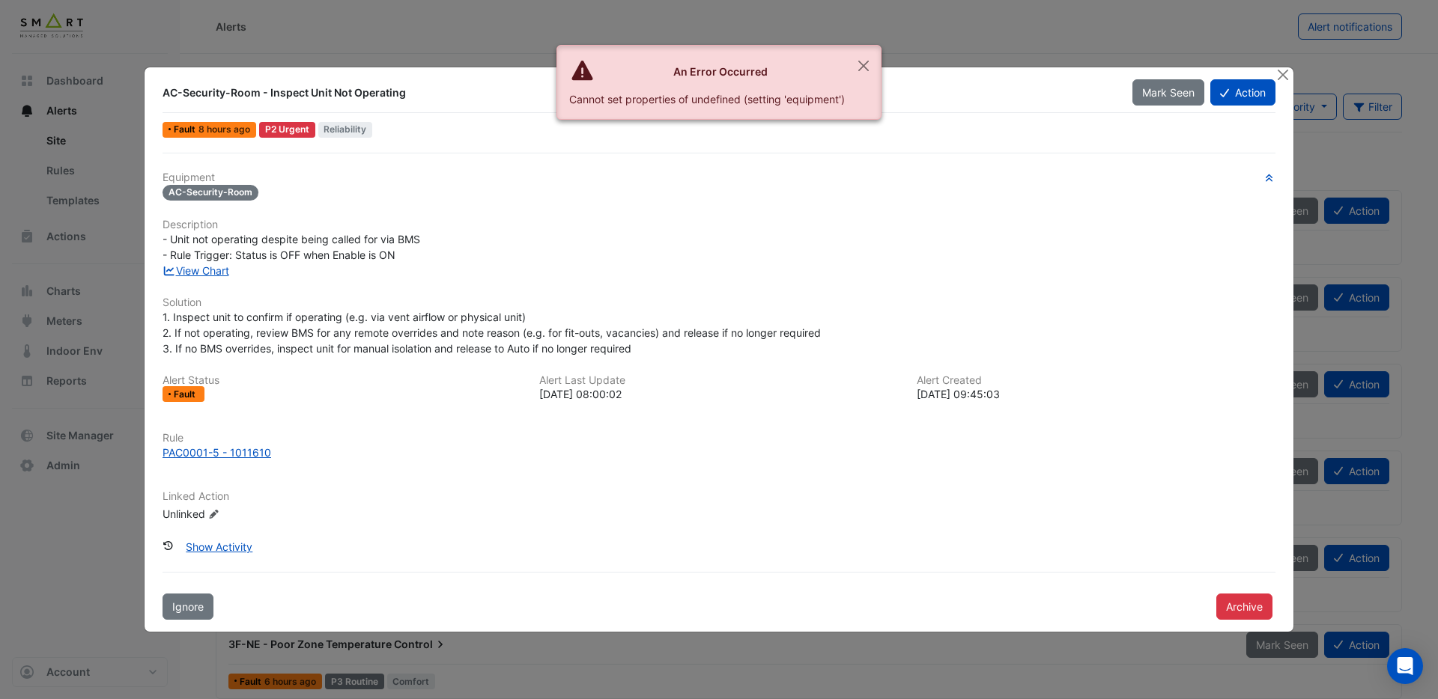
click at [1015, 47] on ngb-modal-window "AC-Security-Room - Inspect Unit Not Operating Mark Seen Action Fault 8 hours ag…" at bounding box center [719, 349] width 1438 height 699
click at [872, 65] on button "Close" at bounding box center [863, 66] width 34 height 40
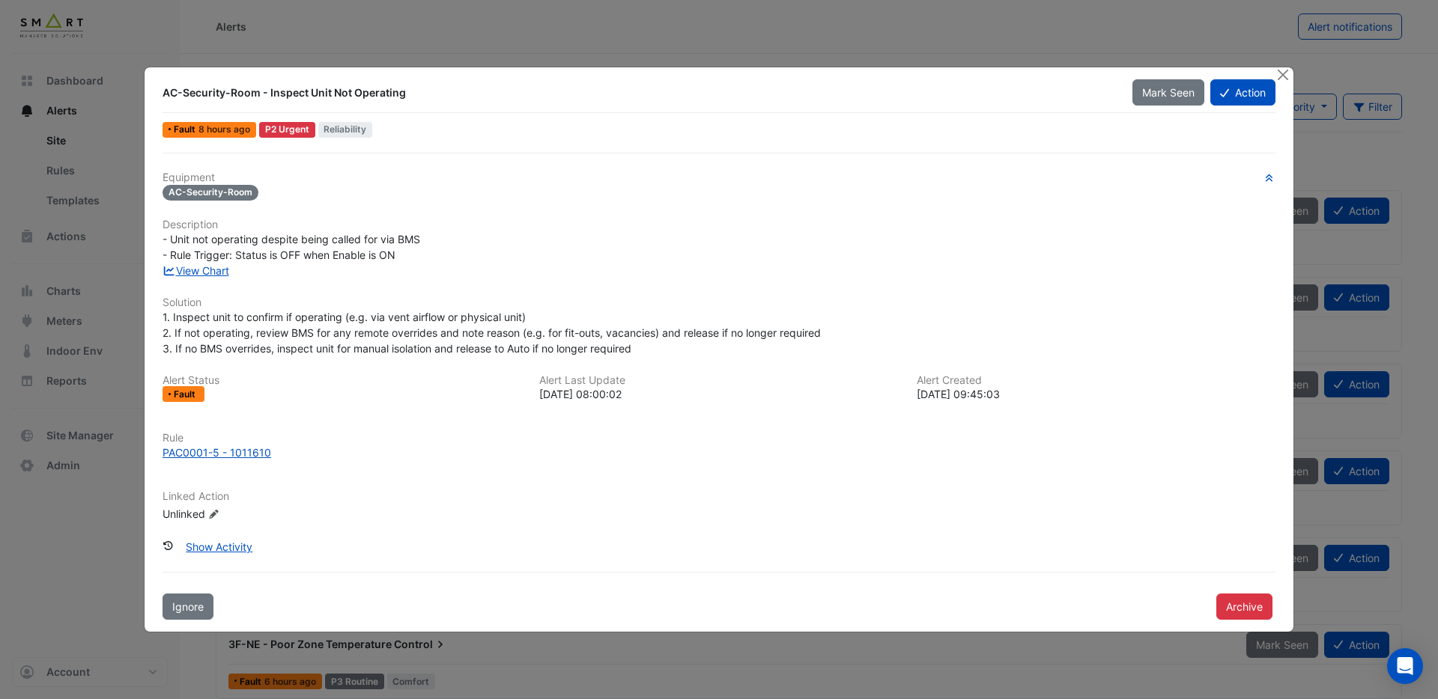
click at [886, 42] on ngb-modal-window "AC-Security-Room - Inspect Unit Not Operating Mark Seen Action Fault 8 hours ag…" at bounding box center [719, 349] width 1438 height 699
click at [1284, 78] on button "Close" at bounding box center [1283, 75] width 16 height 16
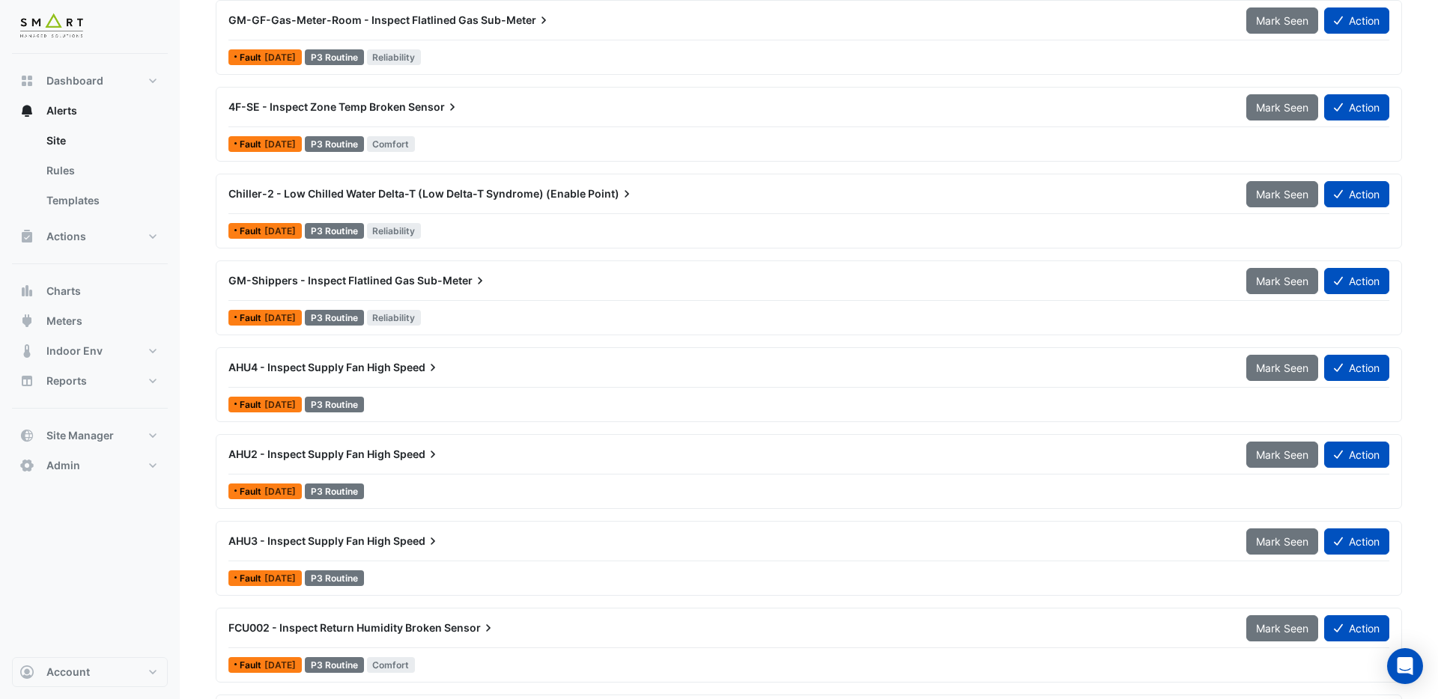
scroll to position [1322, 0]
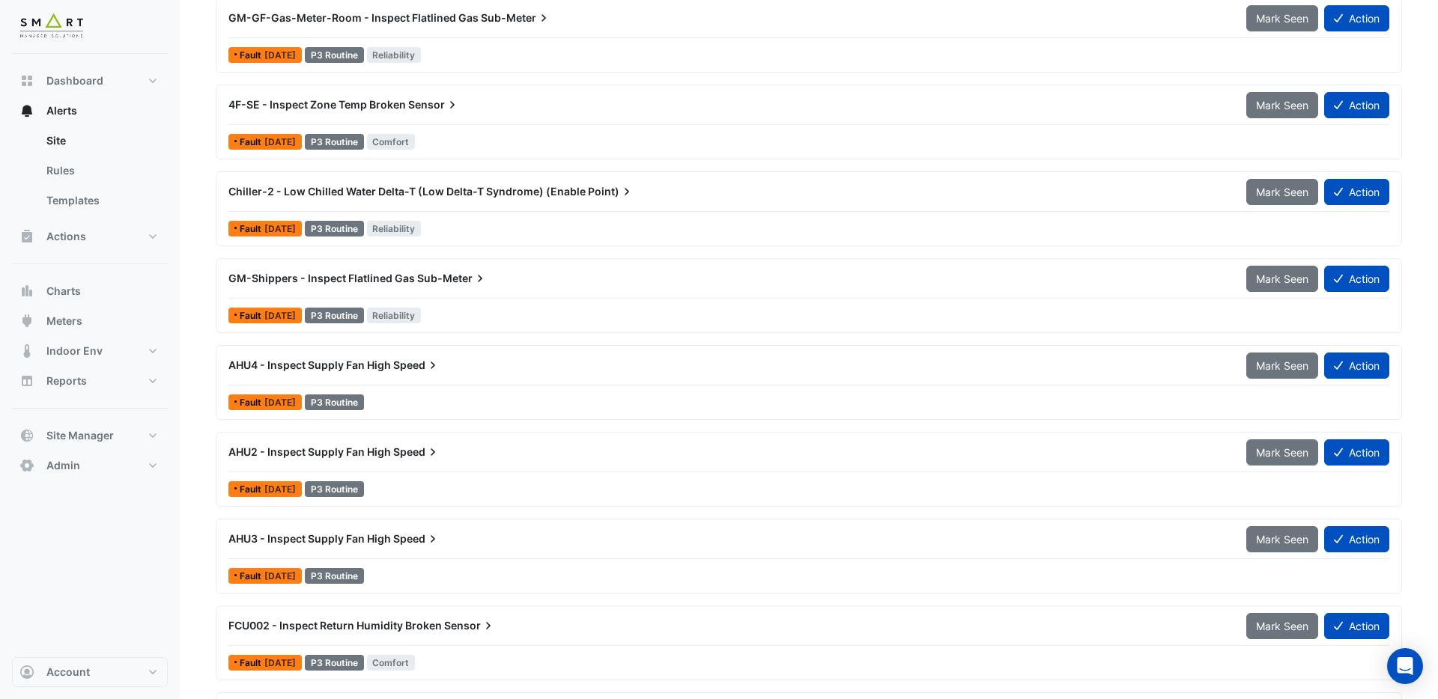
click at [383, 362] on span "AHU4 - Inspect Supply Fan High" at bounding box center [309, 365] width 162 height 13
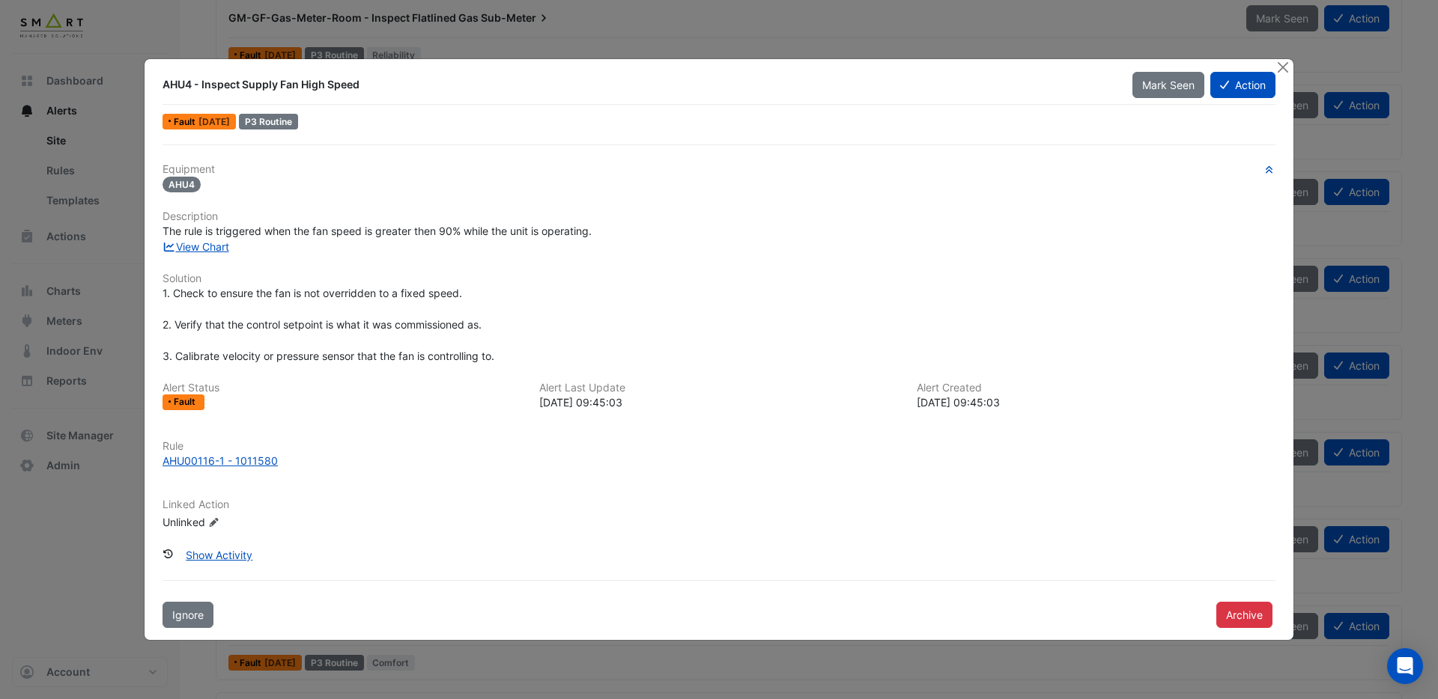
click at [1282, 70] on button "Close" at bounding box center [1283, 67] width 16 height 16
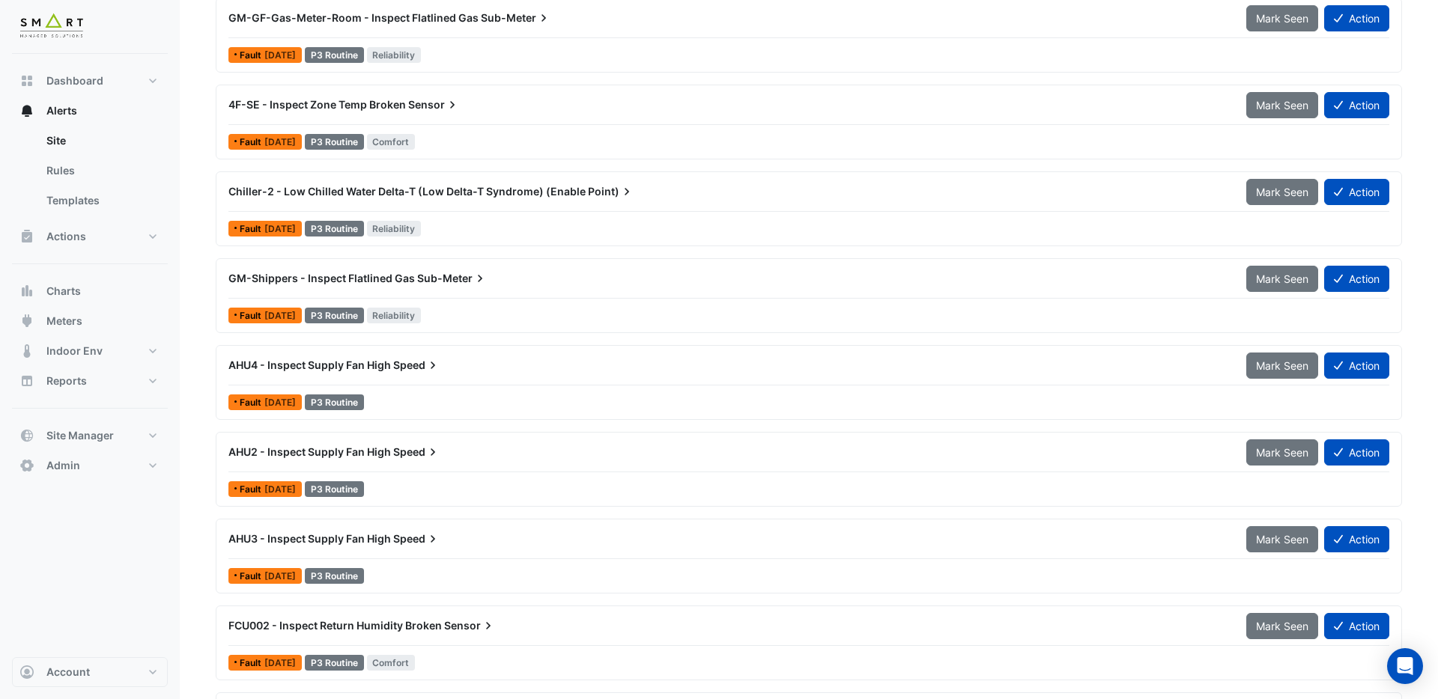
scroll to position [1402, 0]
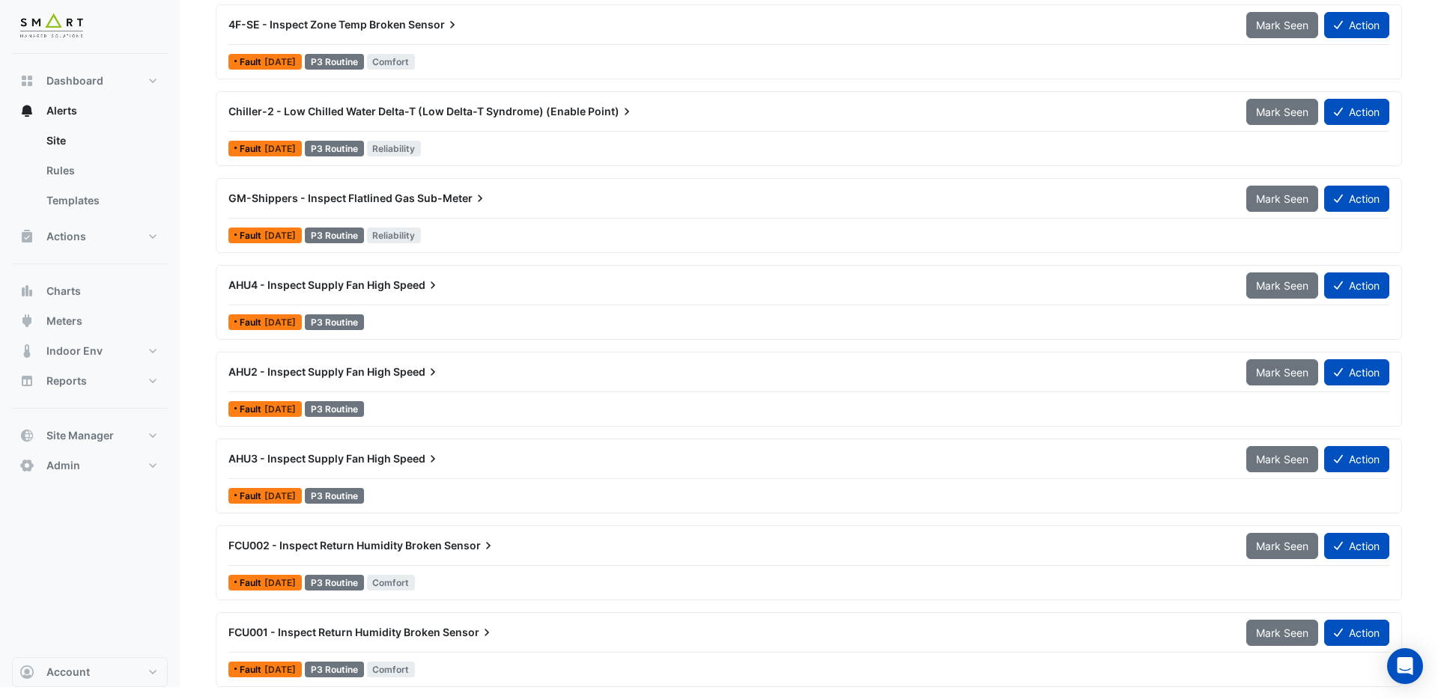
click at [401, 115] on span "Chiller-2 - Low Chilled Water Delta-T (Low Delta-T Syndrome) (Enable" at bounding box center [406, 111] width 357 height 13
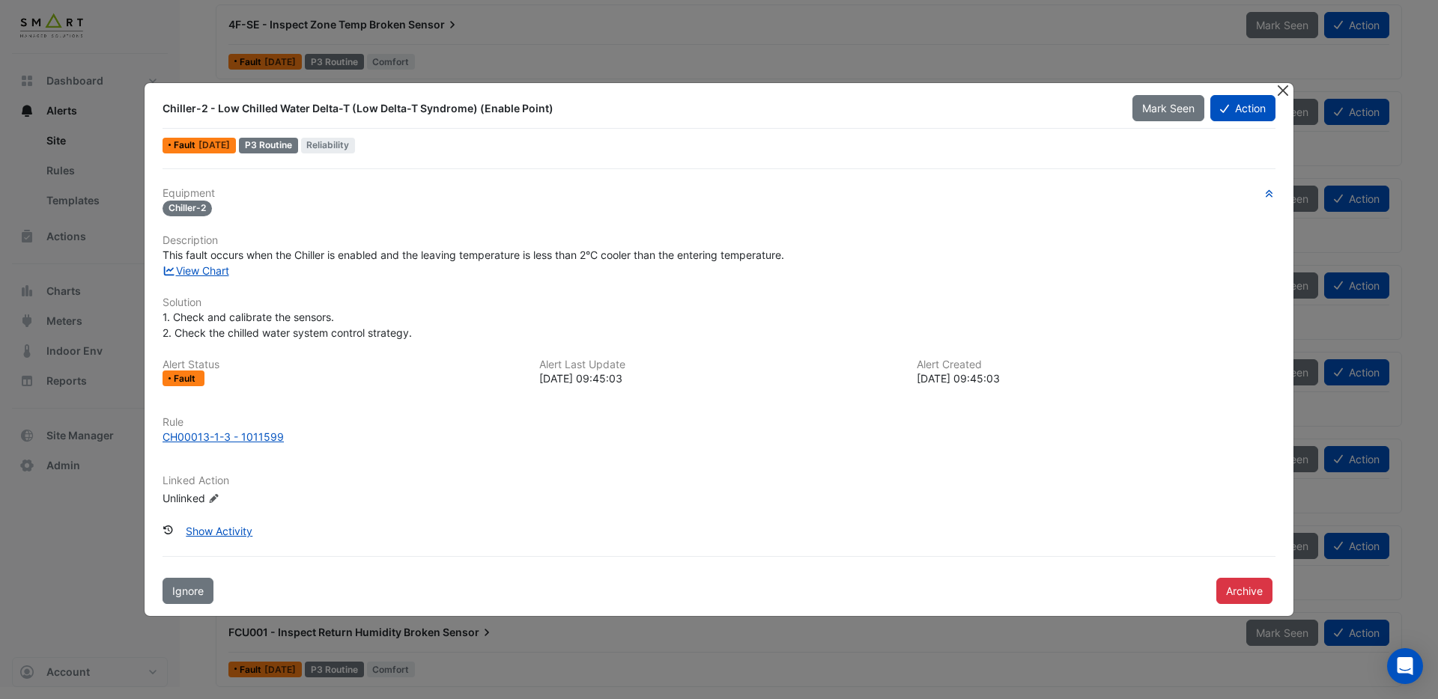
click at [1287, 91] on button "Close" at bounding box center [1283, 91] width 16 height 16
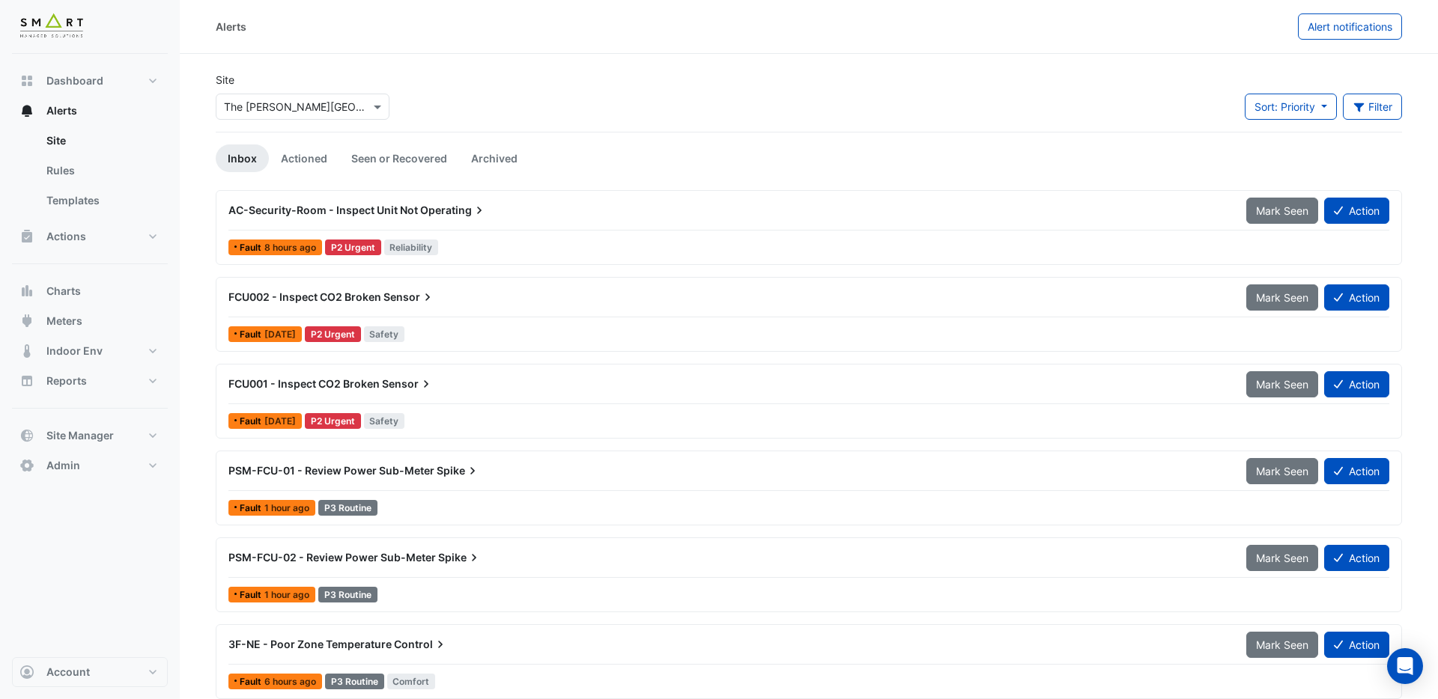
click at [347, 292] on span "FCU002 - Inspect CO2 Broken" at bounding box center [304, 297] width 153 height 13
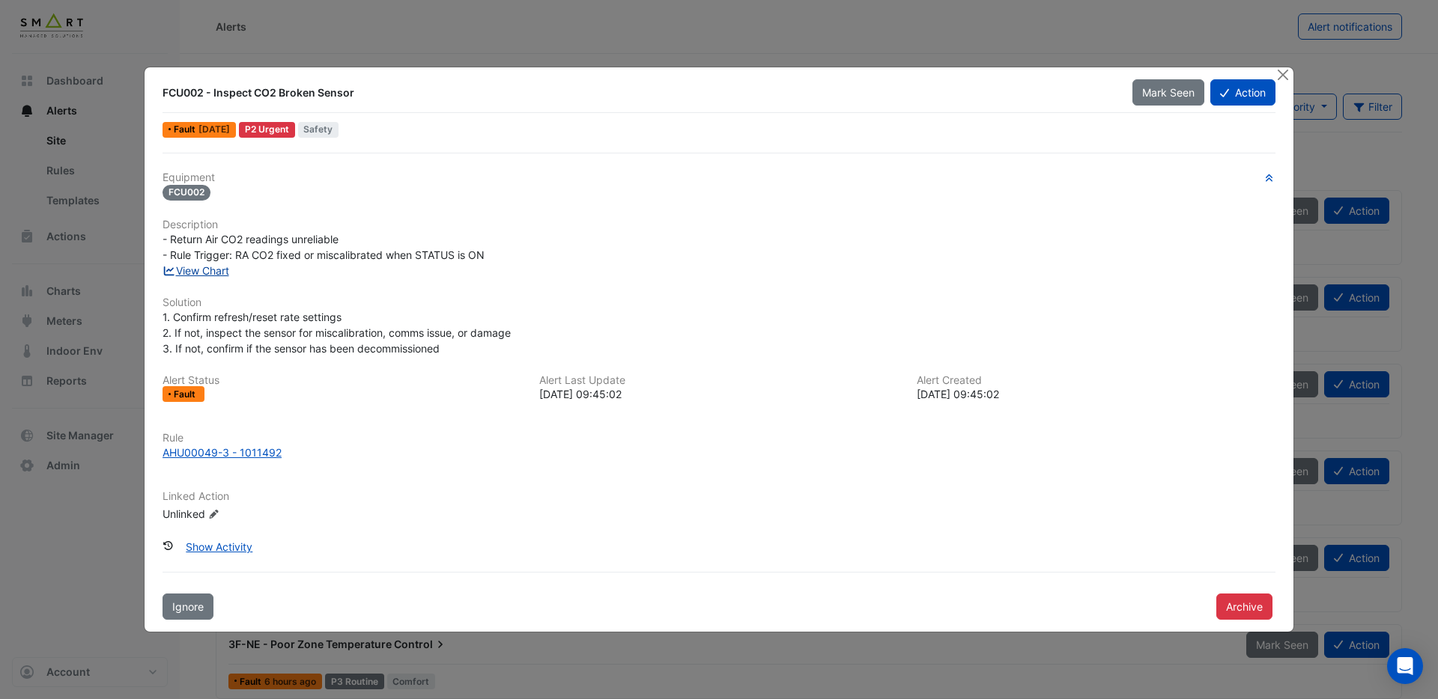
click at [219, 271] on link "View Chart" at bounding box center [195, 270] width 67 height 13
click at [1245, 94] on button "Action" at bounding box center [1242, 92] width 65 height 26
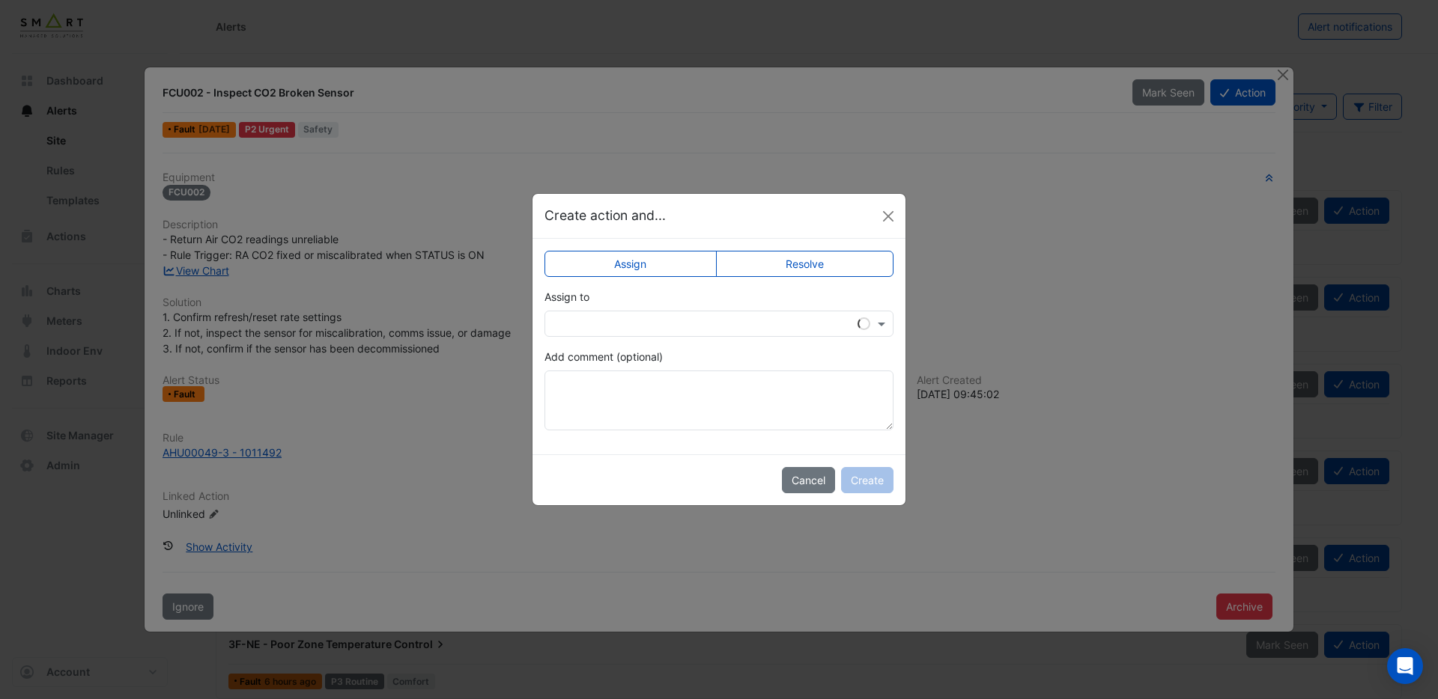
click at [815, 325] on input "text" at bounding box center [704, 325] width 303 height 16
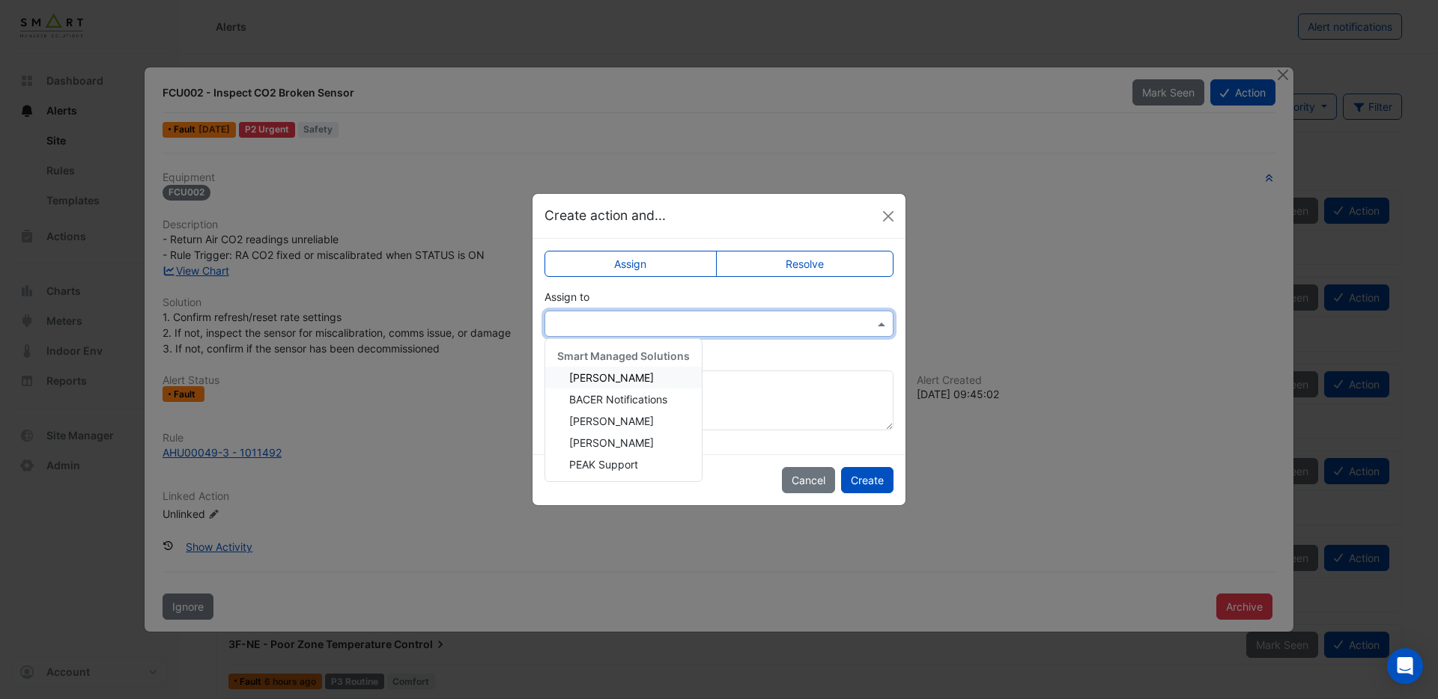
click at [611, 377] on span "[PERSON_NAME]" at bounding box center [611, 377] width 85 height 13
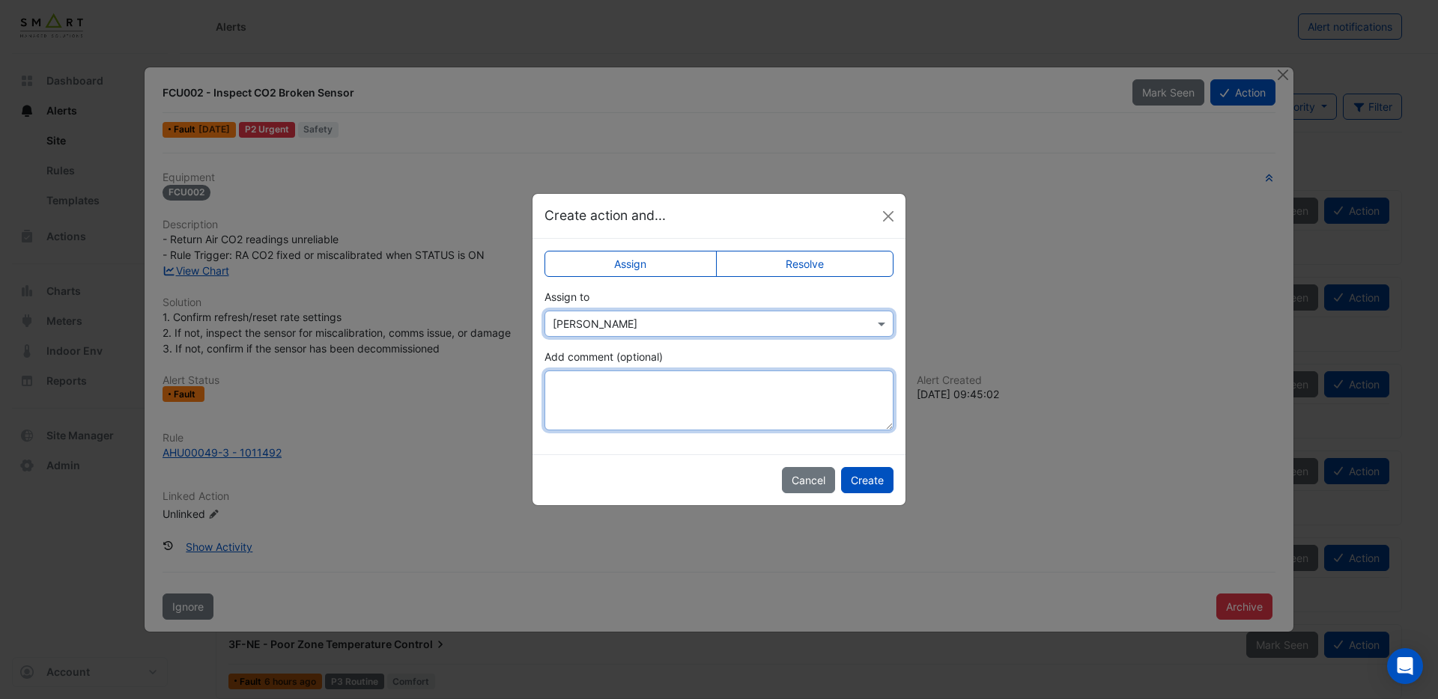
click at [646, 383] on textarea "Add comment (optional)" at bounding box center [718, 401] width 349 height 60
drag, startPoint x: 604, startPoint y: 384, endPoint x: 722, endPoint y: 392, distance: 118.6
click at [720, 392] on textarea "**********" at bounding box center [718, 401] width 349 height 60
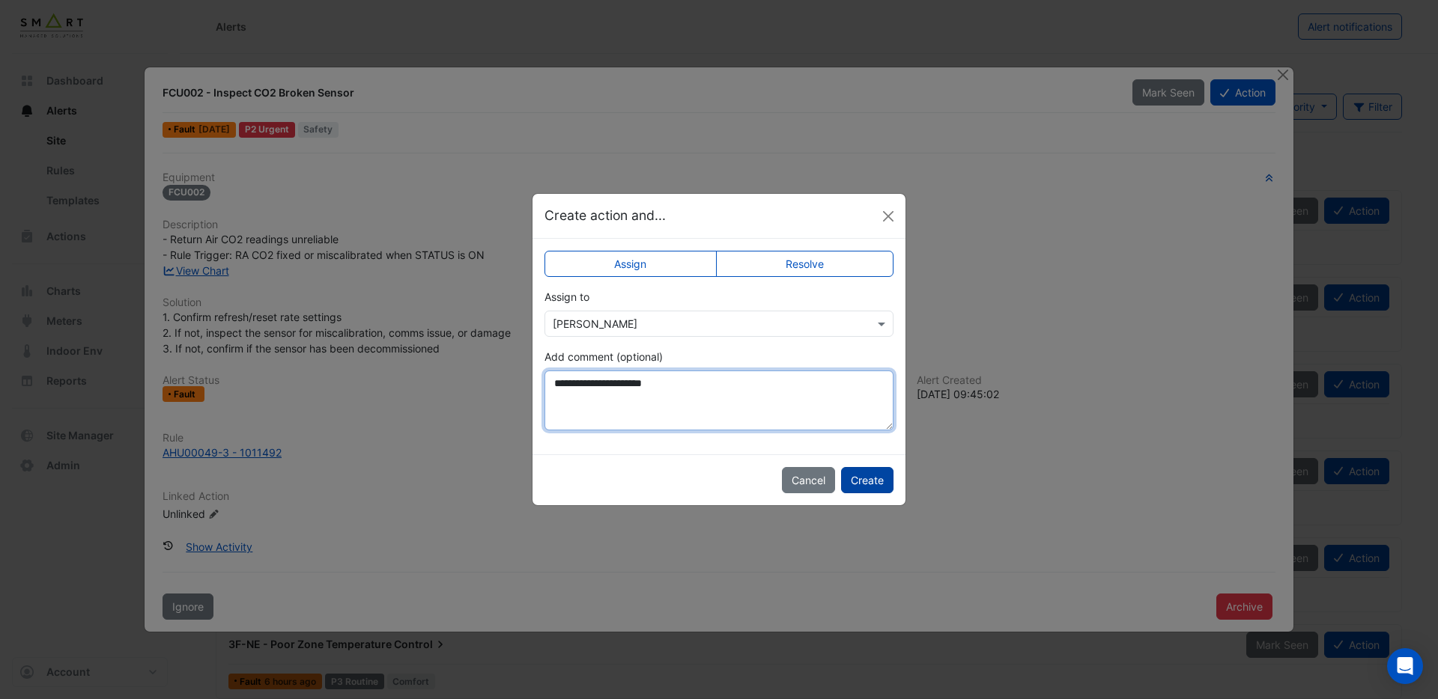
type textarea "**********"
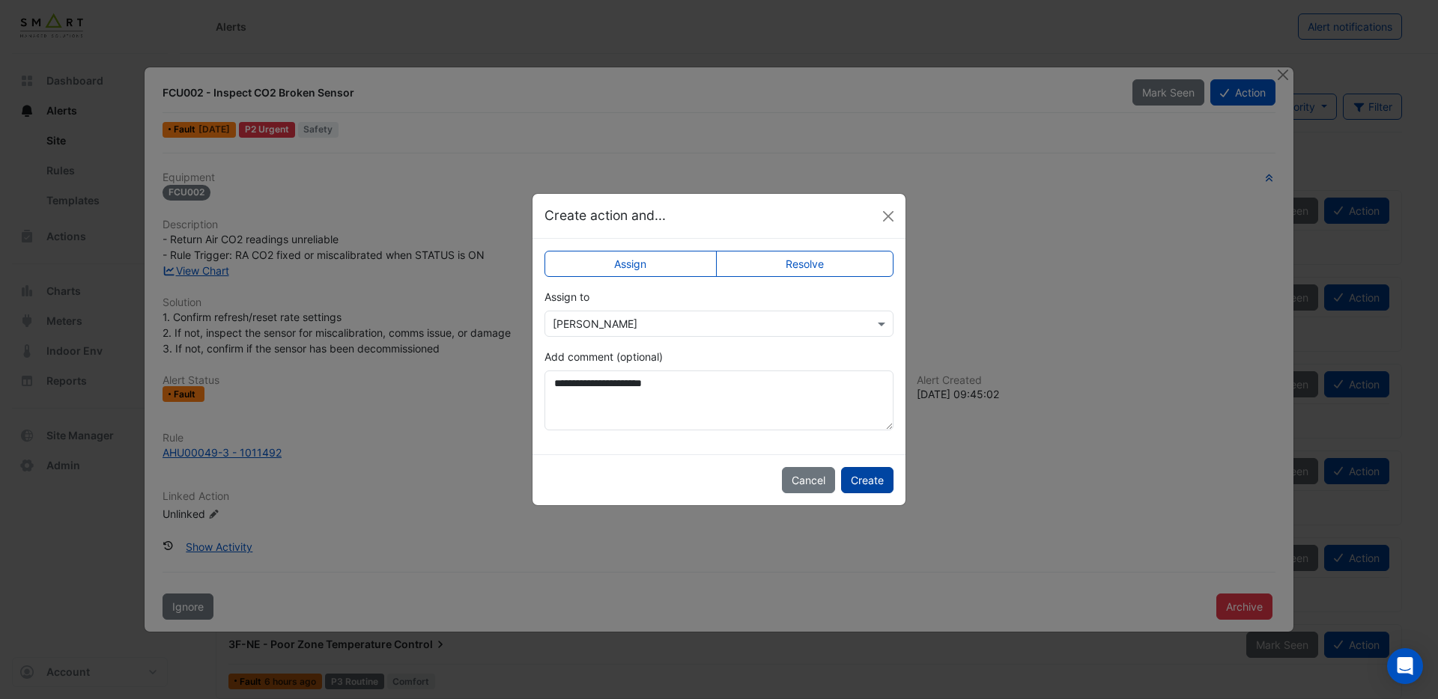
click at [874, 478] on button "Create" at bounding box center [867, 480] width 52 height 26
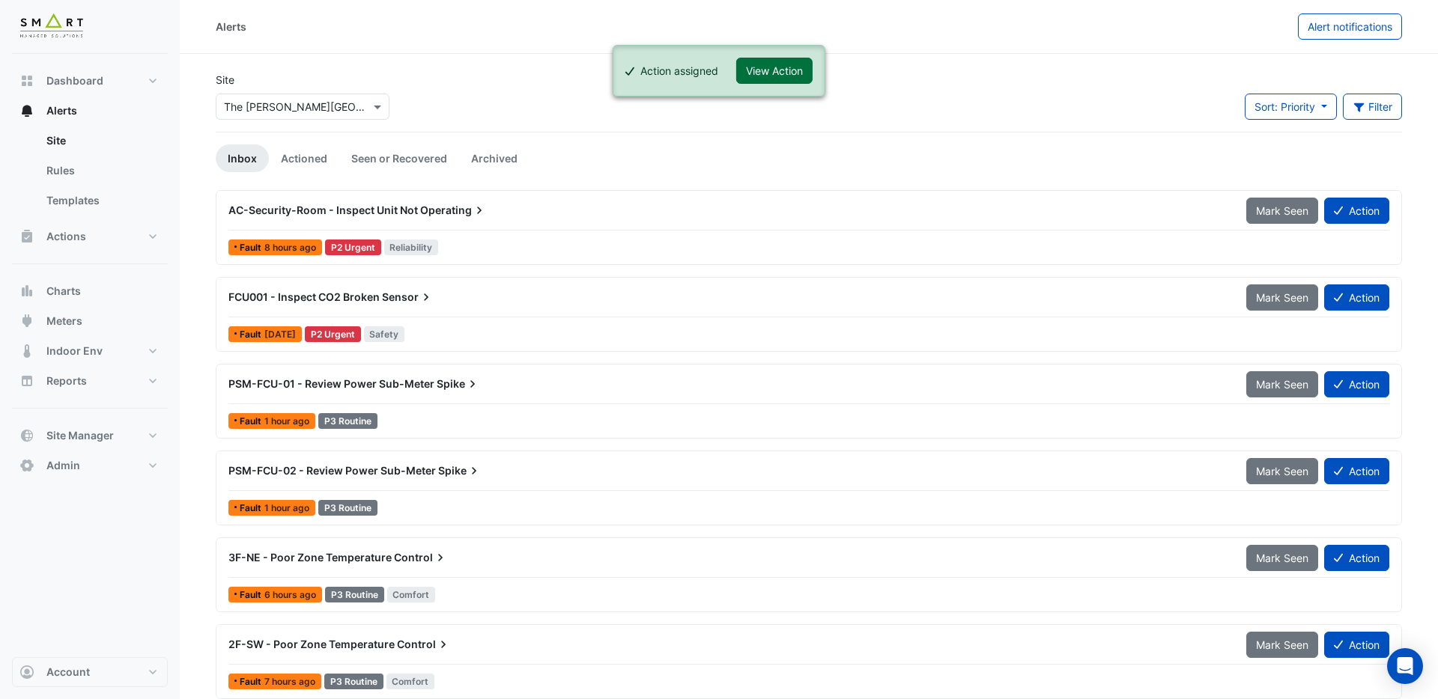
click at [771, 72] on button "View Action" at bounding box center [774, 71] width 76 height 26
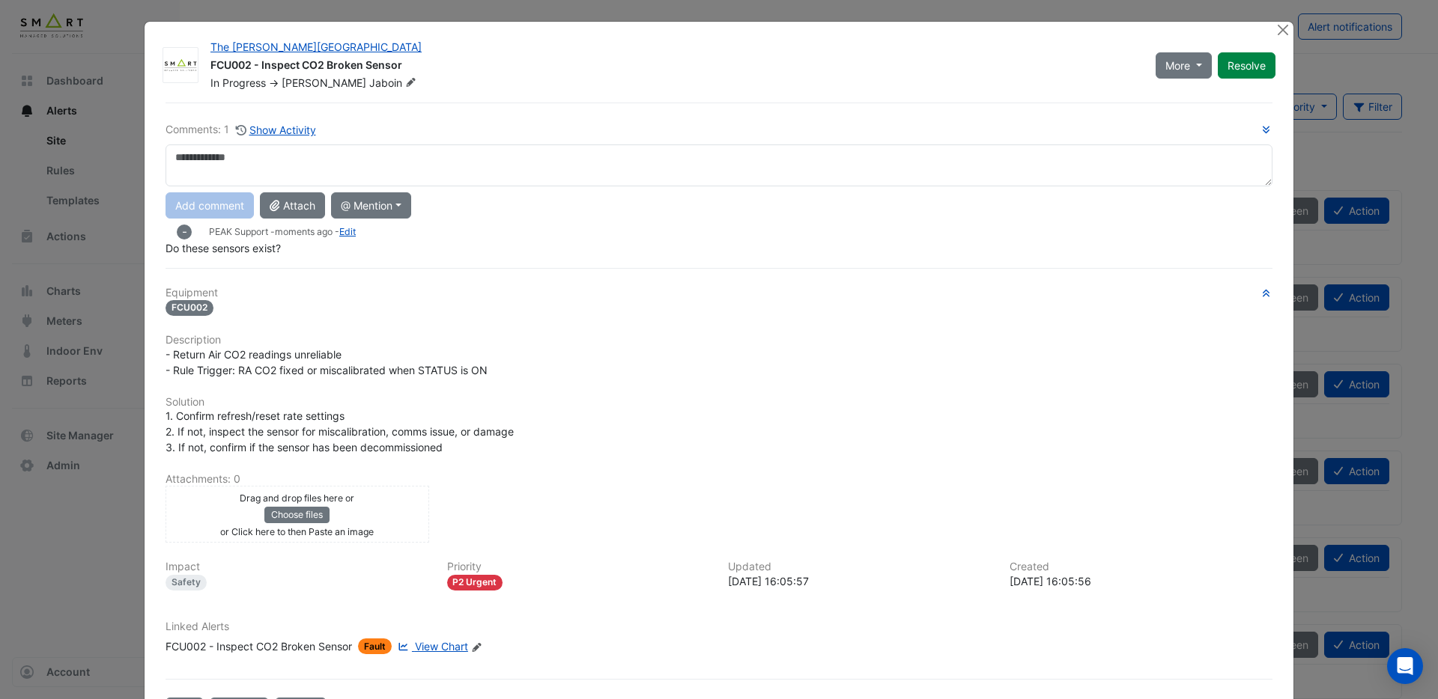
click at [482, 650] on icon "Edit Linked Alerts" at bounding box center [476, 647] width 11 height 9
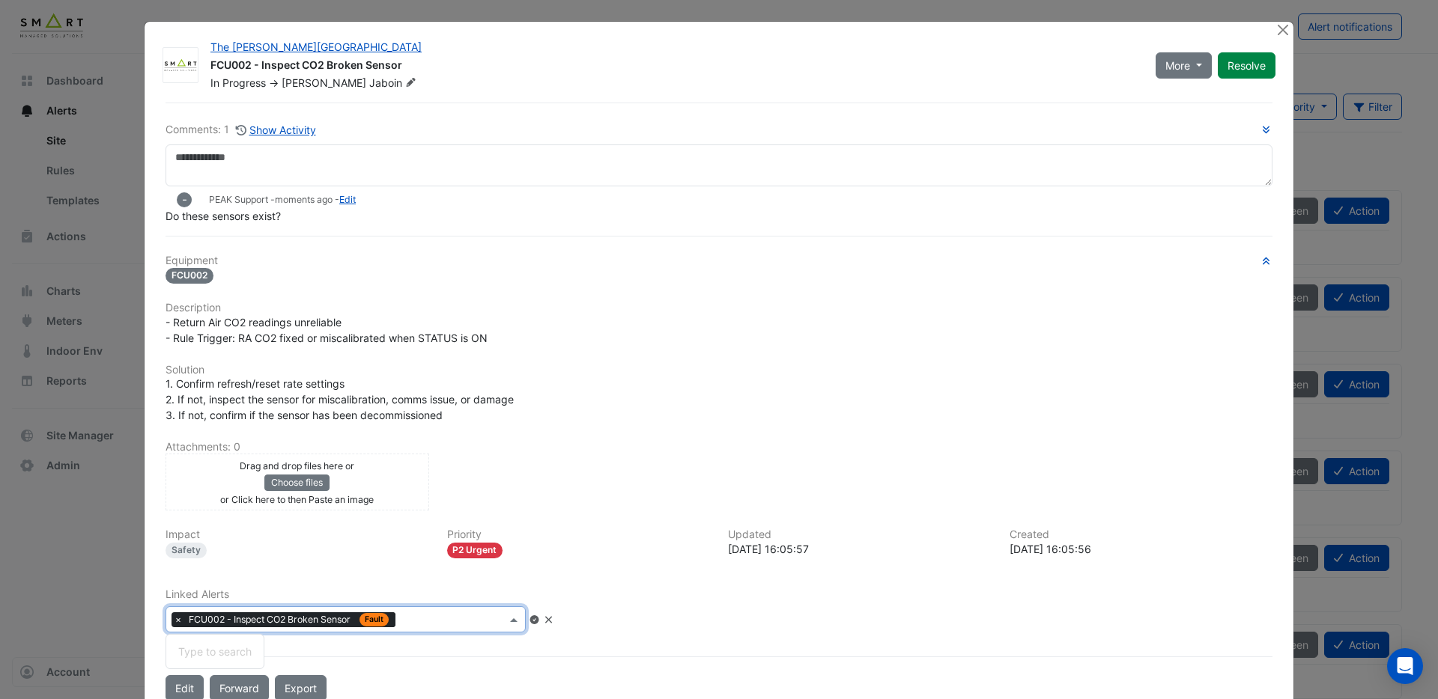
click at [469, 621] on input "text" at bounding box center [453, 621] width 105 height 16
type input "***"
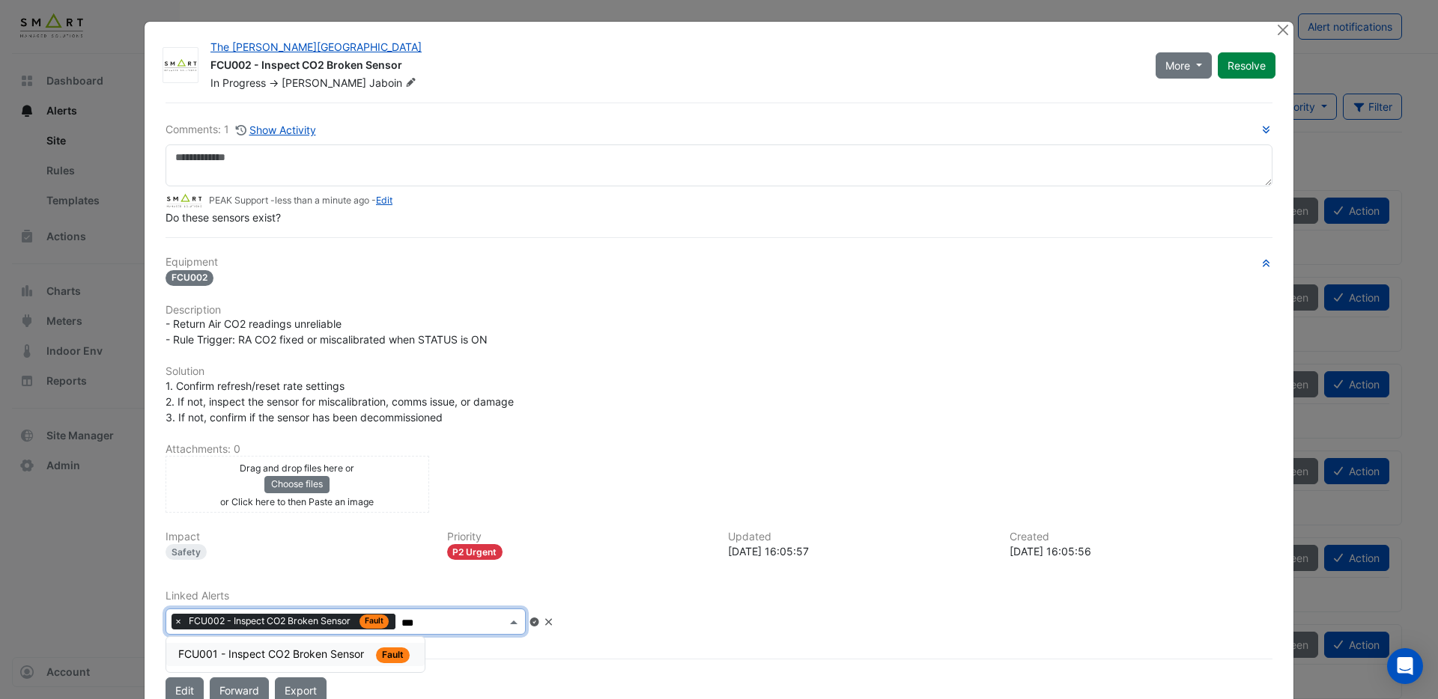
click at [289, 649] on span "FCU001 - Inspect CO2 Broken Sensor" at bounding box center [272, 654] width 189 height 13
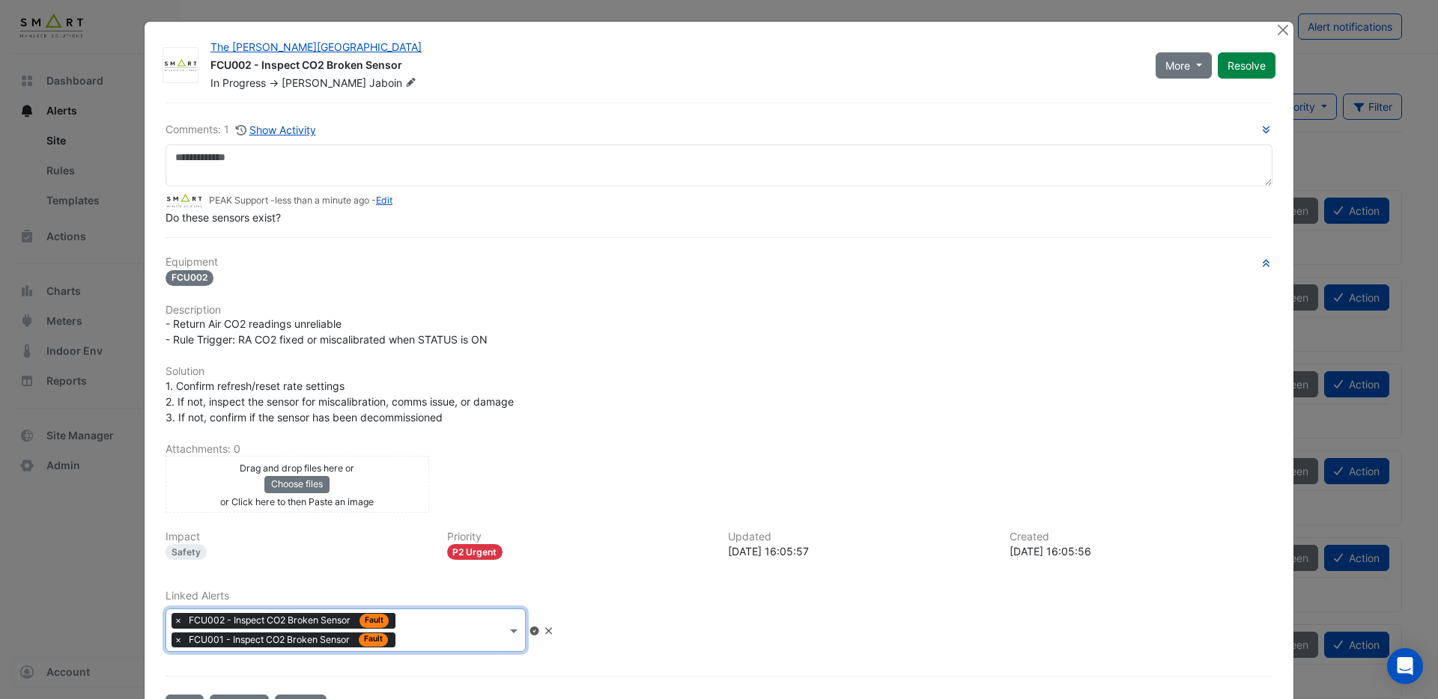
click at [538, 634] on icon at bounding box center [533, 631] width 9 height 9
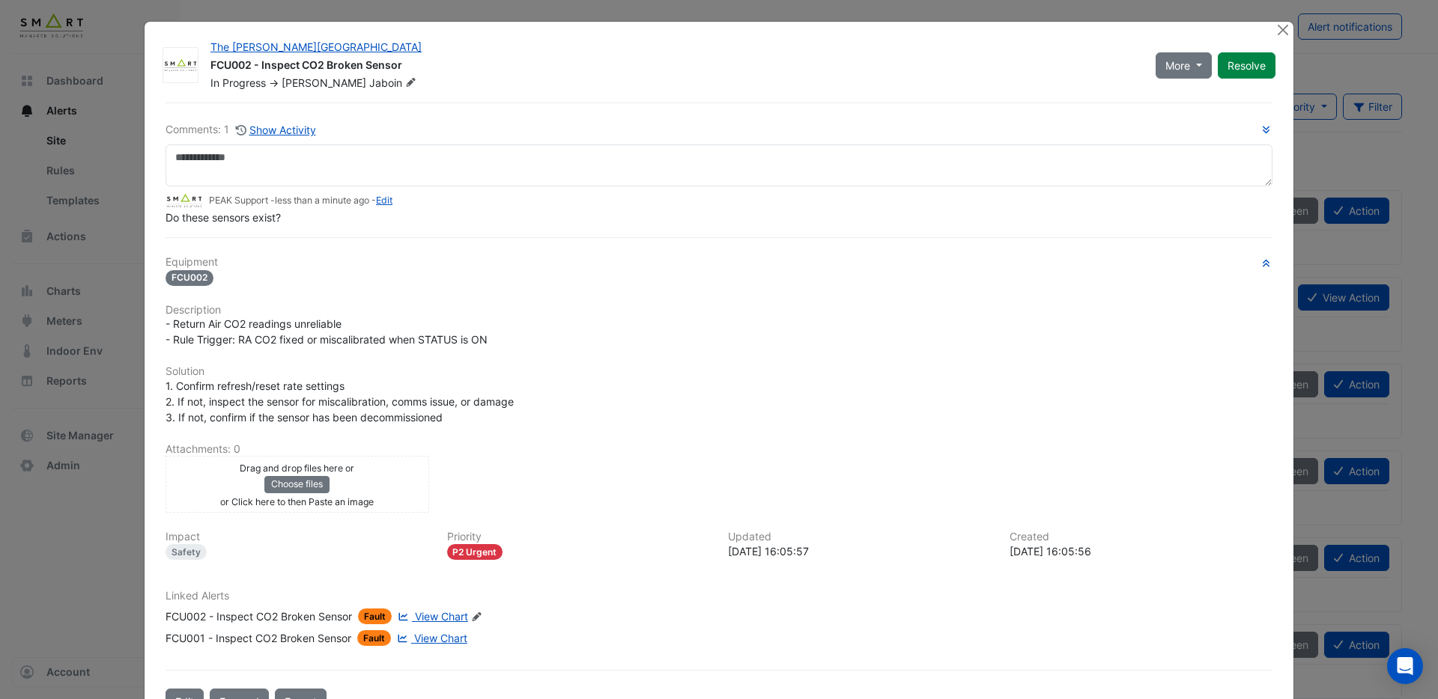
click at [437, 616] on span "View Chart" at bounding box center [441, 616] width 53 height 13
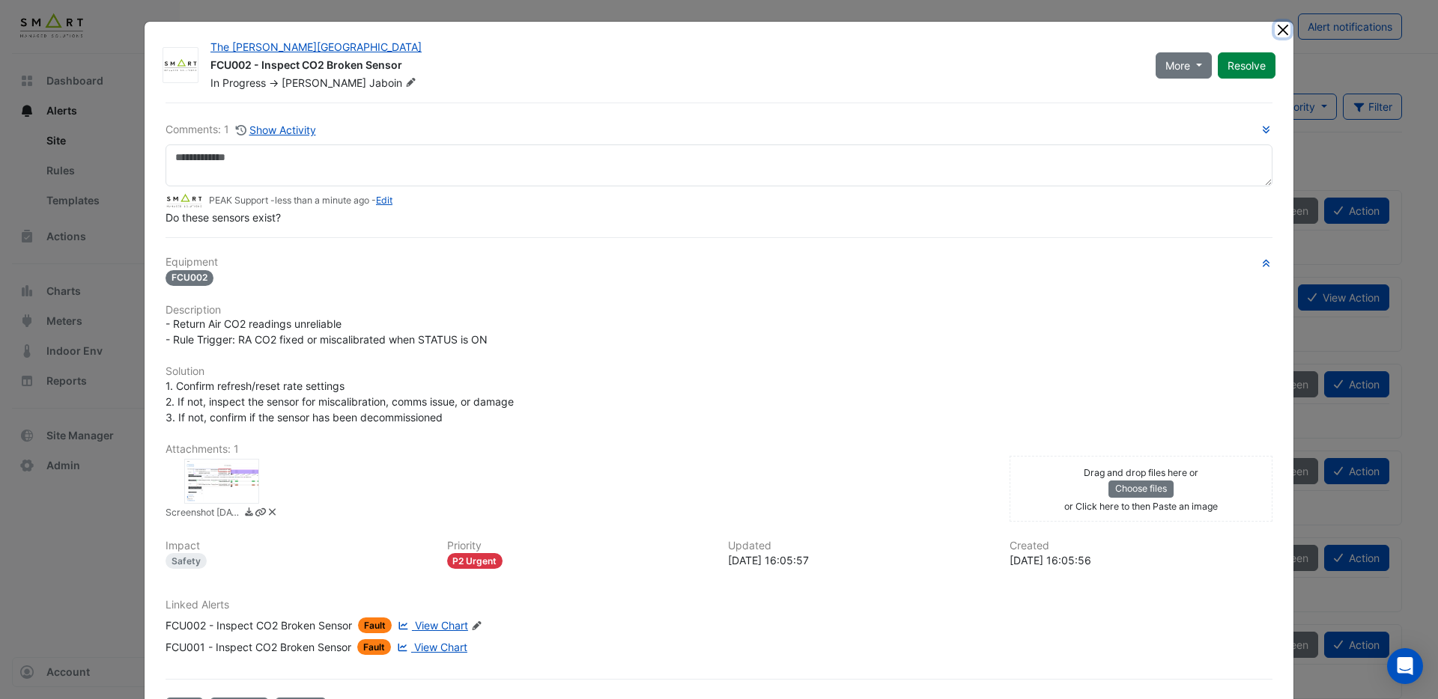
click at [1280, 31] on button "Close" at bounding box center [1283, 30] width 16 height 16
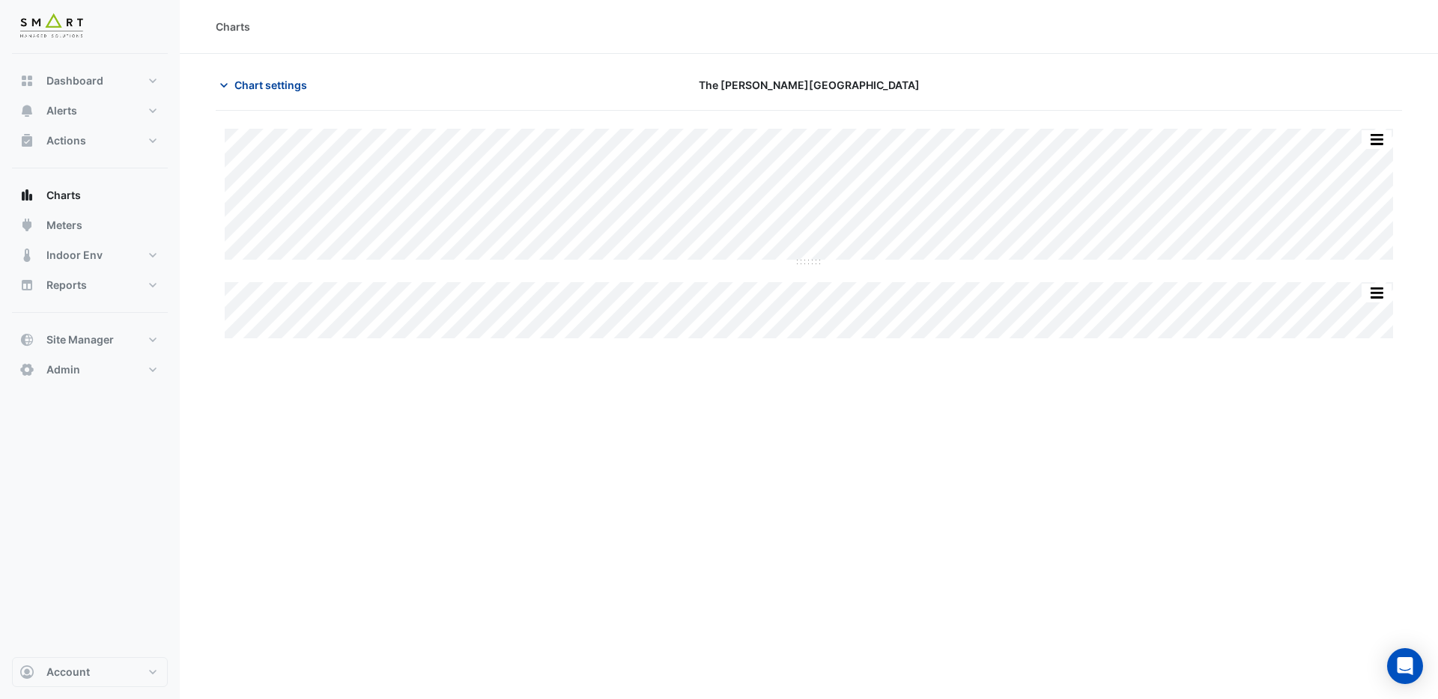
click at [276, 88] on span "Chart settings" at bounding box center [270, 85] width 73 height 16
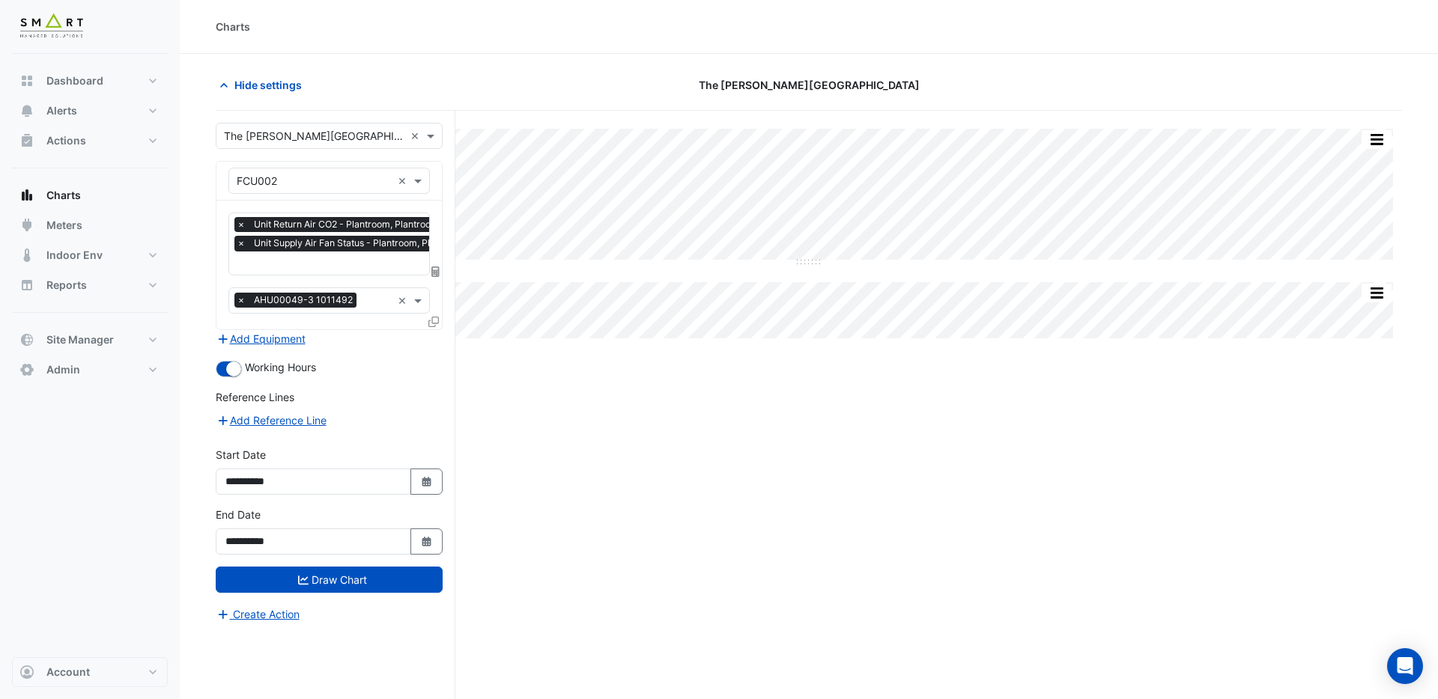
click at [434, 324] on icon at bounding box center [433, 322] width 10 height 10
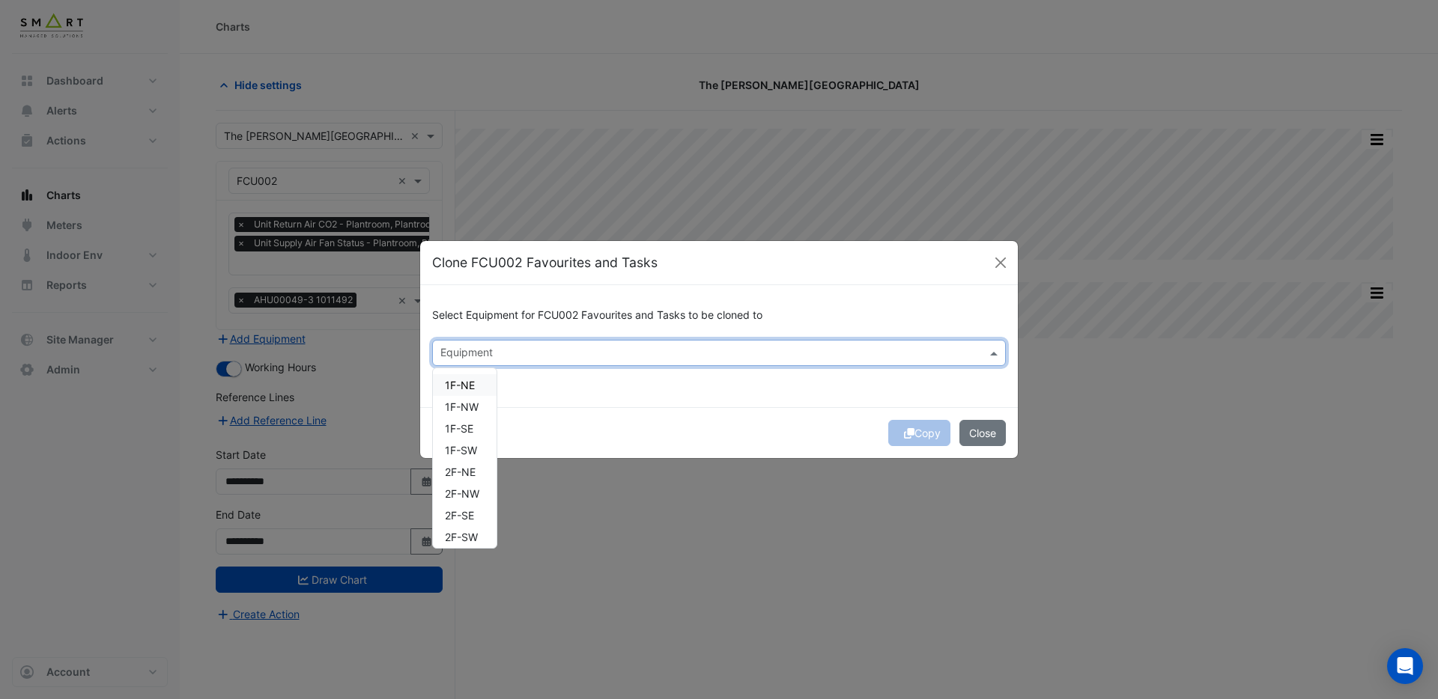
click at [487, 351] on input "text" at bounding box center [710, 355] width 540 height 16
click at [462, 389] on span "FCU001" at bounding box center [465, 385] width 40 height 13
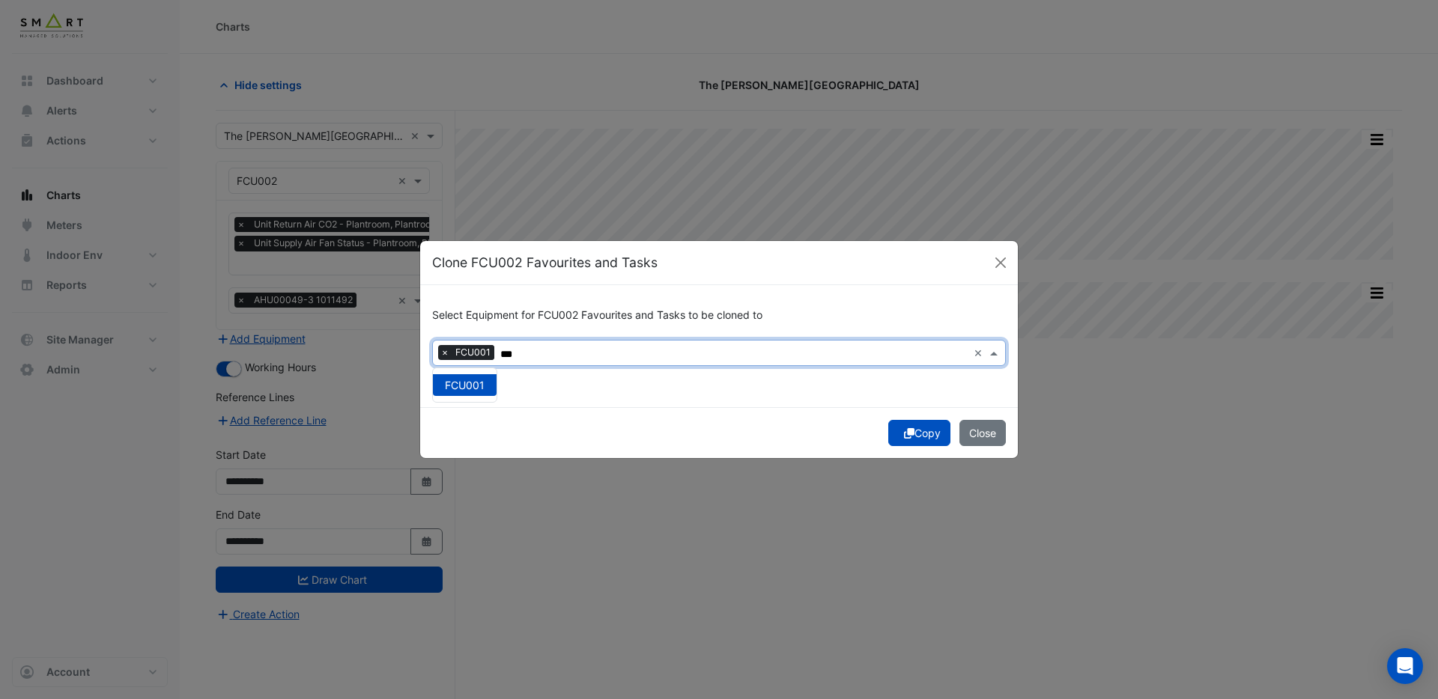
type input "***"
click at [925, 432] on button "Copy" at bounding box center [919, 433] width 62 height 26
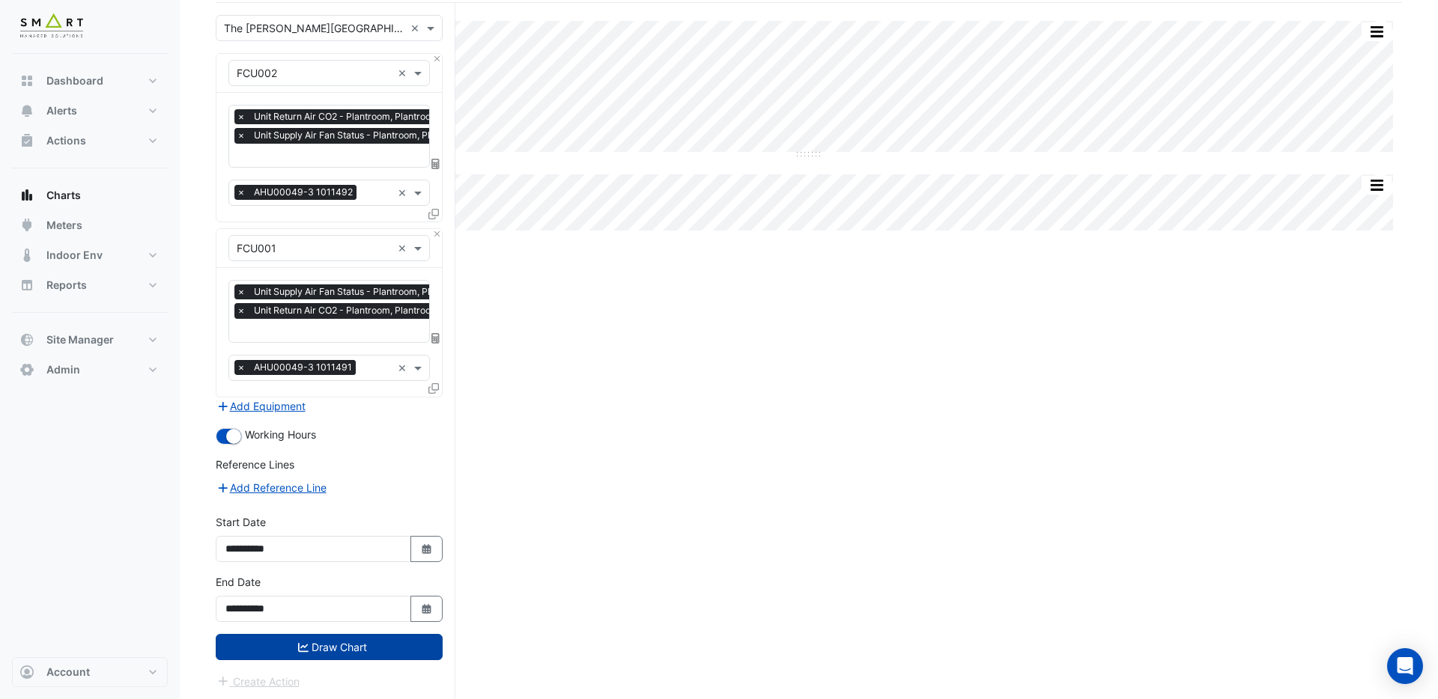
click at [366, 640] on button "Draw Chart" at bounding box center [329, 647] width 227 height 26
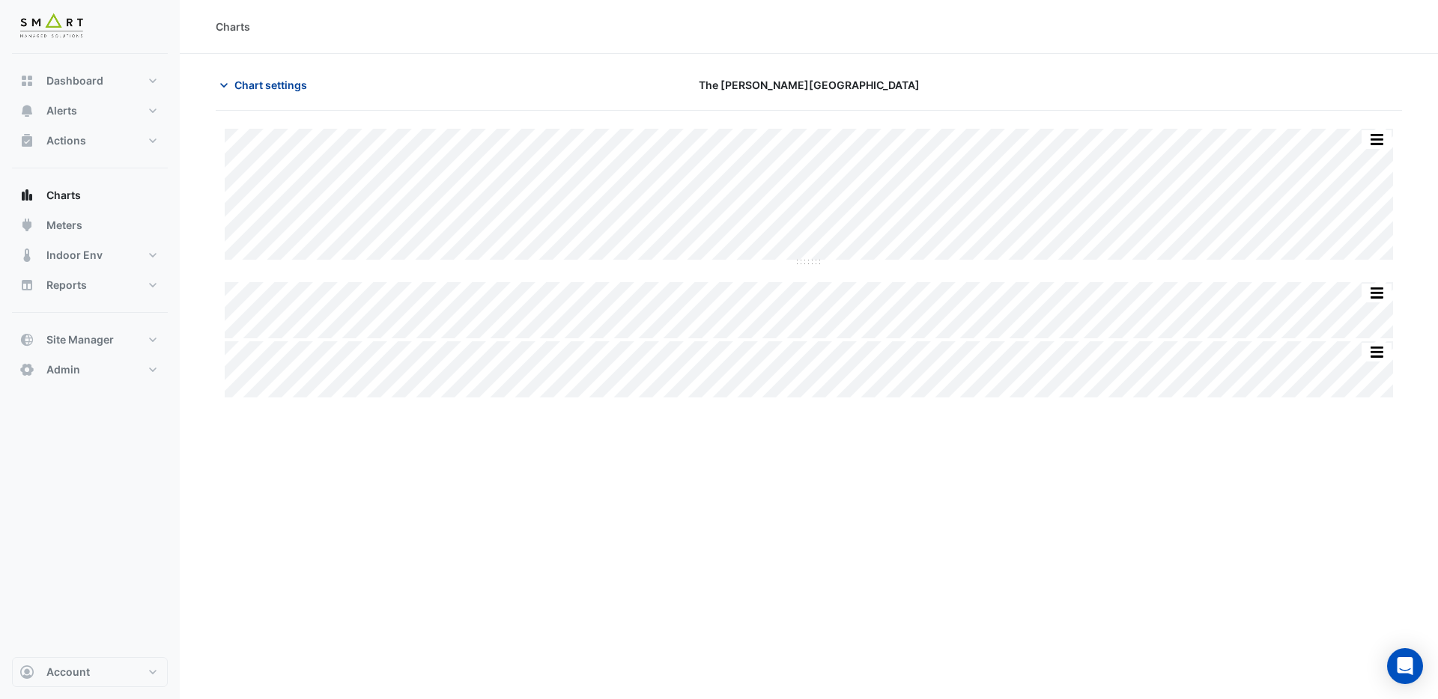
click at [267, 87] on span "Chart settings" at bounding box center [270, 85] width 73 height 16
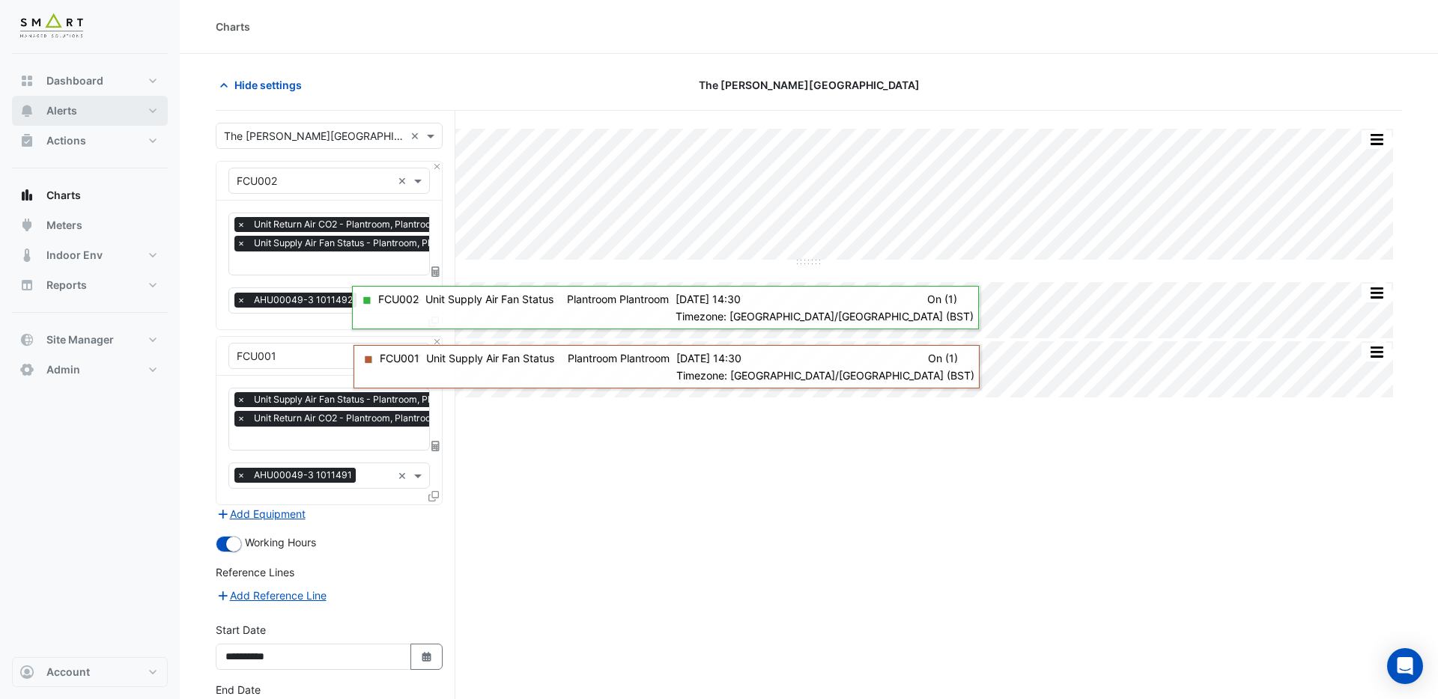
click at [52, 114] on span "Alerts" at bounding box center [61, 110] width 31 height 15
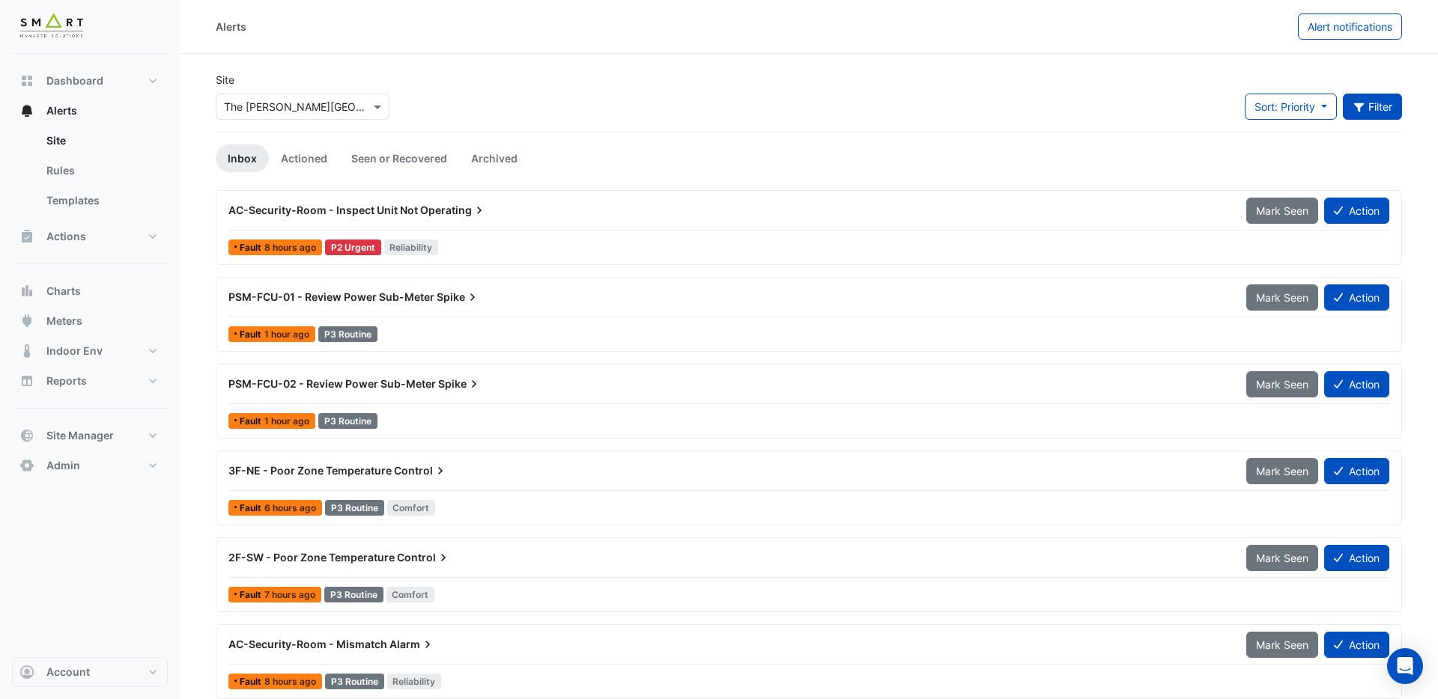
click at [1369, 112] on button "Filter" at bounding box center [1373, 107] width 60 height 26
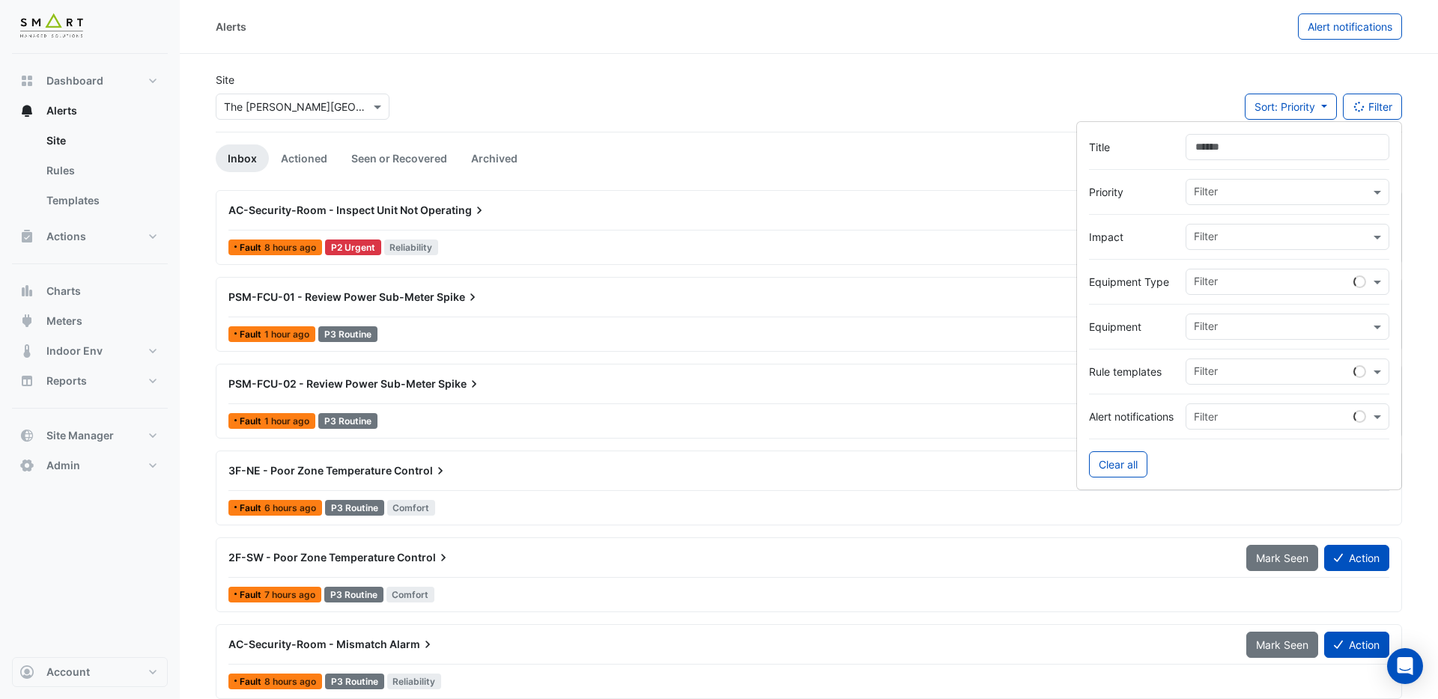
click at [1209, 327] on input "text" at bounding box center [1282, 329] width 176 height 16
click at [1217, 362] on span "HRU1" at bounding box center [1211, 359] width 27 height 13
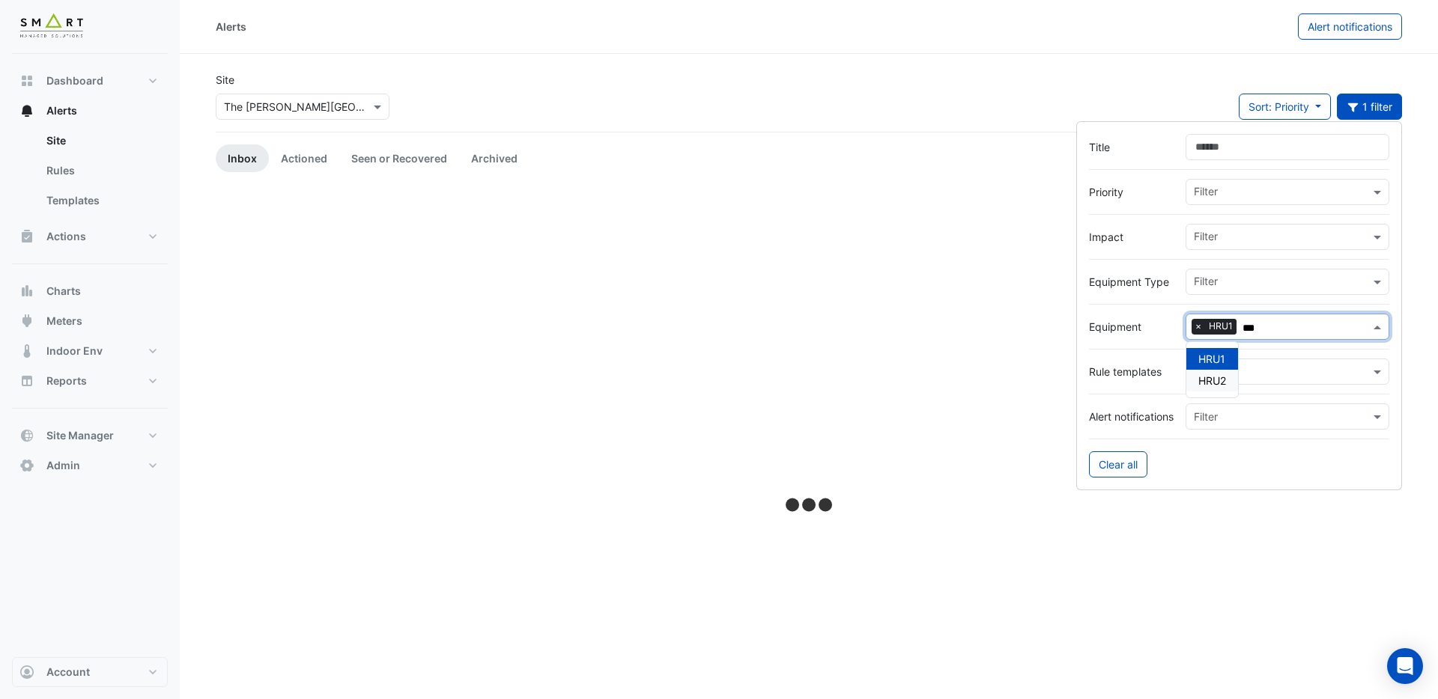
click at [1216, 380] on span "HRU2" at bounding box center [1212, 380] width 28 height 13
type input "***"
click at [300, 159] on link "Actioned" at bounding box center [304, 159] width 70 height 28
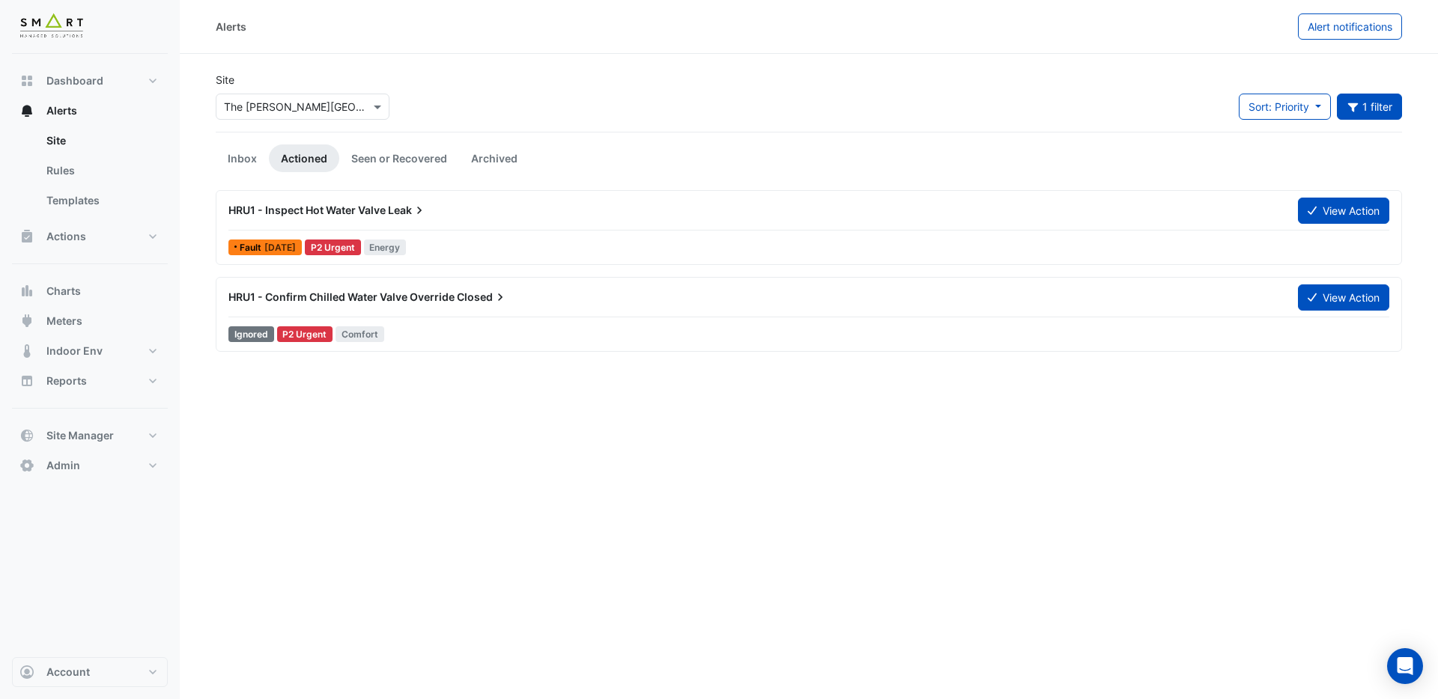
click at [408, 306] on div "HRU1 - Confirm Chilled Water Valve Override Closed" at bounding box center [753, 297] width 1069 height 27
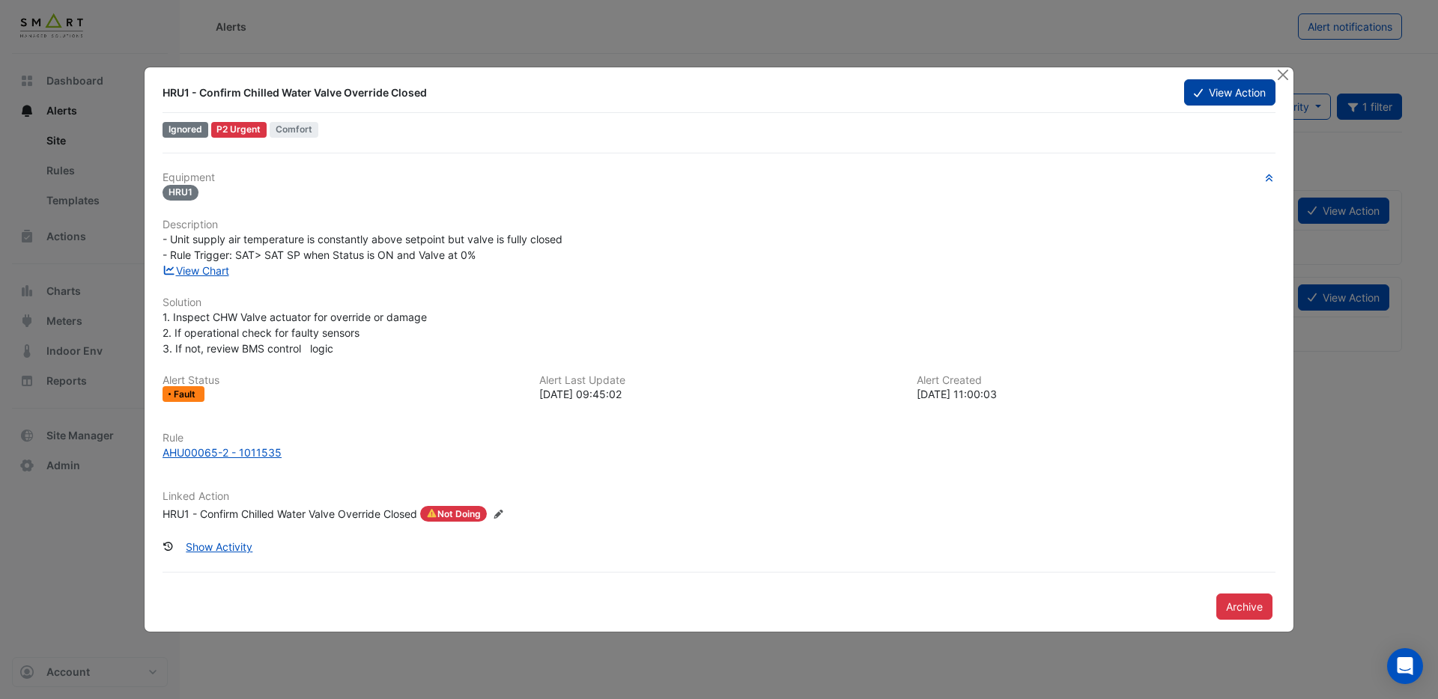
click at [1247, 99] on button "View Action" at bounding box center [1229, 92] width 91 height 26
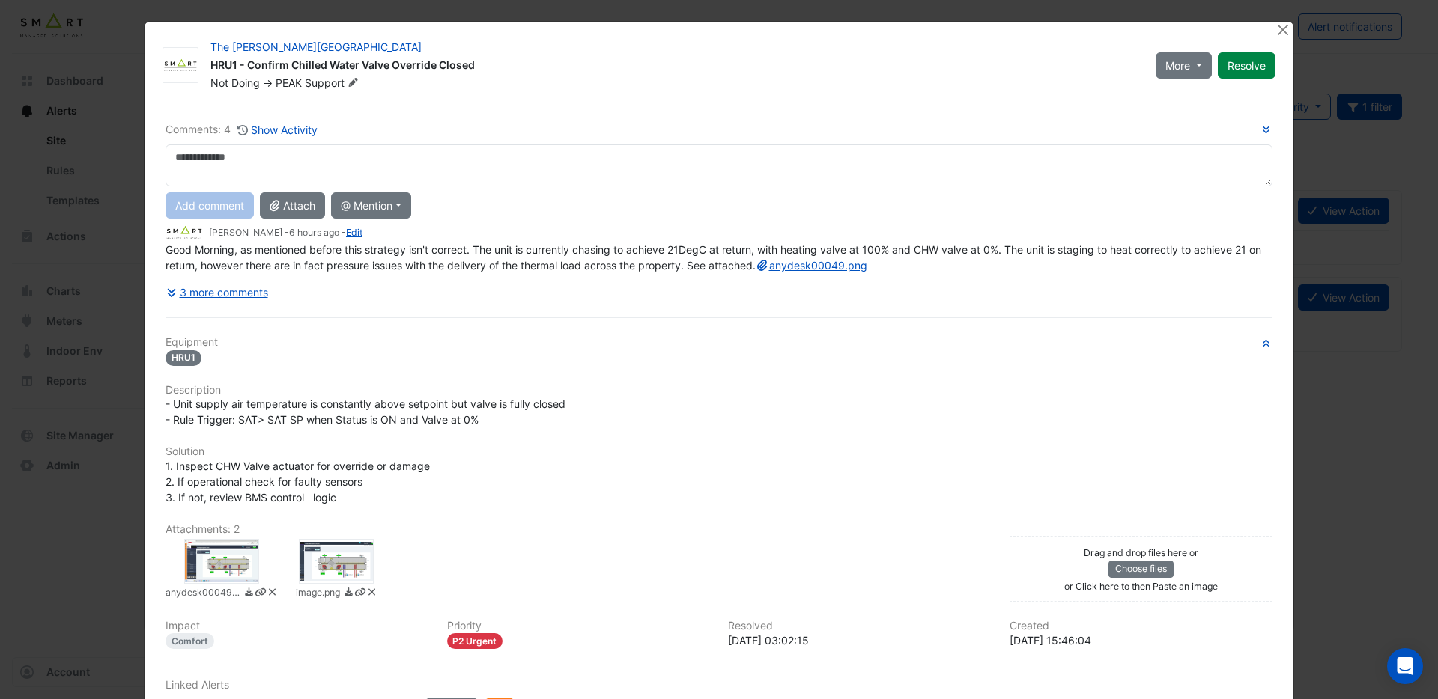
click at [234, 574] on div at bounding box center [221, 561] width 75 height 45
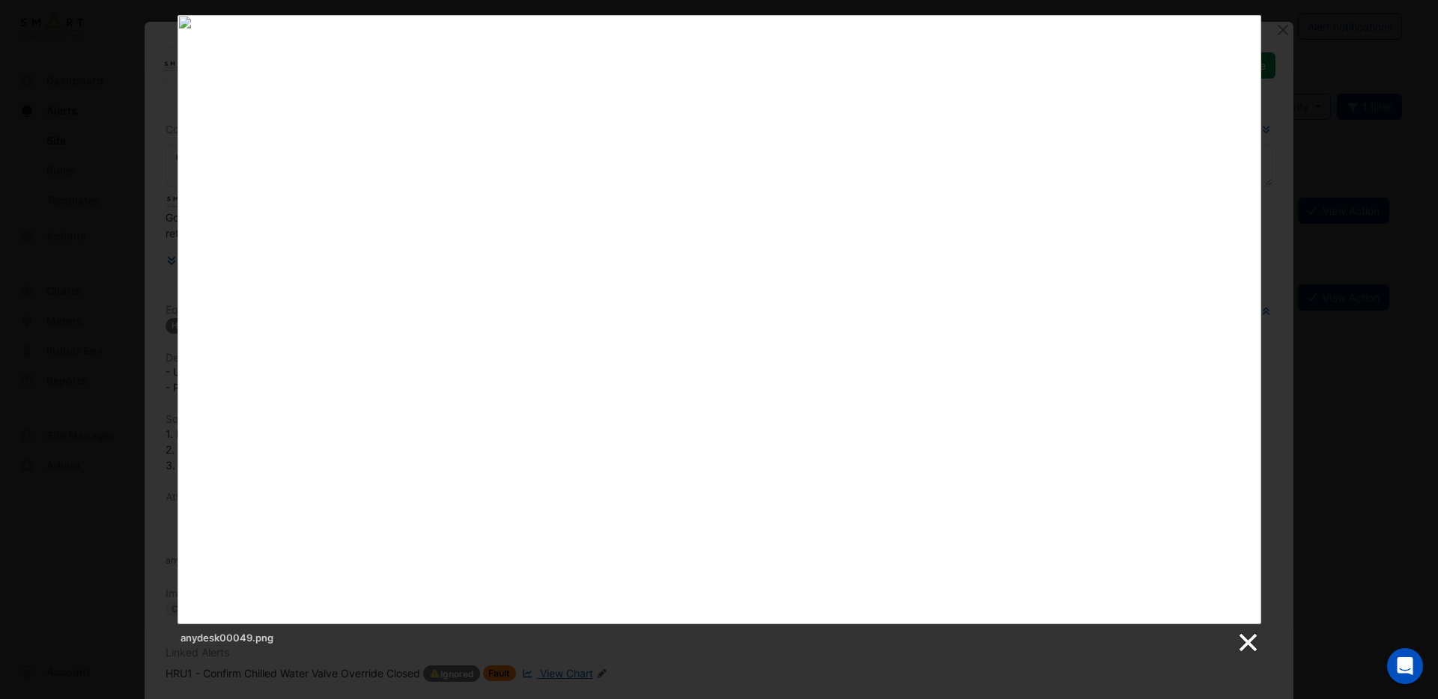
click at [1252, 644] on link at bounding box center [1247, 643] width 22 height 22
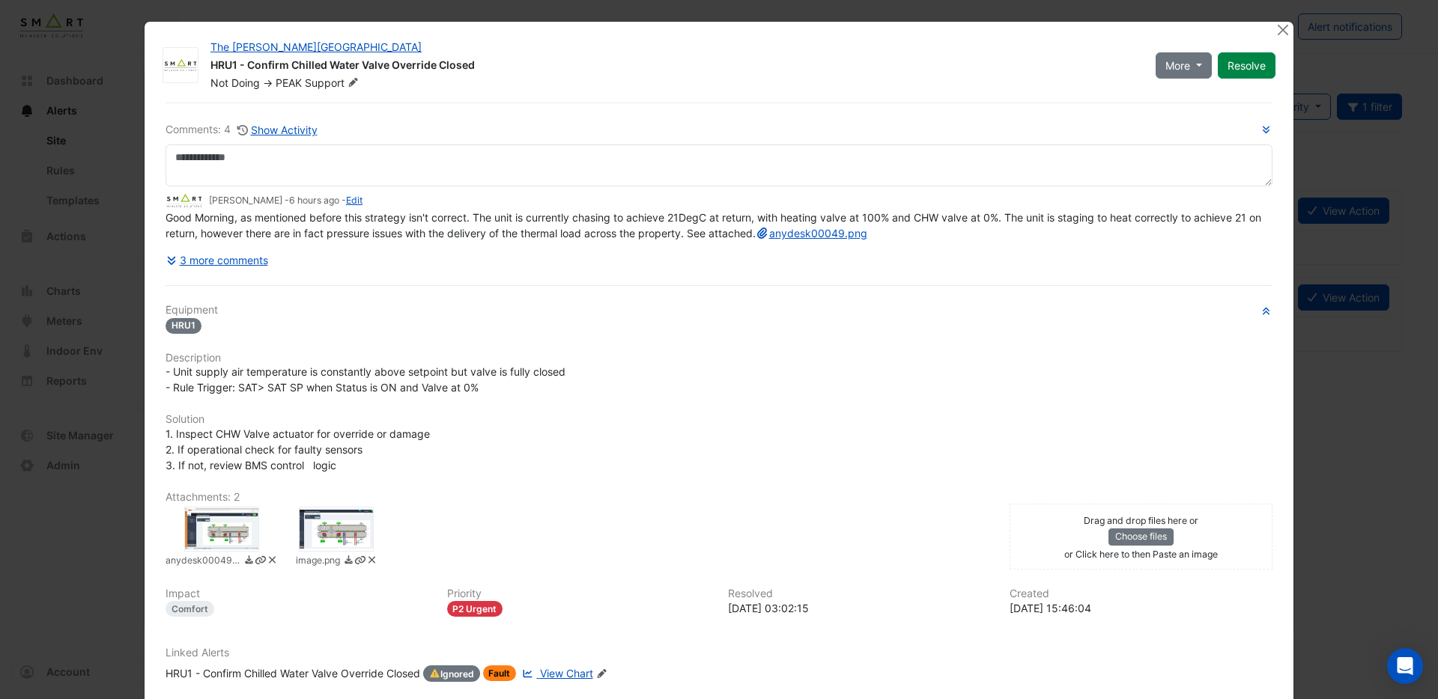
click at [1068, 552] on div "Drag and drop files here or Choose files or Click here to then Paste an image" at bounding box center [1141, 536] width 256 height 49
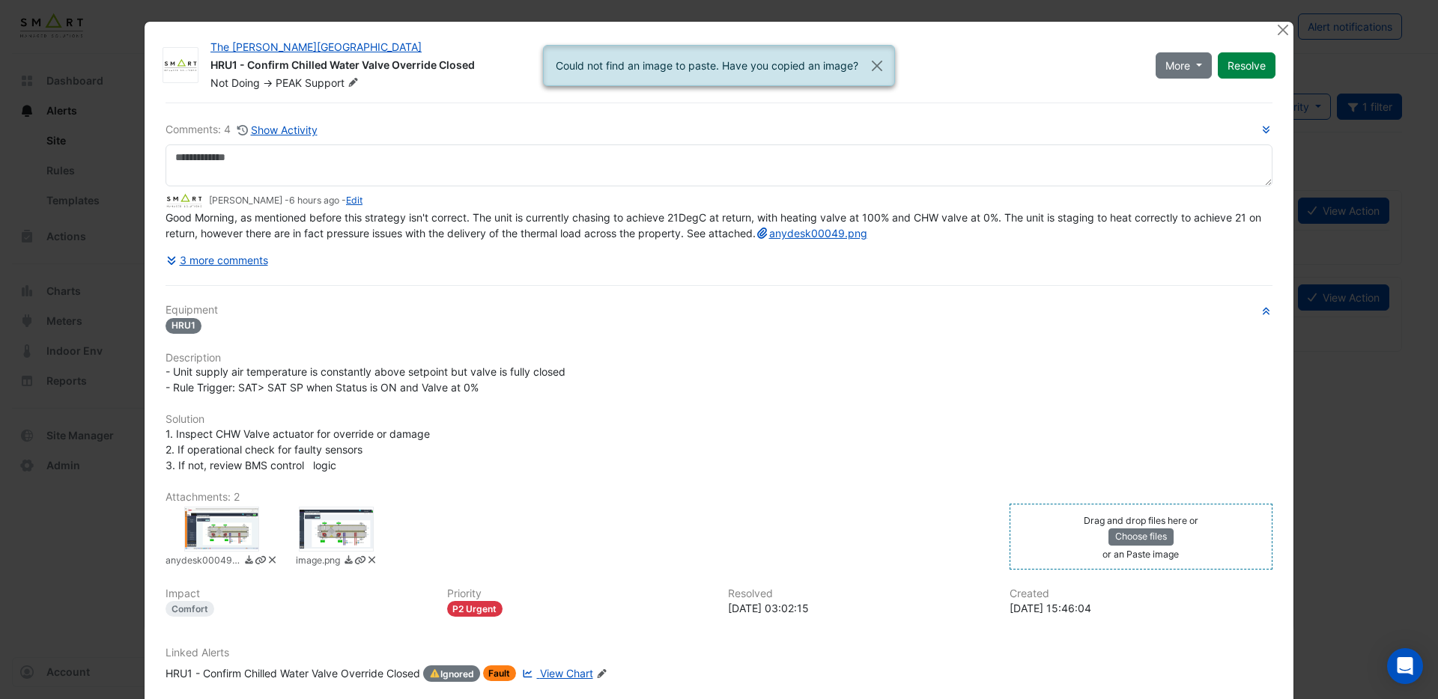
click at [1068, 552] on div "Drag and drop files here or Choose files or an Paste image" at bounding box center [1141, 536] width 256 height 49
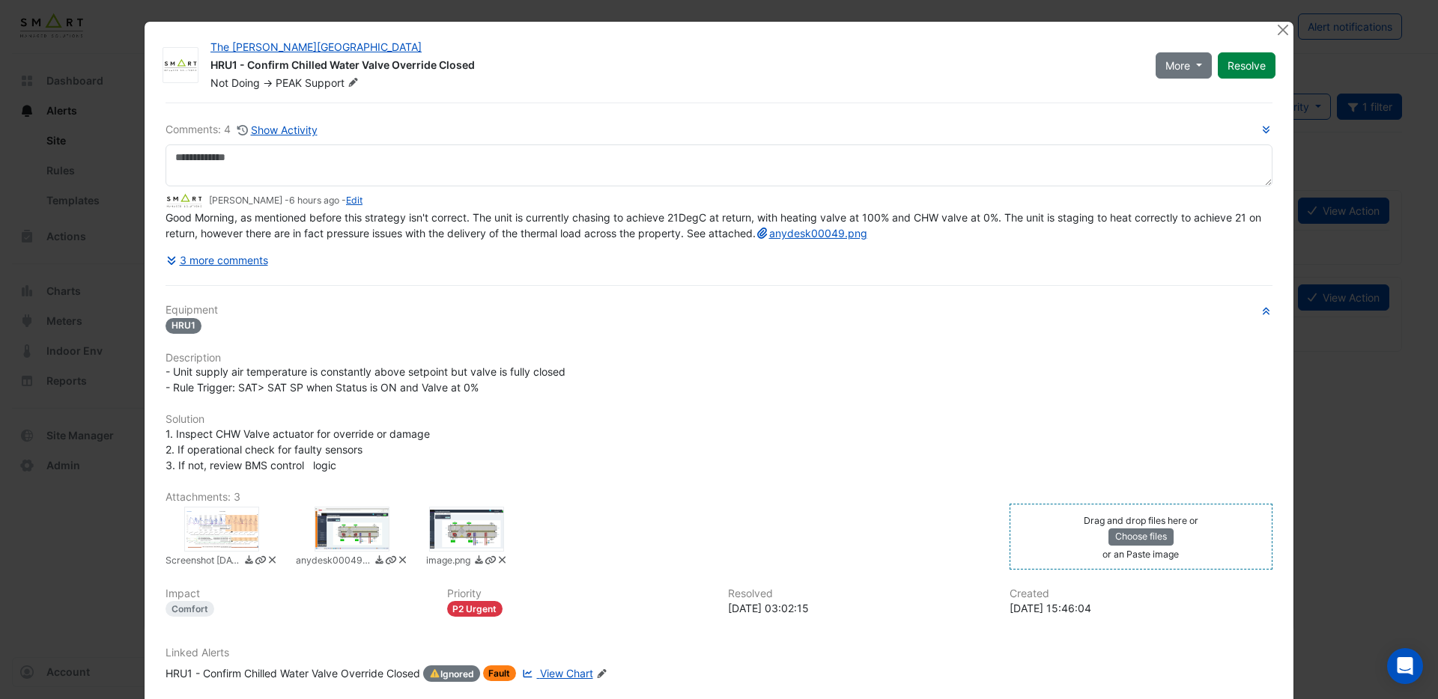
click at [233, 550] on div at bounding box center [221, 529] width 75 height 45
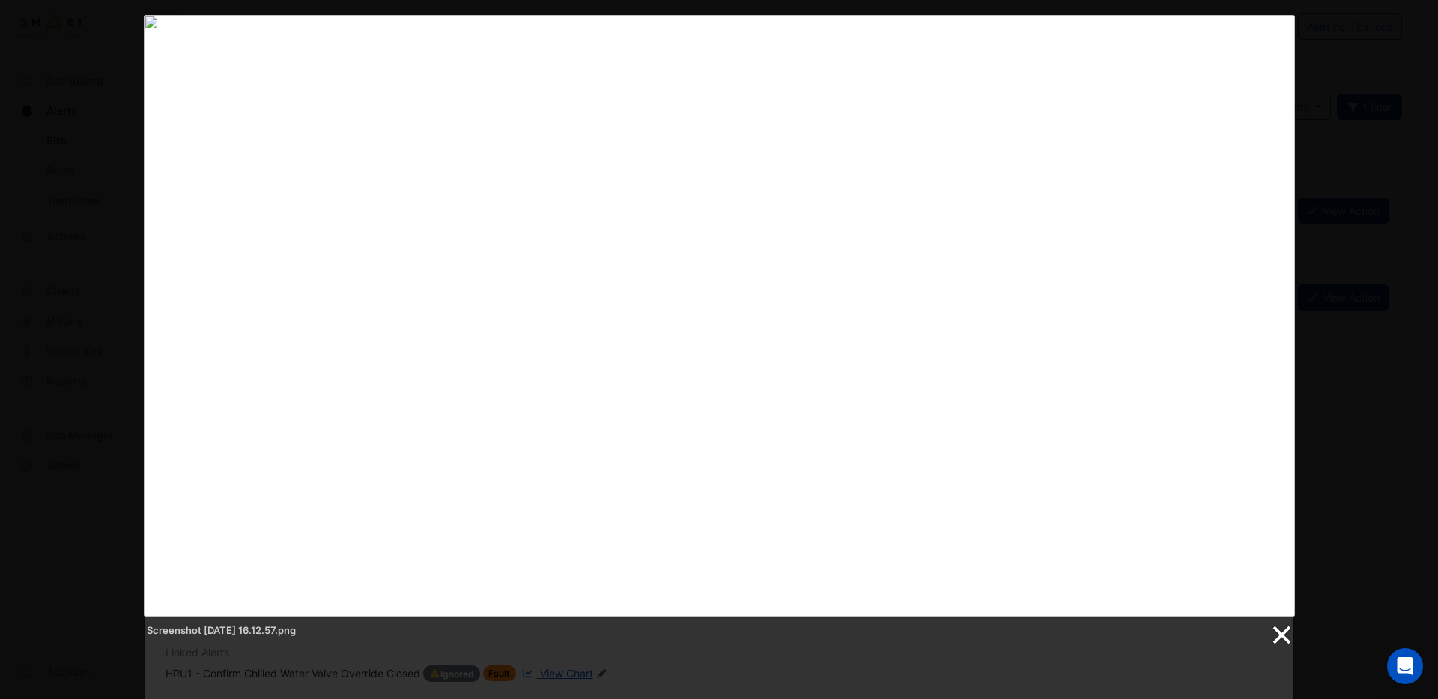
click at [1273, 638] on link at bounding box center [1280, 636] width 22 height 22
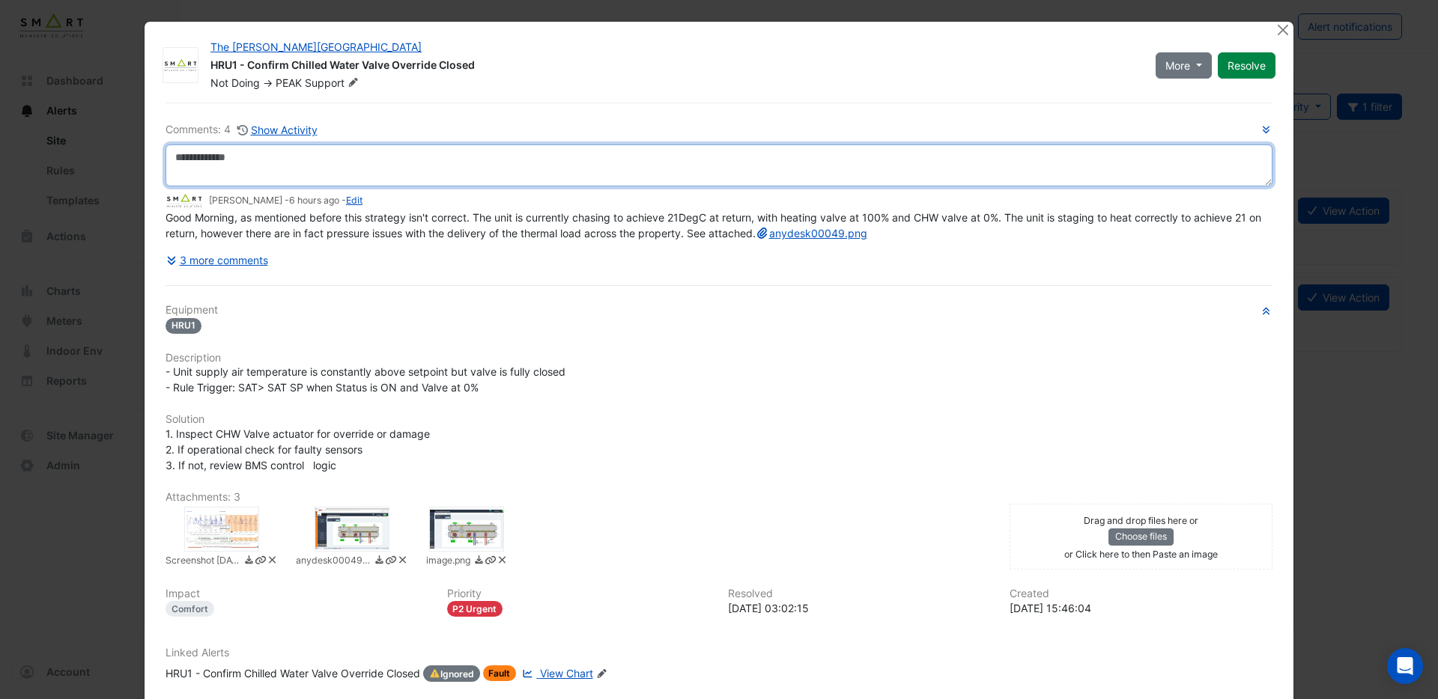
click at [214, 167] on textarea at bounding box center [718, 166] width 1107 height 42
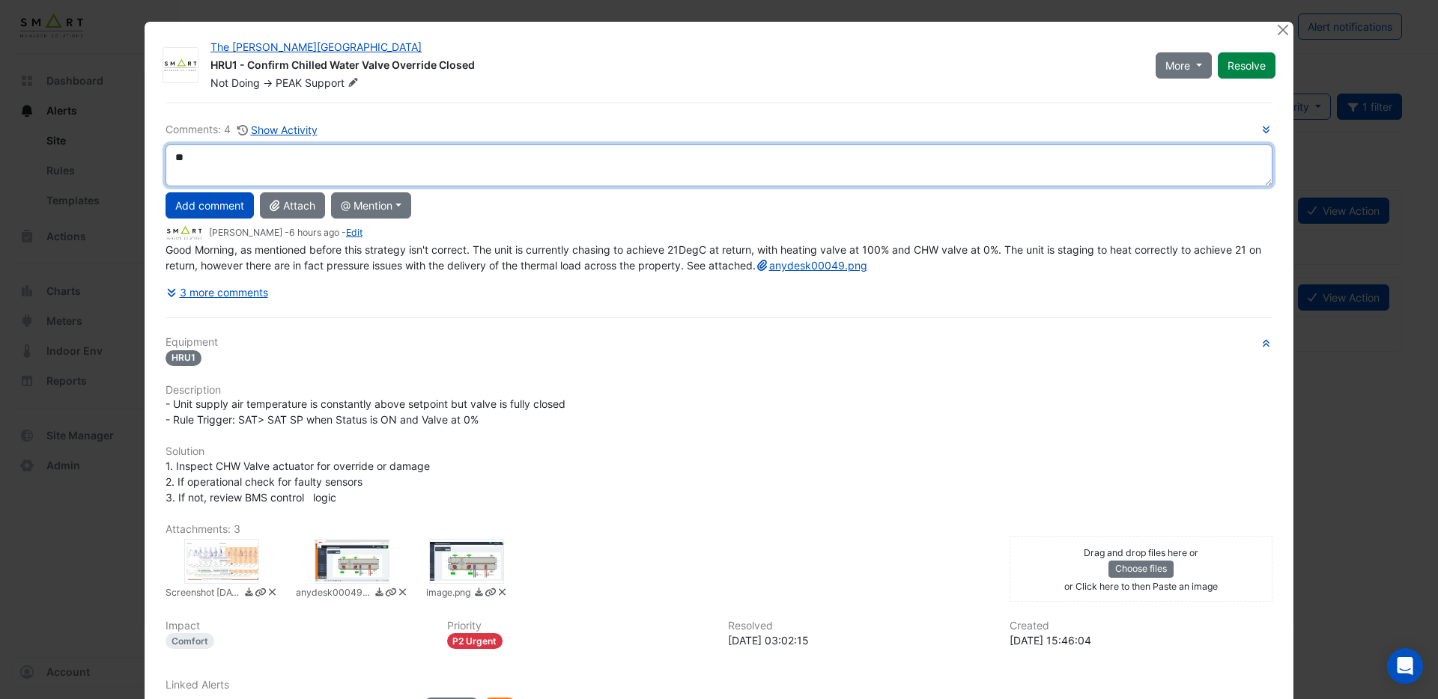
type textarea "*"
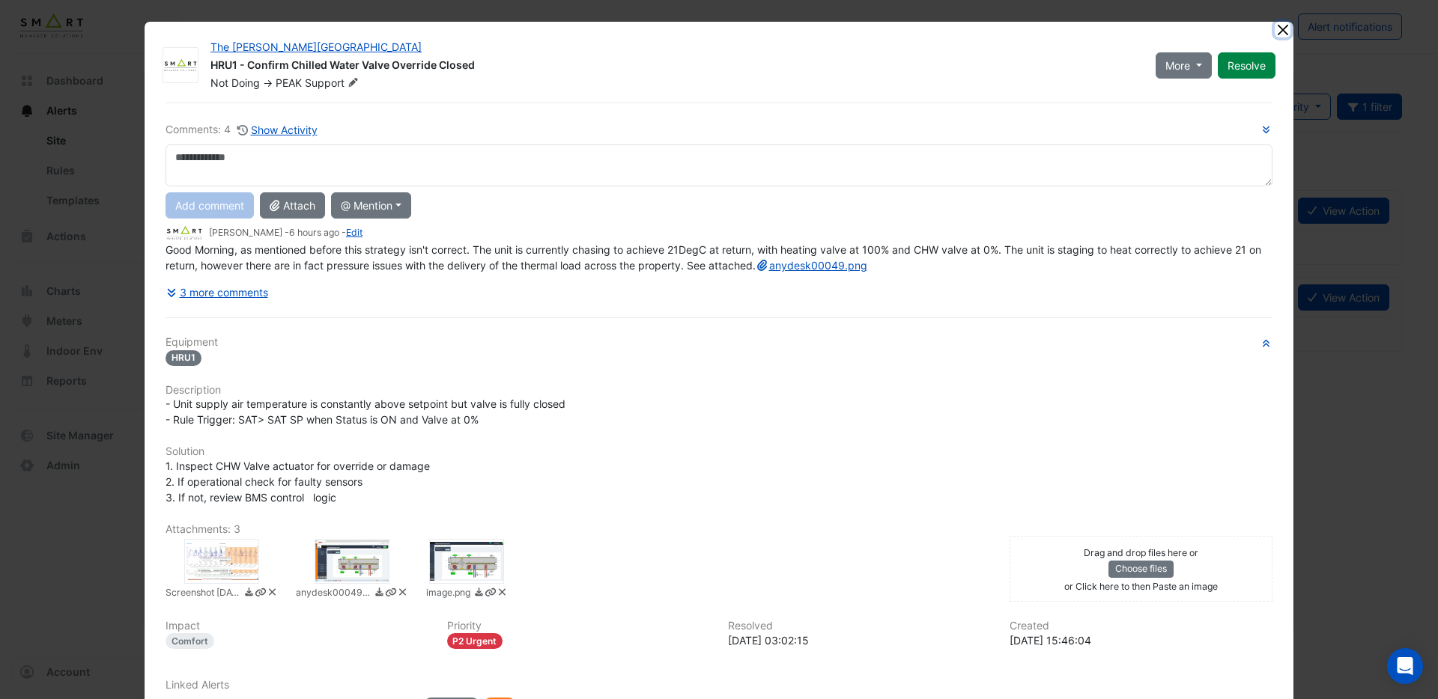
click at [1283, 30] on button "Close" at bounding box center [1283, 30] width 16 height 16
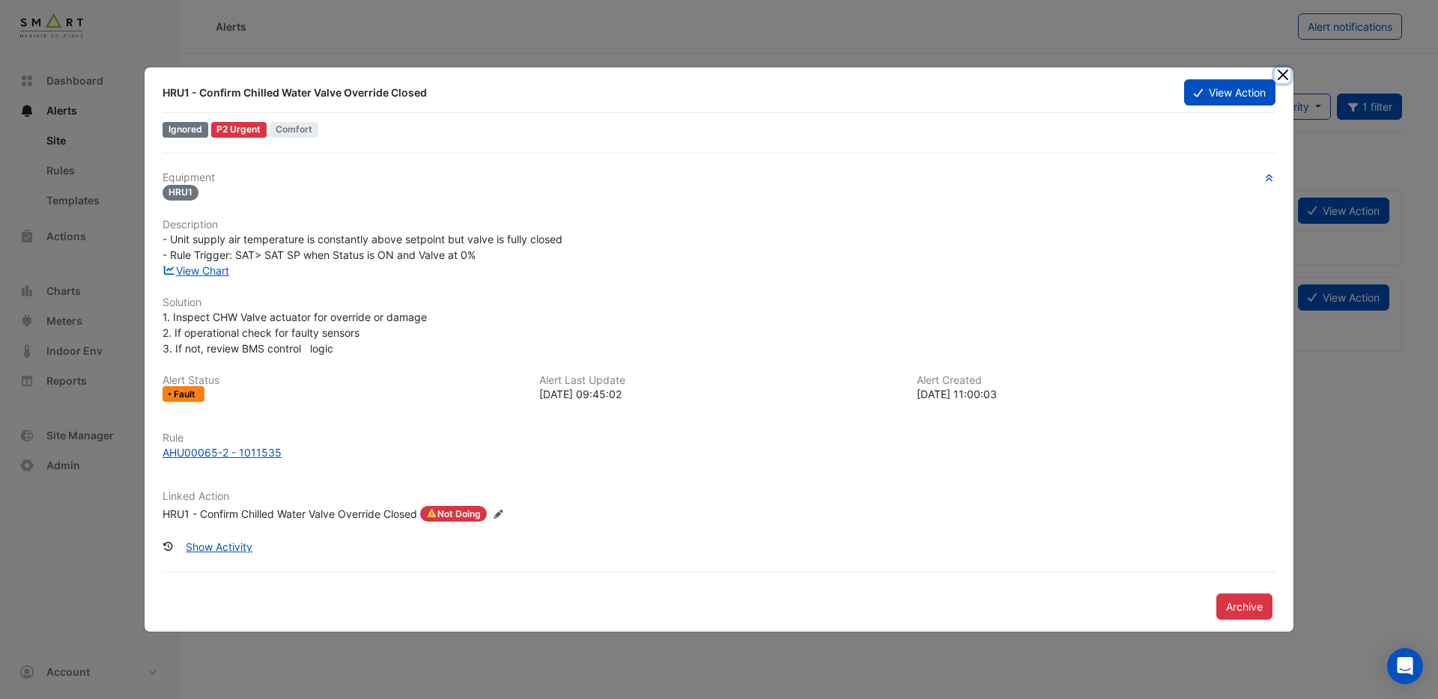
click at [1286, 79] on button "Close" at bounding box center [1283, 75] width 16 height 16
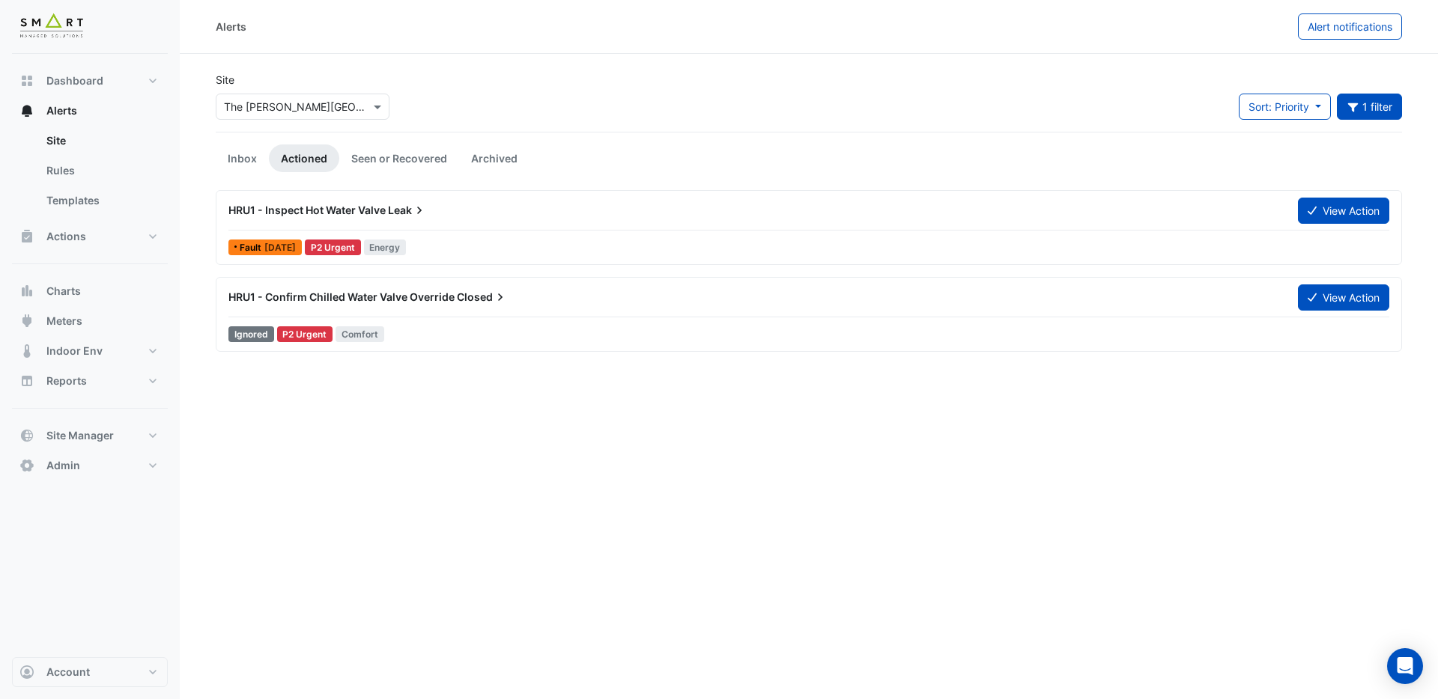
click at [368, 298] on span "HRU1 - Confirm Chilled Water Valve Override" at bounding box center [341, 297] width 226 height 13
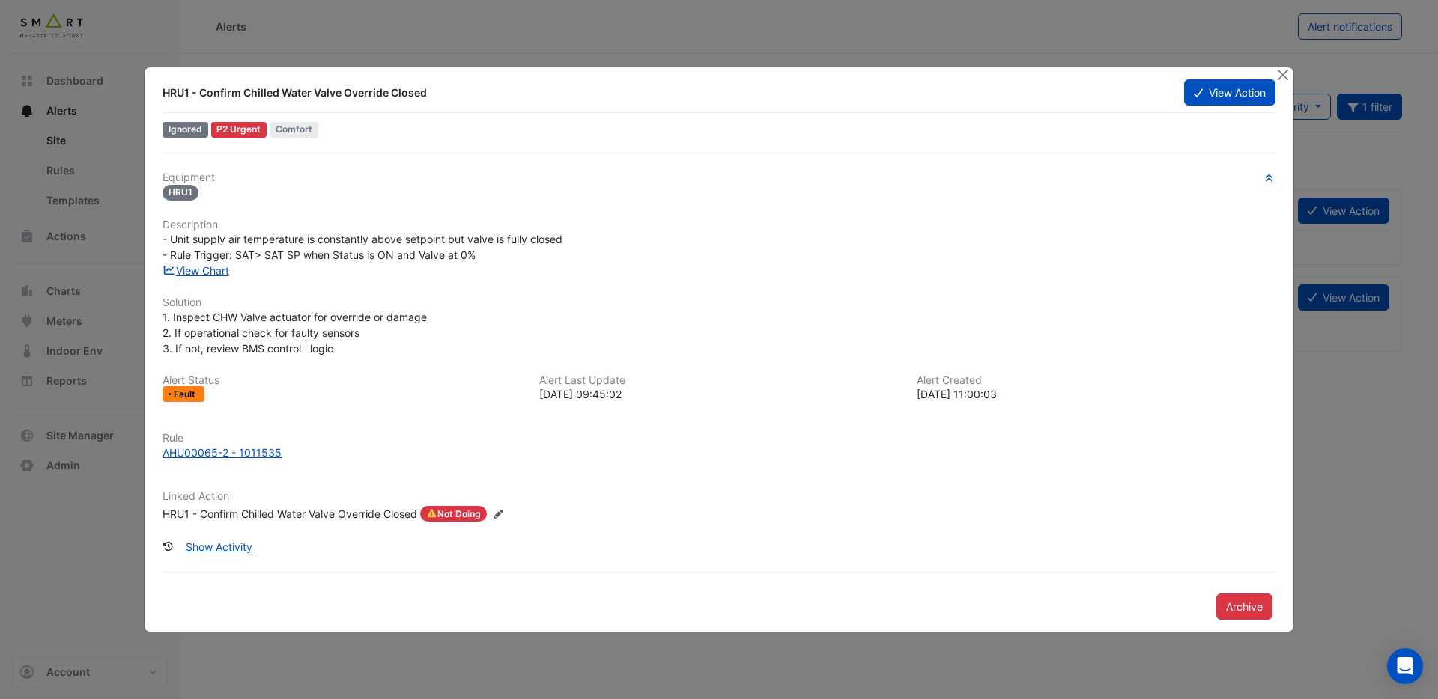
click at [1284, 82] on button "Close" at bounding box center [1283, 75] width 16 height 16
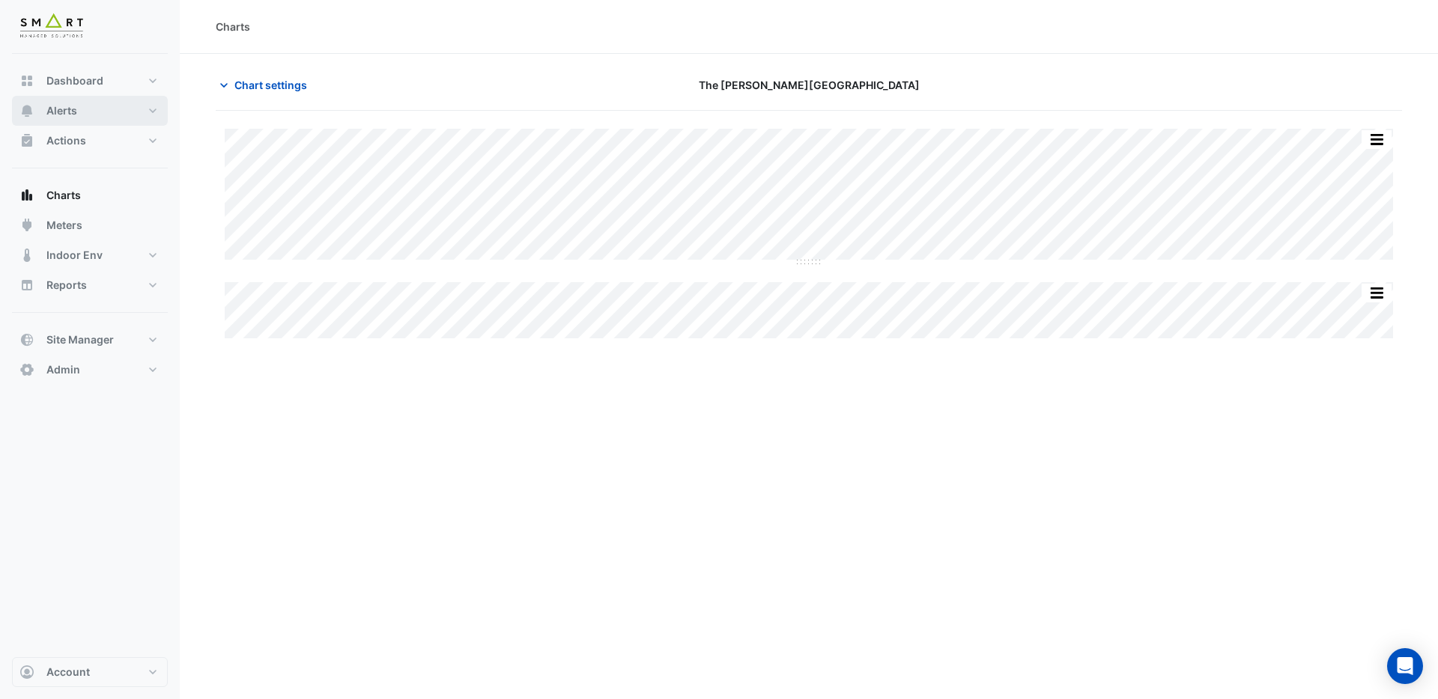
drag, startPoint x: 56, startPoint y: 108, endPoint x: 66, endPoint y: 110, distance: 10.0
click at [56, 109] on span "Alerts" at bounding box center [61, 110] width 31 height 15
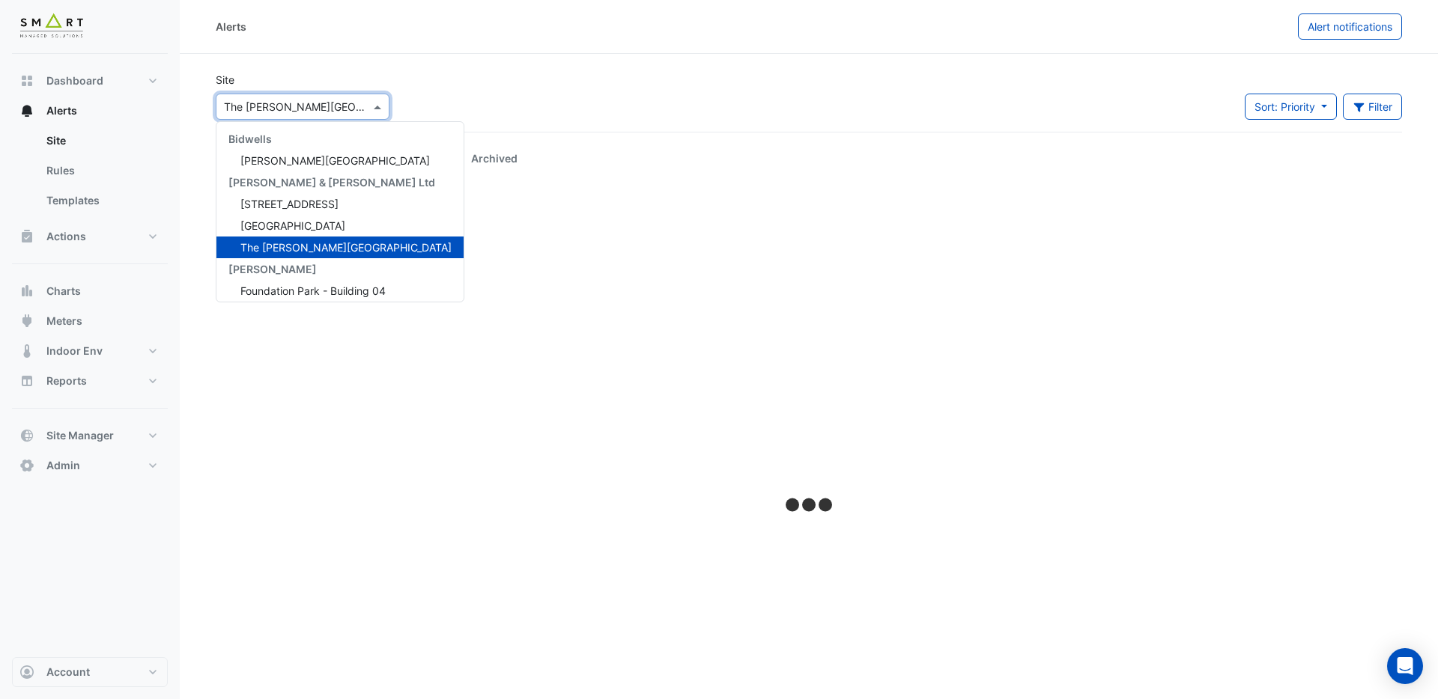
click at [291, 106] on input "text" at bounding box center [287, 108] width 127 height 16
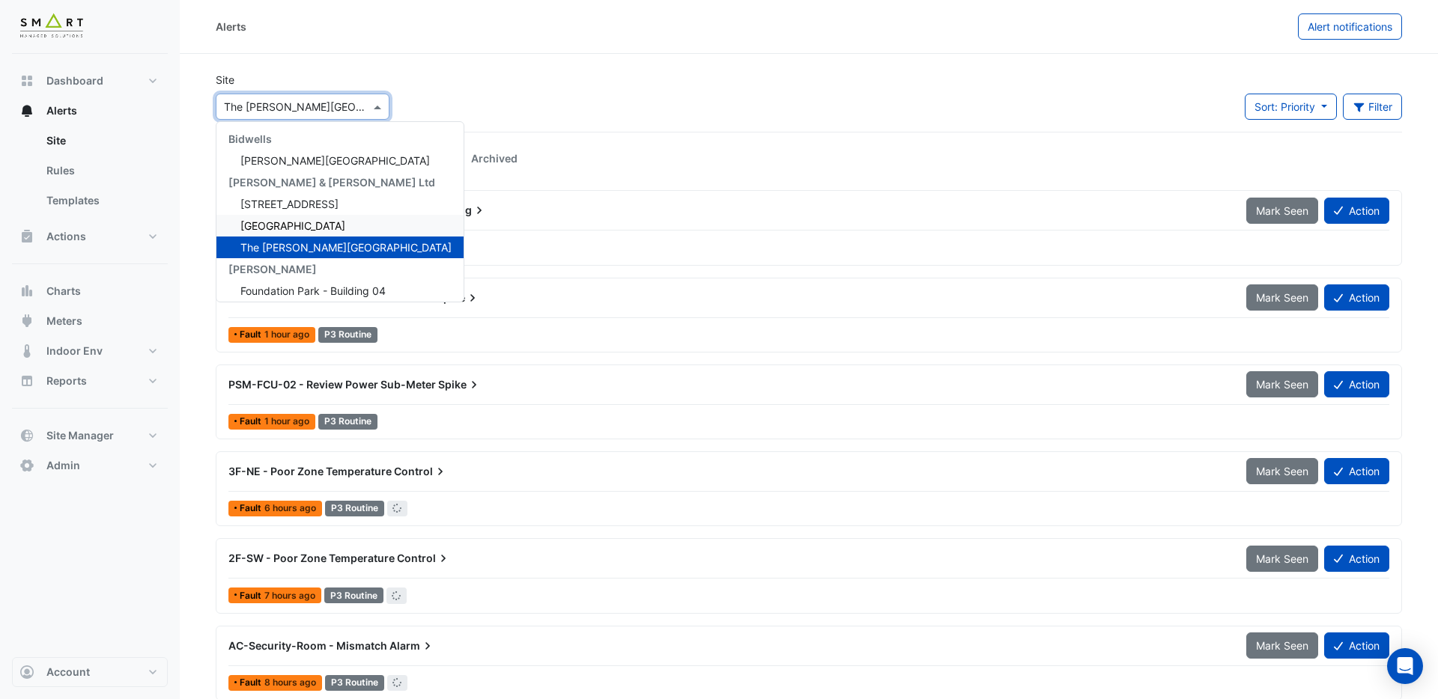
click at [276, 227] on span "[GEOGRAPHIC_DATA]" at bounding box center [292, 225] width 105 height 13
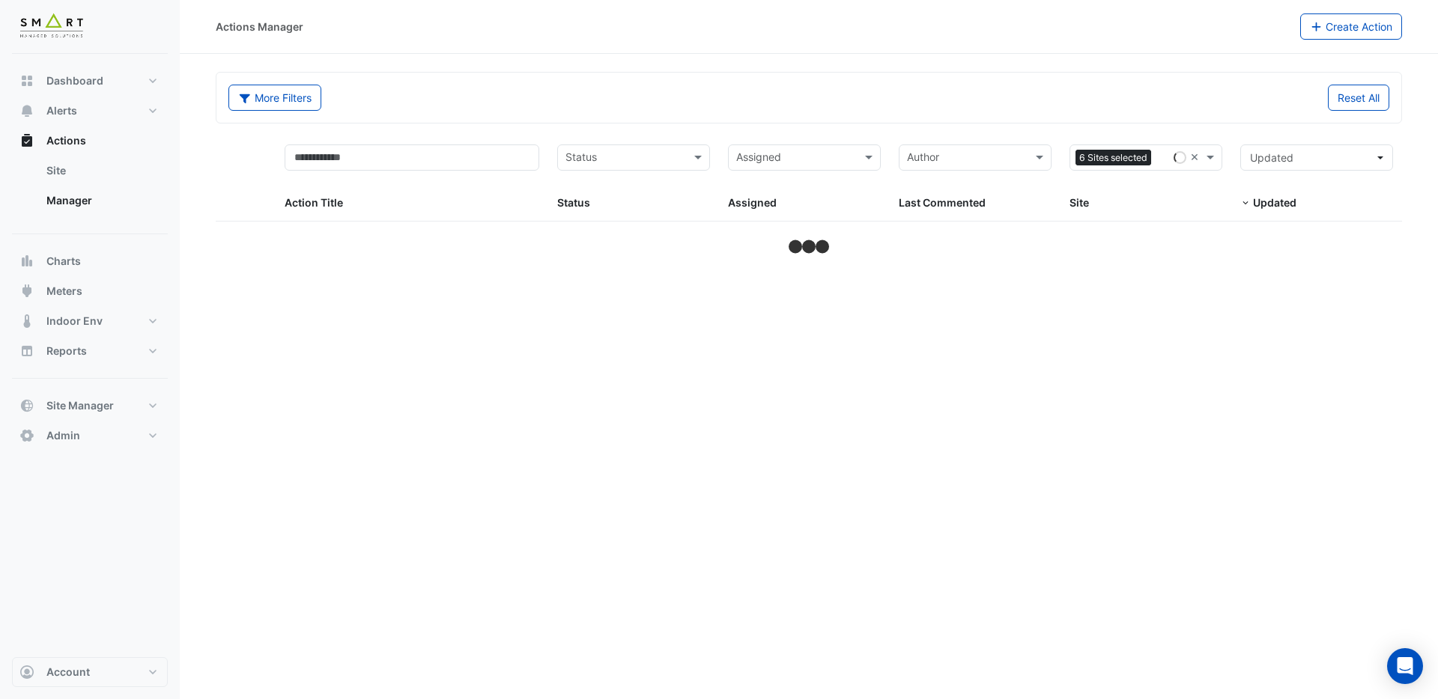
select select "***"
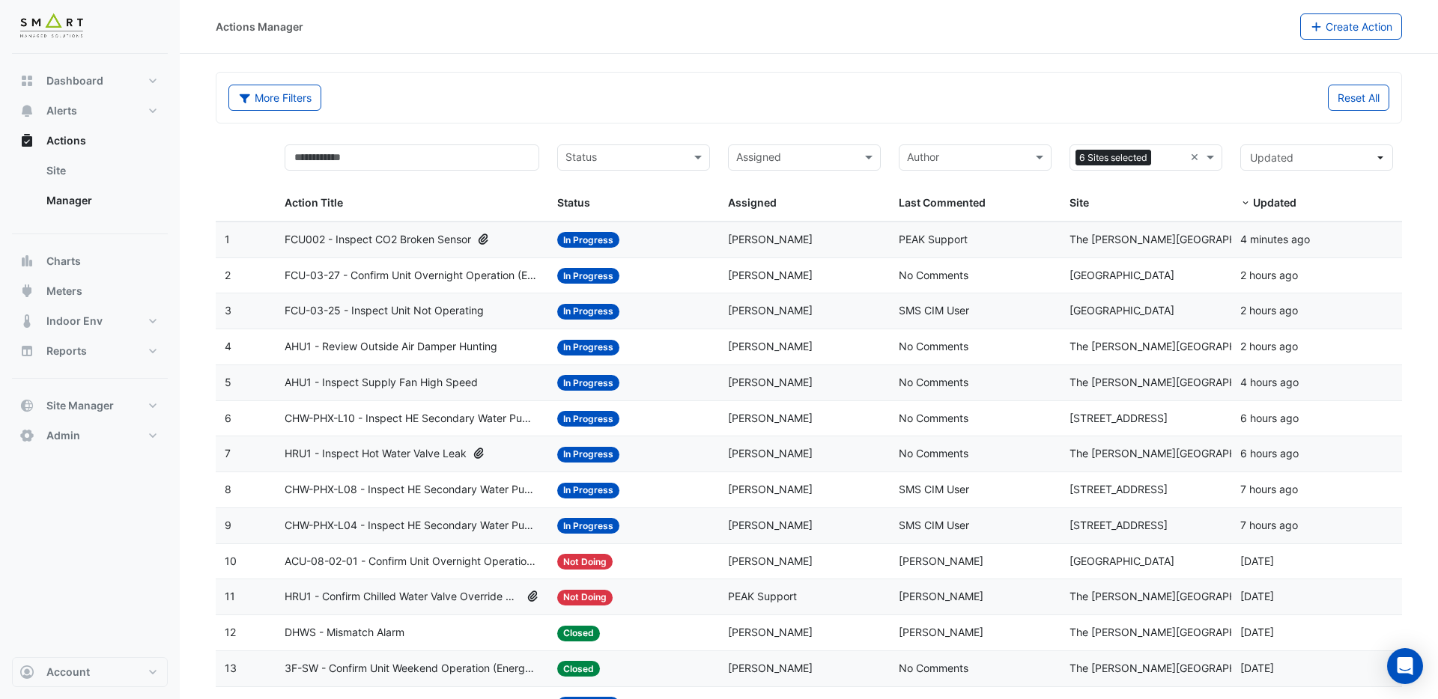
click at [426, 275] on span "FCU-03-27 - Confirm Unit Overnight Operation (Energy Waste)" at bounding box center [412, 275] width 255 height 17
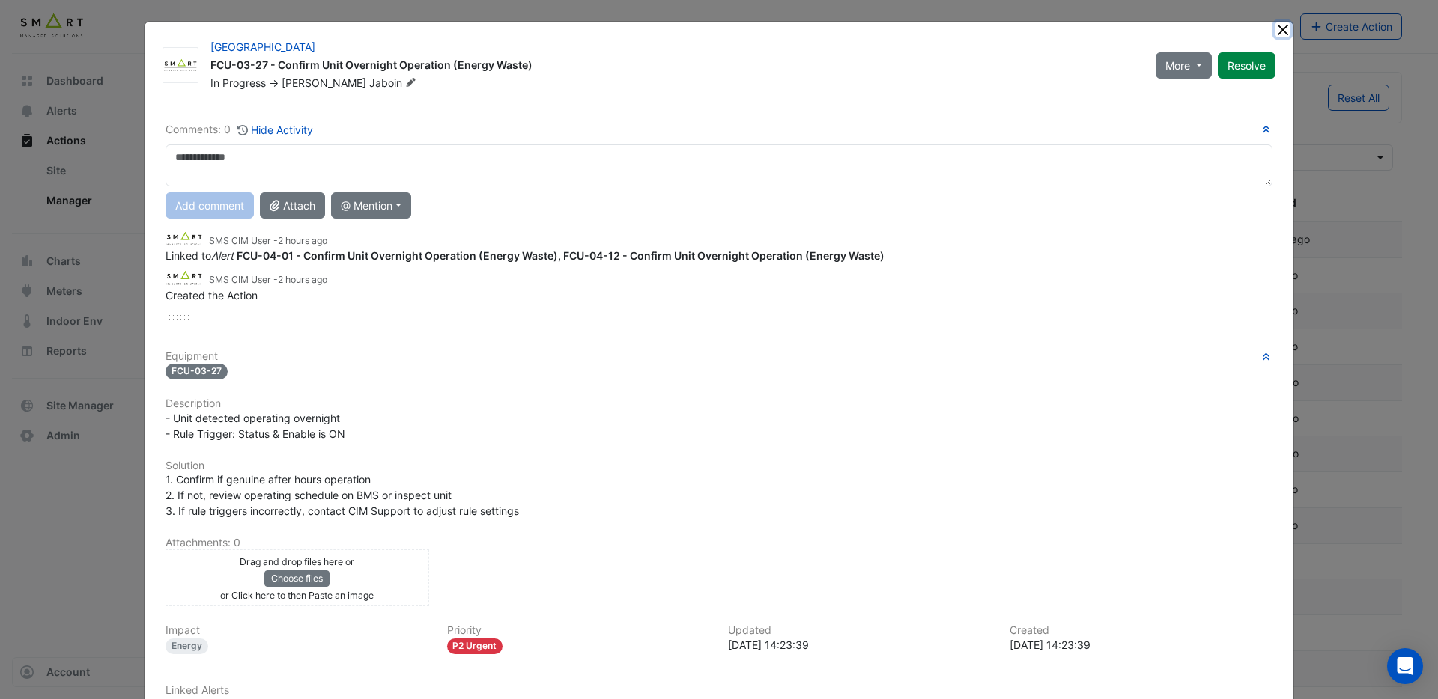
click at [1278, 28] on button "Close" at bounding box center [1283, 30] width 16 height 16
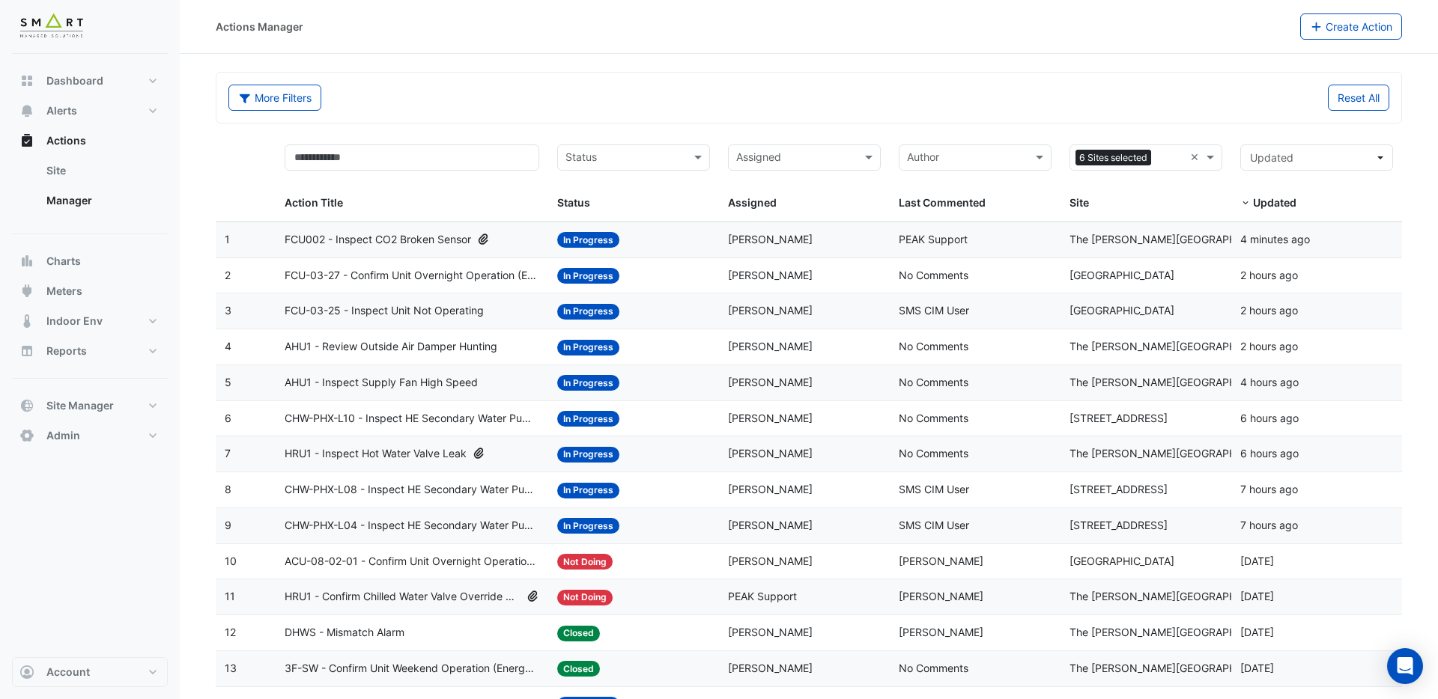
click at [433, 312] on span "FCU-03-25 - Inspect Unit Not Operating" at bounding box center [384, 311] width 199 height 17
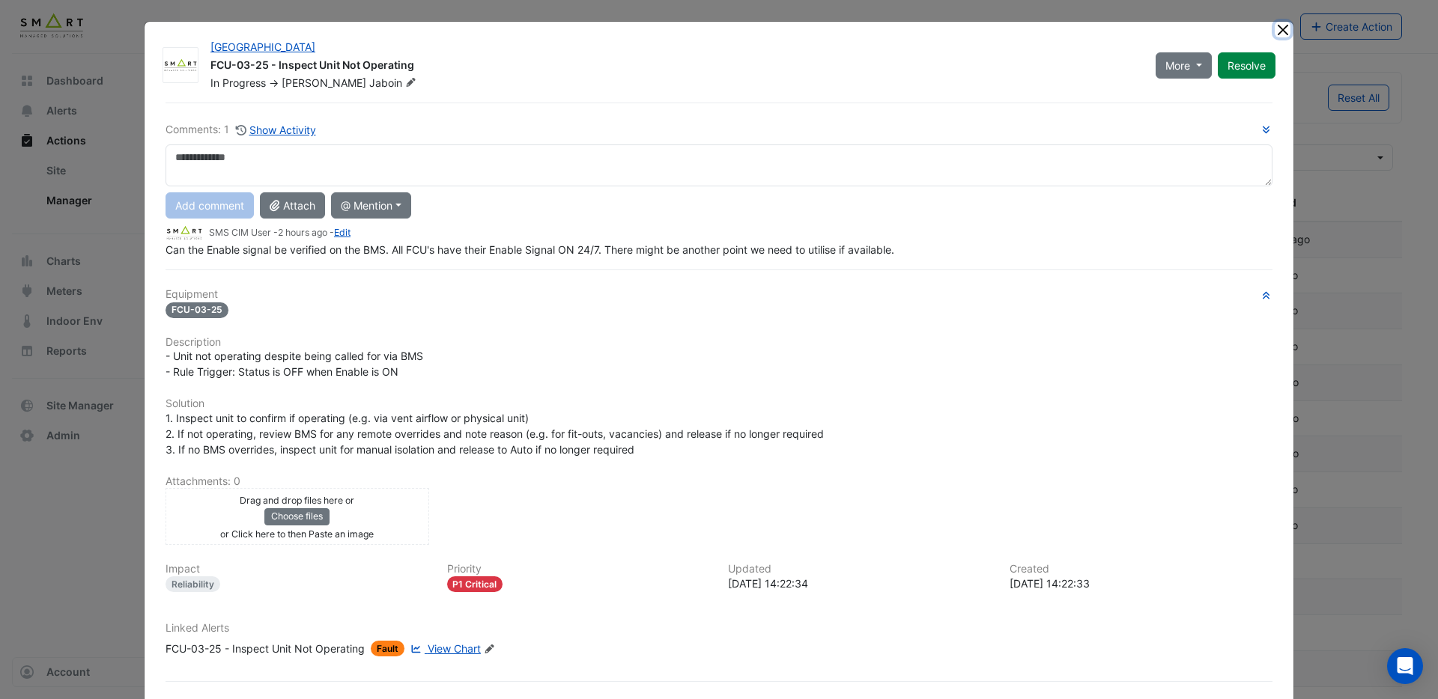
click at [1283, 32] on button "Close" at bounding box center [1283, 30] width 16 height 16
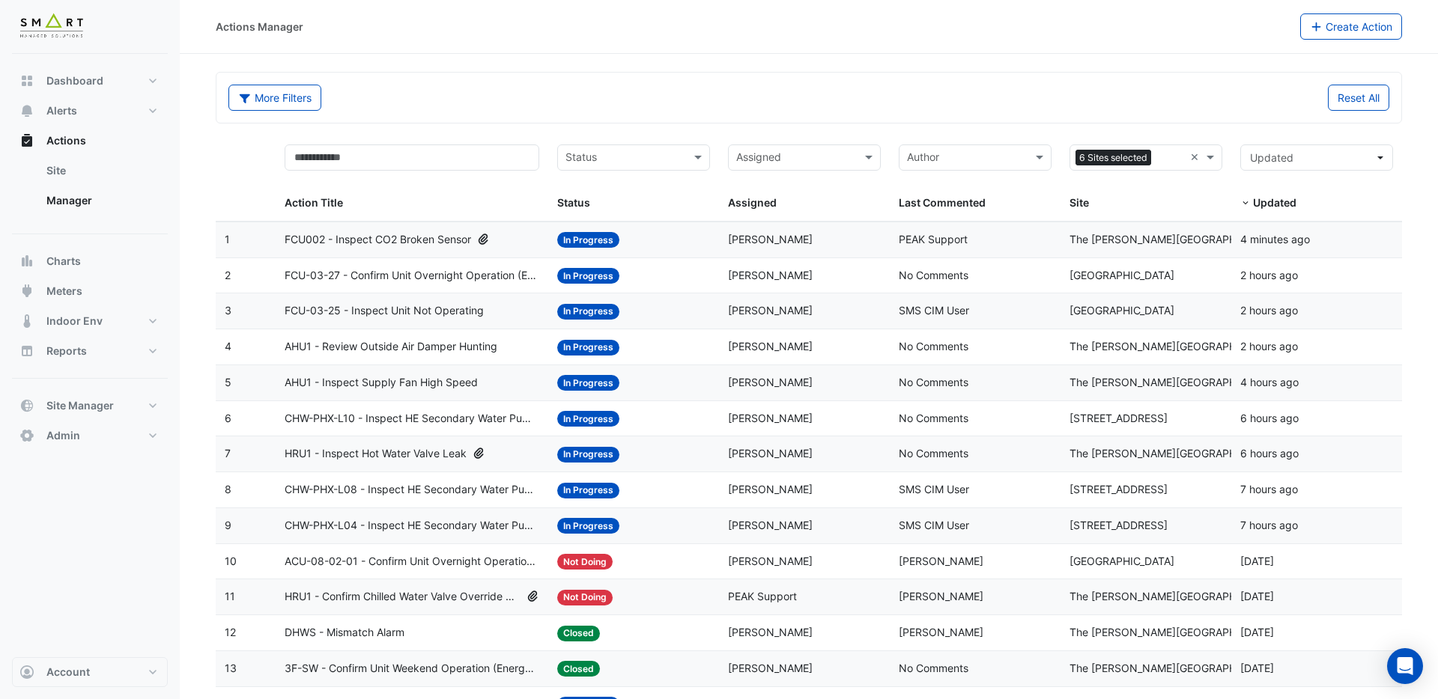
click at [389, 455] on span "HRU1 - Inspect Hot Water Valve Leak" at bounding box center [376, 454] width 182 height 17
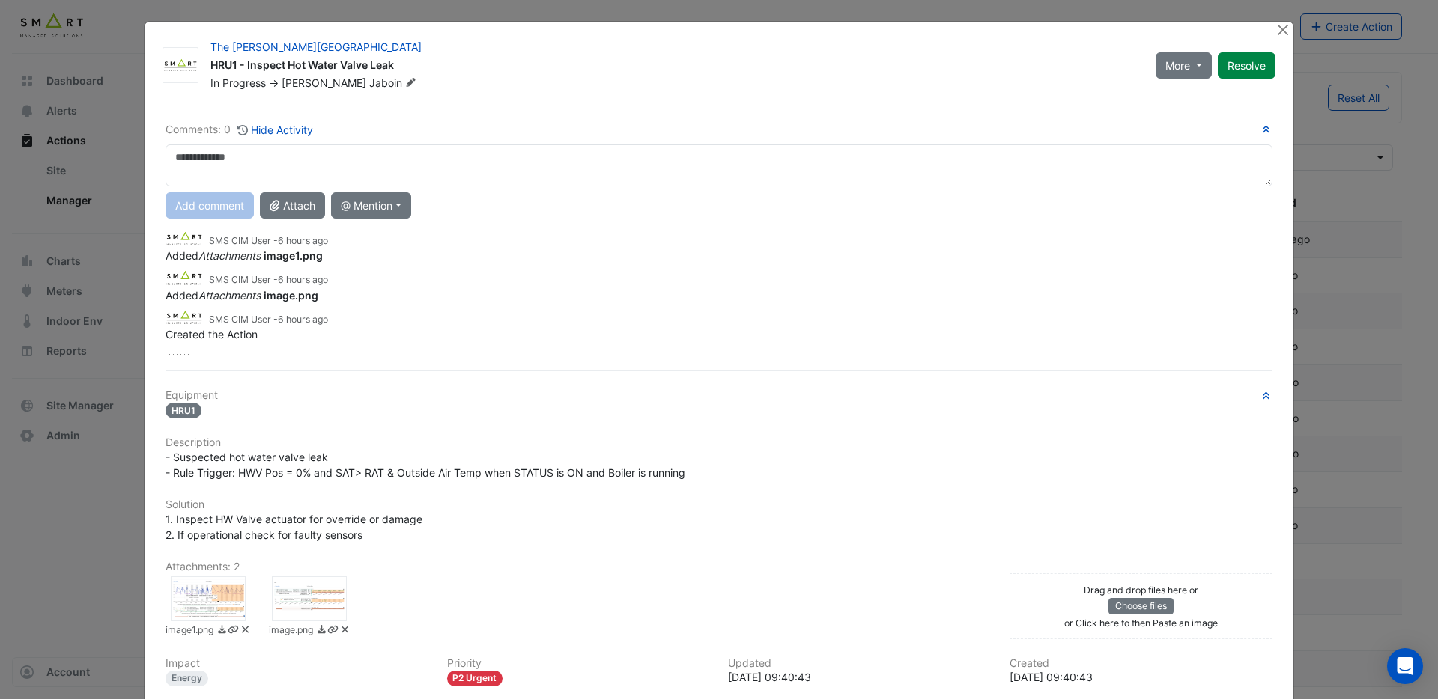
click at [323, 593] on div at bounding box center [309, 599] width 75 height 45
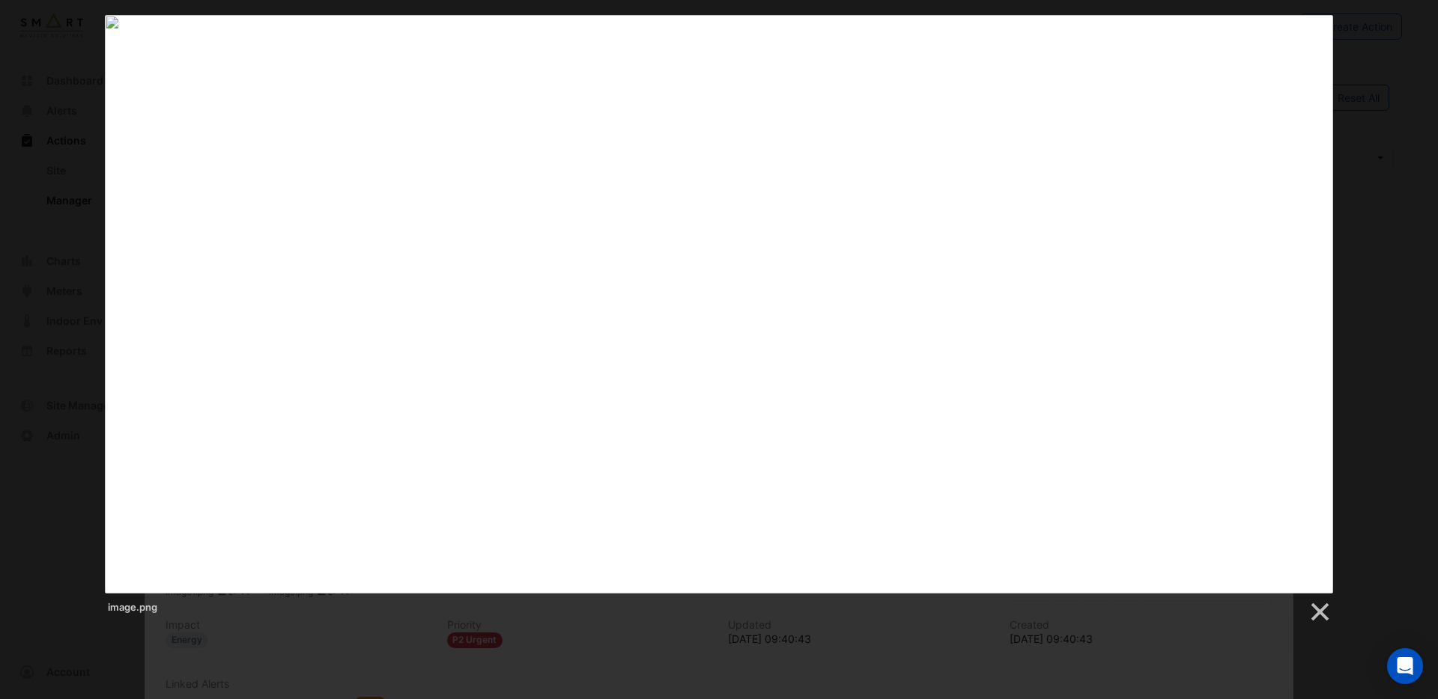
click at [128, 292] on link at bounding box center [314, 304] width 418 height 579
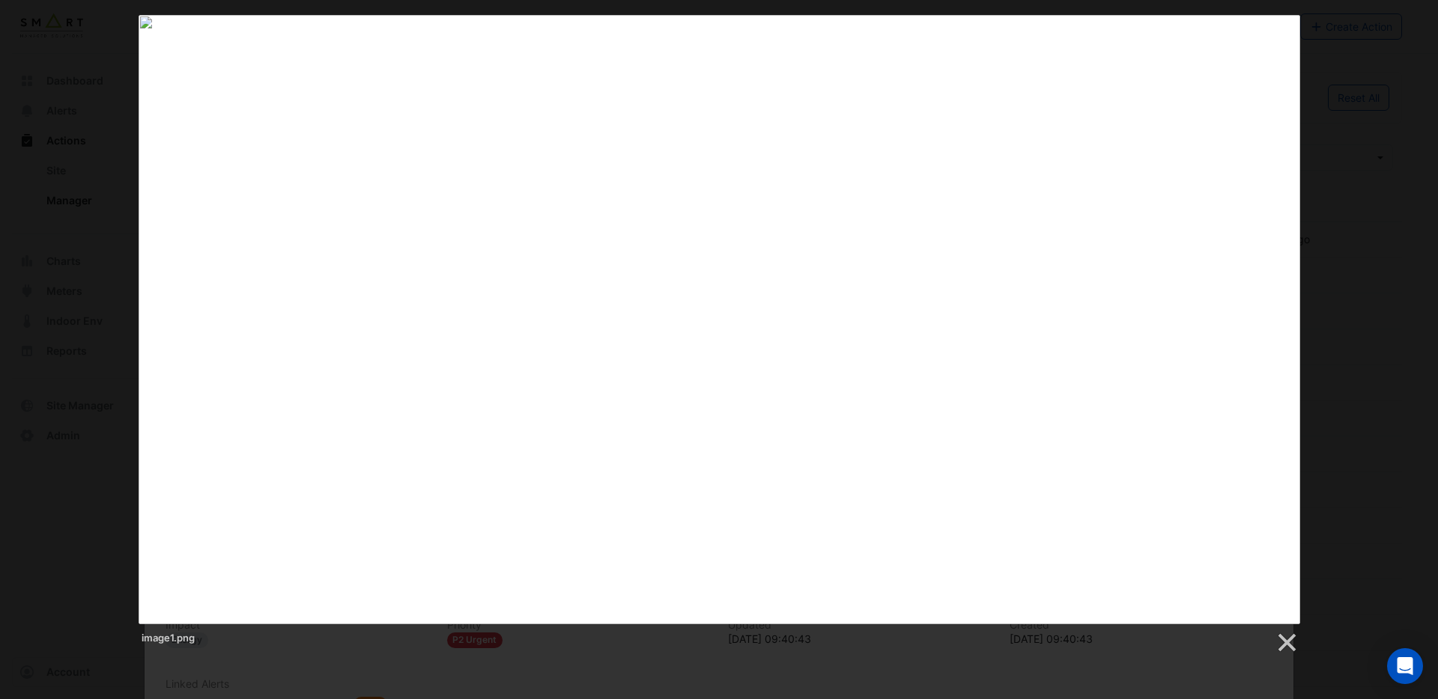
click at [1406, 199] on div "image1.png" at bounding box center [719, 335] width 1438 height 640
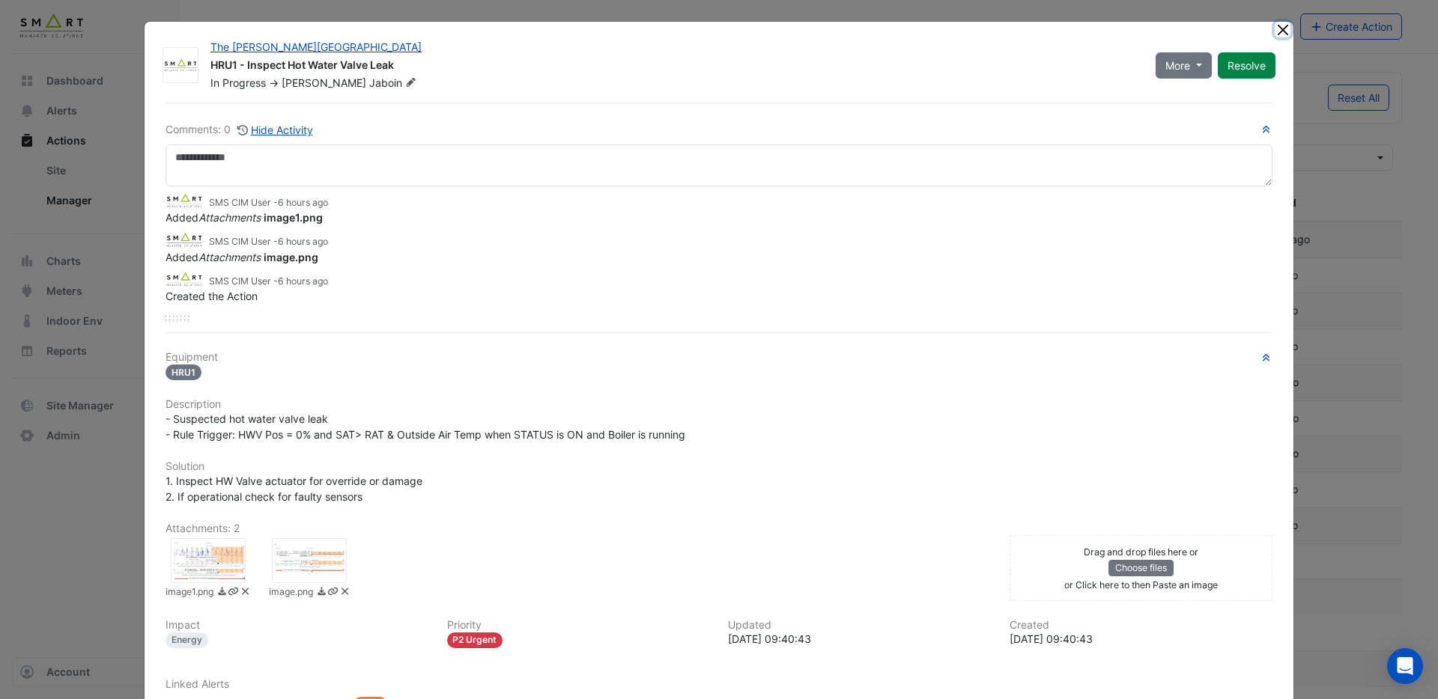
click at [1288, 35] on button "Close" at bounding box center [1283, 30] width 16 height 16
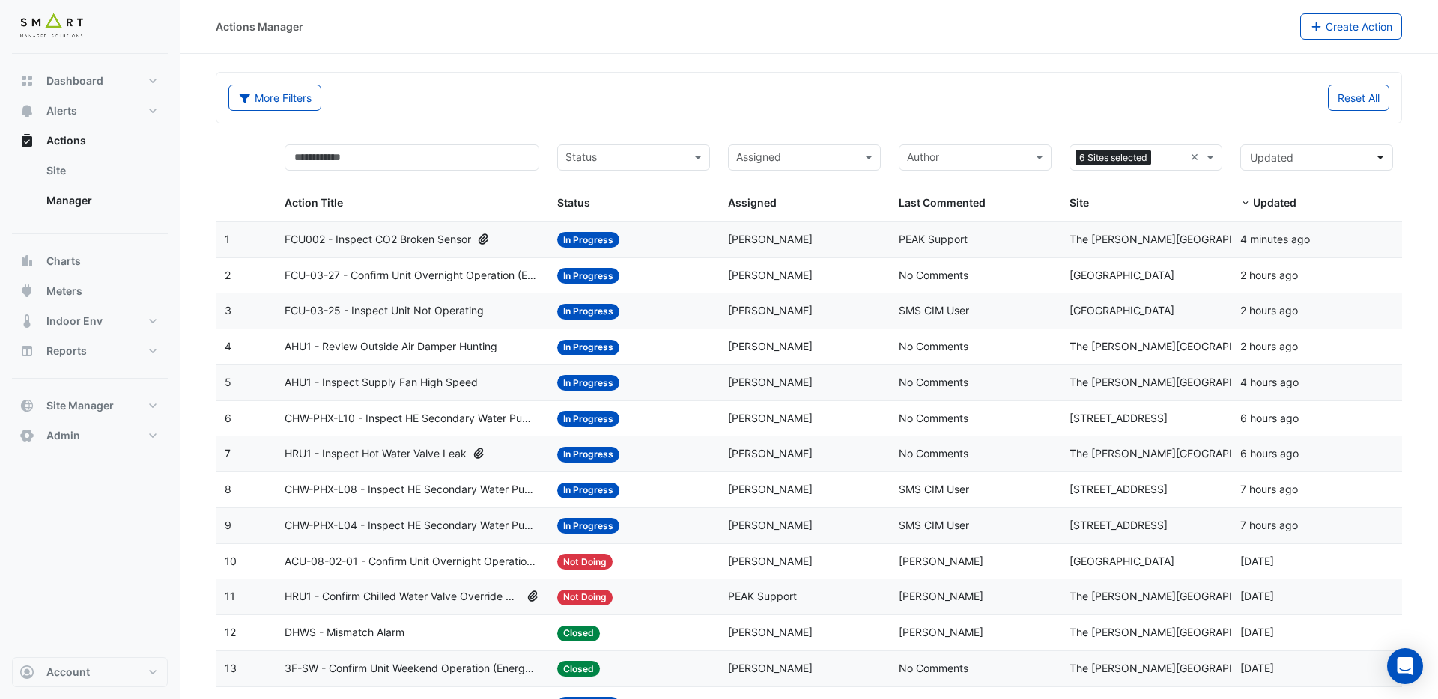
click at [1100, 454] on span "The [PERSON_NAME][GEOGRAPHIC_DATA]" at bounding box center [1174, 453] width 211 height 13
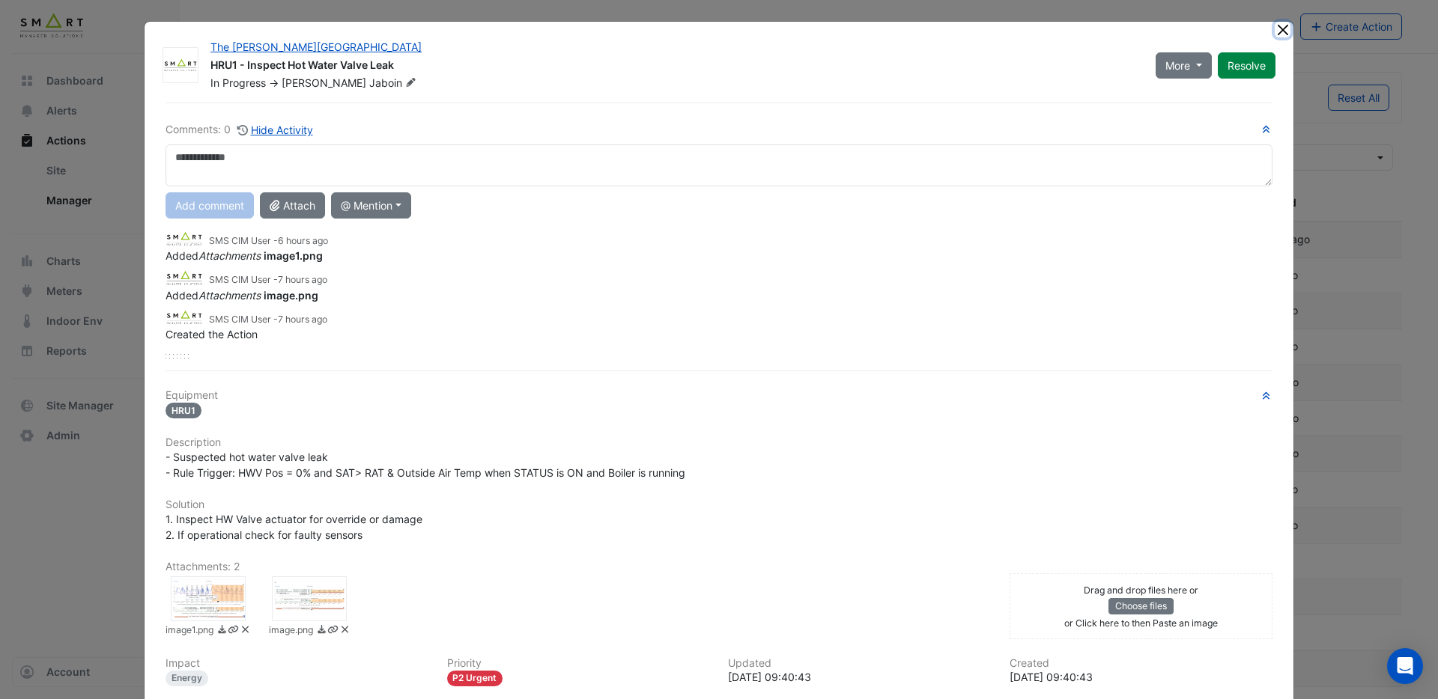
click at [1286, 31] on button "Close" at bounding box center [1283, 30] width 16 height 16
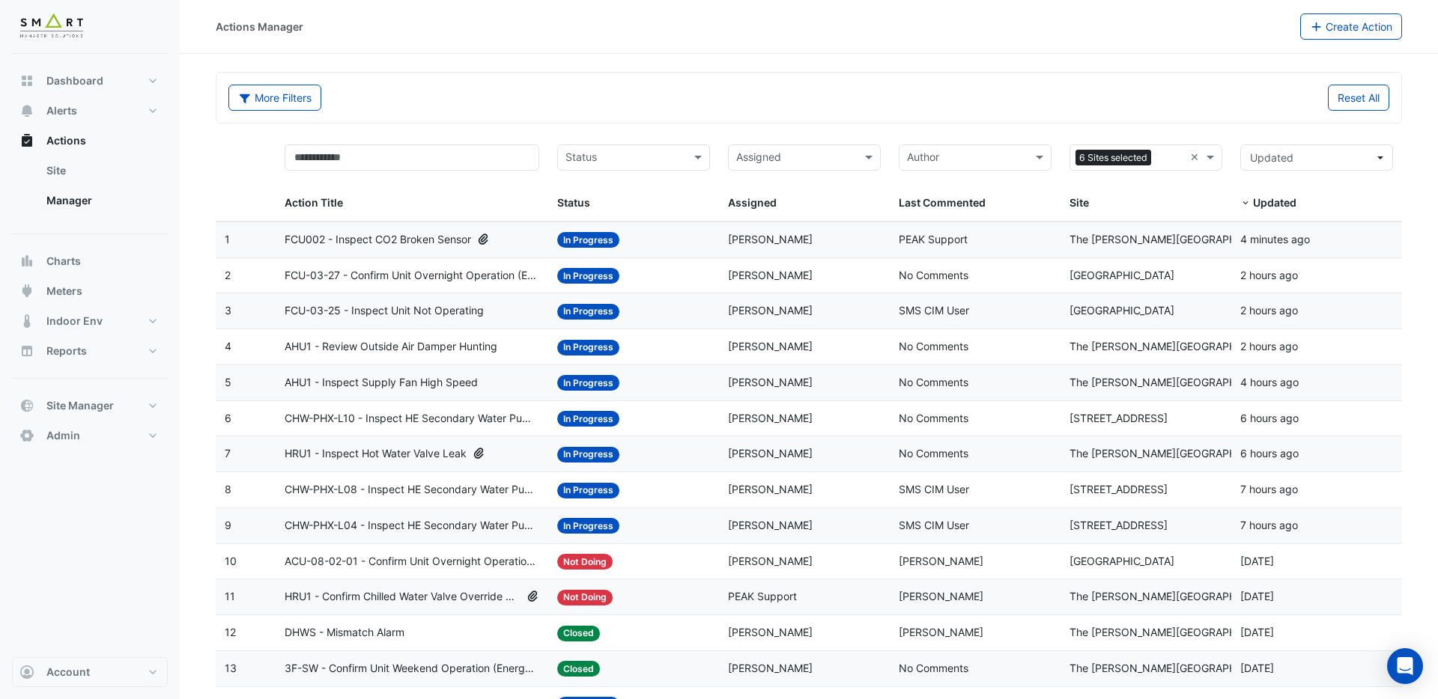
click at [367, 595] on span "HRU1 - Confirm Chilled Water Valve Override Closed" at bounding box center [403, 597] width 236 height 17
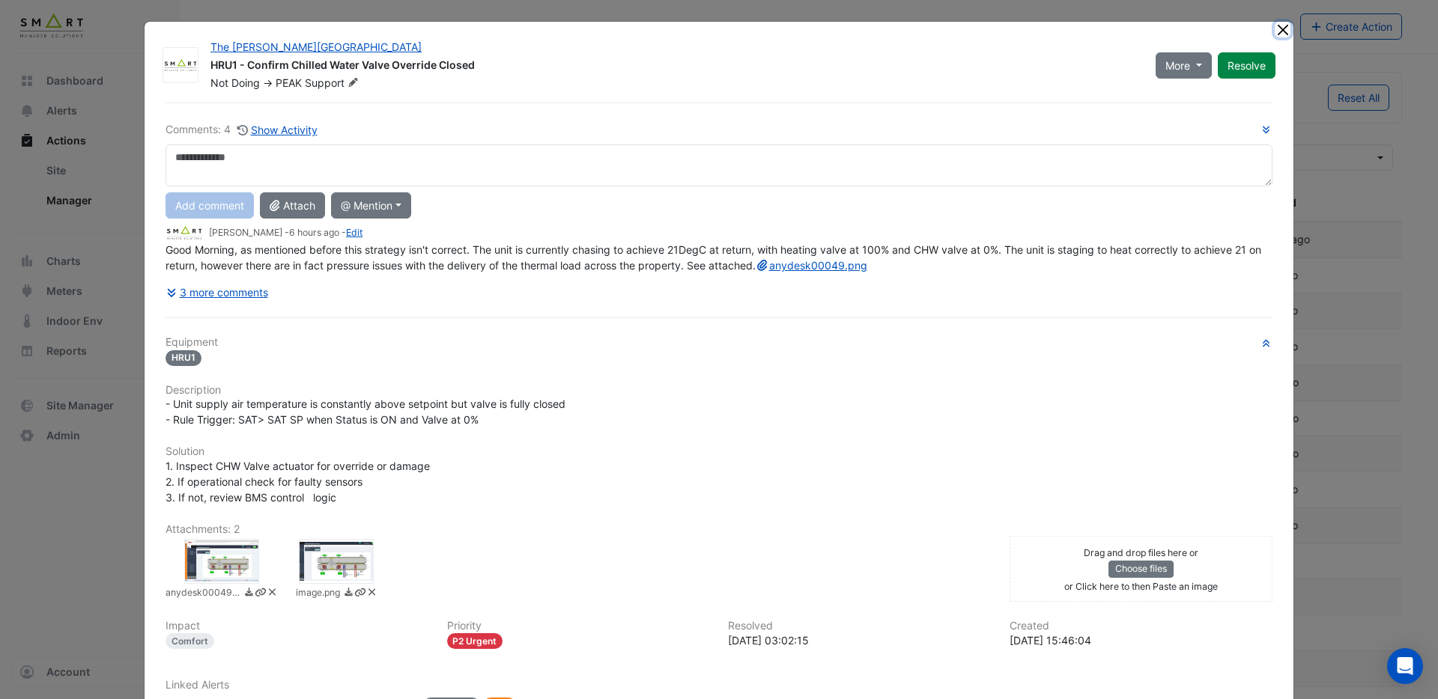
click at [1285, 34] on button "Close" at bounding box center [1283, 30] width 16 height 16
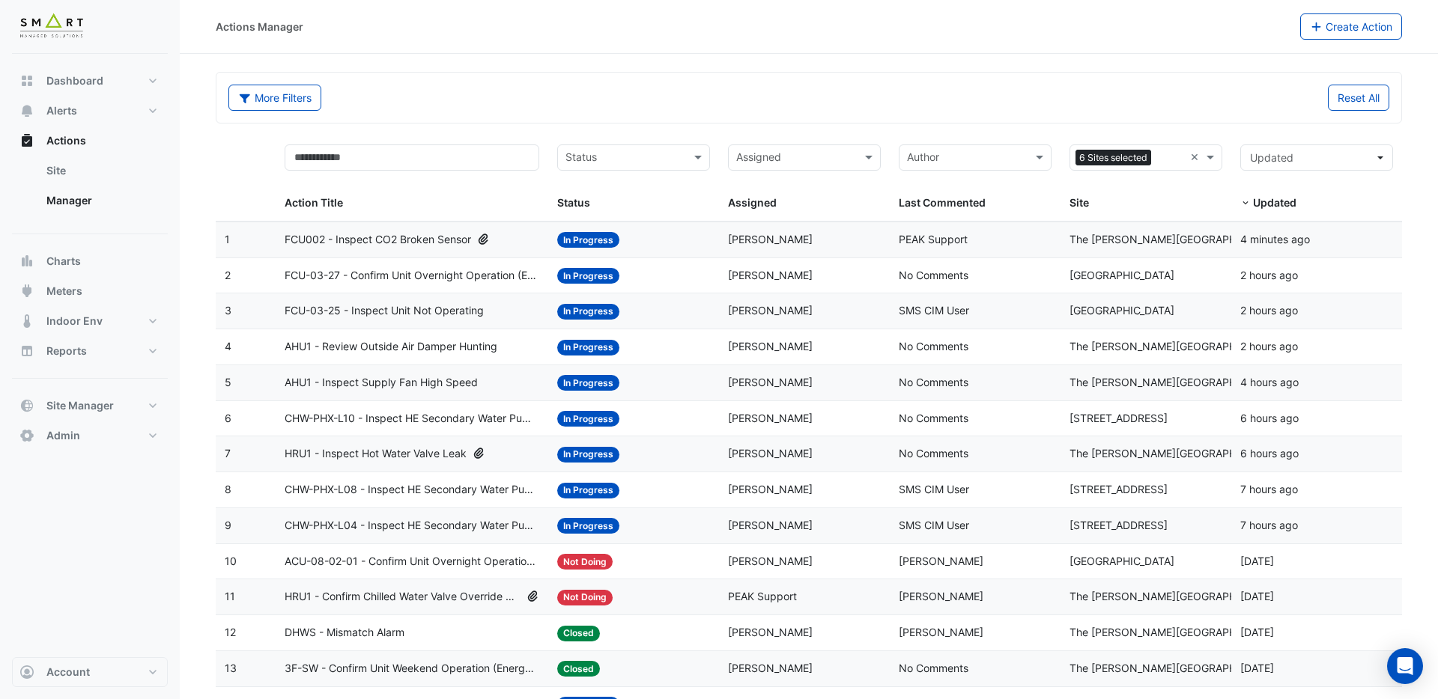
click at [352, 452] on span "HRU1 - Inspect Hot Water Valve Leak" at bounding box center [376, 454] width 182 height 17
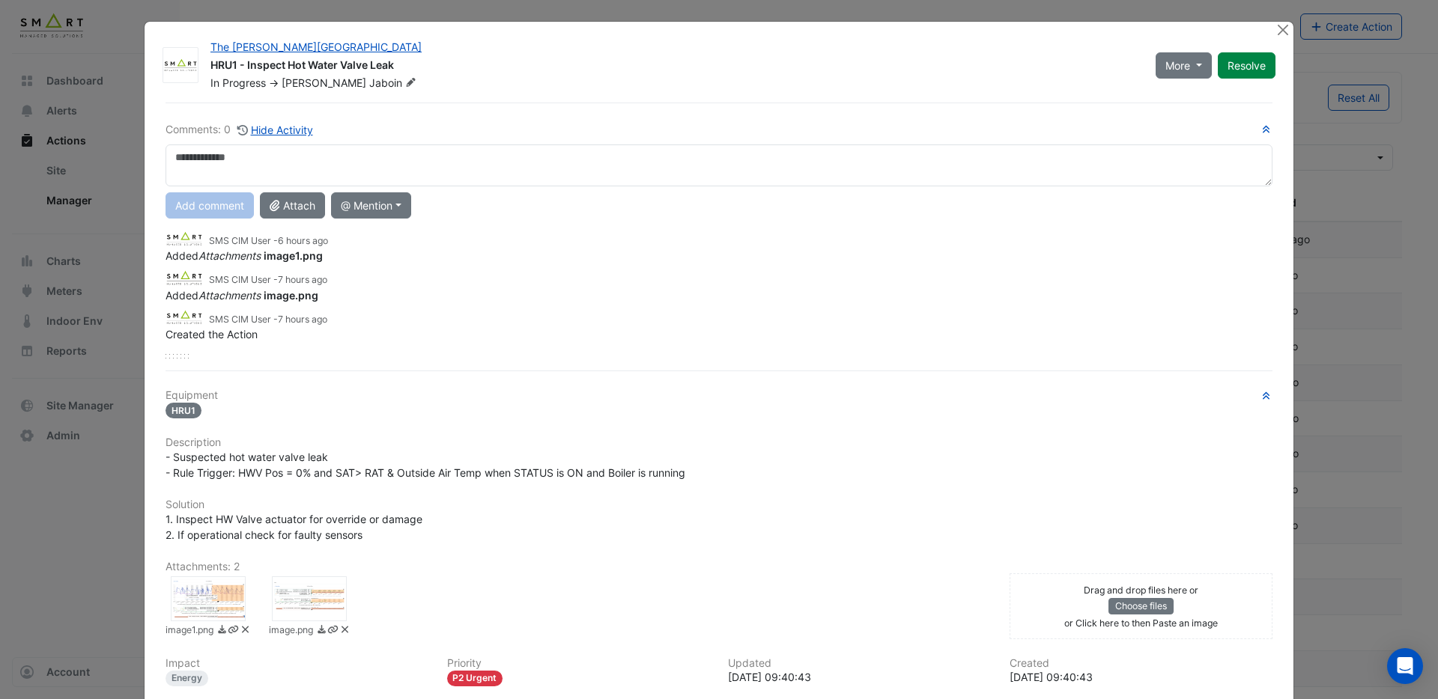
click at [208, 601] on div at bounding box center [208, 599] width 75 height 45
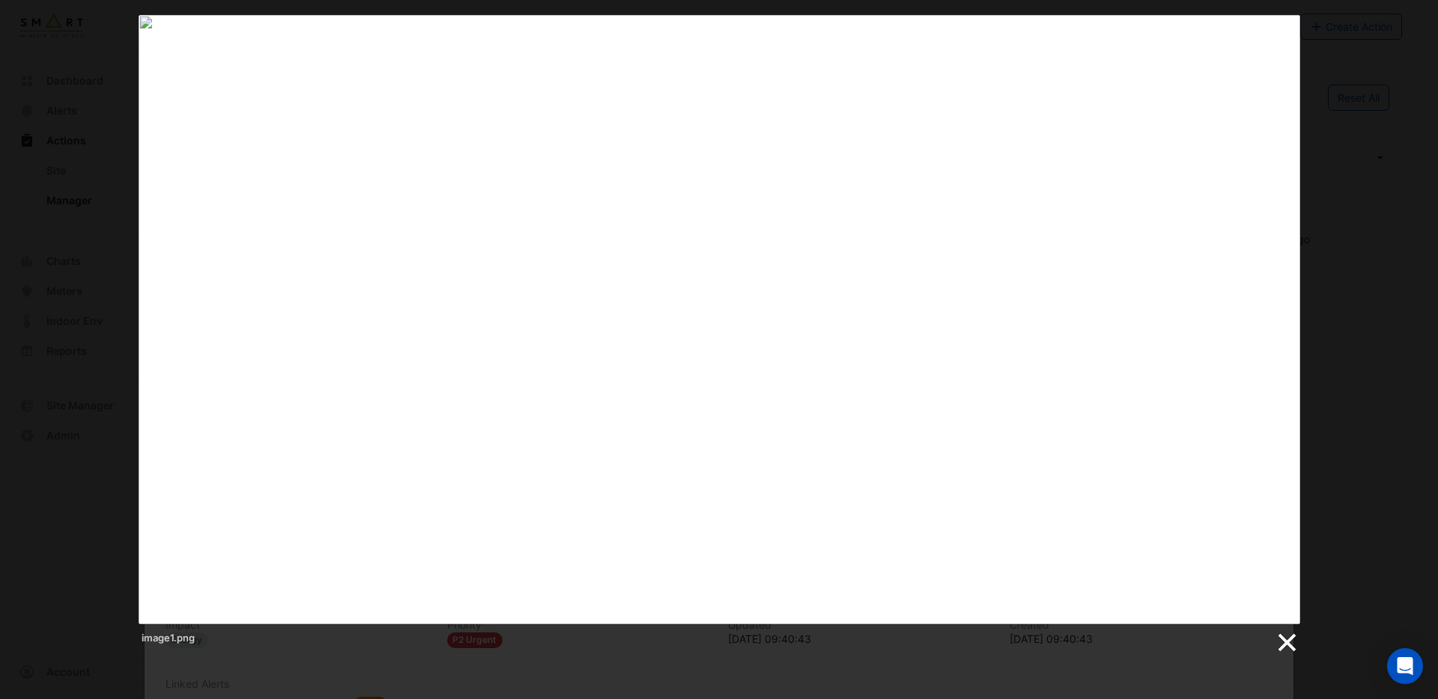
click at [1290, 640] on link at bounding box center [1286, 643] width 22 height 22
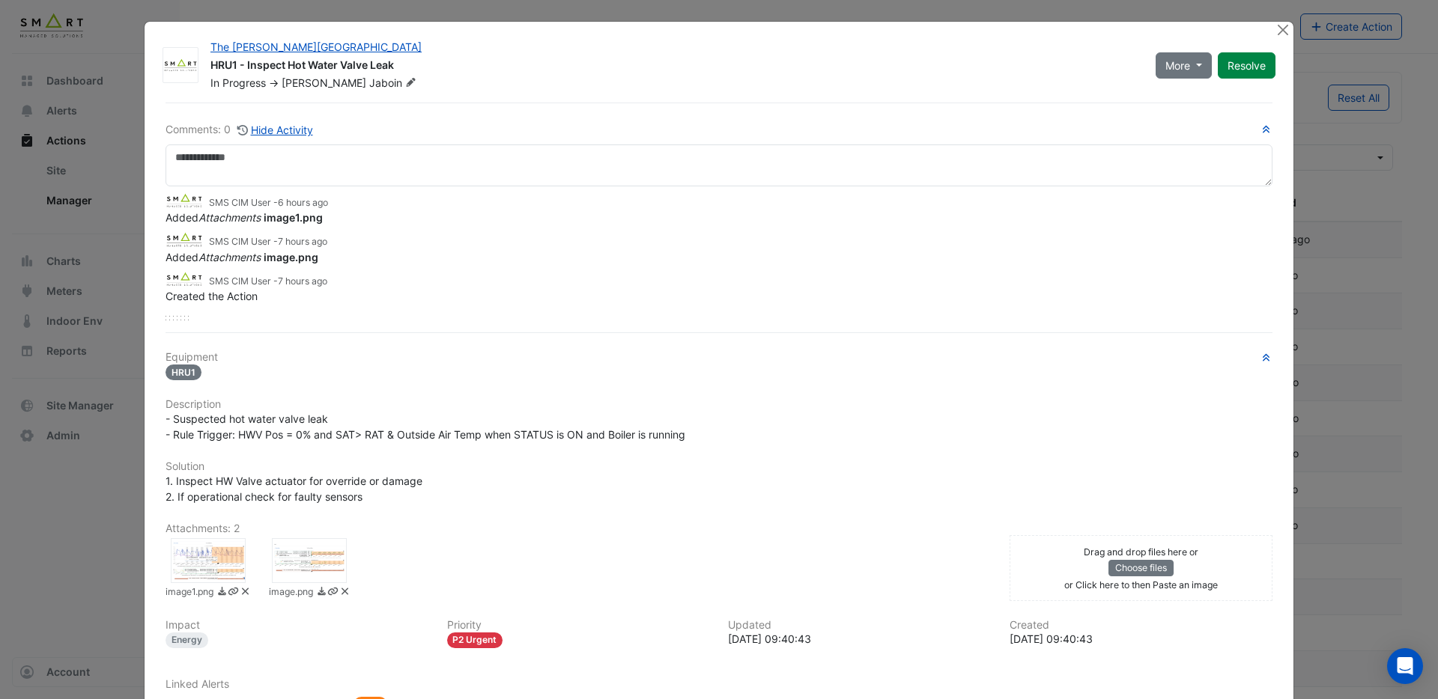
click at [225, 553] on div at bounding box center [208, 560] width 75 height 45
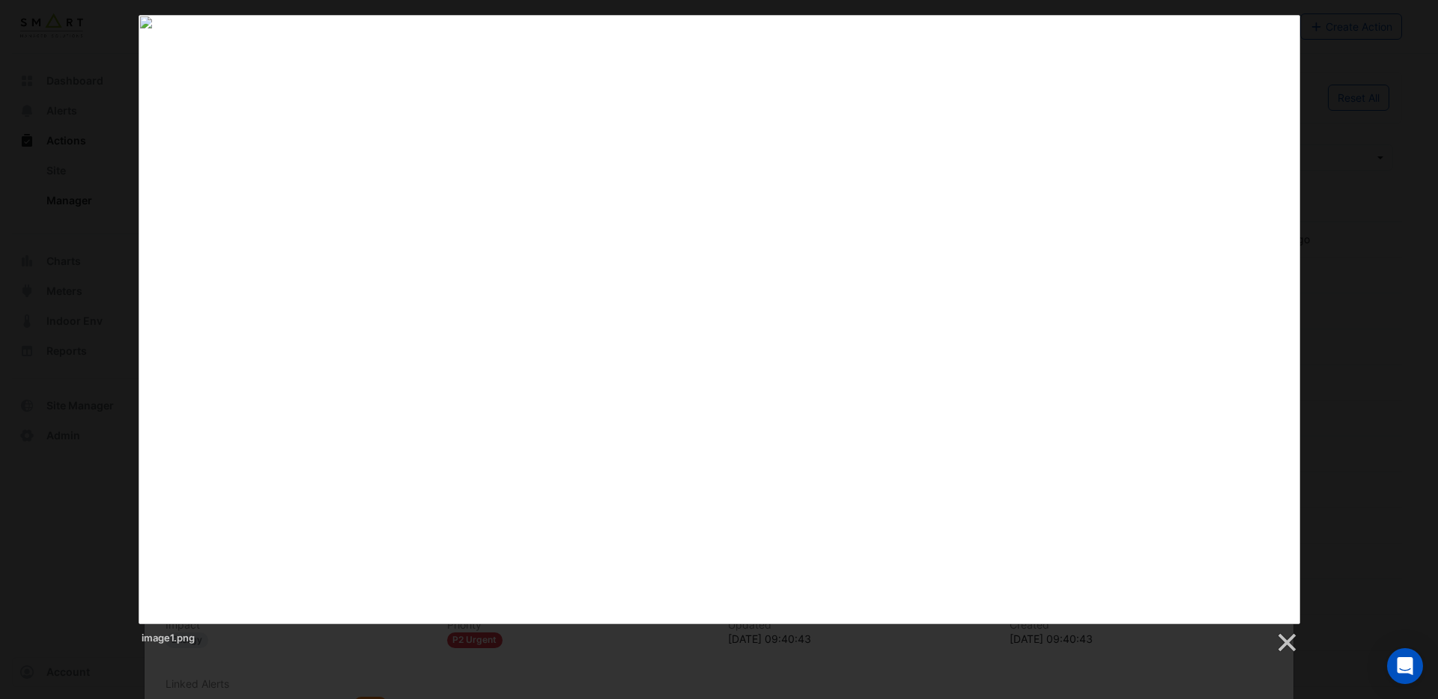
click at [1346, 120] on div "image1.png" at bounding box center [719, 335] width 1438 height 640
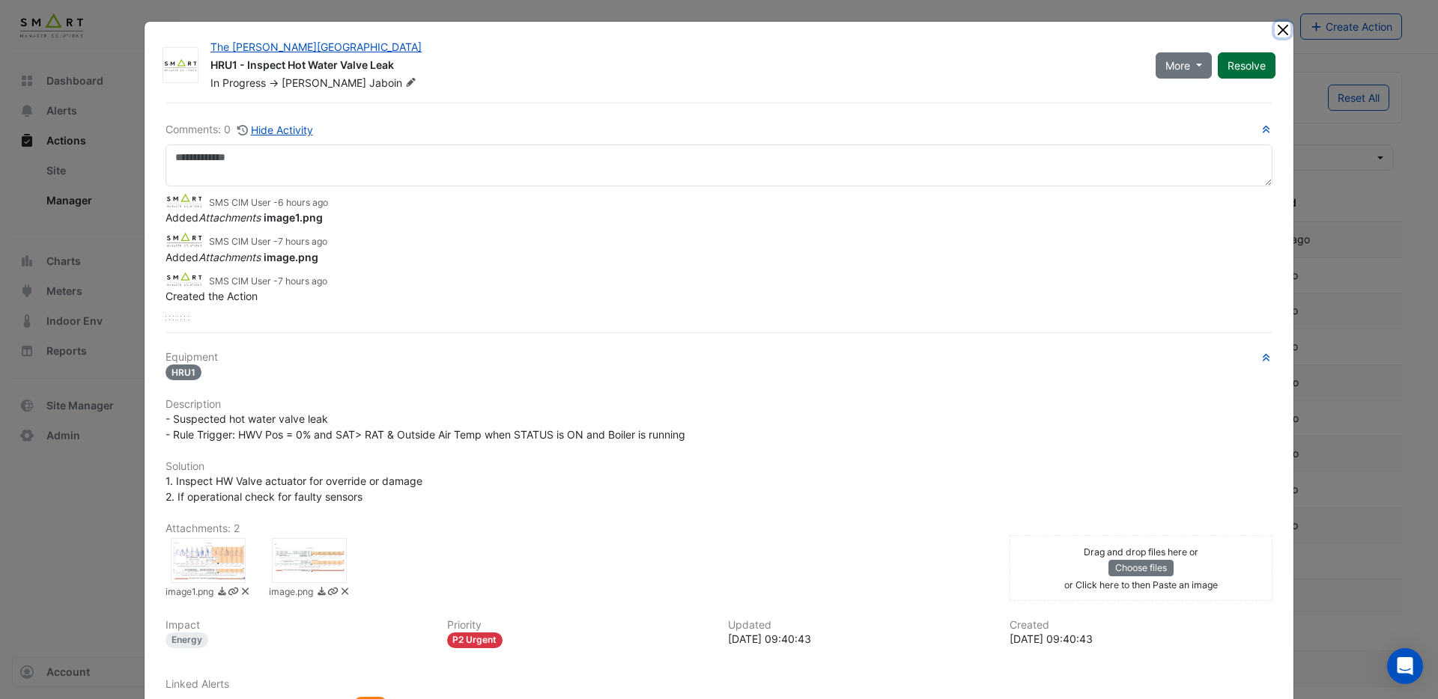
drag, startPoint x: 1281, startPoint y: 33, endPoint x: 1253, endPoint y: 42, distance: 29.1
click at [1281, 33] on button "Close" at bounding box center [1283, 30] width 16 height 16
